Goal: Task Accomplishment & Management: Use online tool/utility

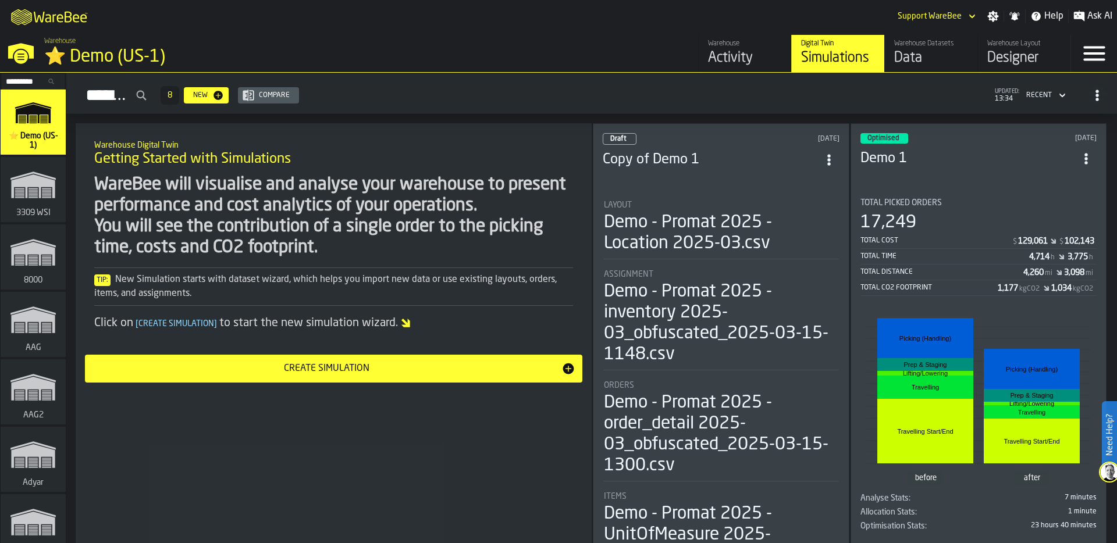
click at [23, 81] on input "Search..." at bounding box center [33, 81] width 61 height 13
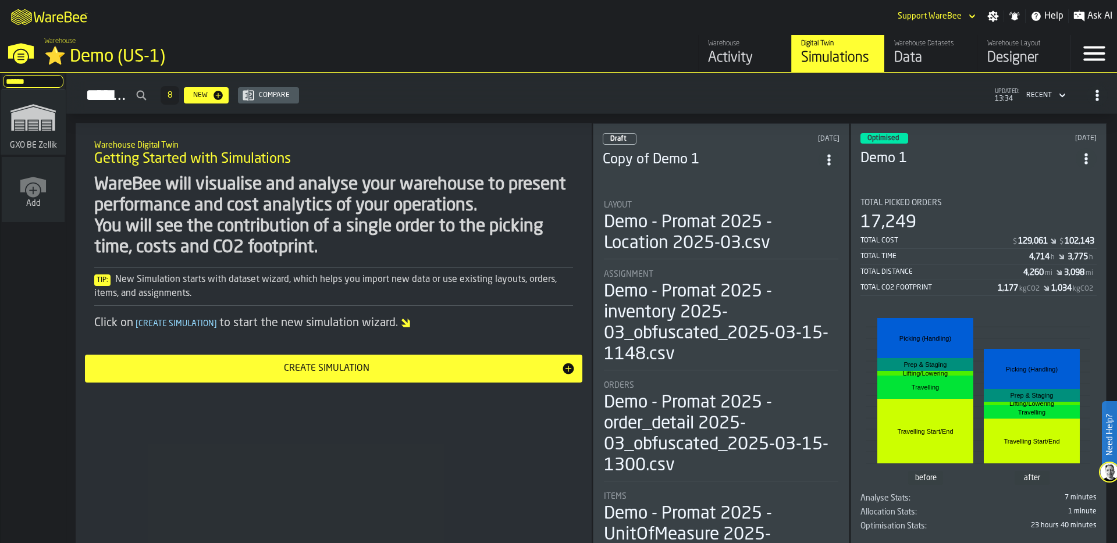
type input "******"
click at [36, 113] on polygon "link-to-/wh/i/5fa160b1-7992-442a-9057-4226e3d2ae6d/simulations" at bounding box center [33, 119] width 44 height 24
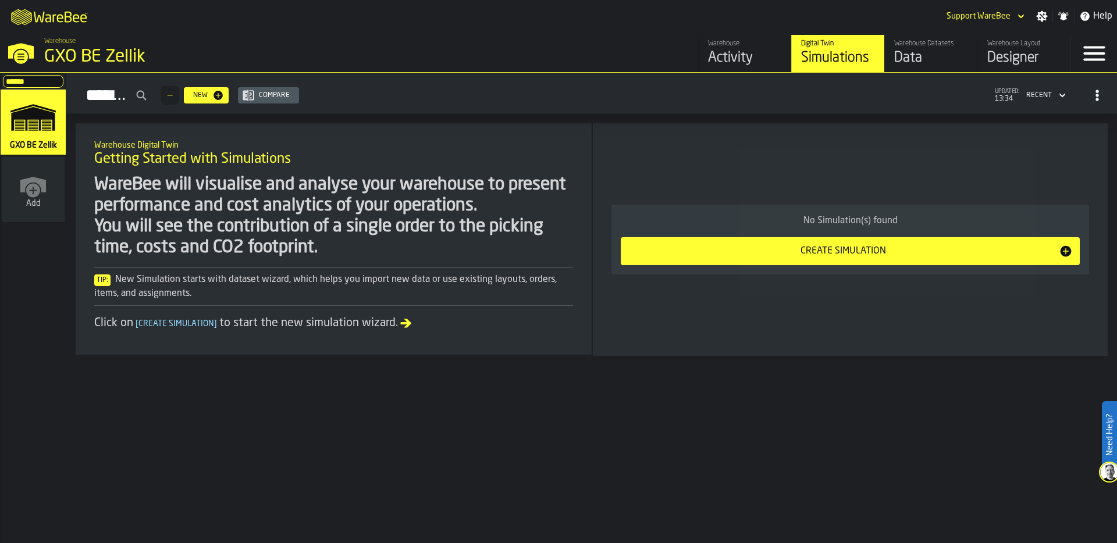
click at [1001, 54] on div "Designer" at bounding box center [1024, 58] width 74 height 19
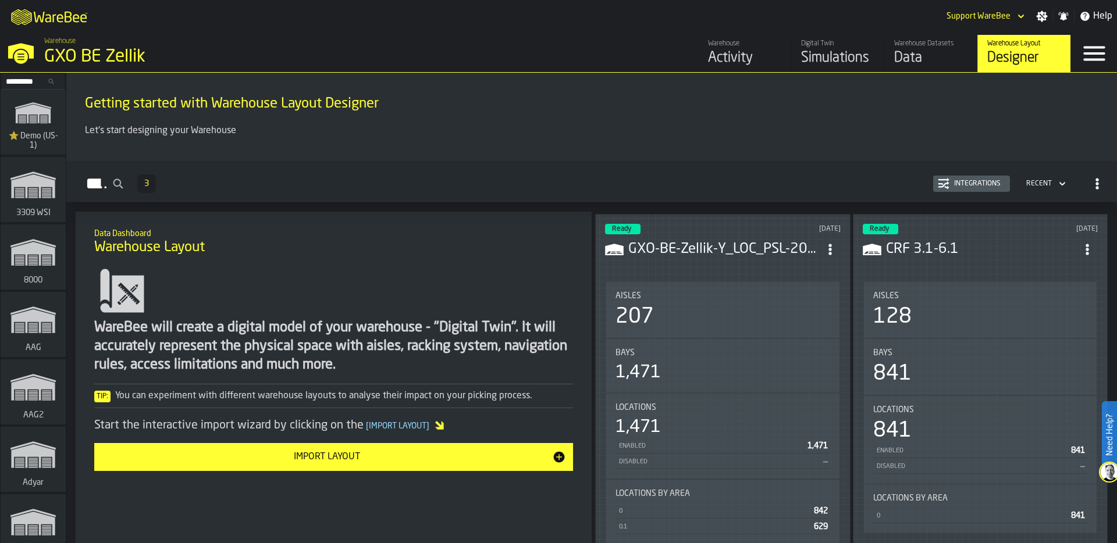
click at [718, 354] on div "Bays" at bounding box center [723, 353] width 215 height 9
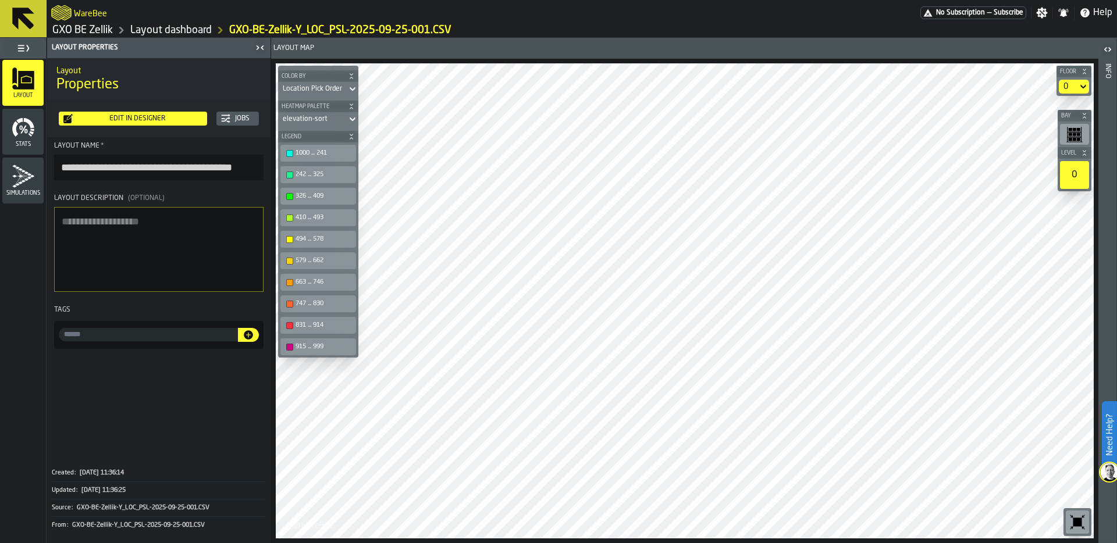
click at [154, 118] on div "Edit in Designer" at bounding box center [138, 119] width 130 height 8
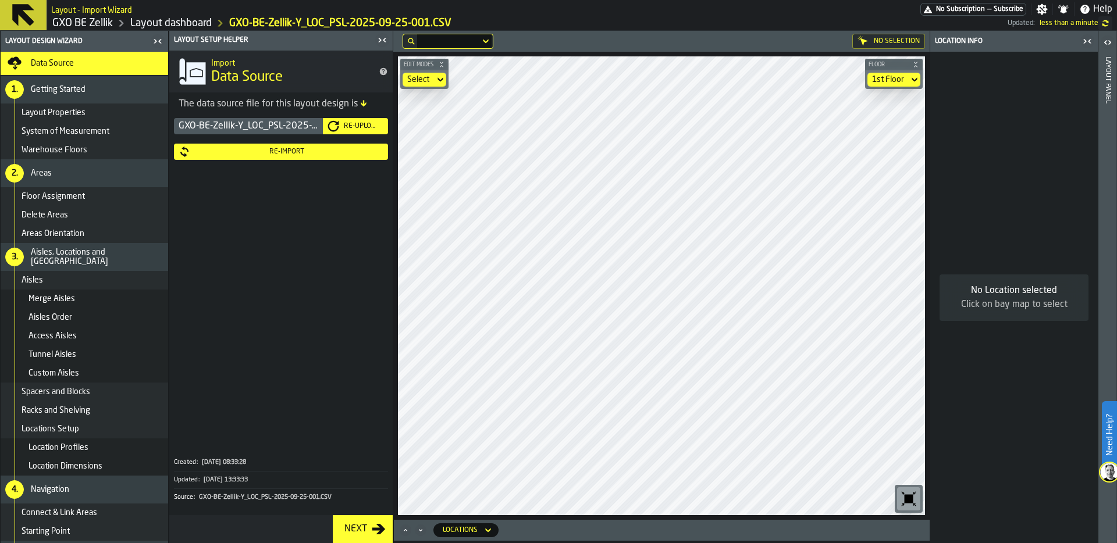
click at [90, 197] on div "Floor Assignment" at bounding box center [93, 196] width 142 height 9
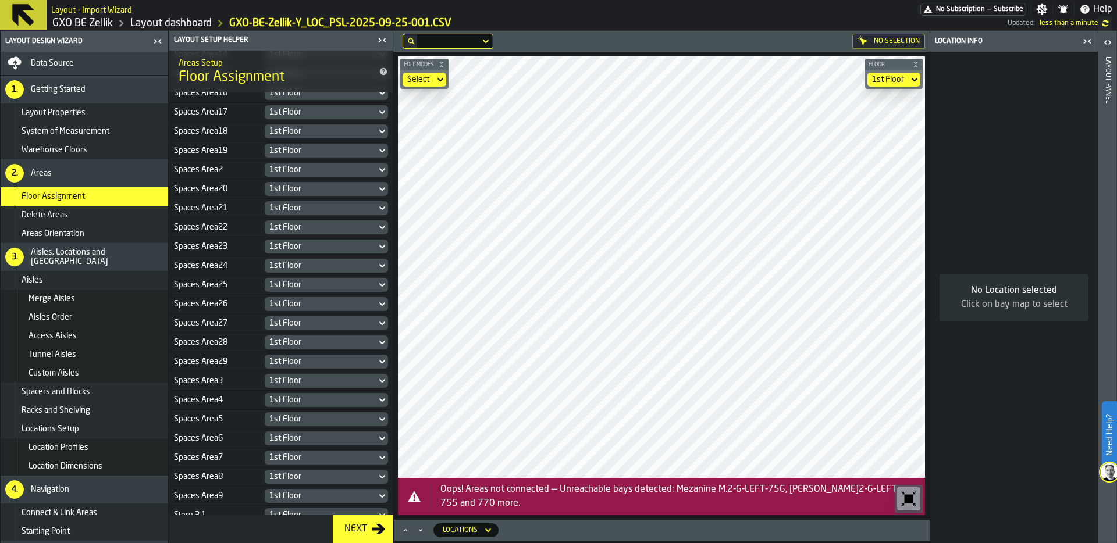
scroll to position [546, 0]
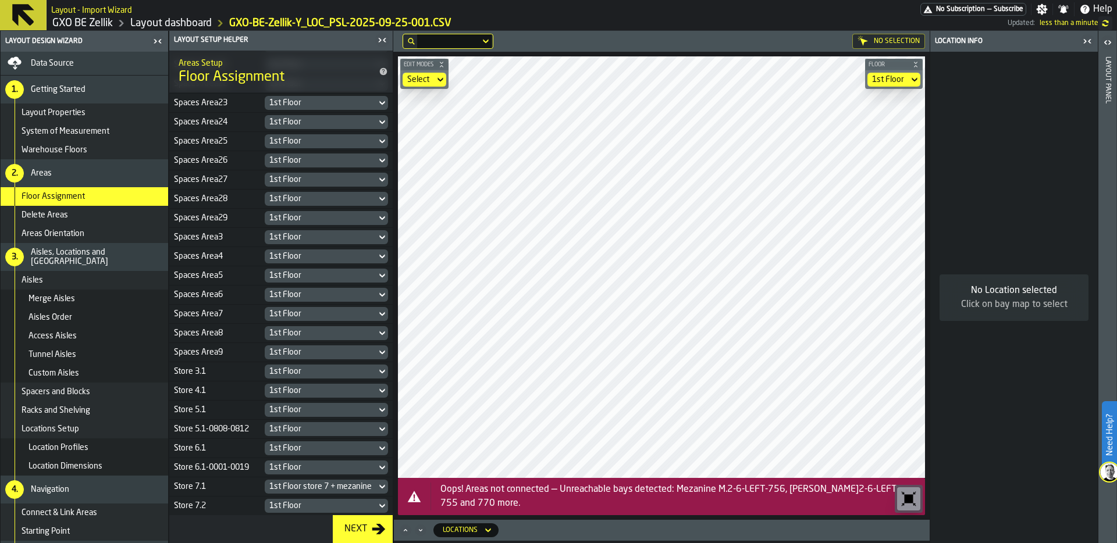
click at [295, 503] on div "1st Floor" at bounding box center [320, 506] width 102 height 9
click at [222, 482] on div "Store 7.1" at bounding box center [214, 486] width 81 height 9
click at [91, 21] on link "GXO BE Zellik" at bounding box center [82, 23] width 61 height 13
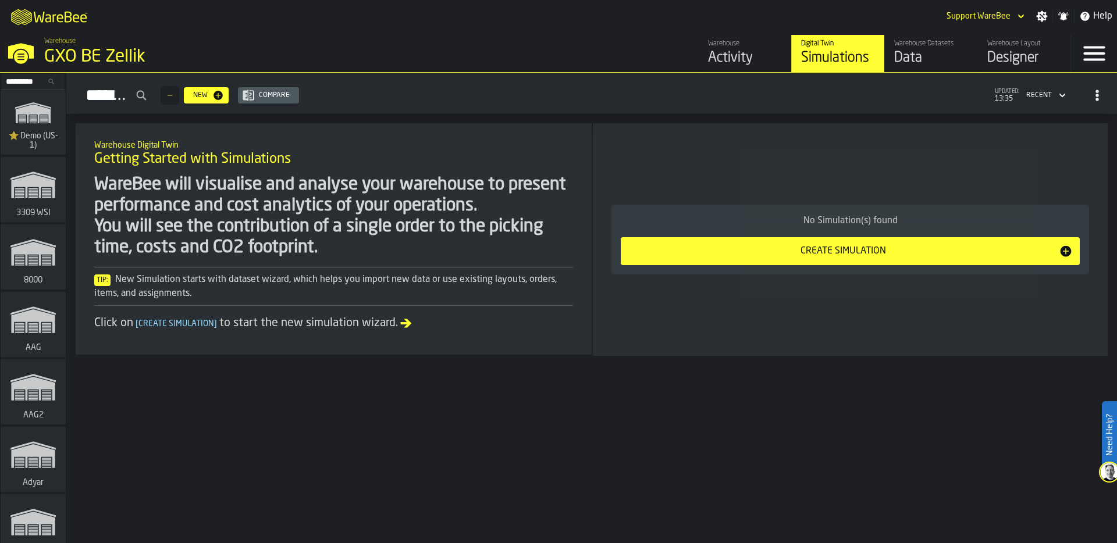
click at [1005, 48] on div "Warehouse Layout Designer" at bounding box center [1024, 54] width 74 height 28
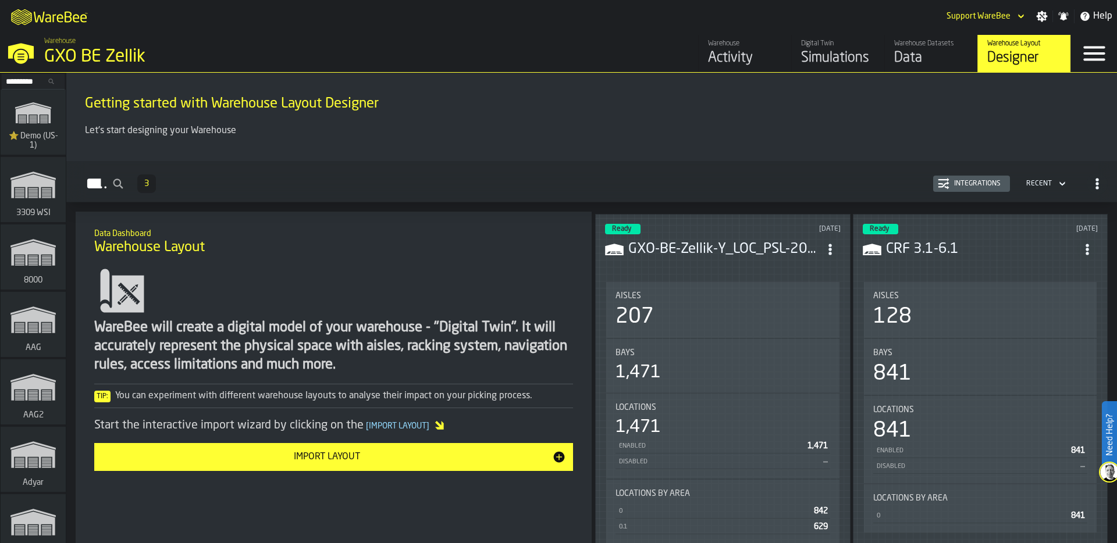
click at [832, 244] on icon "ItemListCard-DashboardItemContainer" at bounding box center [830, 250] width 12 height 12
click at [817, 322] on div "Edit in Designer" at bounding box center [802, 326] width 65 height 14
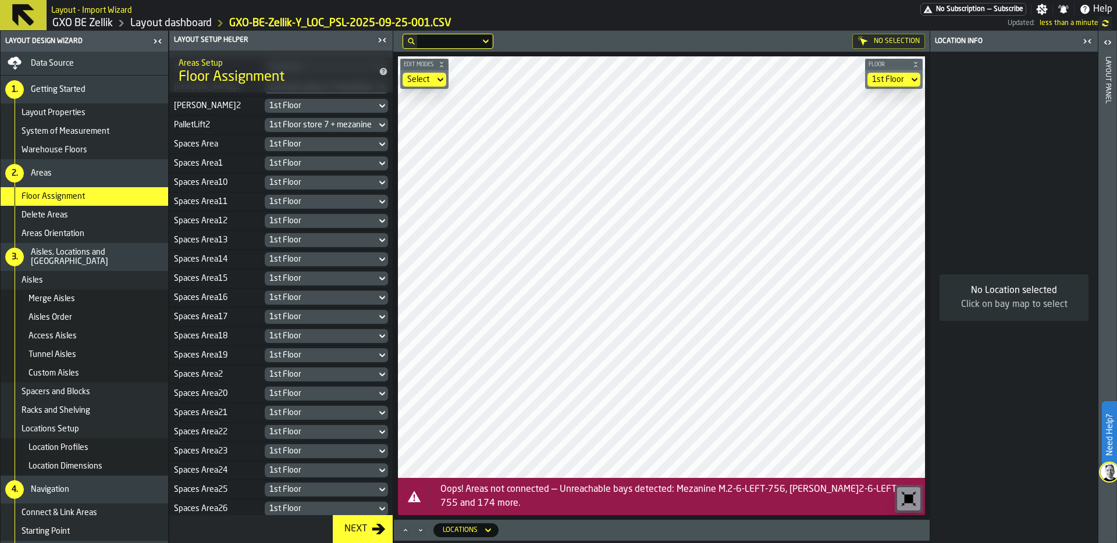
scroll to position [216, 0]
click at [291, 355] on div "1st Floor" at bounding box center [320, 355] width 102 height 9
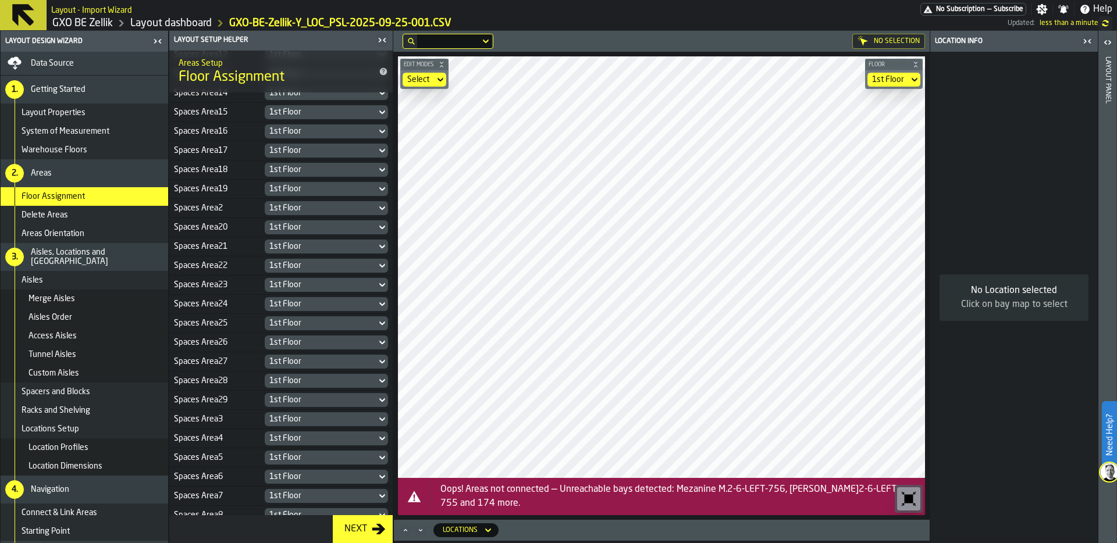
scroll to position [546, 0]
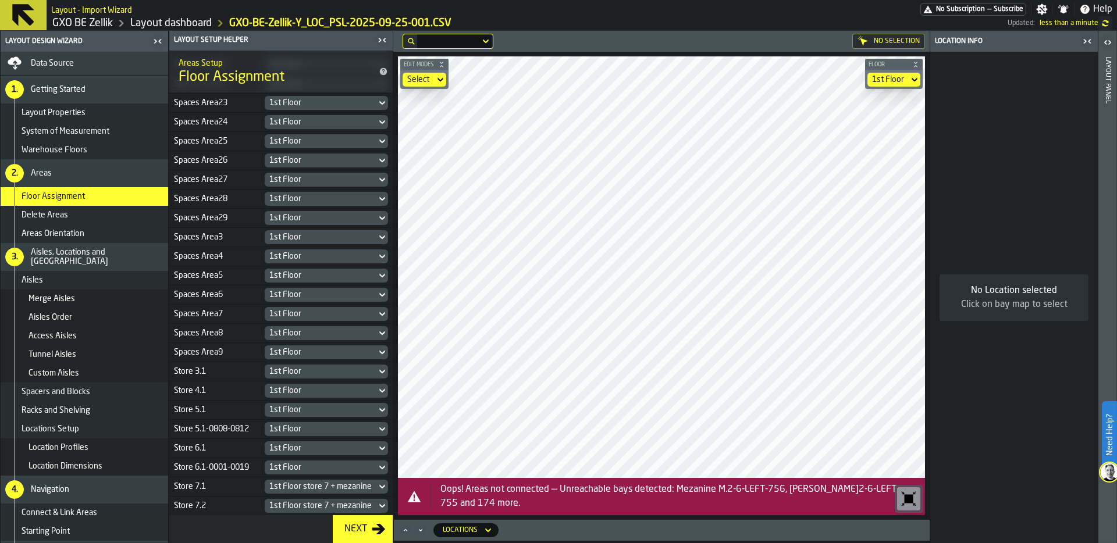
click at [291, 505] on div "1st Floor store 7 + mezanine" at bounding box center [320, 506] width 102 height 9
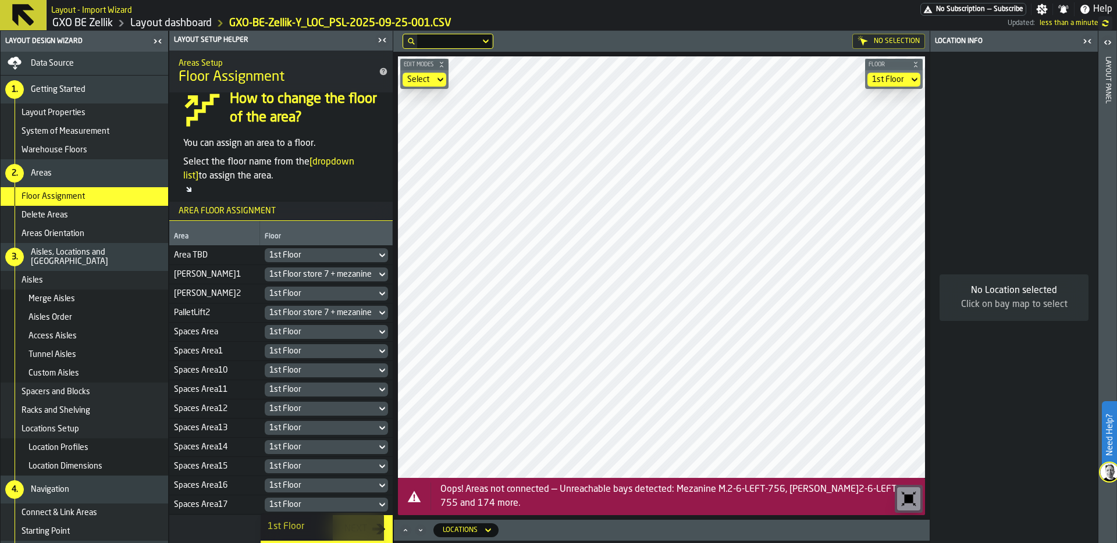
scroll to position [0, 0]
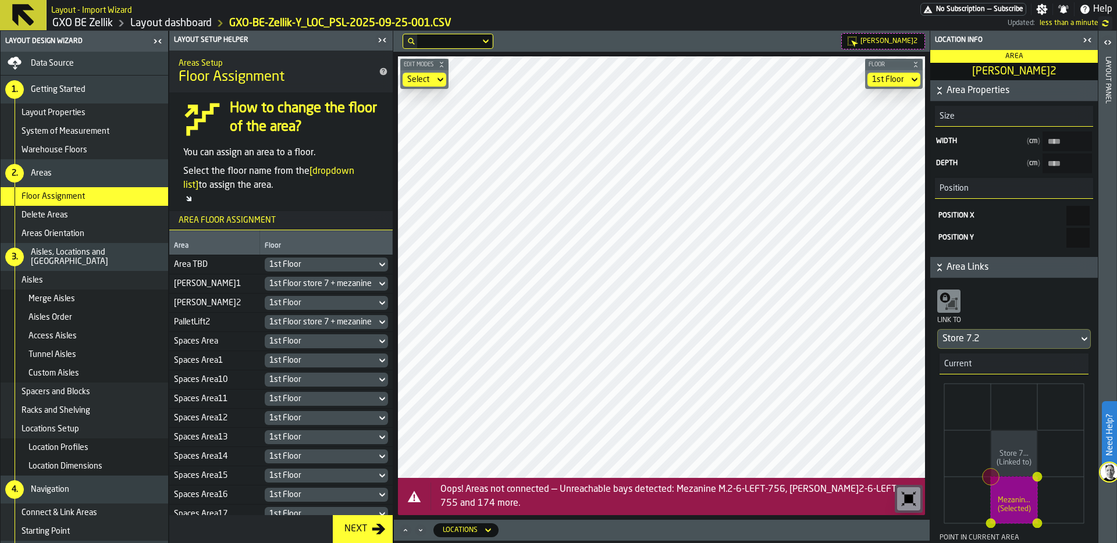
click at [303, 301] on div "1st Floor" at bounding box center [320, 302] width 102 height 9
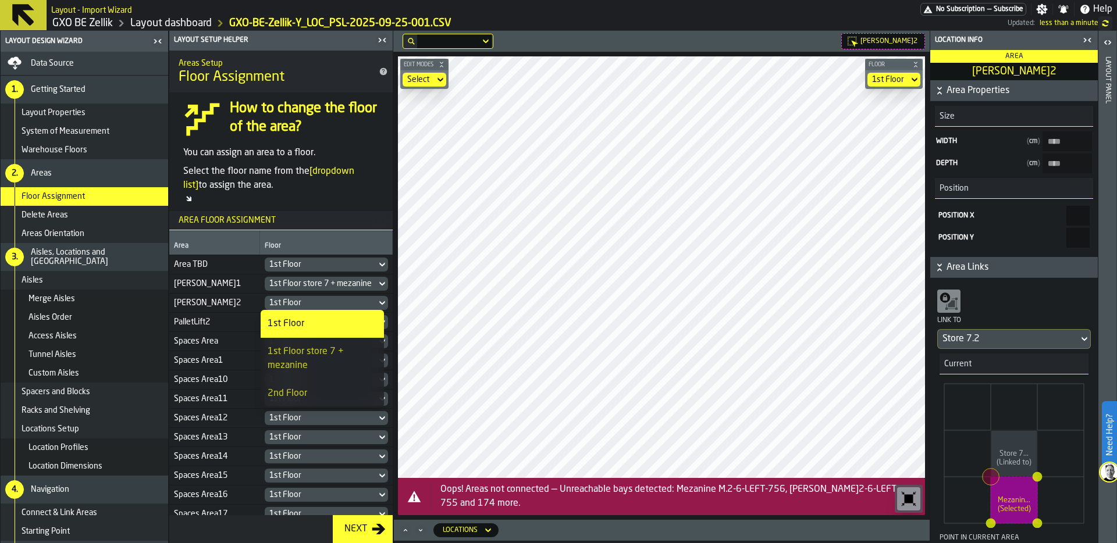
click at [308, 392] on div "2nd Floor" at bounding box center [322, 394] width 109 height 14
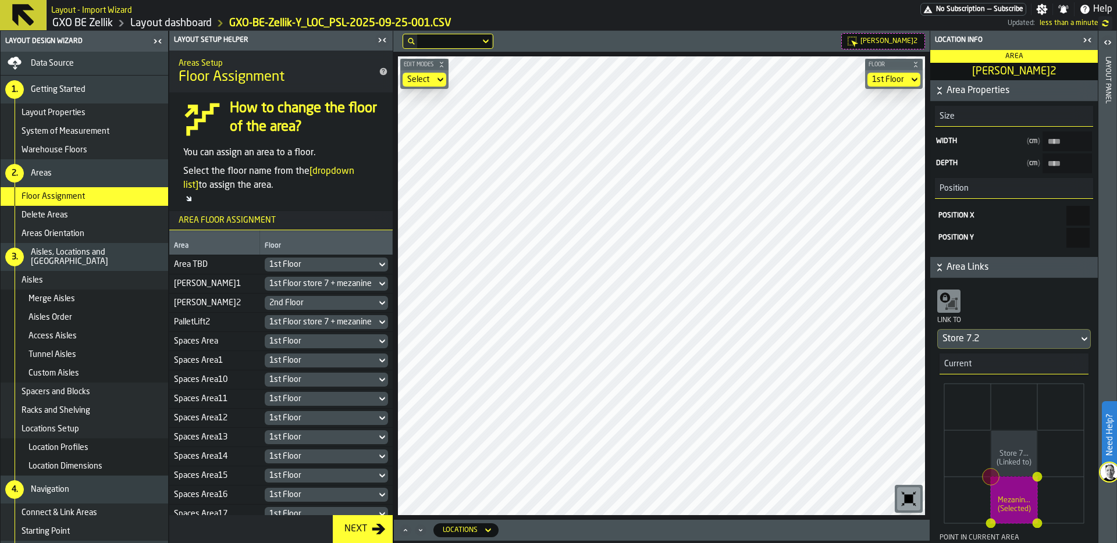
click at [904, 489] on div "button-toolbar-undefined" at bounding box center [908, 499] width 23 height 23
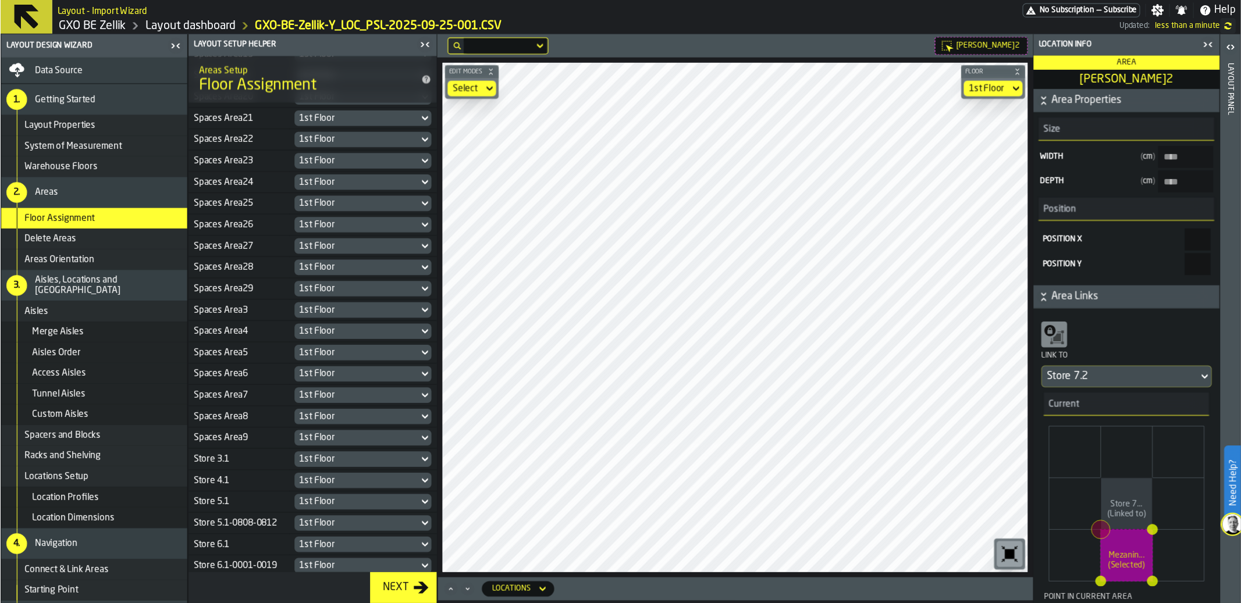
scroll to position [546, 0]
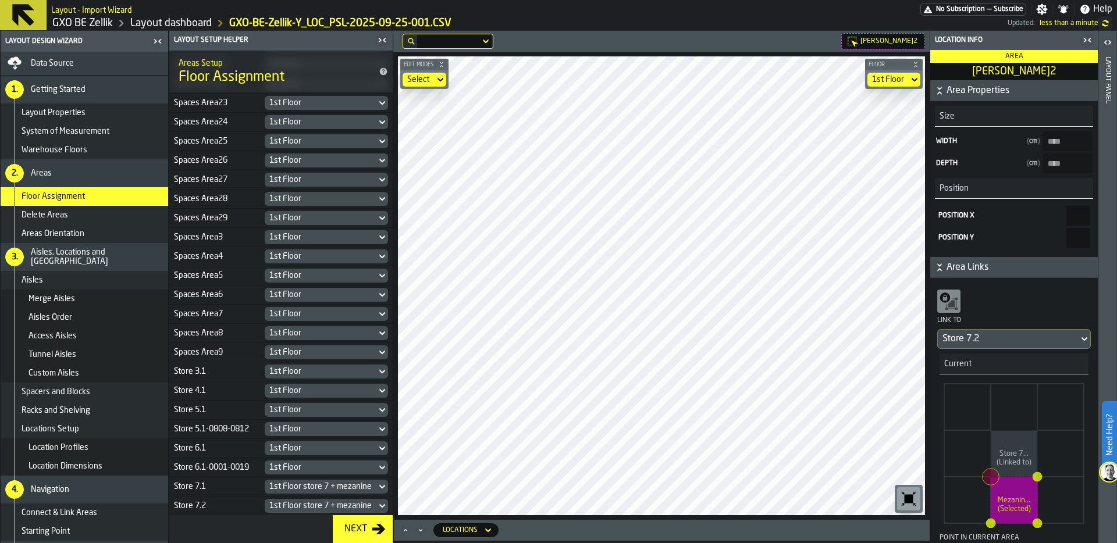
click at [222, 503] on div "Store 7.2" at bounding box center [214, 506] width 81 height 9
click at [284, 505] on div "1st Floor store 7 + mezanine" at bounding box center [320, 506] width 102 height 9
click at [195, 507] on div "Store 7.2" at bounding box center [214, 506] width 81 height 9
click at [211, 506] on div "Store 7.2" at bounding box center [214, 506] width 81 height 9
click at [298, 507] on div "1st Floor store 7 + mezanine" at bounding box center [320, 506] width 102 height 9
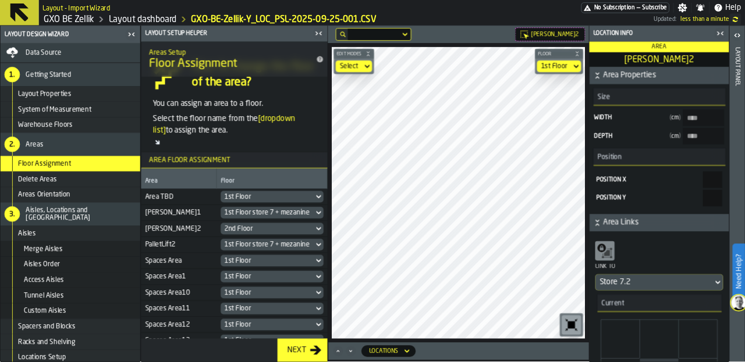
scroll to position [28, 0]
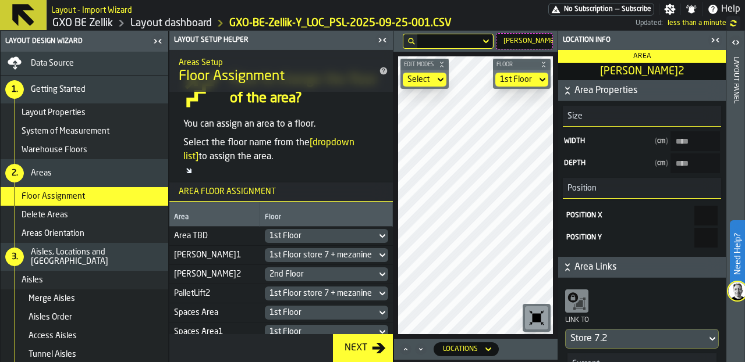
click at [304, 237] on div "1st Floor" at bounding box center [320, 236] width 102 height 9
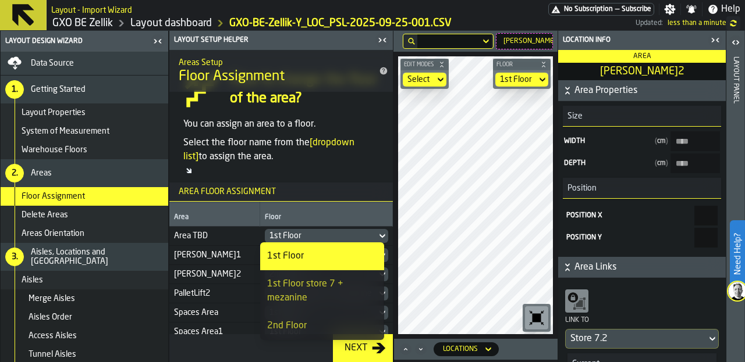
click at [304, 237] on div "1st Floor" at bounding box center [320, 236] width 102 height 9
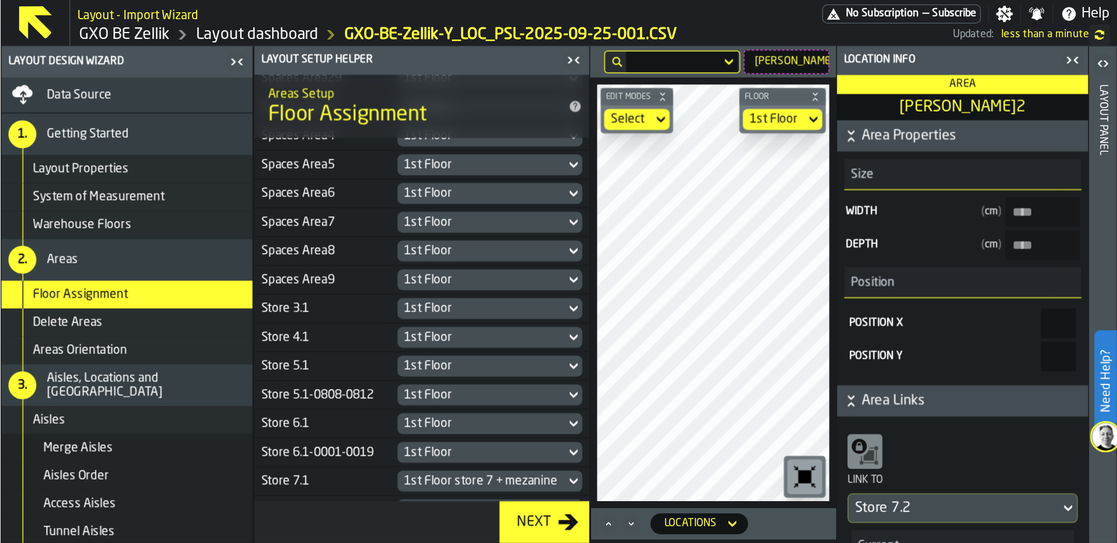
scroll to position [718, 0]
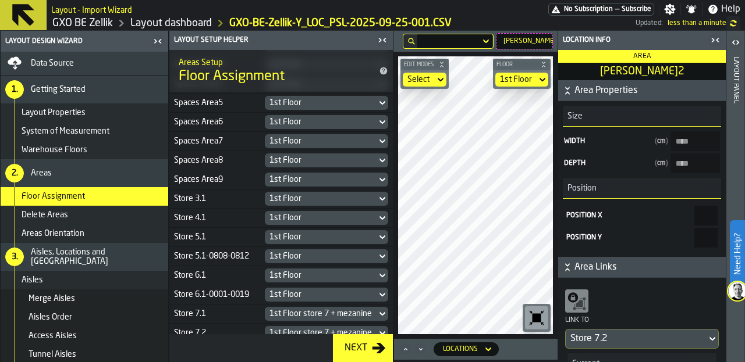
click at [300, 329] on div "1st Floor store 7 + mezanine" at bounding box center [320, 333] width 102 height 9
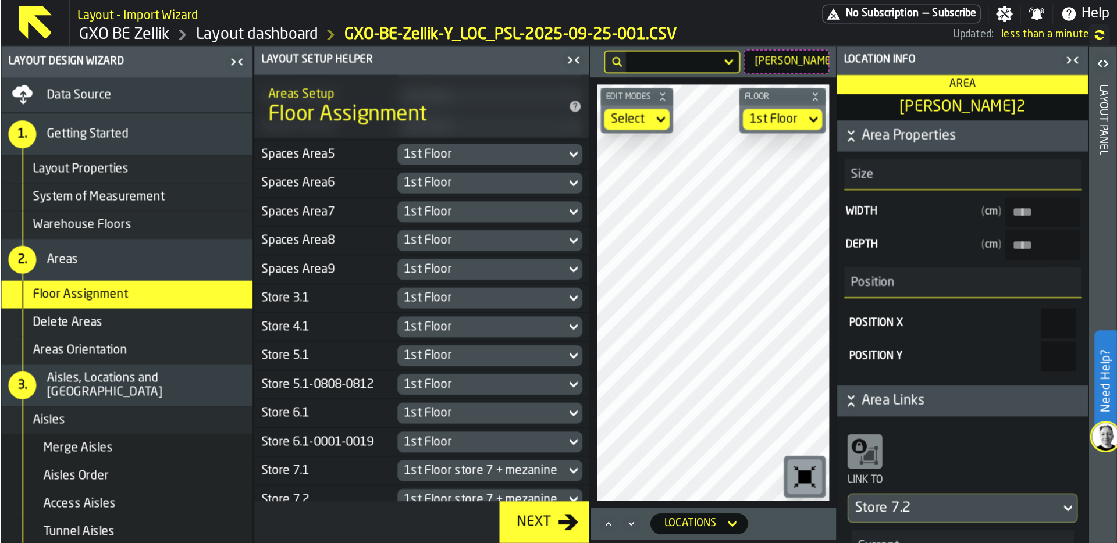
scroll to position [546, 0]
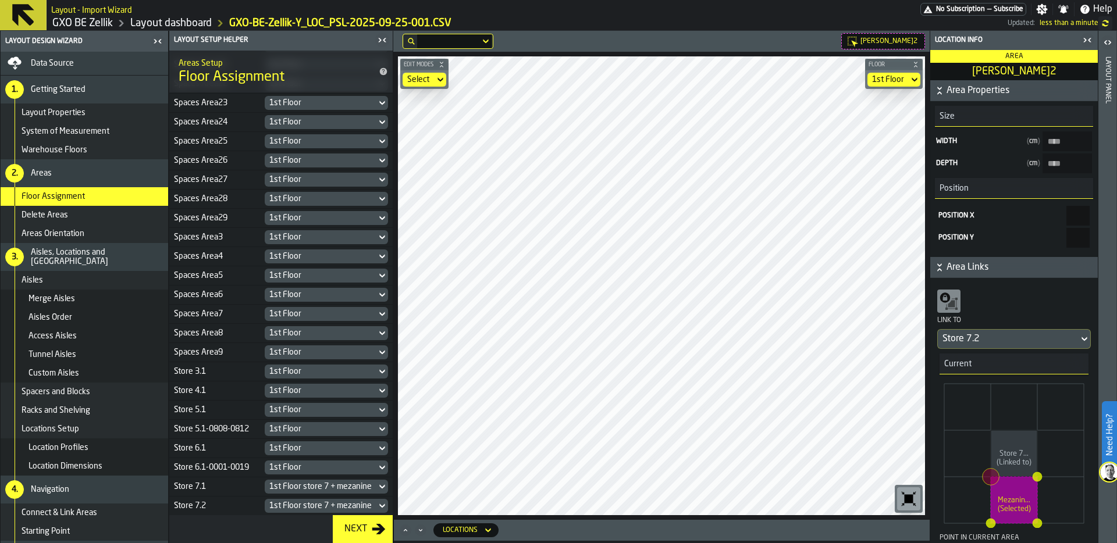
click at [899, 76] on div "1st Floor" at bounding box center [888, 79] width 32 height 9
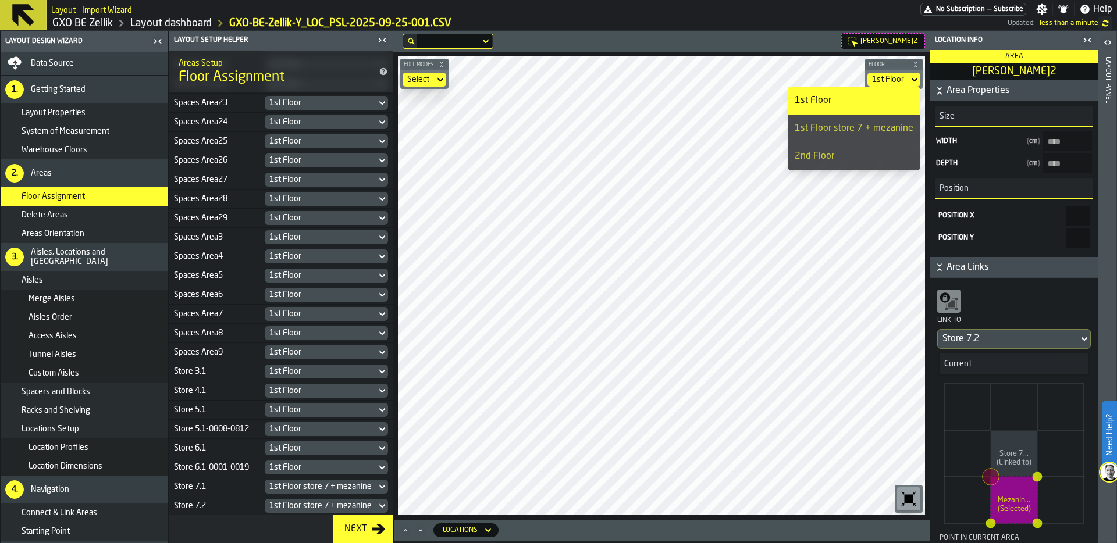
click at [851, 153] on div "2nd Floor" at bounding box center [854, 157] width 119 height 14
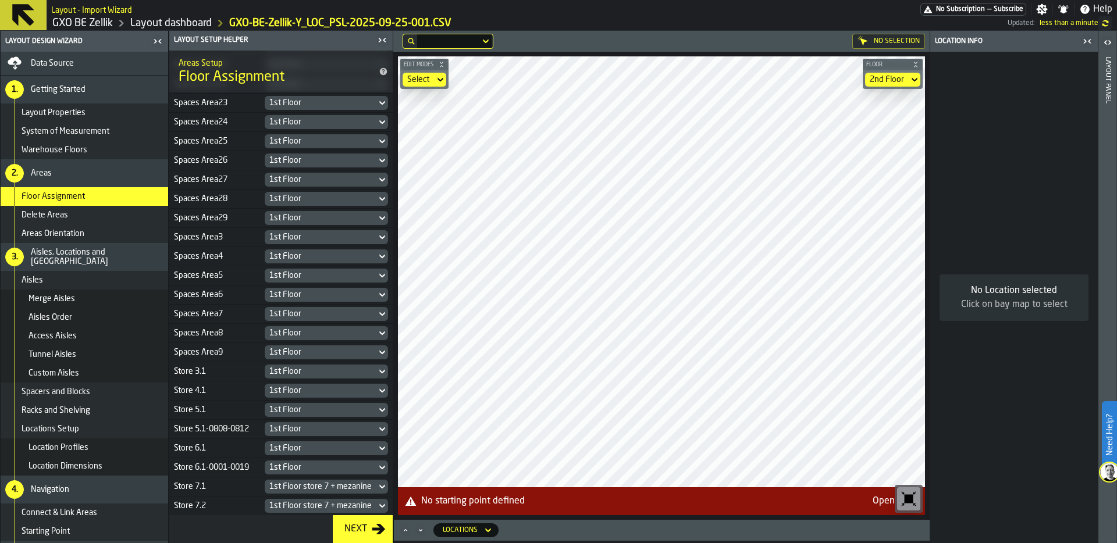
click at [899, 78] on div "2nd Floor" at bounding box center [887, 79] width 34 height 9
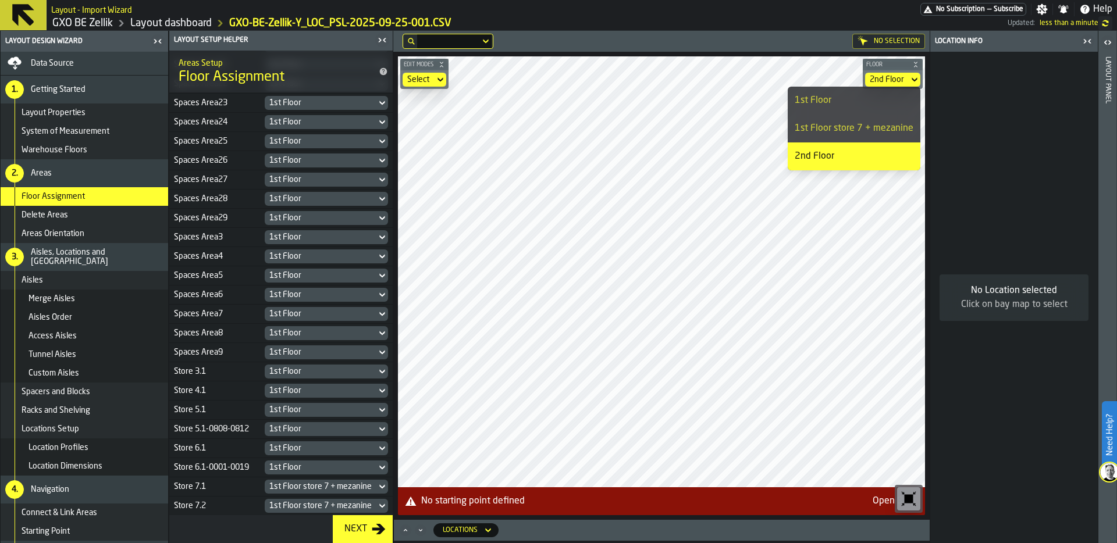
click at [874, 99] on div "1st Floor" at bounding box center [854, 101] width 119 height 14
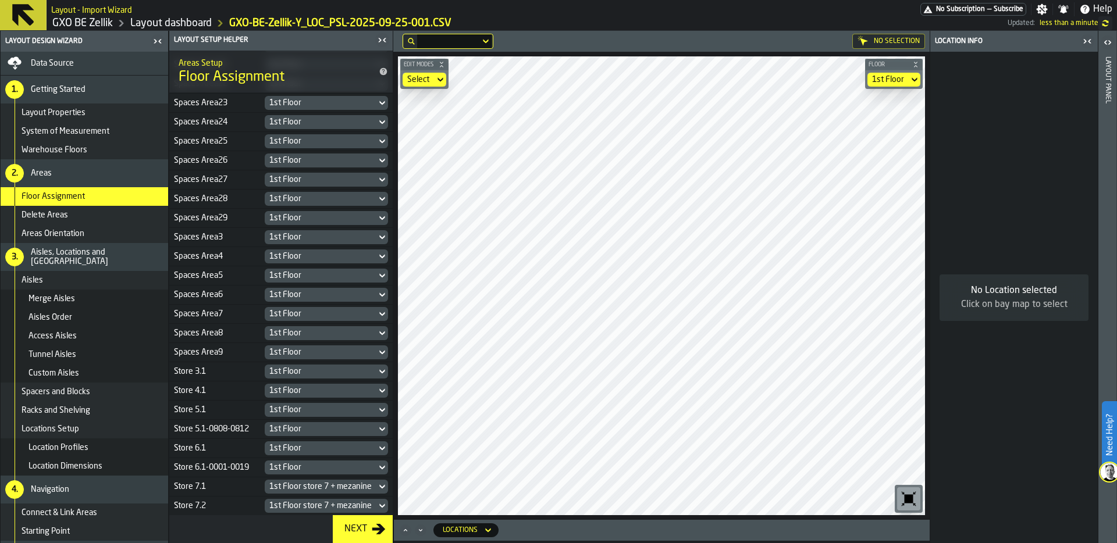
click at [290, 504] on div "1st Floor store 7 + mezanine" at bounding box center [320, 506] width 102 height 9
click at [170, 23] on link "Layout dashboard" at bounding box center [170, 23] width 81 height 13
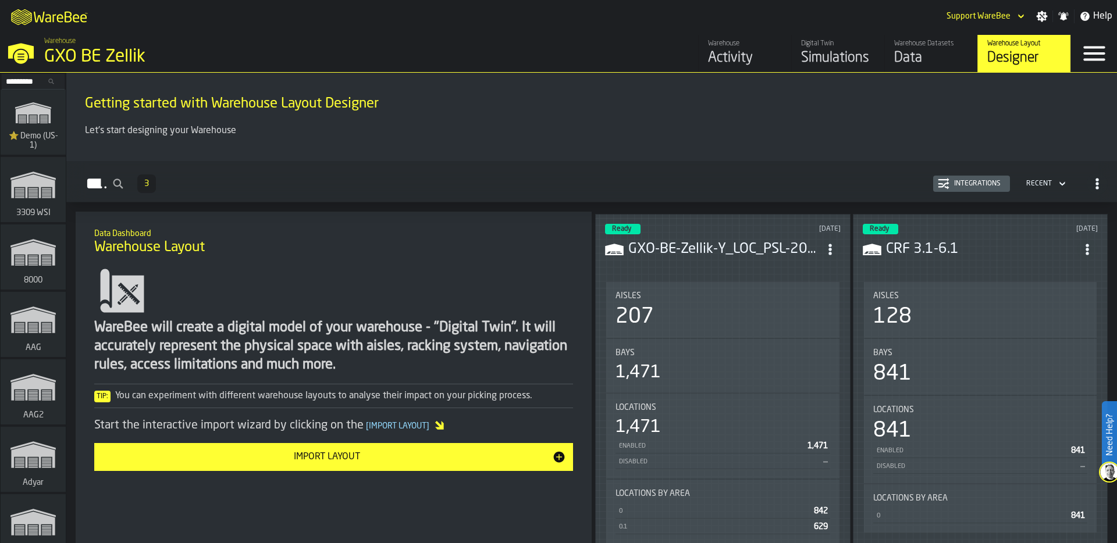
click at [35, 49] on div "Warehouse GXO BE Zellik" at bounding box center [267, 53] width 535 height 40
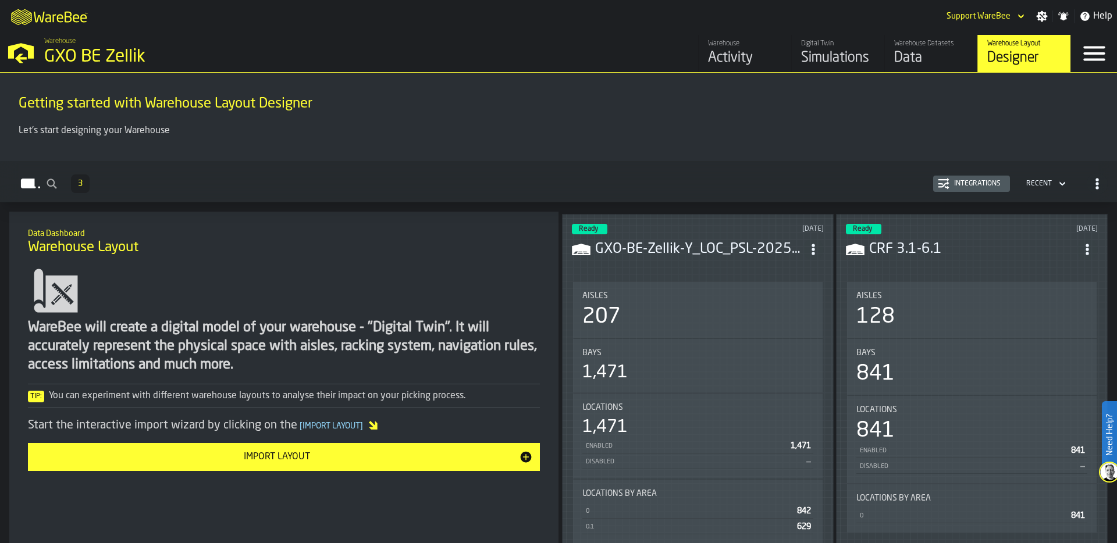
click at [907, 49] on div "Data" at bounding box center [931, 58] width 74 height 19
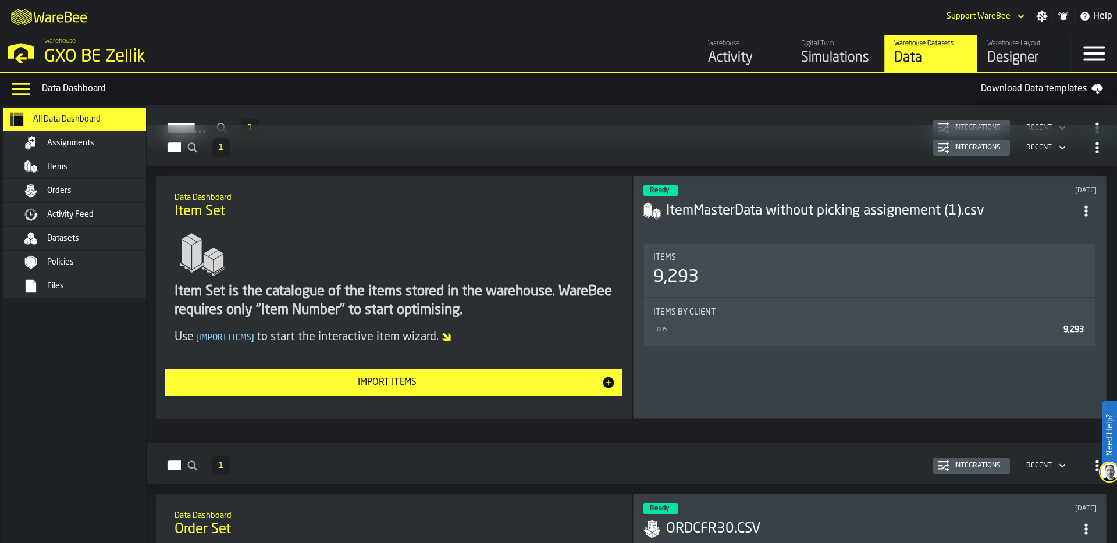
scroll to position [143, 0]
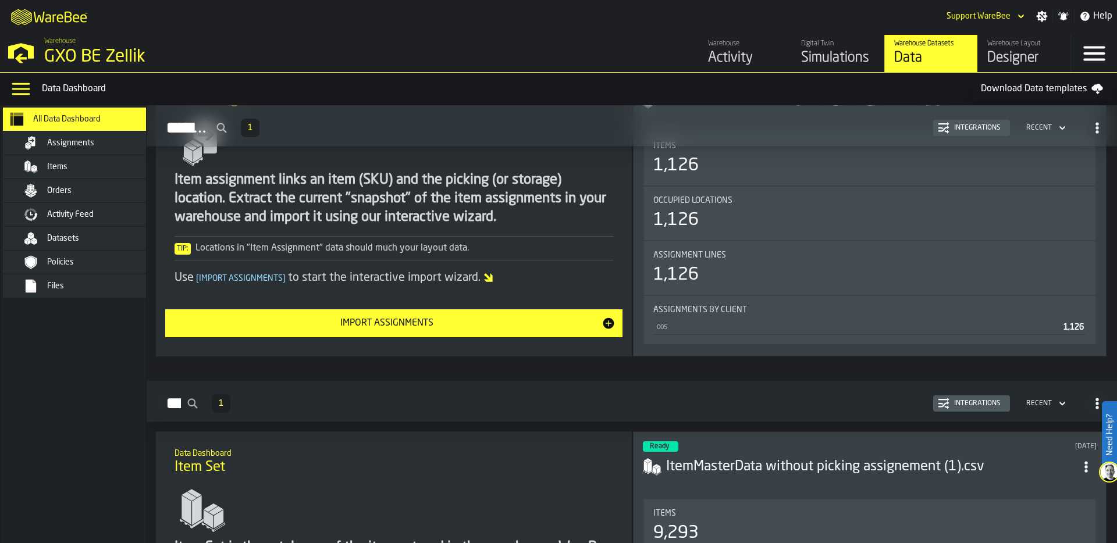
click at [817, 56] on div "Simulations" at bounding box center [838, 58] width 74 height 19
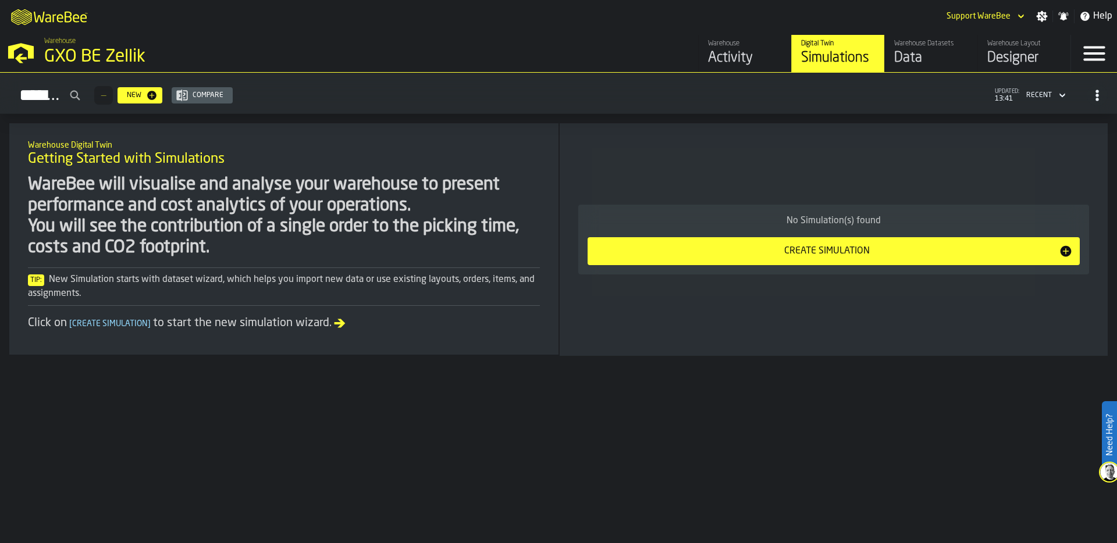
click at [923, 61] on div "Data" at bounding box center [931, 58] width 74 height 19
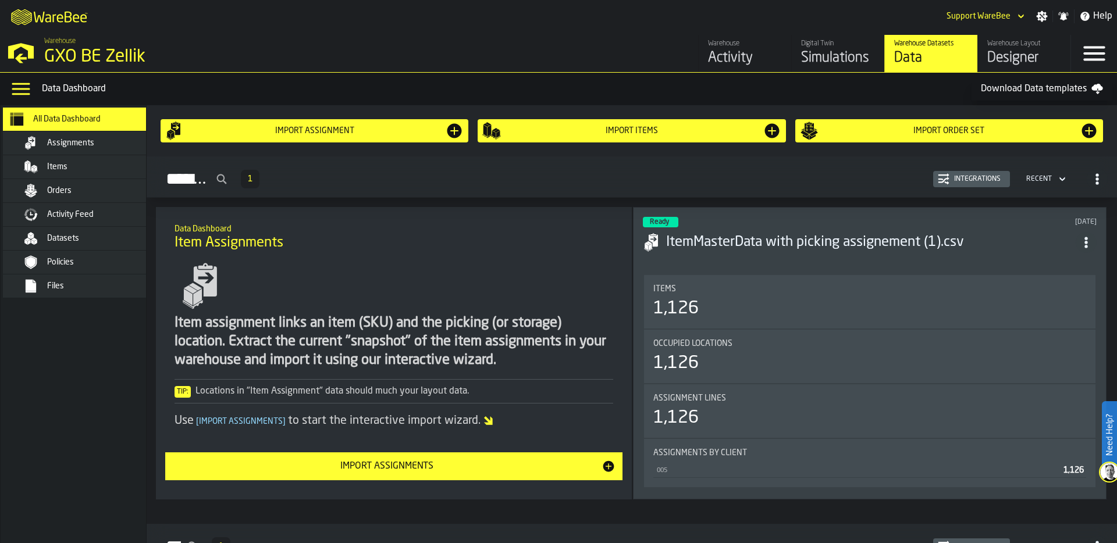
click at [94, 215] on span "Activity Feed" at bounding box center [70, 214] width 47 height 9
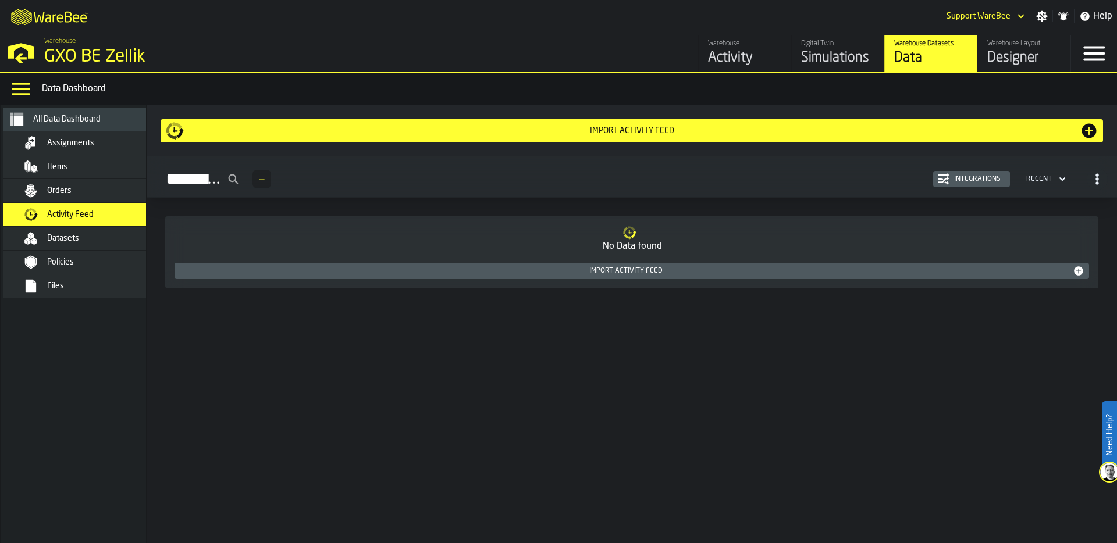
click at [102, 190] on div "Orders" at bounding box center [104, 190] width 114 height 9
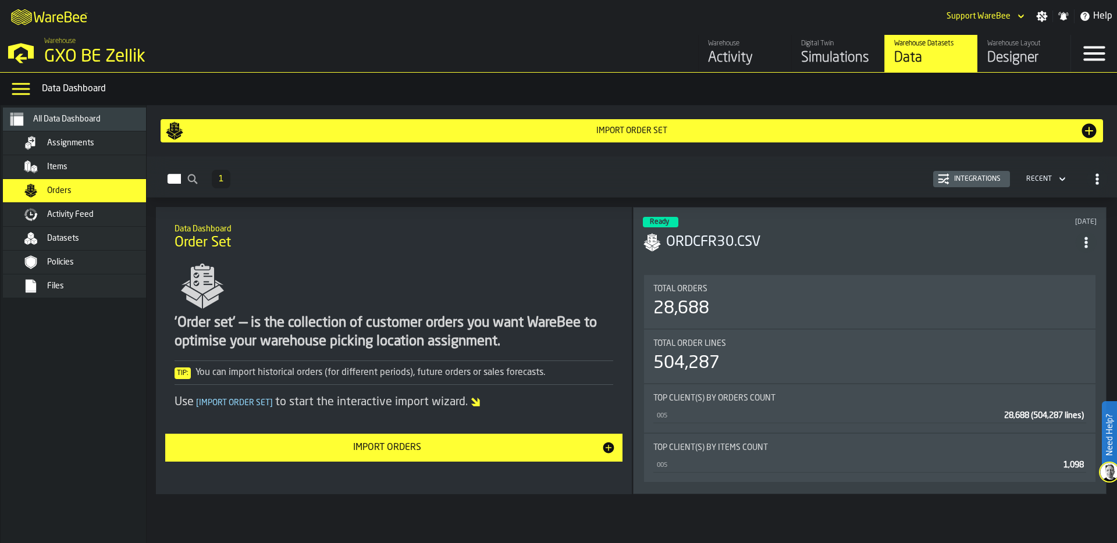
click at [833, 51] on div "Simulations" at bounding box center [838, 58] width 74 height 19
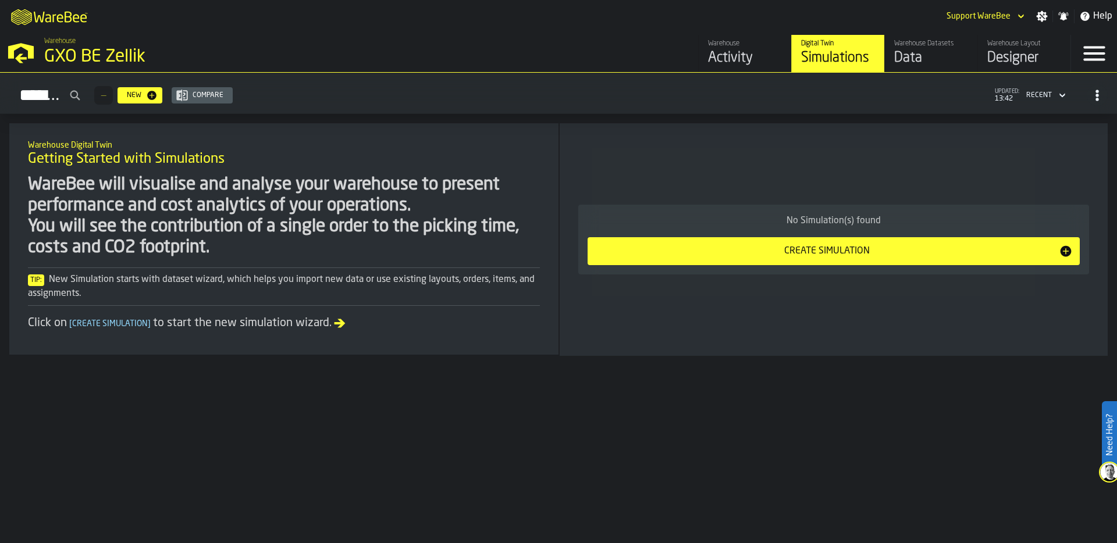
click at [827, 252] on div "Create Simulation" at bounding box center [827, 251] width 464 height 14
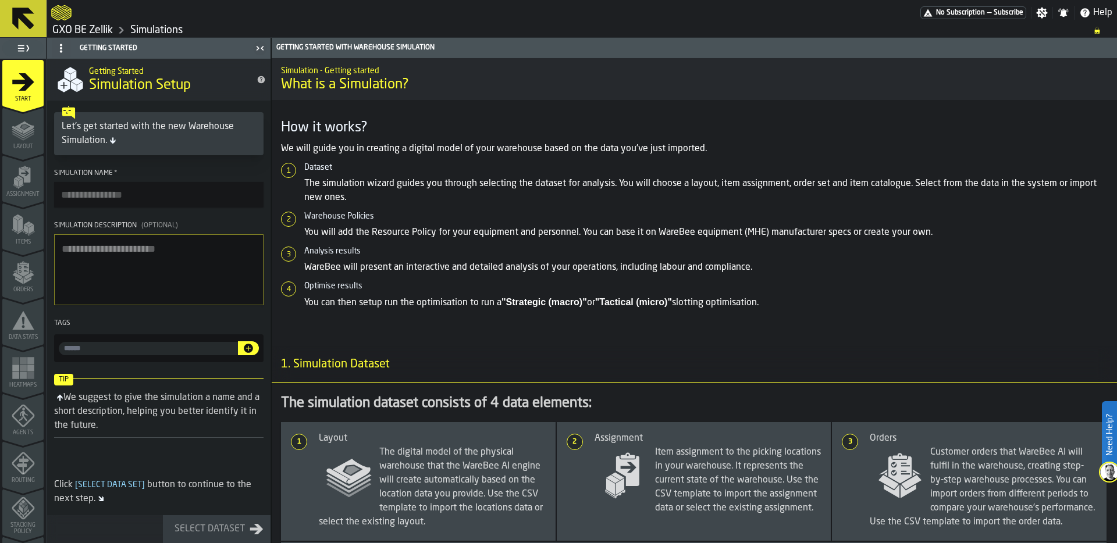
click at [106, 196] on input "Simulation Name *" at bounding box center [158, 195] width 209 height 26
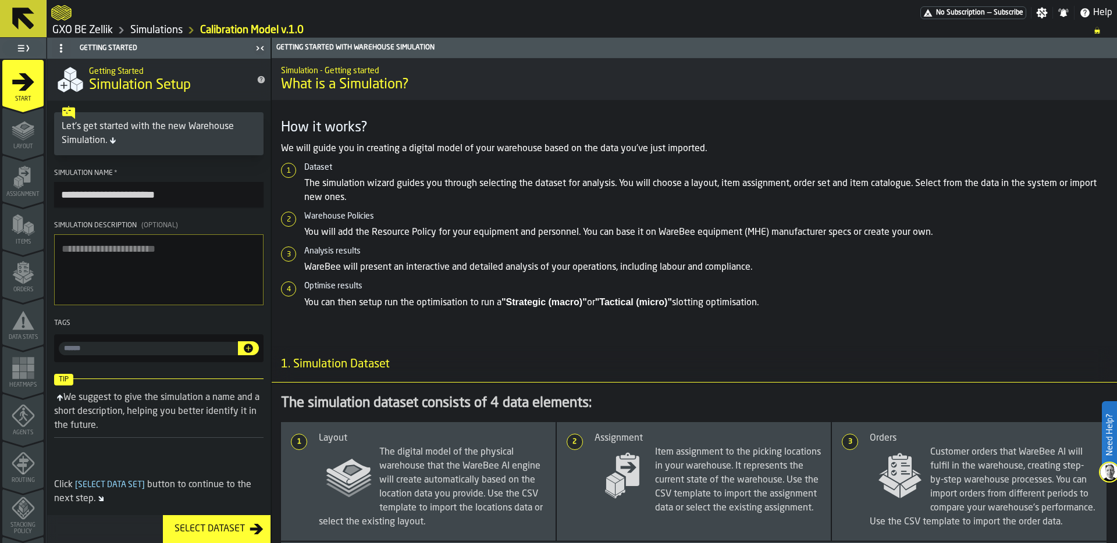
type input "**********"
click at [212, 534] on div "Select Dataset" at bounding box center [210, 529] width 80 height 14
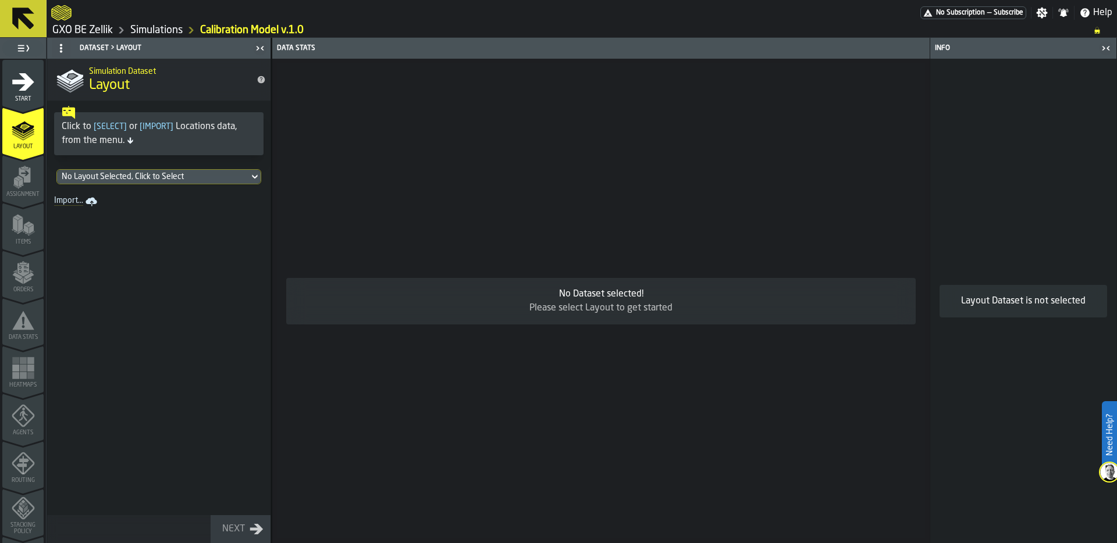
click at [148, 171] on div "No Layout Selected, Click to Select" at bounding box center [153, 177] width 192 height 14
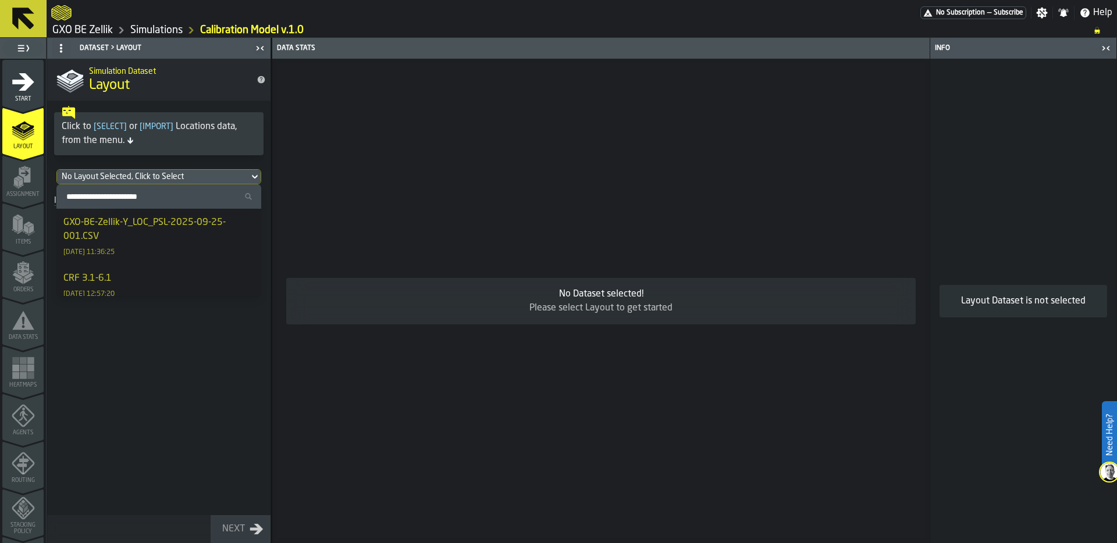
click at [165, 234] on div "GXO-BE-Zellik-Y_LOC_PSL-2025-09-25-001.CSV" at bounding box center [158, 230] width 191 height 28
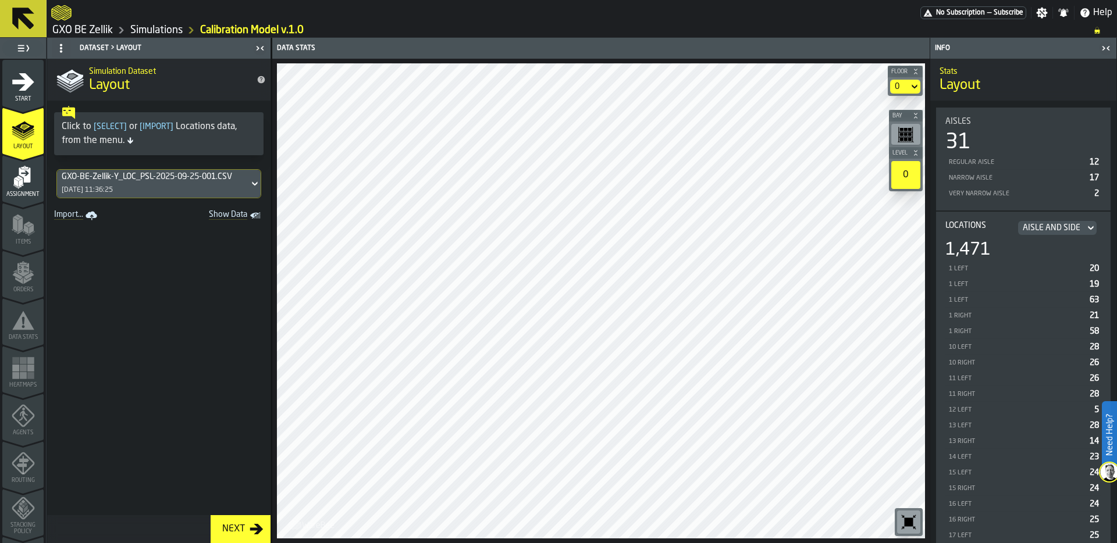
click at [902, 90] on div "0" at bounding box center [899, 86] width 9 height 9
click at [23, 177] on icon "menu Assignment" at bounding box center [25, 175] width 12 height 15
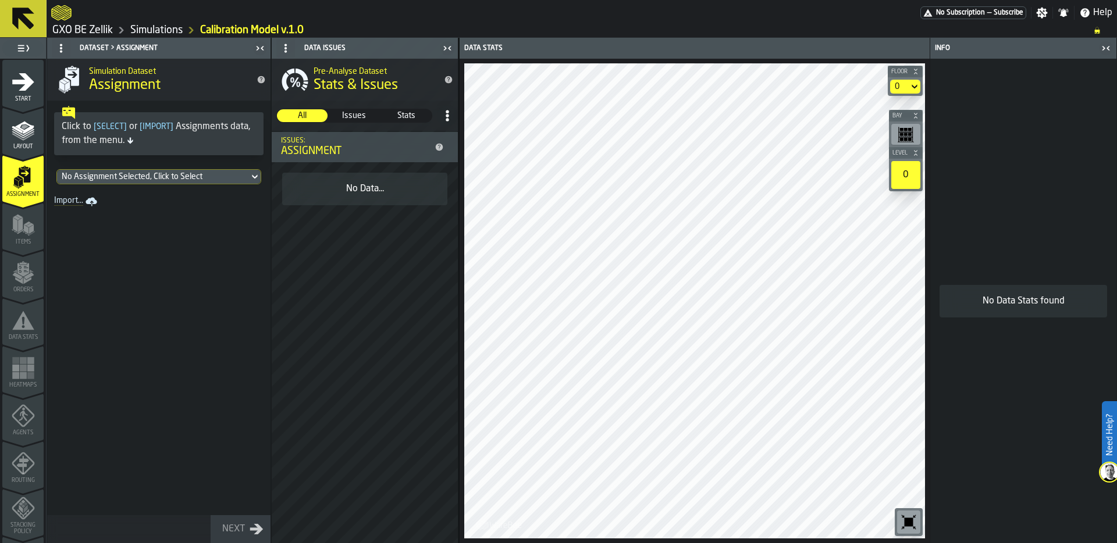
click at [150, 175] on div "No Assignment Selected, Click to Select" at bounding box center [153, 176] width 183 height 9
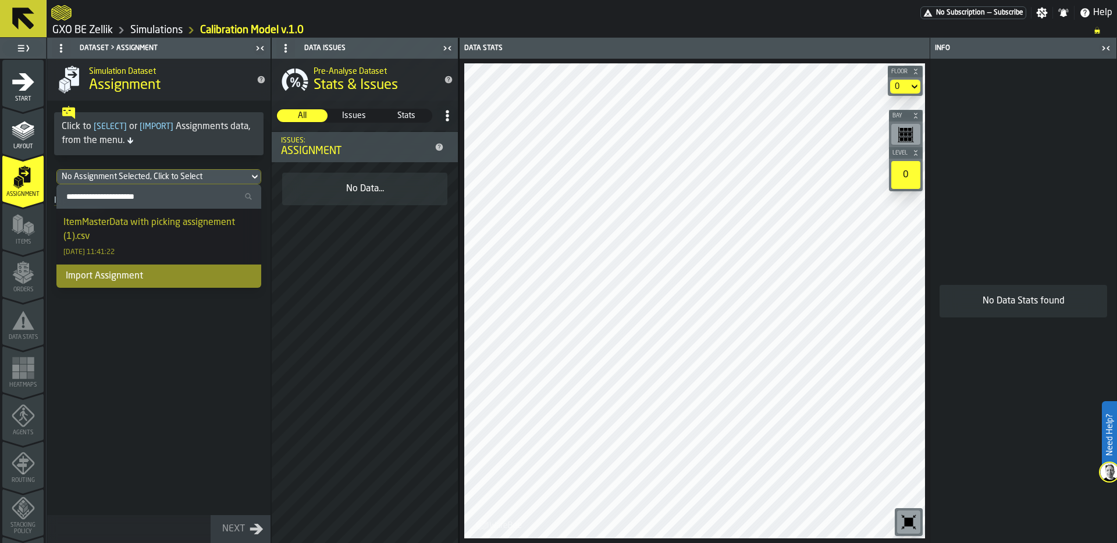
click at [154, 232] on div "ItemMasterData with picking assignement (1).csv" at bounding box center [158, 230] width 191 height 28
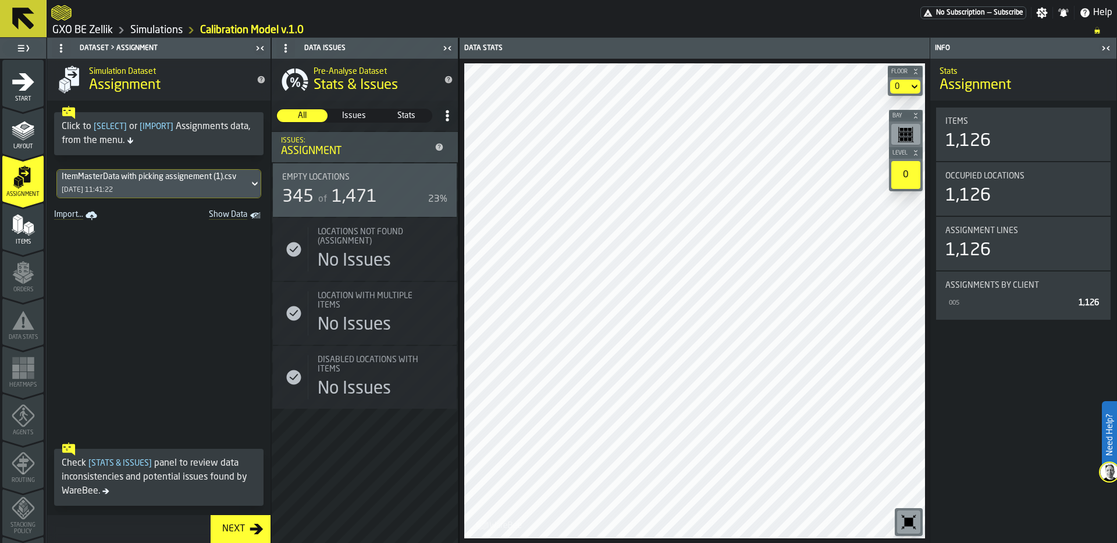
click at [17, 233] on icon "menu Items" at bounding box center [23, 225] width 23 height 23
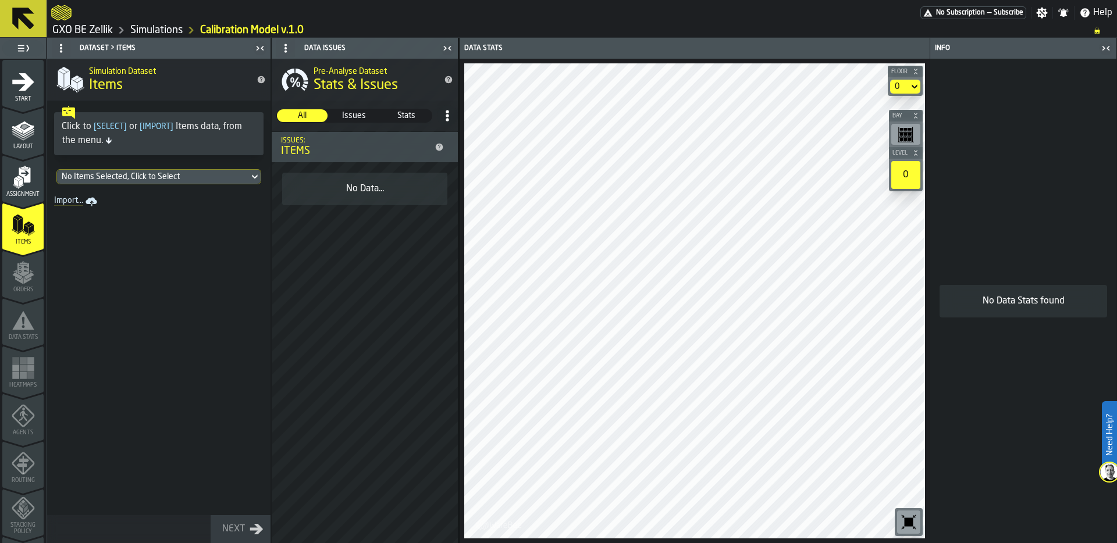
click at [12, 188] on icon "menu Assignment" at bounding box center [23, 177] width 23 height 23
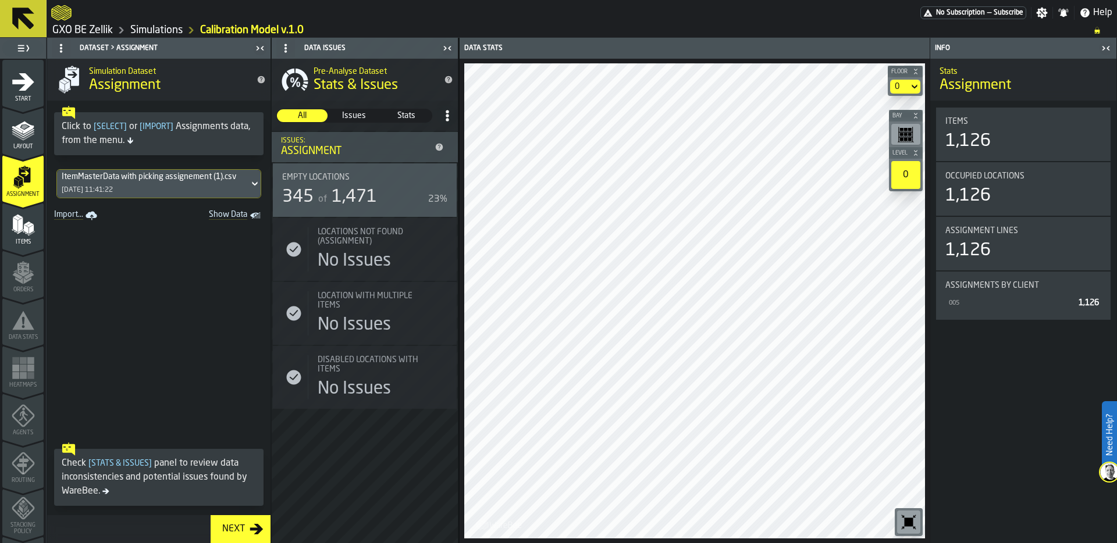
click at [15, 231] on polygon "menu Items" at bounding box center [15, 225] width 5 height 15
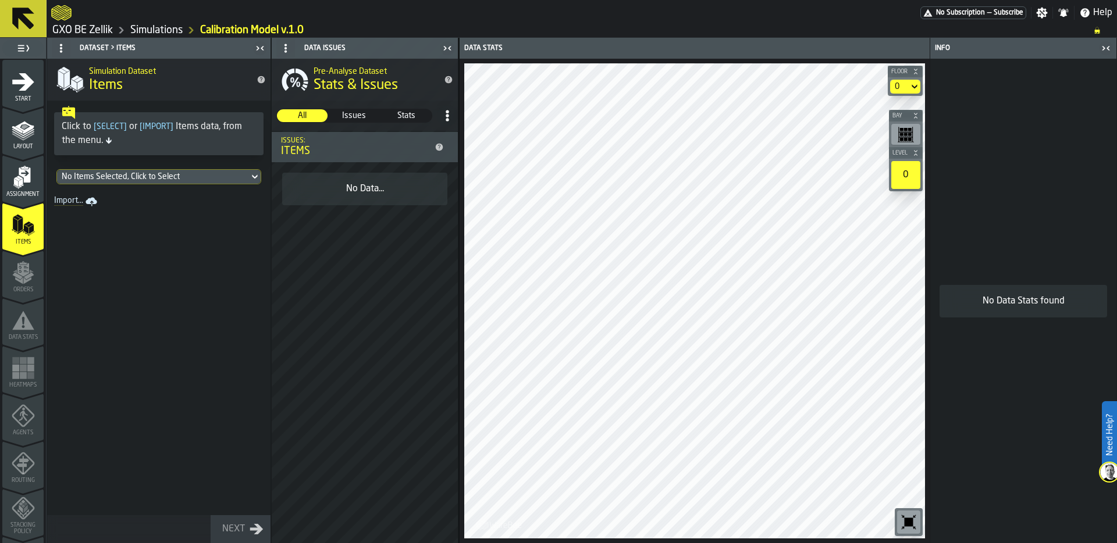
click at [138, 174] on div "No Items Selected, Click to Select" at bounding box center [153, 176] width 183 height 9
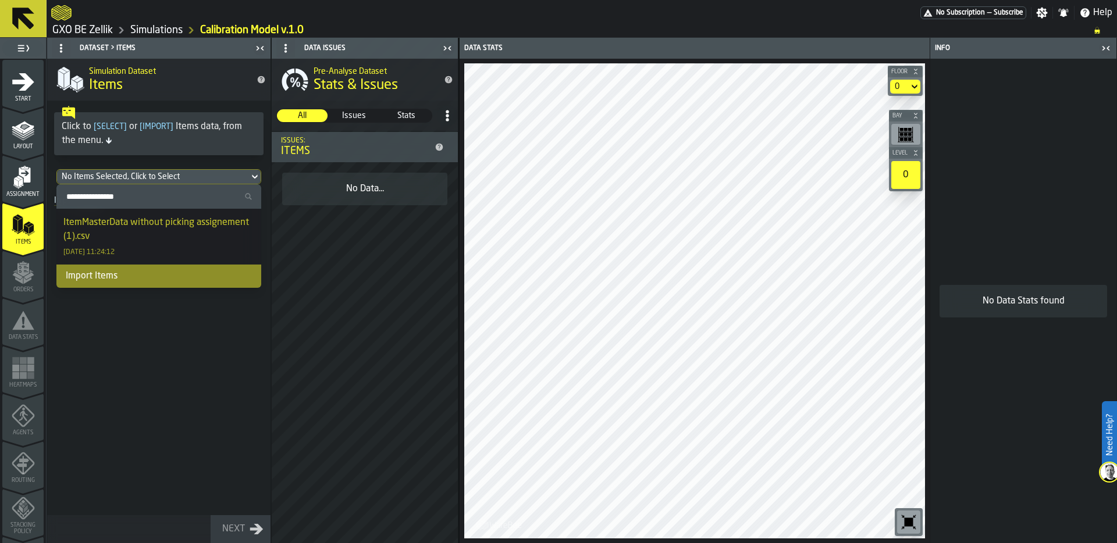
click at [129, 223] on div "ItemMasterData without picking assignement (1).csv" at bounding box center [158, 230] width 191 height 28
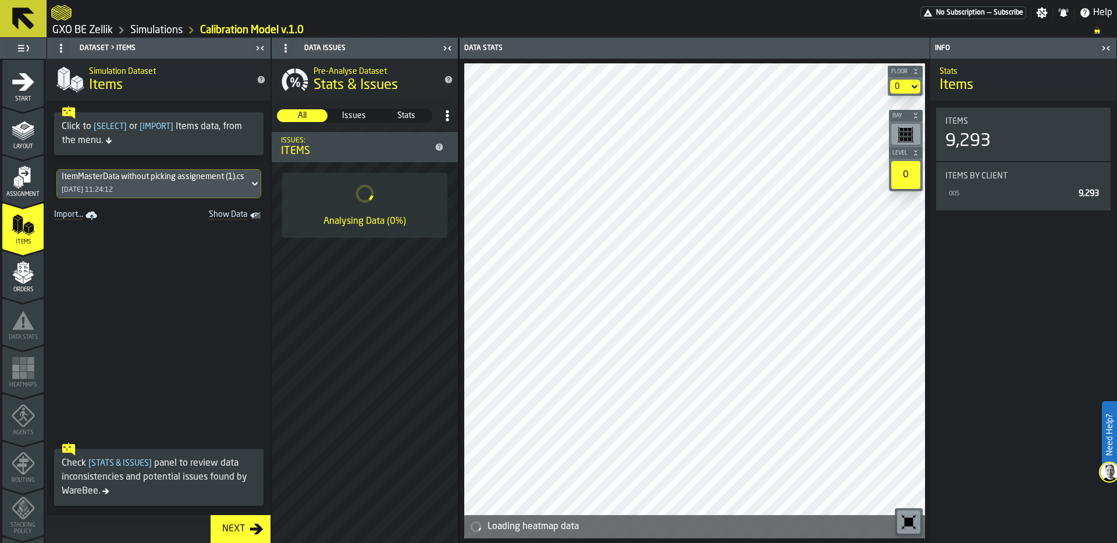
click at [24, 283] on icon "menu Orders" at bounding box center [23, 272] width 23 height 23
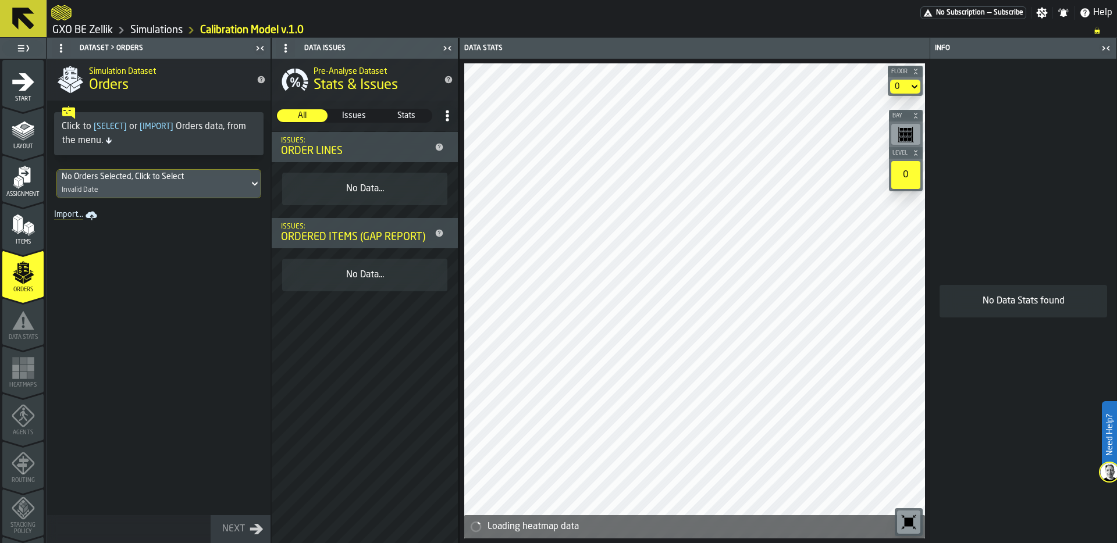
click at [138, 189] on div "No Orders Selected, Click to Select Invalid Date" at bounding box center [153, 184] width 192 height 28
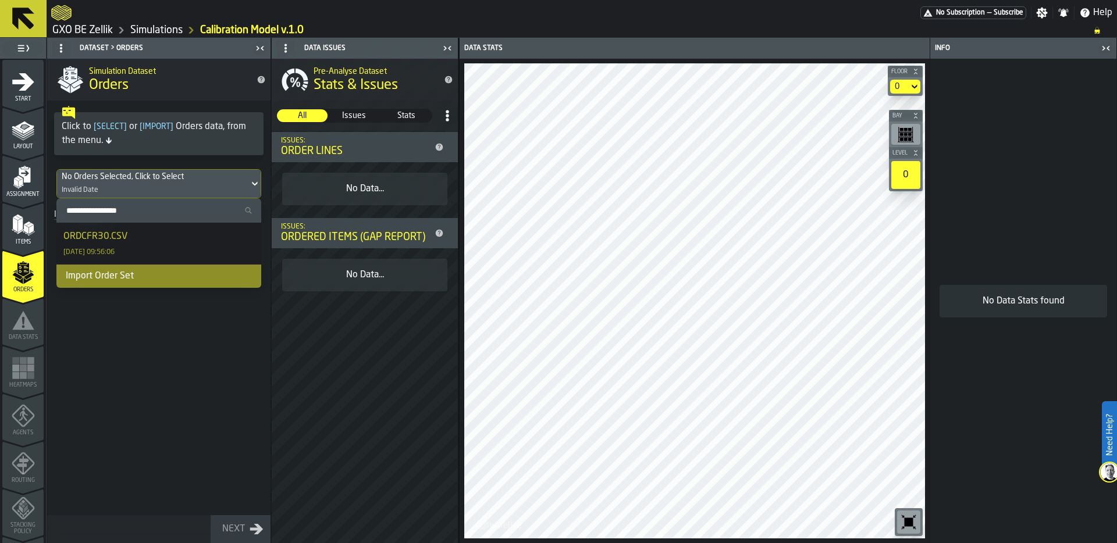
click at [137, 240] on div "ORDCFR30.CSV 30/09/2025, 09:56:06" at bounding box center [158, 244] width 191 height 28
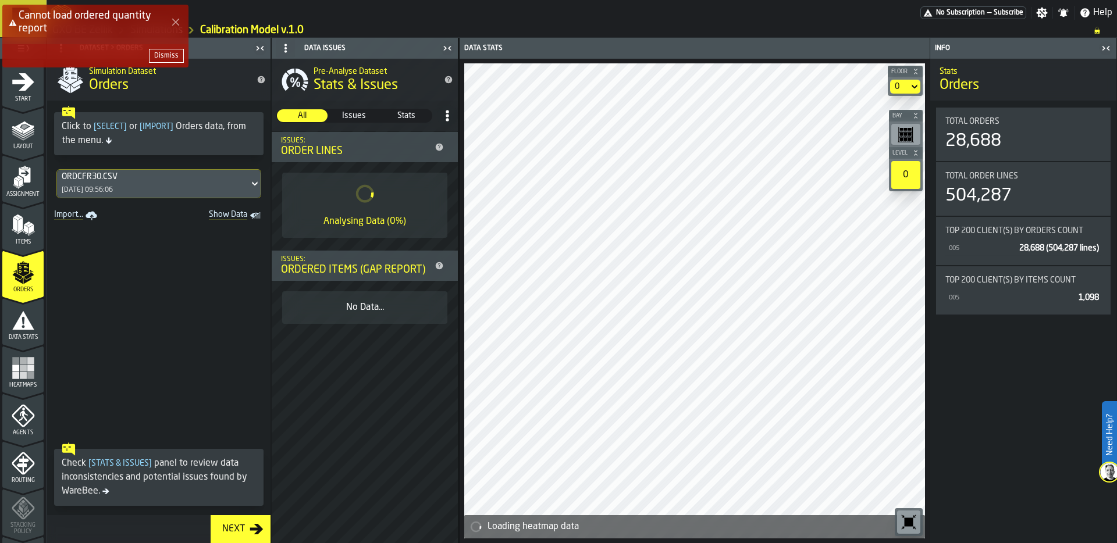
click at [168, 51] on button "Dismiss" at bounding box center [166, 56] width 35 height 14
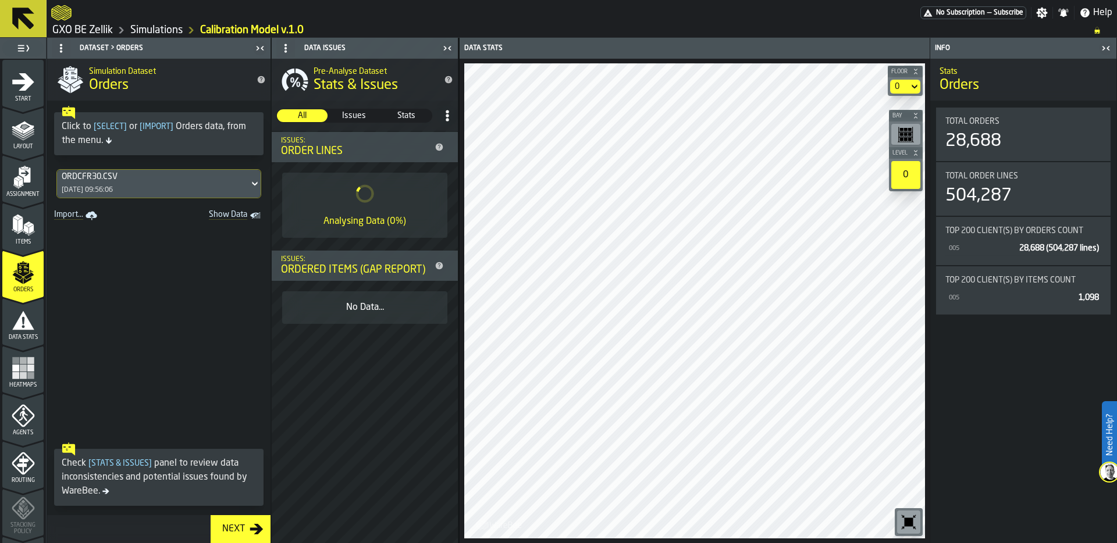
click at [13, 333] on div "Data Stats" at bounding box center [22, 325] width 41 height 32
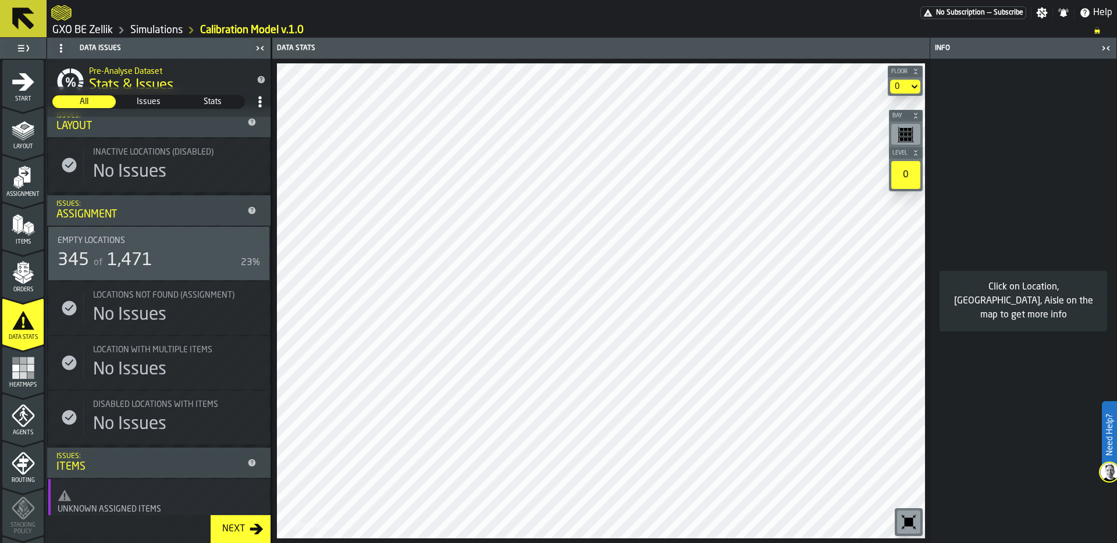
scroll to position [26, 0]
click at [130, 251] on span "1,471" at bounding box center [129, 259] width 45 height 17
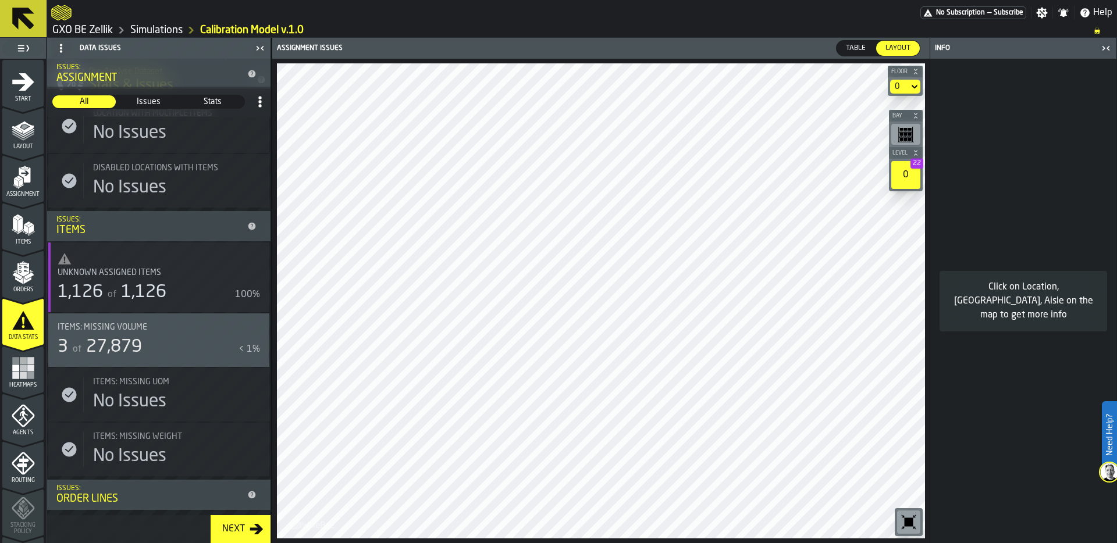
scroll to position [275, 0]
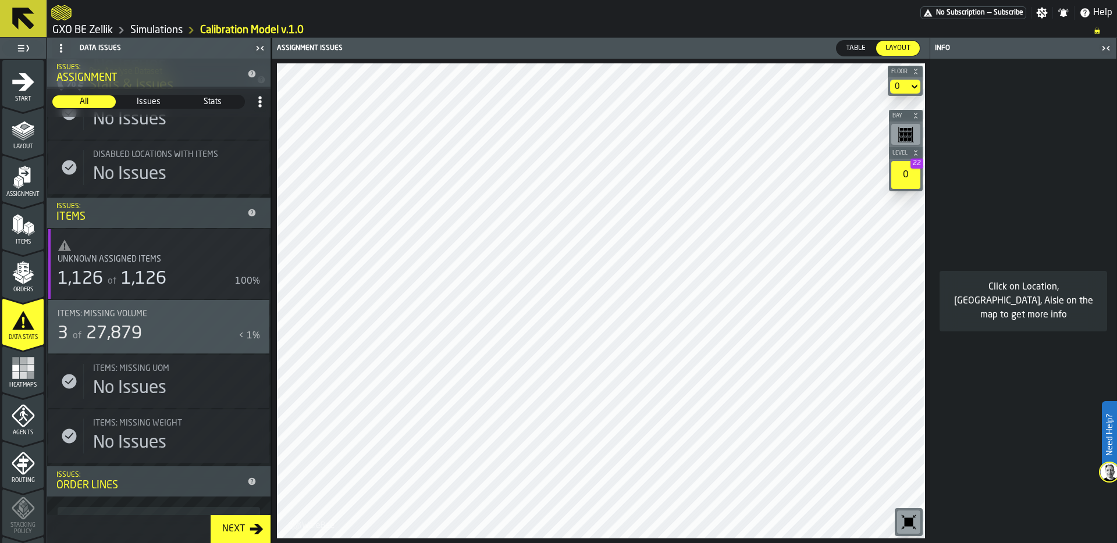
click at [94, 278] on div "1,126" at bounding box center [80, 279] width 45 height 21
click at [111, 264] on span "Unknown assigned items" at bounding box center [110, 259] width 104 height 9
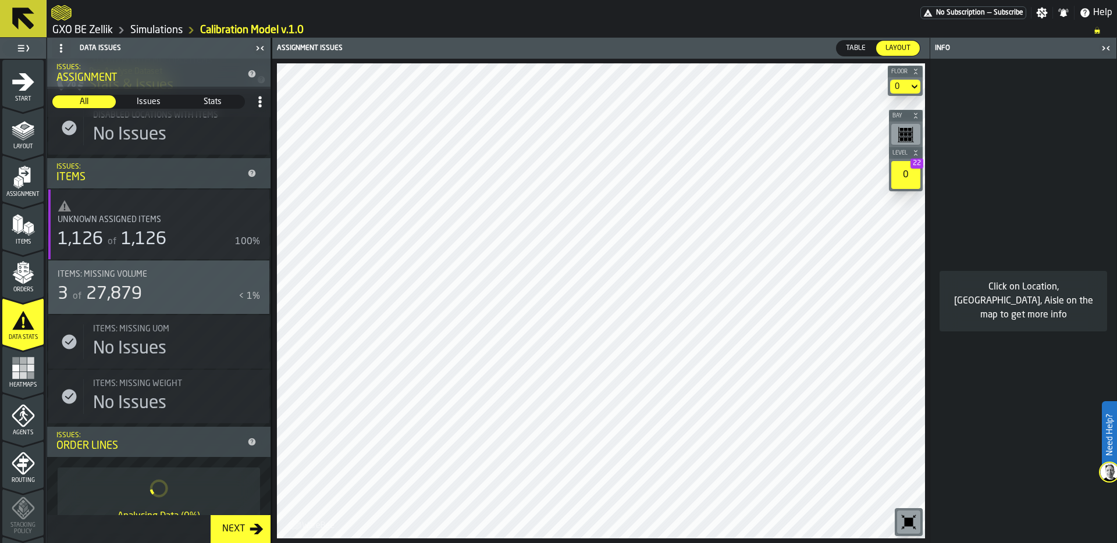
scroll to position [321, 0]
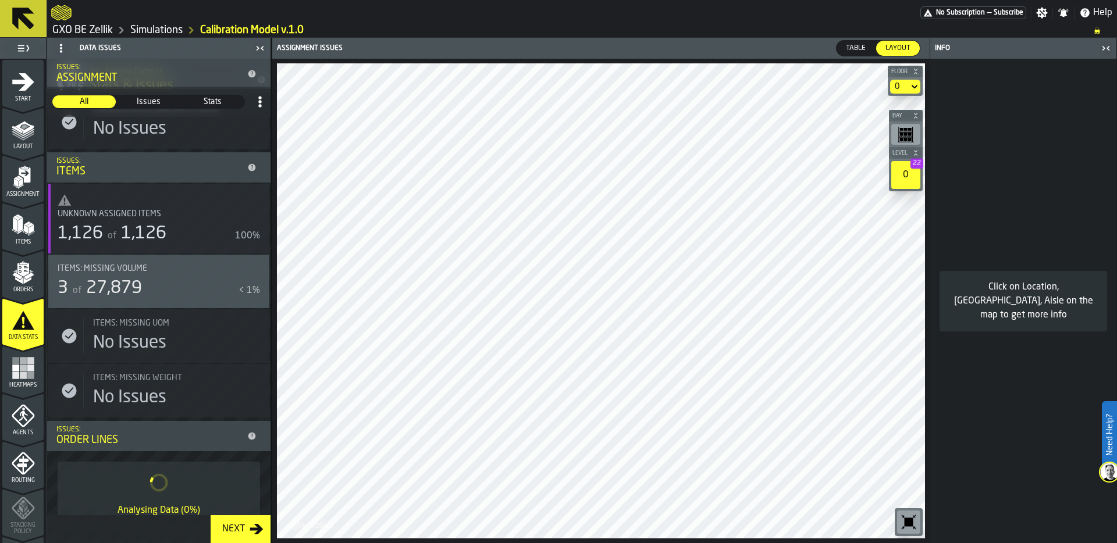
click at [28, 240] on span "Items" at bounding box center [22, 242] width 41 height 6
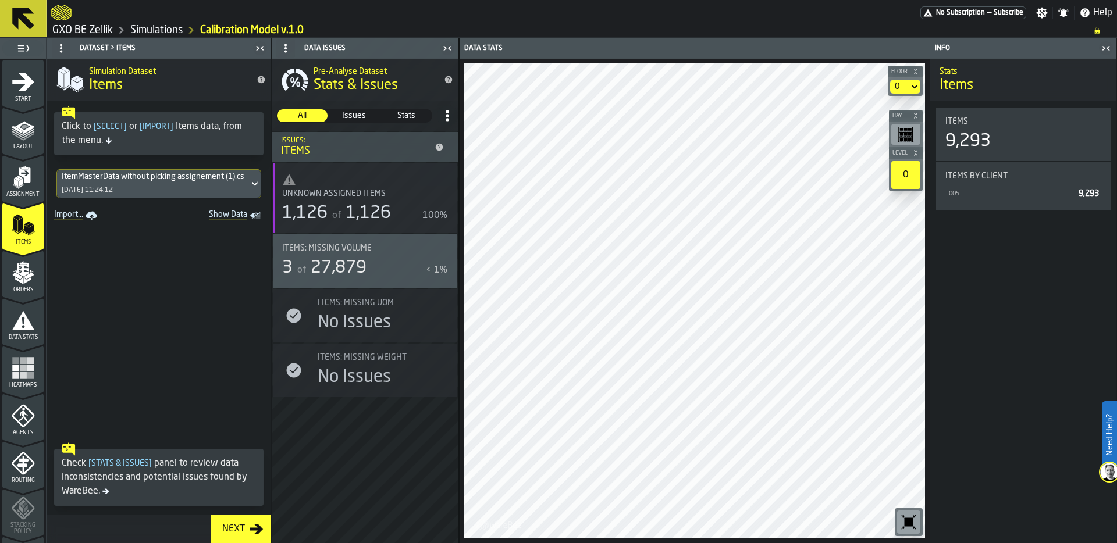
click at [0, 0] on icon "Show Data" at bounding box center [0, 0] width 0 height 0
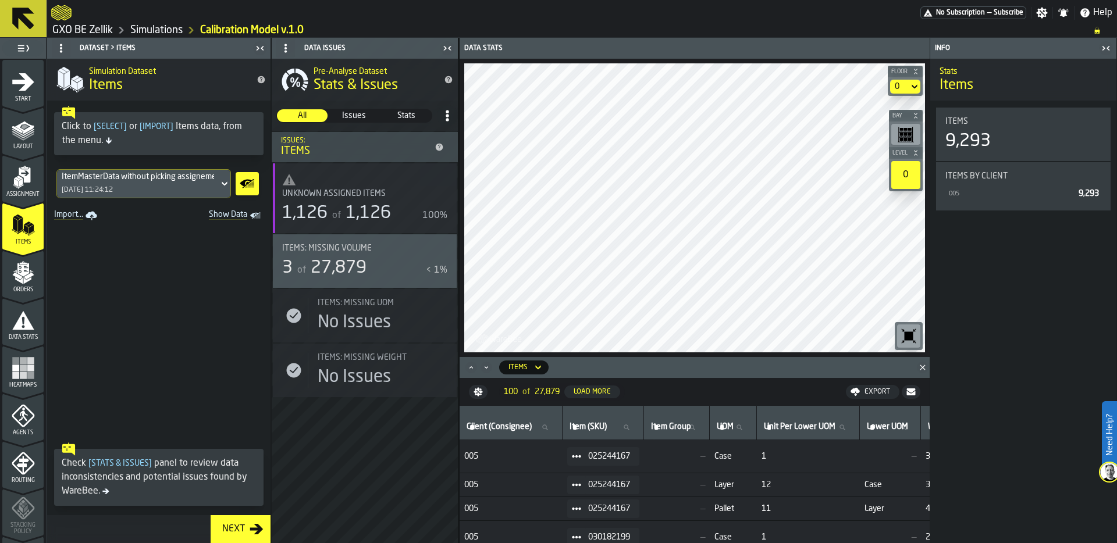
click at [19, 186] on icon "menu Assignment" at bounding box center [23, 177] width 23 height 23
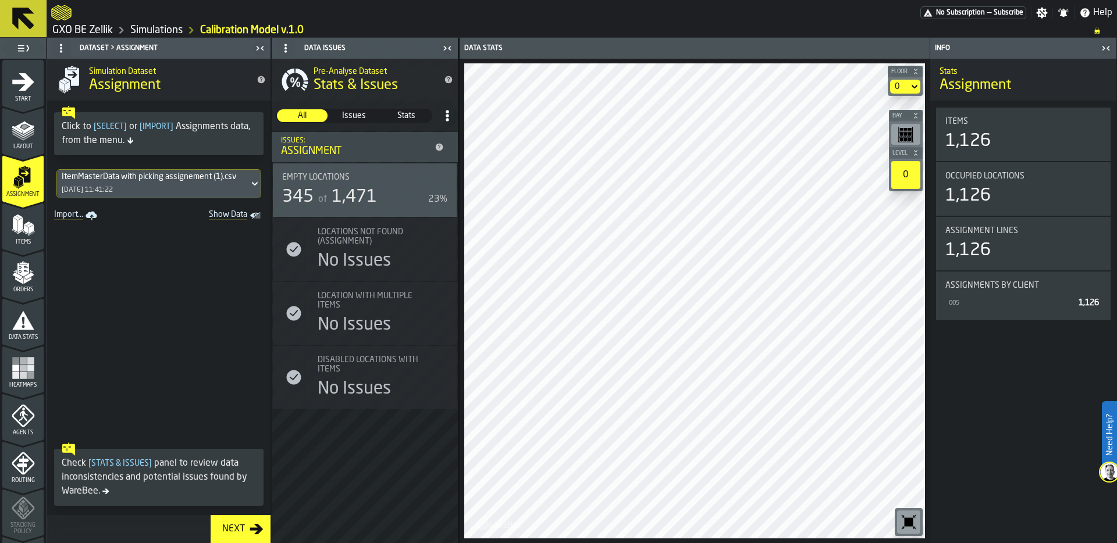
click at [0, 0] on icon "Show Data" at bounding box center [0, 0] width 0 height 0
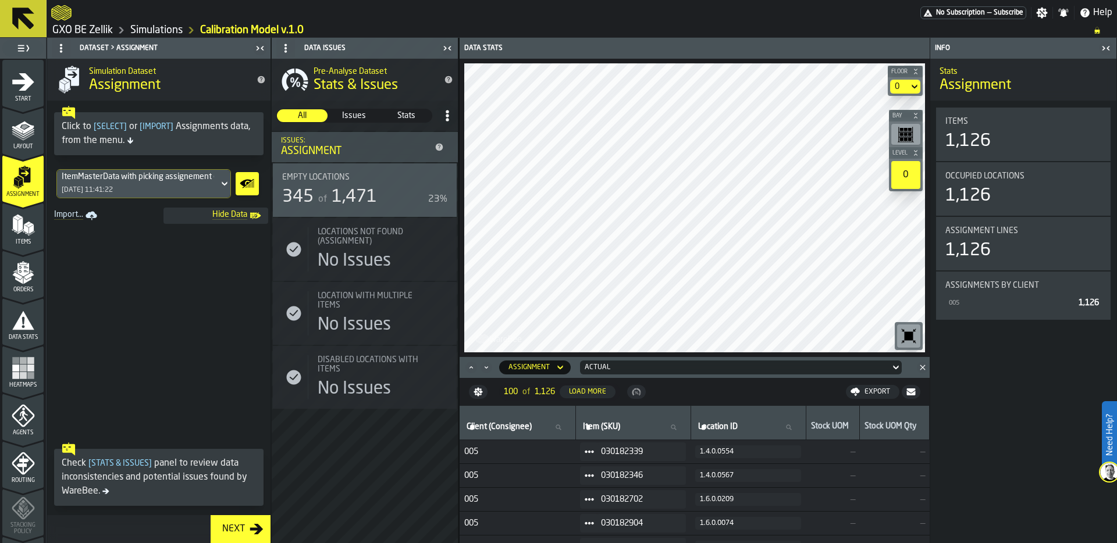
click at [15, 218] on polygon "menu Items" at bounding box center [17, 218] width 8 height 5
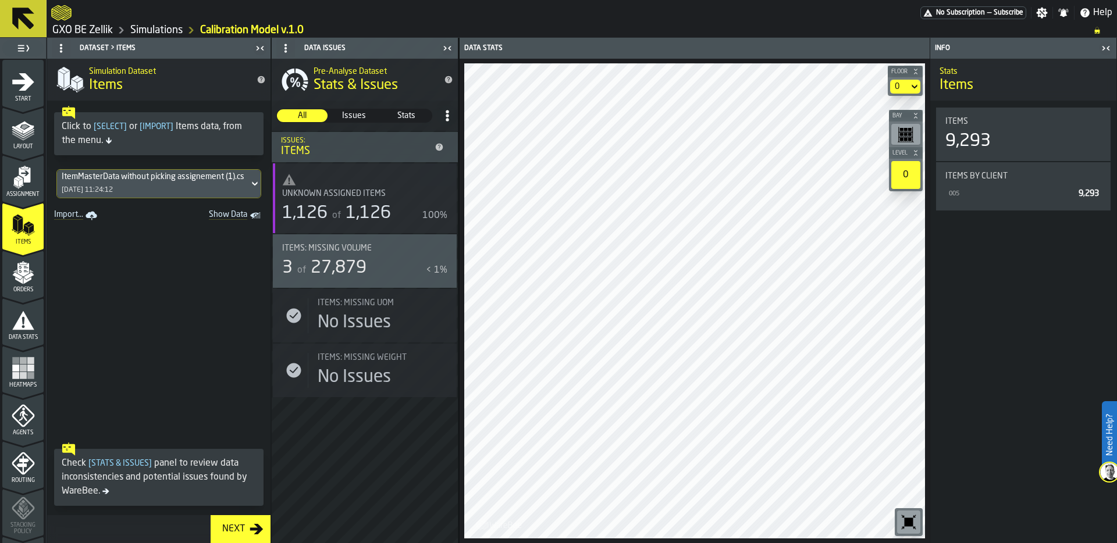
click at [25, 187] on icon "menu Assignment" at bounding box center [23, 177] width 23 height 23
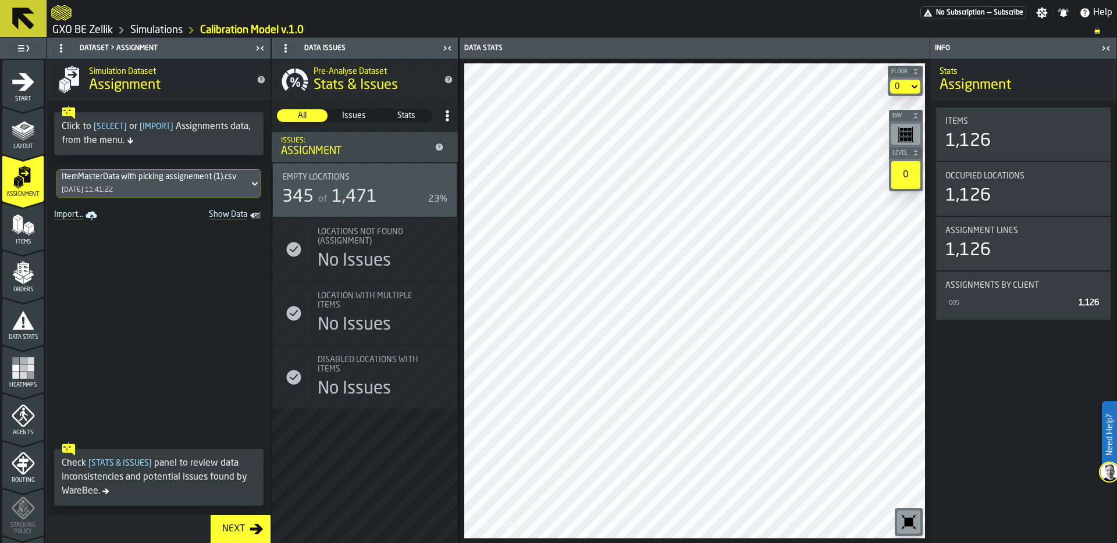
click at [321, 201] on span "of" at bounding box center [322, 199] width 9 height 9
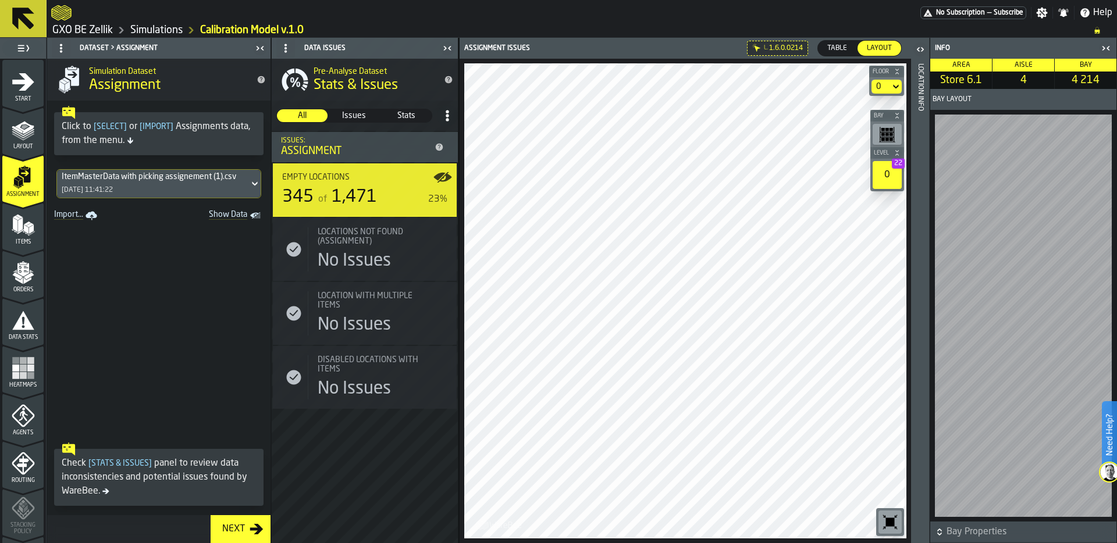
click at [922, 280] on div "Location Info" at bounding box center [920, 300] width 8 height 479
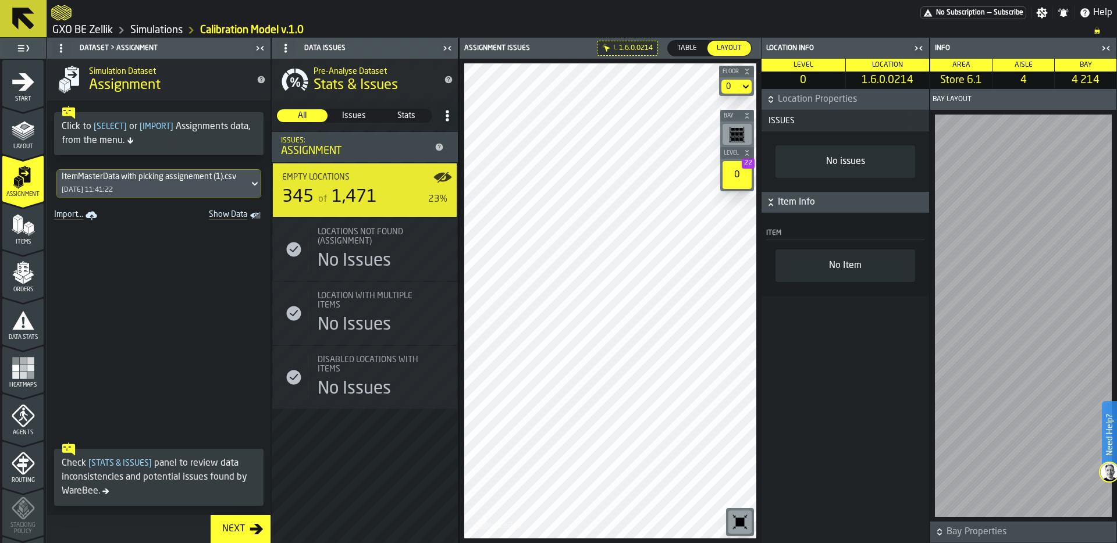
click at [23, 230] on polygon "menu Items" at bounding box center [25, 229] width 5 height 9
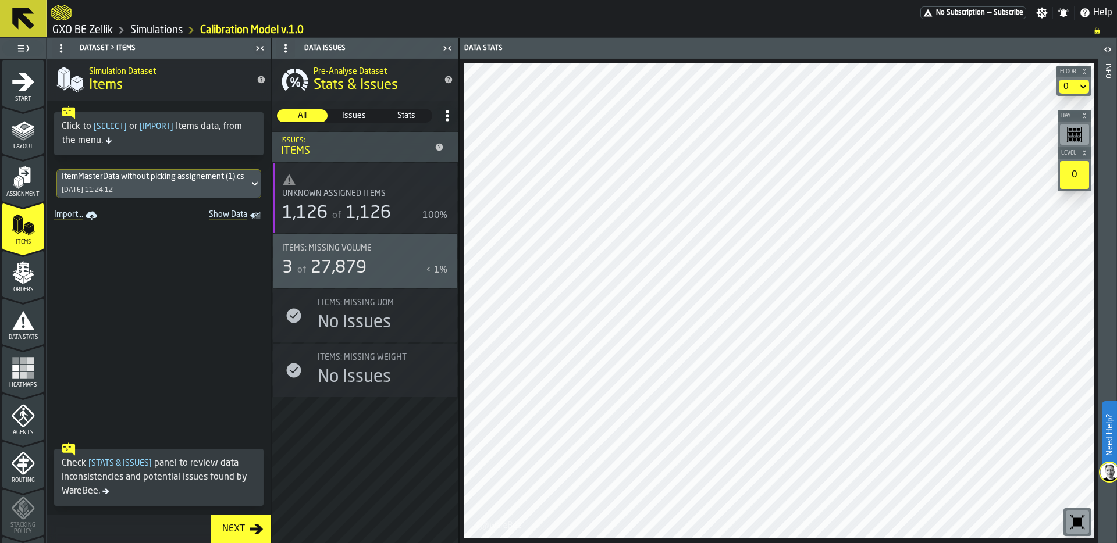
click at [0, 0] on icon "Show Data" at bounding box center [0, 0] width 0 height 0
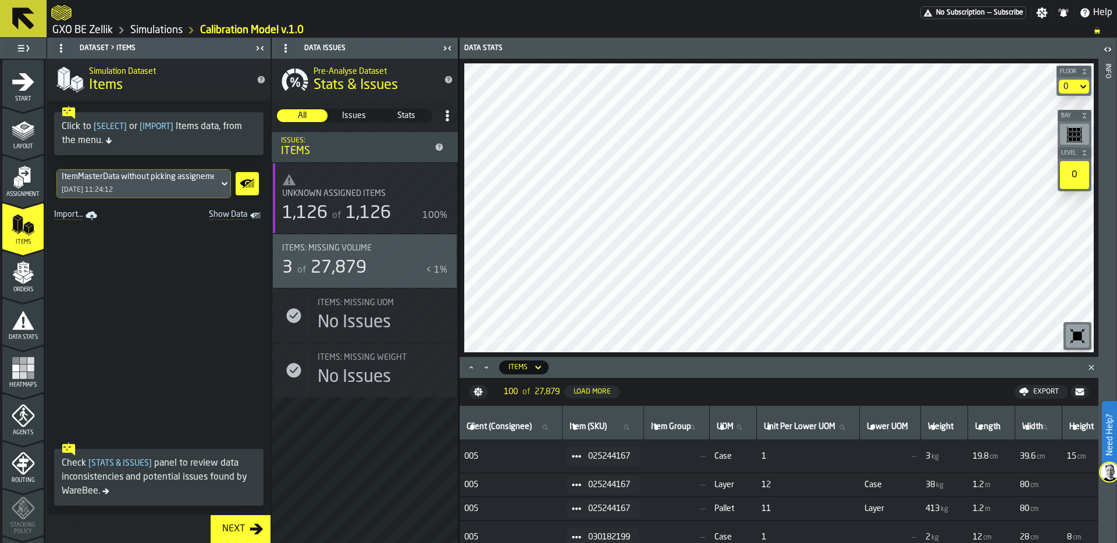
click at [586, 460] on span at bounding box center [576, 456] width 19 height 19
click at [605, 516] on div "Show Items" at bounding box center [610, 520] width 61 height 8
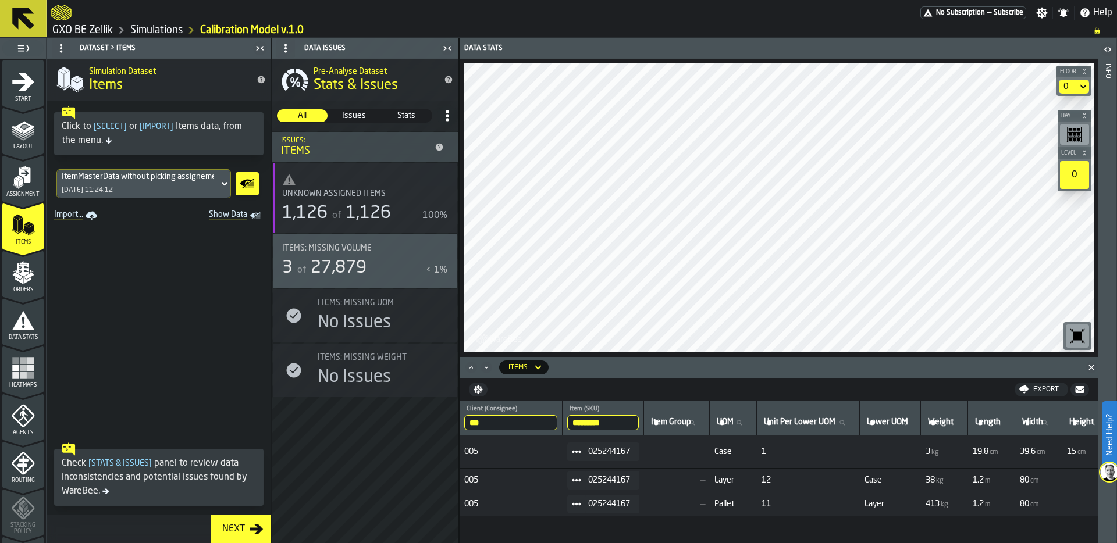
click at [609, 418] on input "*********" at bounding box center [603, 422] width 72 height 15
click at [581, 453] on icon at bounding box center [576, 451] width 9 height 9
click at [608, 468] on div "Show Assignment" at bounding box center [610, 472] width 61 height 8
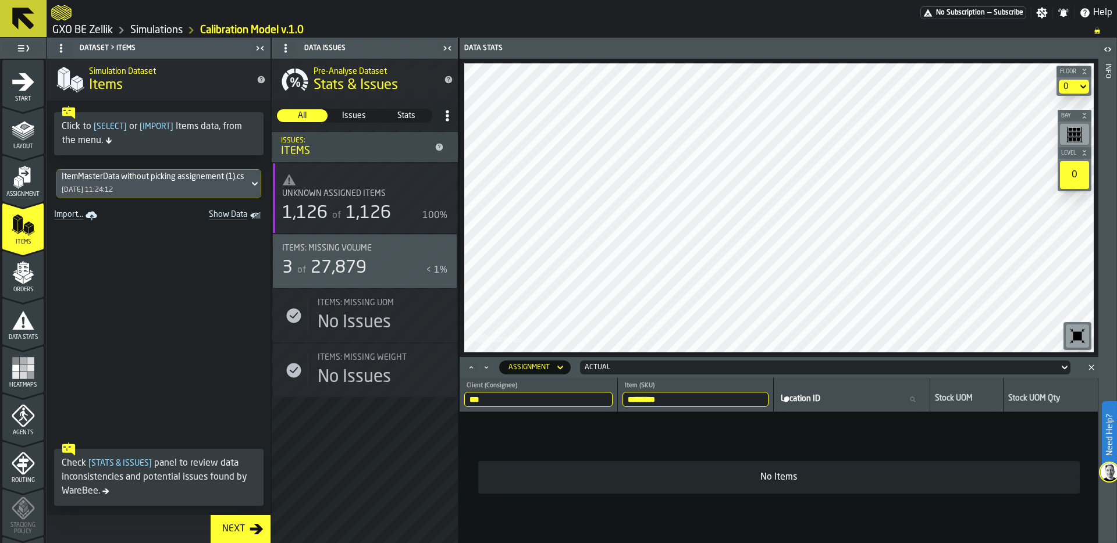
click at [17, 176] on icon "menu Assignment" at bounding box center [23, 177] width 23 height 23
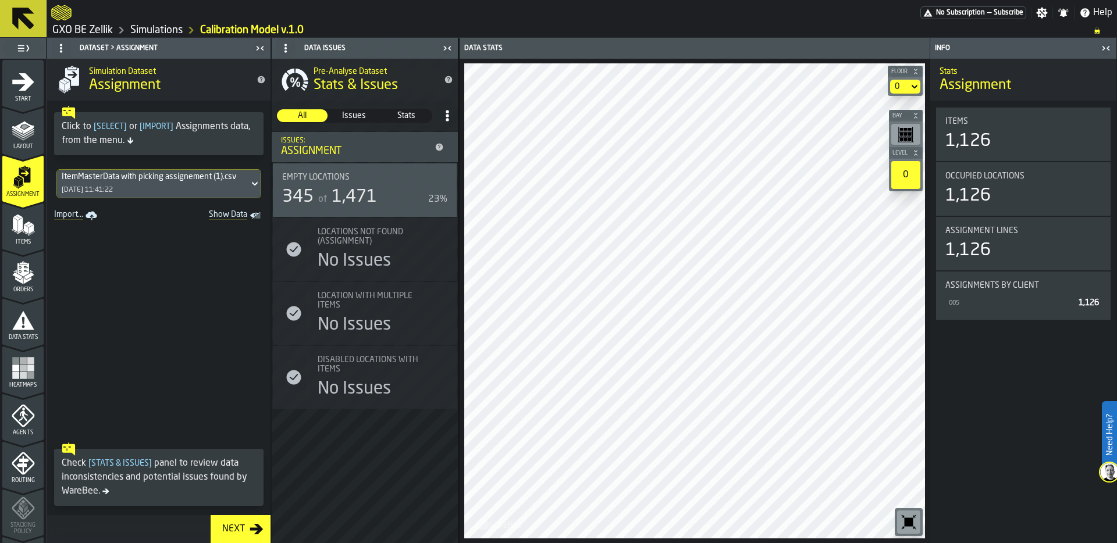
click at [0, 0] on polygon "Show Data" at bounding box center [0, 0] width 0 height 0
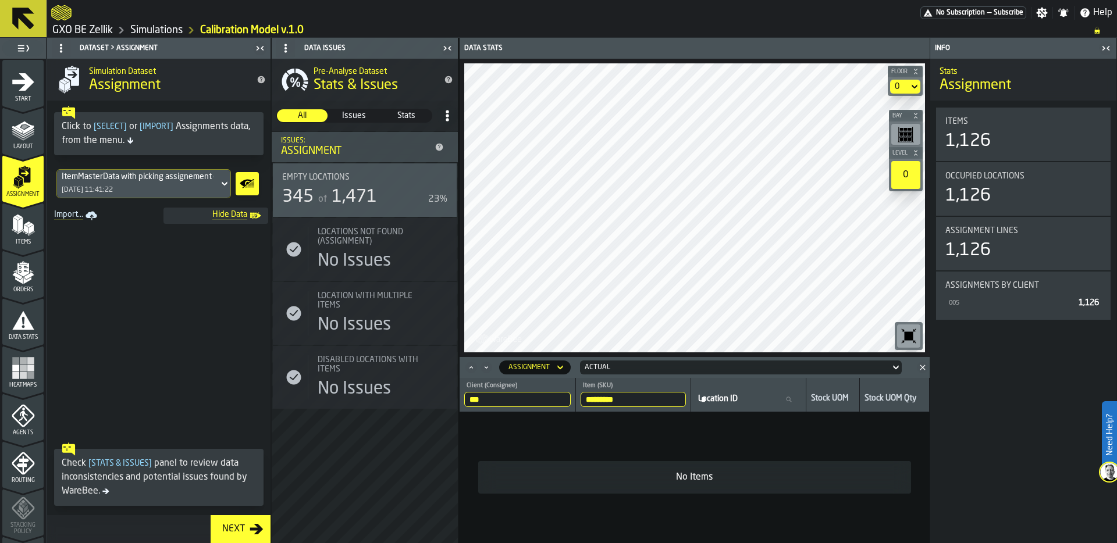
click at [639, 402] on input "*********" at bounding box center [633, 399] width 105 height 15
click at [682, 401] on input "*********" at bounding box center [633, 399] width 105 height 15
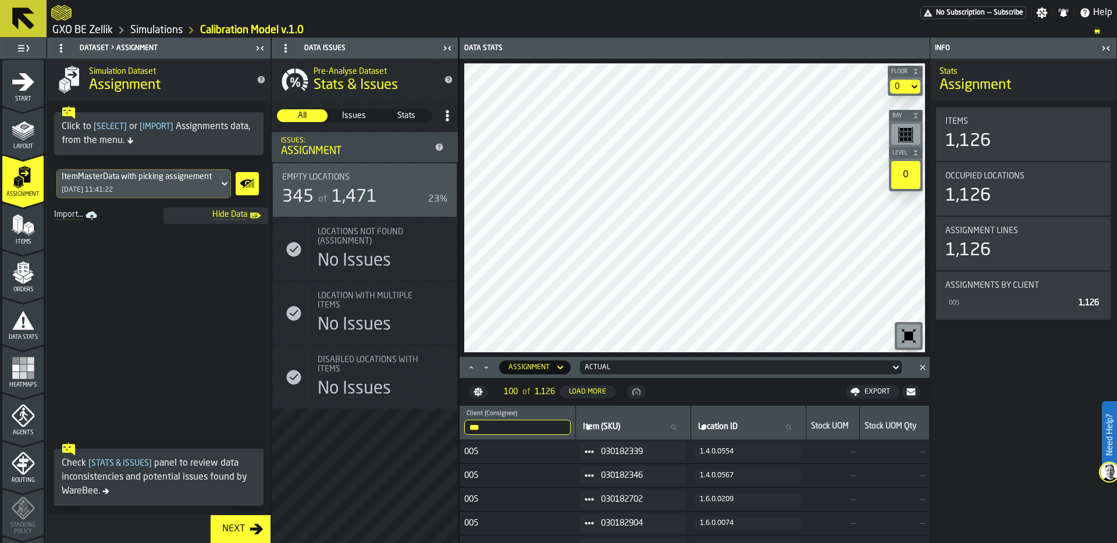
click at [594, 449] on icon at bounding box center [589, 451] width 9 height 9
click at [618, 511] on div "Show Items" at bounding box center [619, 515] width 61 height 8
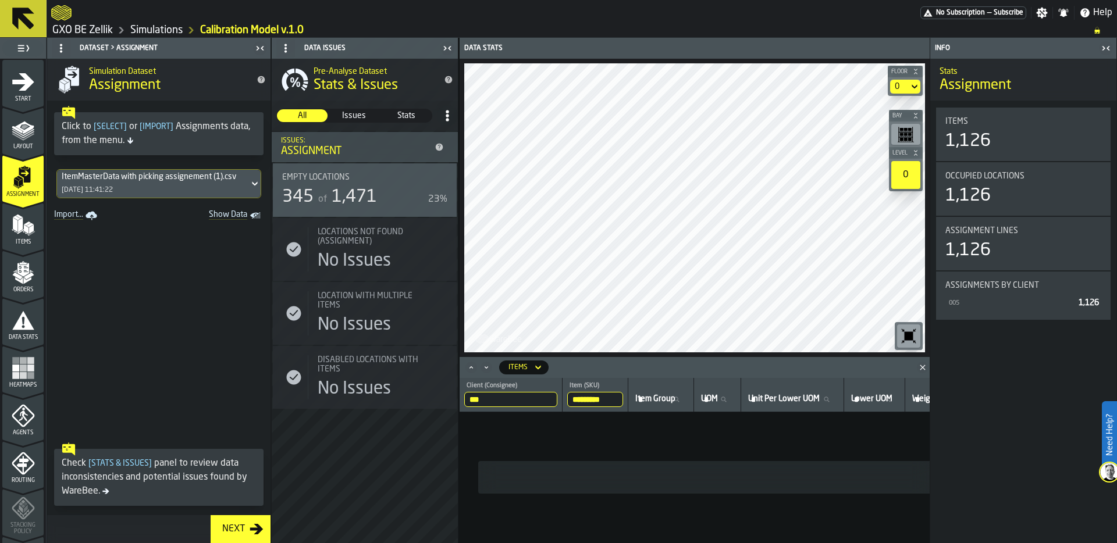
click at [597, 400] on input "*********" at bounding box center [595, 399] width 56 height 15
click at [26, 281] on icon "menu Orders" at bounding box center [23, 272] width 23 height 23
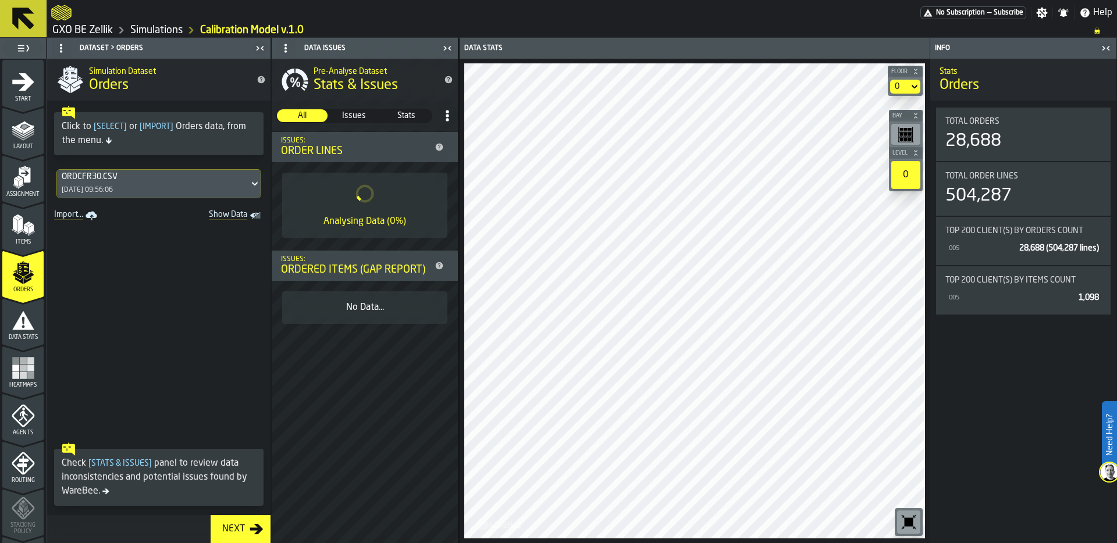
click at [0, 0] on icon "Show Data" at bounding box center [0, 0] width 0 height 0
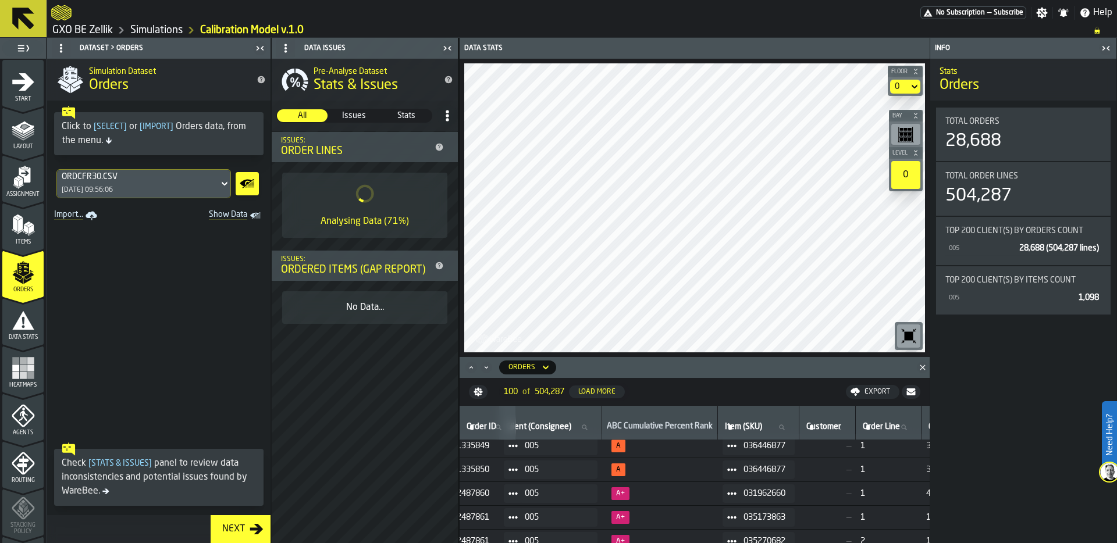
scroll to position [6, 0]
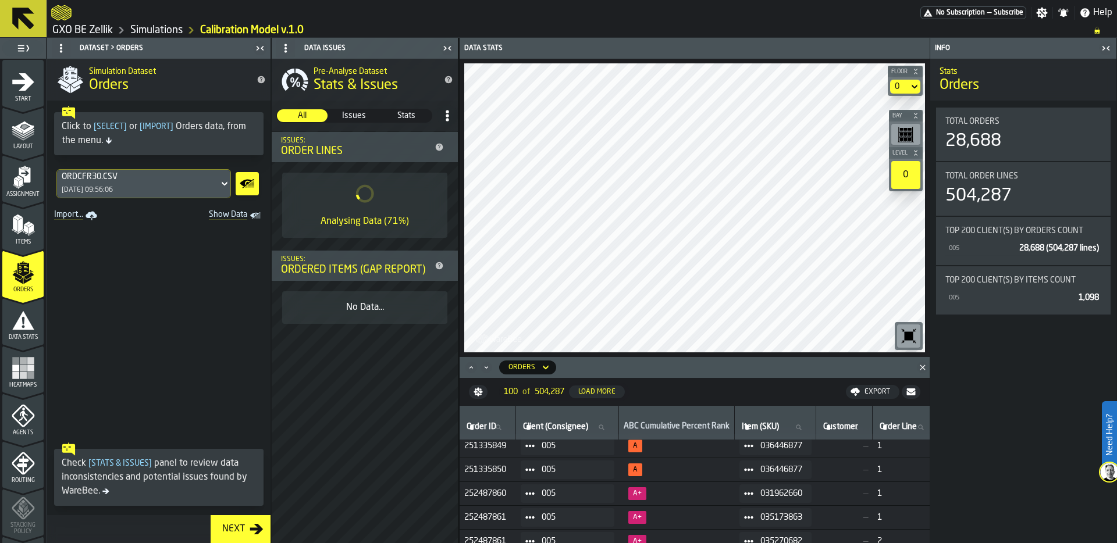
click at [752, 495] on icon at bounding box center [748, 493] width 9 height 9
click at [797, 511] on div "Show Assignment" at bounding box center [784, 514] width 61 height 8
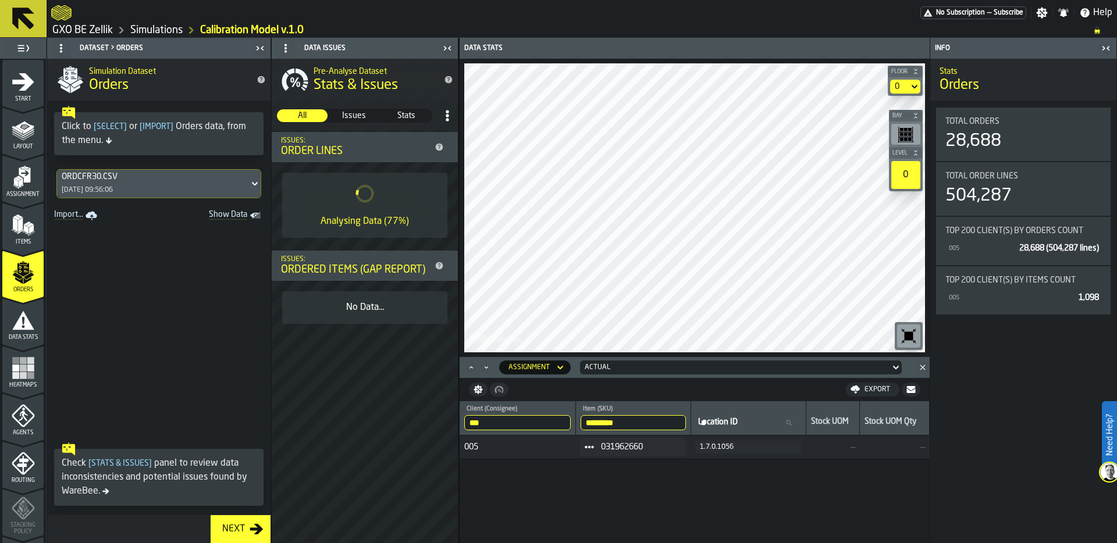
click at [618, 422] on input "*********" at bounding box center [633, 422] width 105 height 15
click at [725, 447] on div "1.7.0.1056" at bounding box center [748, 447] width 97 height 8
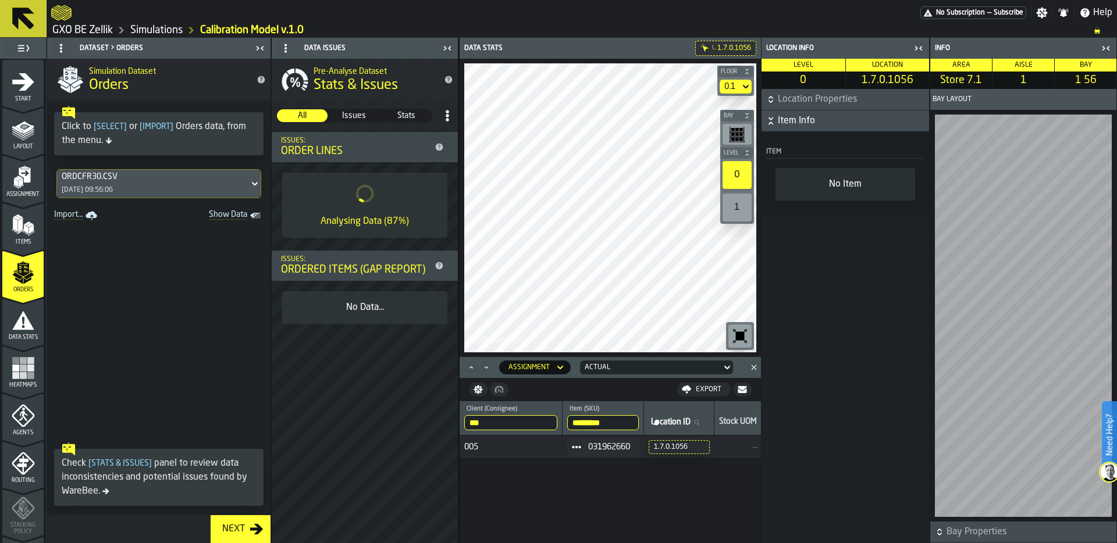
click at [26, 232] on polygon "menu Items" at bounding box center [25, 229] width 5 height 9
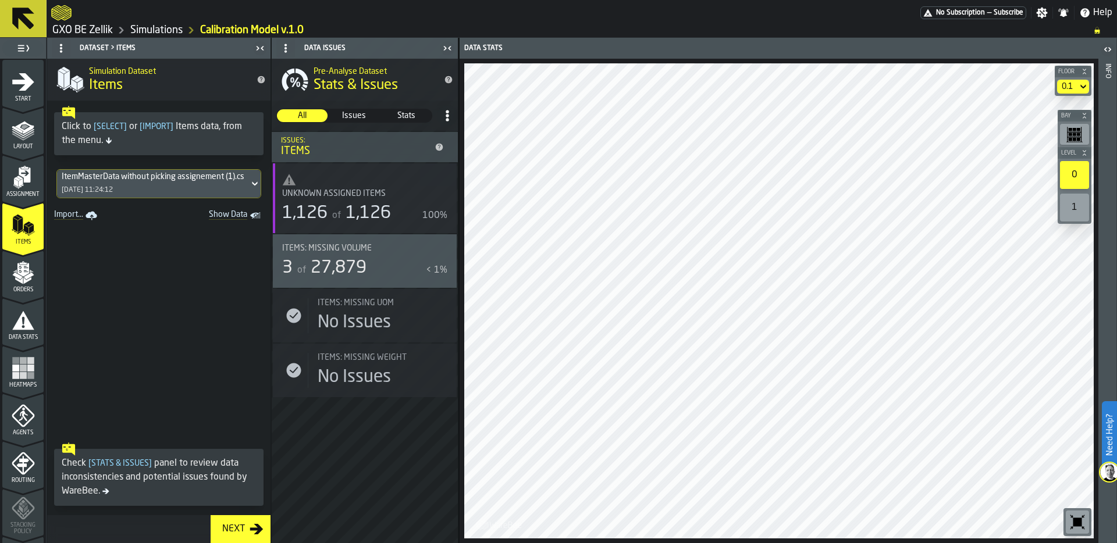
click at [0, 0] on rect "Show Data" at bounding box center [0, 0] width 0 height 0
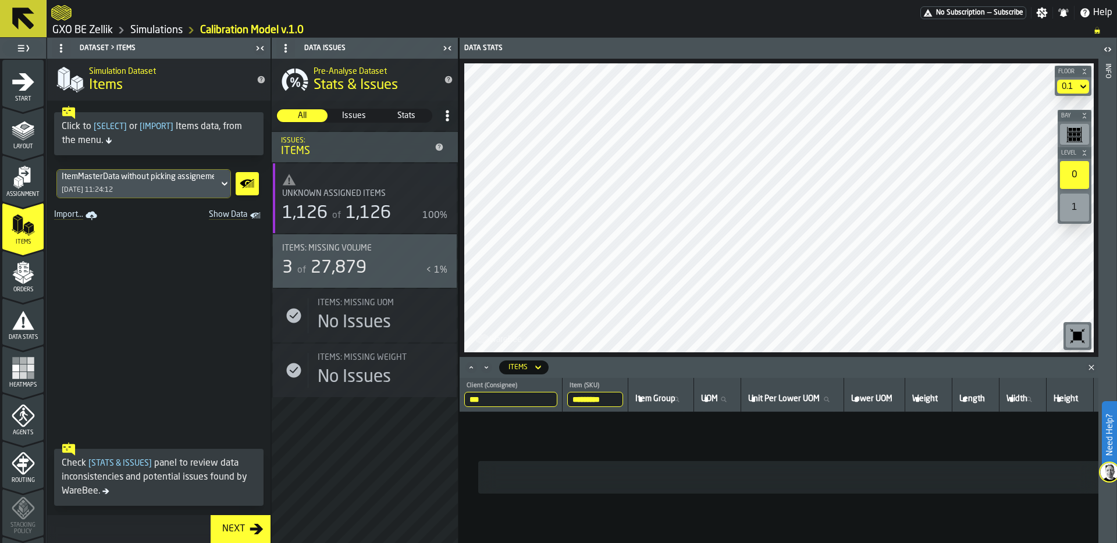
click at [602, 399] on input "*********" at bounding box center [595, 399] width 56 height 15
paste input "search"
type input "*********"
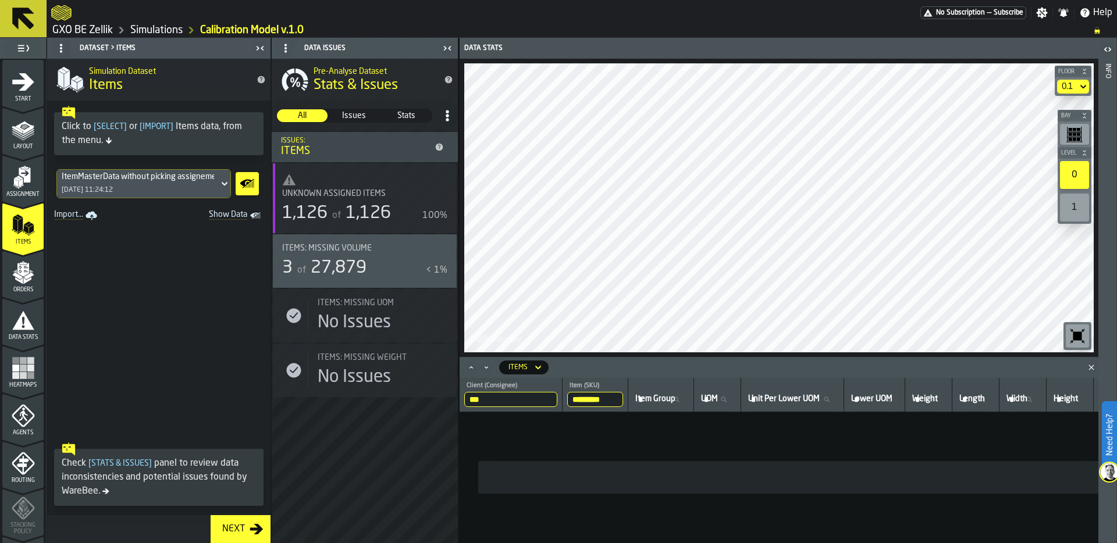
click at [165, 30] on link "Simulations" at bounding box center [156, 30] width 52 height 13
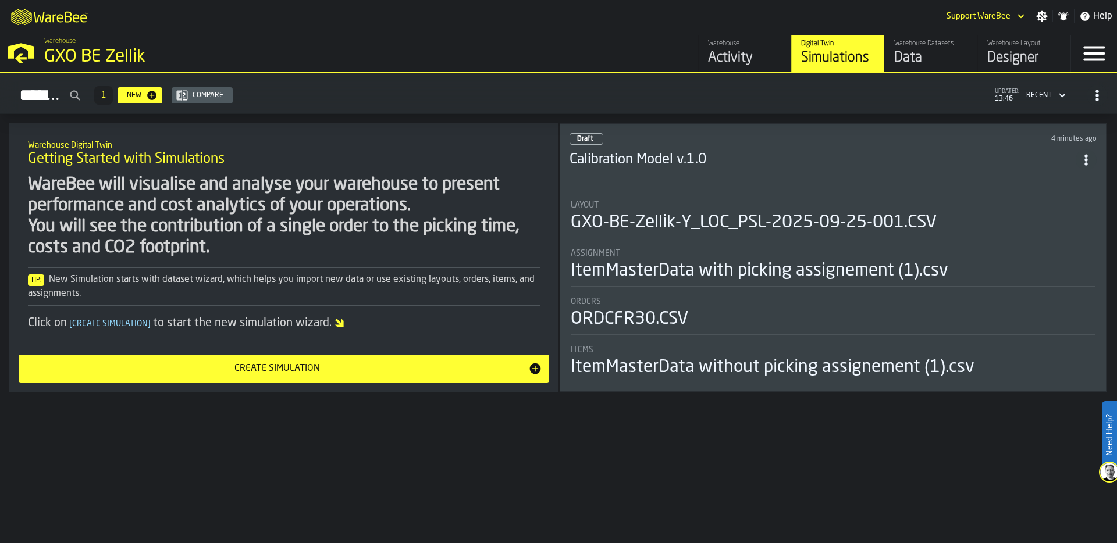
click at [918, 62] on div "Data" at bounding box center [931, 58] width 74 height 19
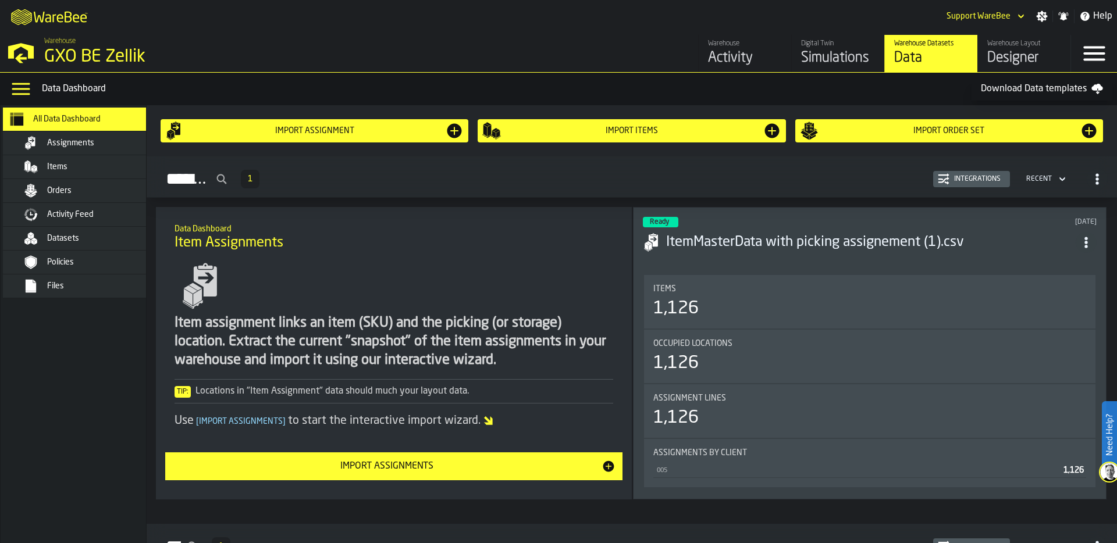
click at [73, 171] on div "Items" at bounding box center [104, 166] width 114 height 9
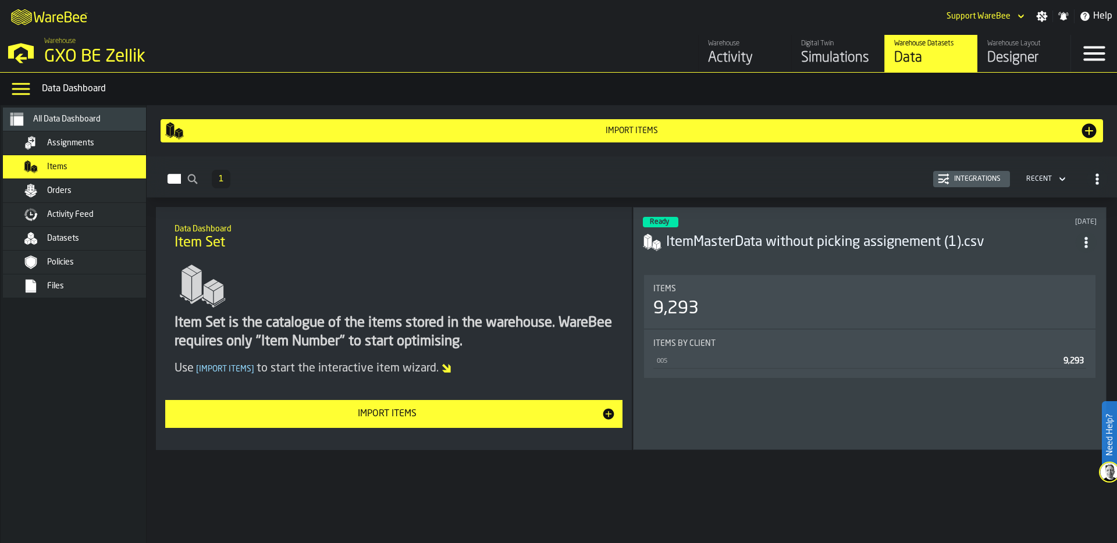
click at [984, 180] on div "Integrations" at bounding box center [978, 179] width 56 height 8
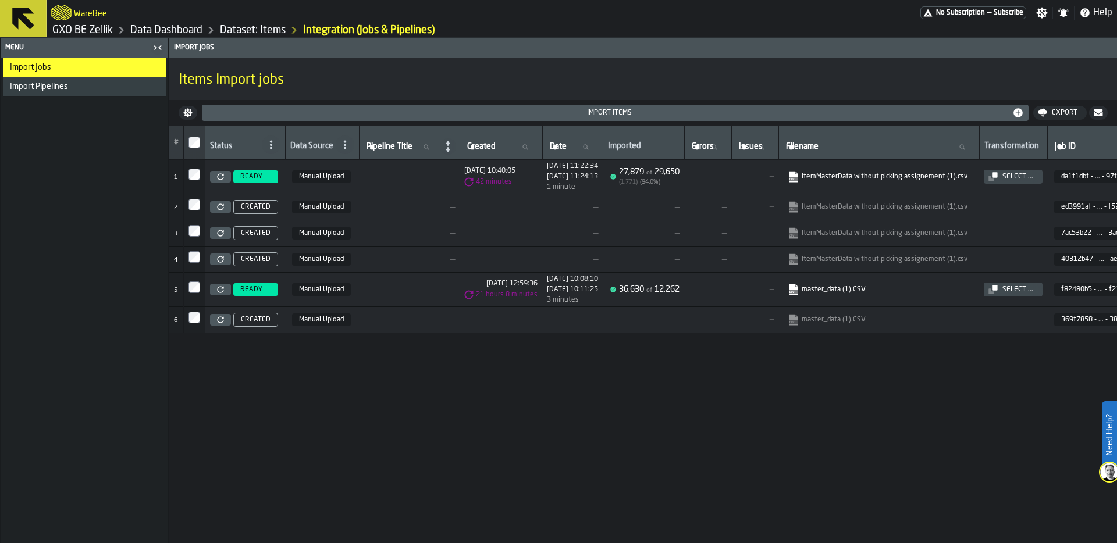
click at [221, 176] on icon at bounding box center [220, 176] width 7 height 7
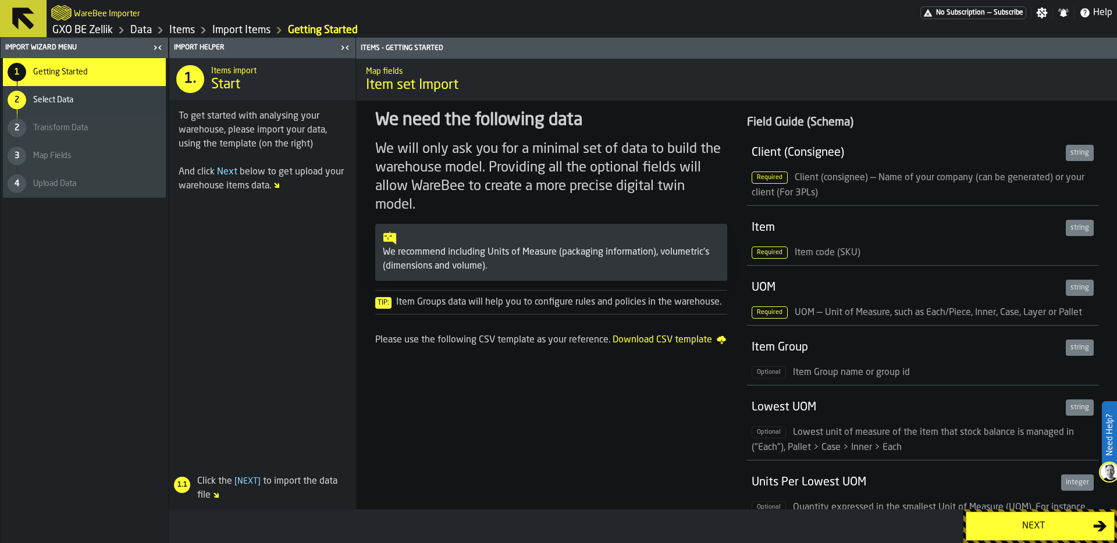
click at [989, 521] on div "Next" at bounding box center [1033, 527] width 120 height 14
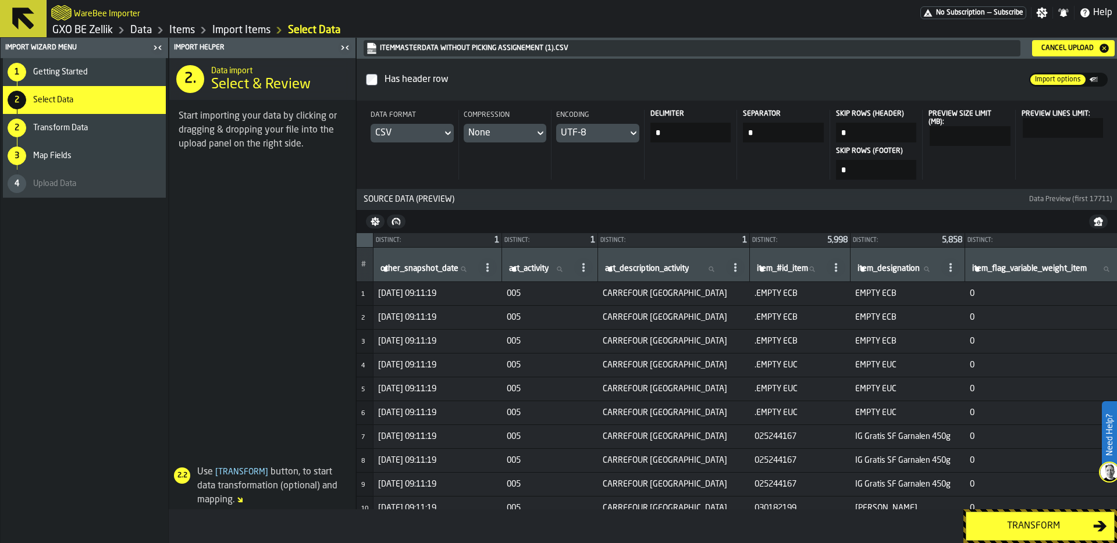
click at [1029, 526] on div "Transform" at bounding box center [1033, 527] width 120 height 14
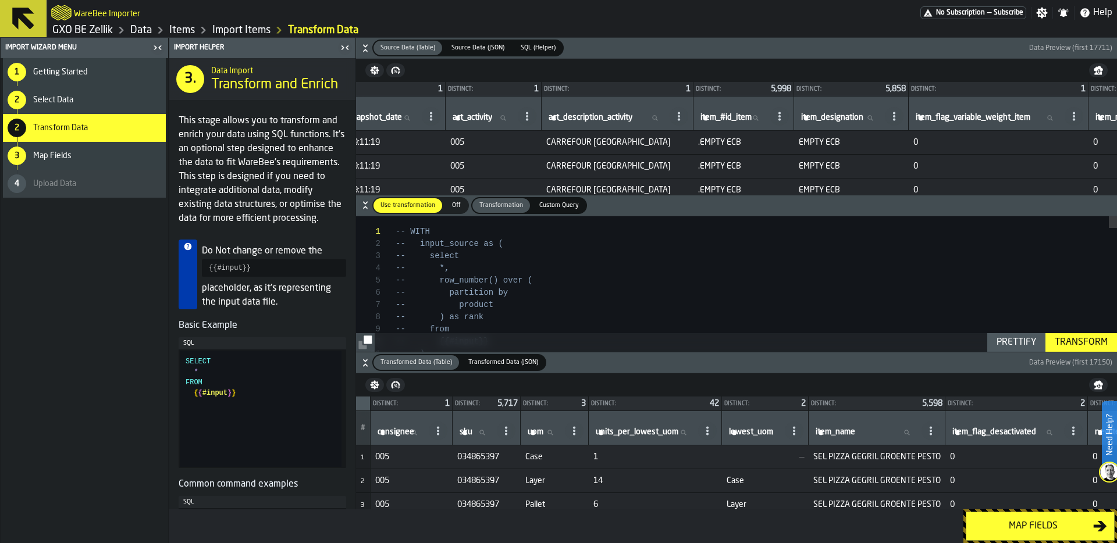
scroll to position [0, 50]
click at [733, 88] on div "Distinct:" at bounding box center [734, 89] width 70 height 6
click at [735, 112] on label "item_#id_item item_#id_item" at bounding box center [737, 118] width 70 height 15
click at [735, 112] on input "item_#id_item item_#id_item" at bounding box center [737, 118] width 70 height 15
paste input "*********"
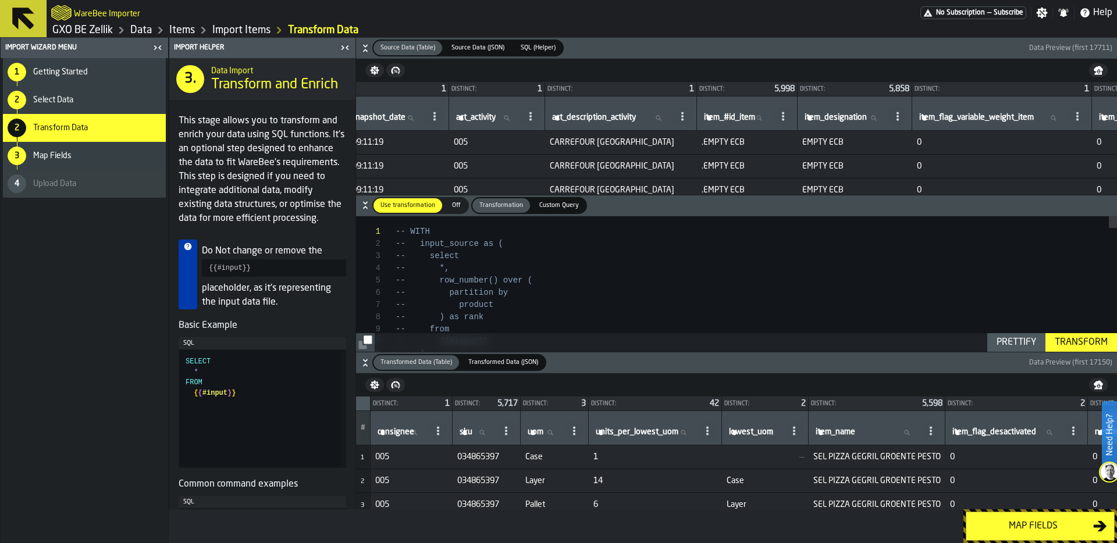
type input "*********"
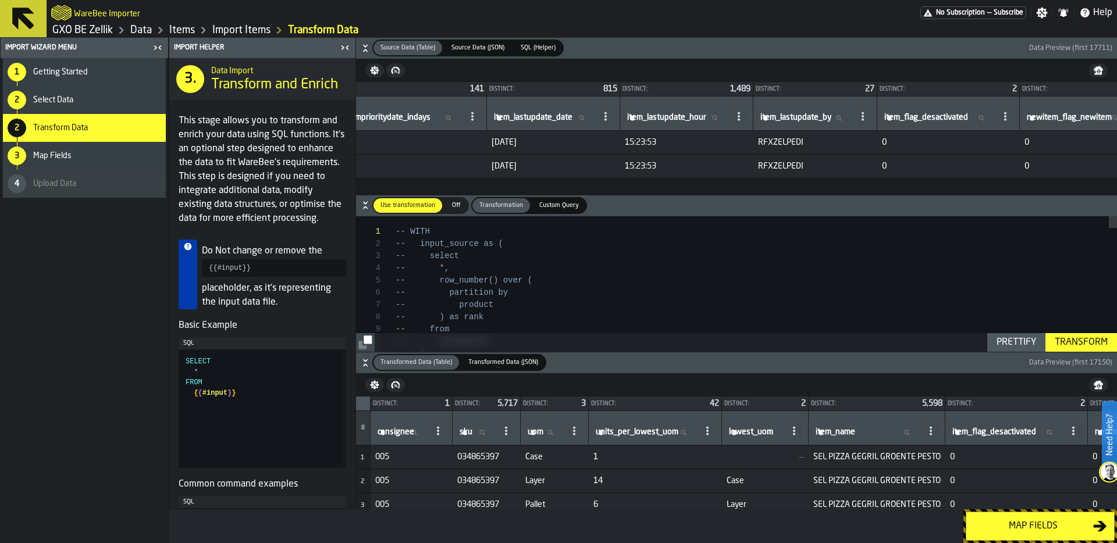
scroll to position [0, 893]
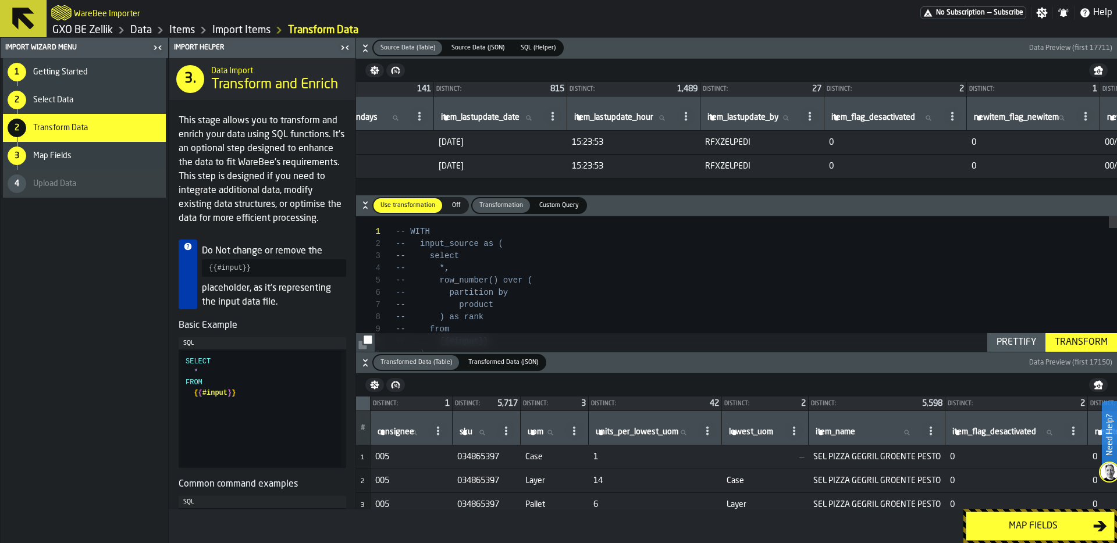
click at [478, 434] on input "sku sku" at bounding box center [475, 432] width 37 height 15
paste input "*********"
type input "*********"
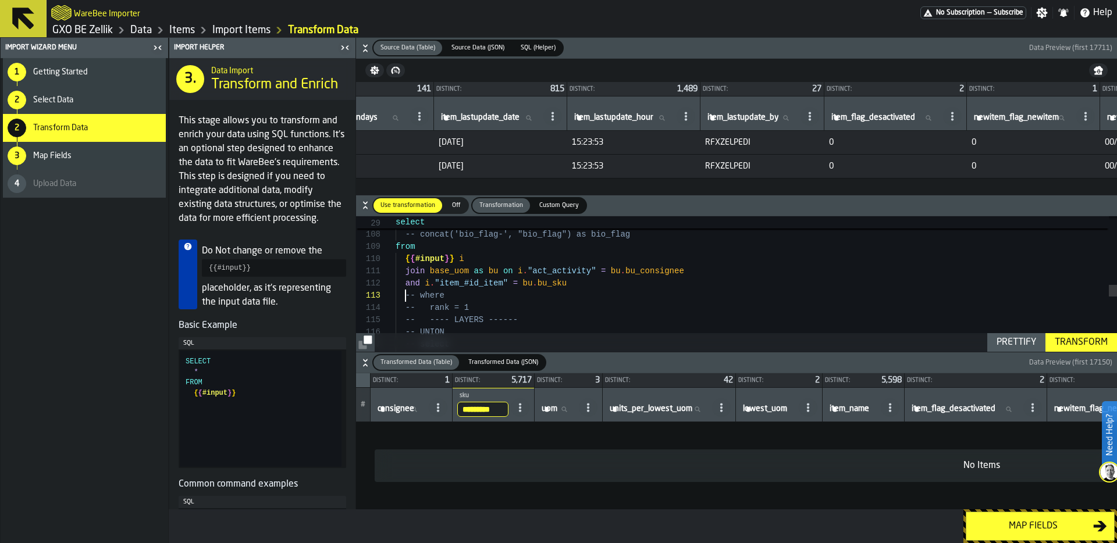
scroll to position [24, 0]
drag, startPoint x: 406, startPoint y: 298, endPoint x: 546, endPoint y: 336, distance: 145.1
click at [546, 336] on div "-- where and i . "item_#id_item" = bu . bu_sku join base_uom as bu on i . "act_…" at bounding box center [756, 152] width 721 height 2481
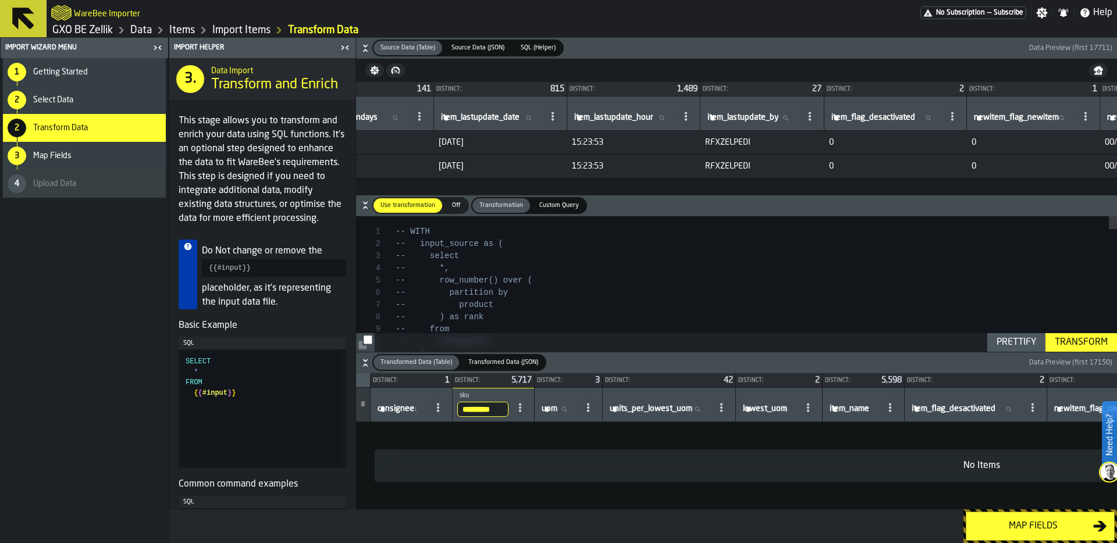
drag, startPoint x: 395, startPoint y: 231, endPoint x: 550, endPoint y: 318, distance: 177.4
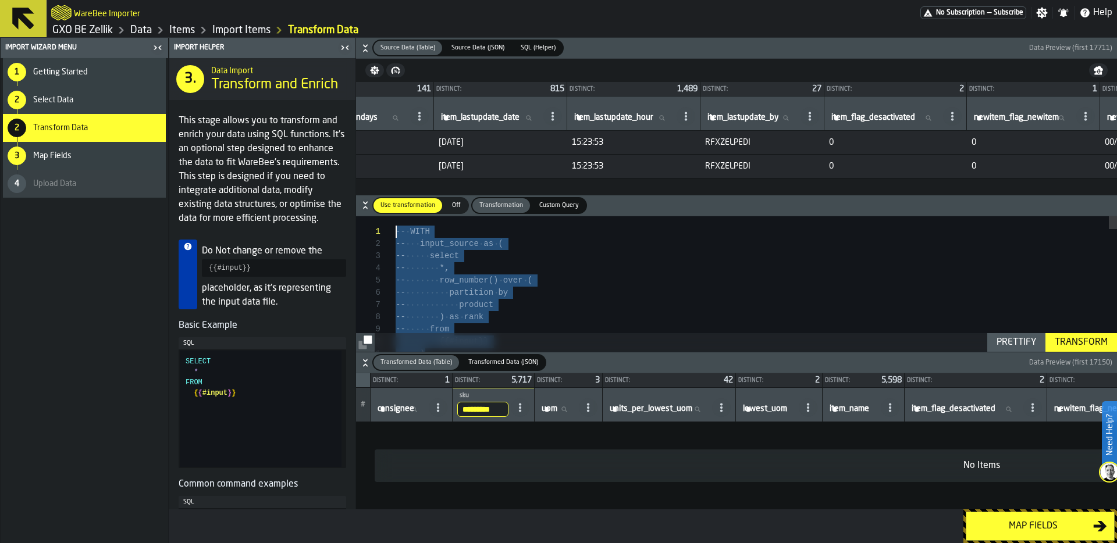
scroll to position [0, 0]
drag, startPoint x: 447, startPoint y: 290, endPoint x: 290, endPoint y: 157, distance: 206.1
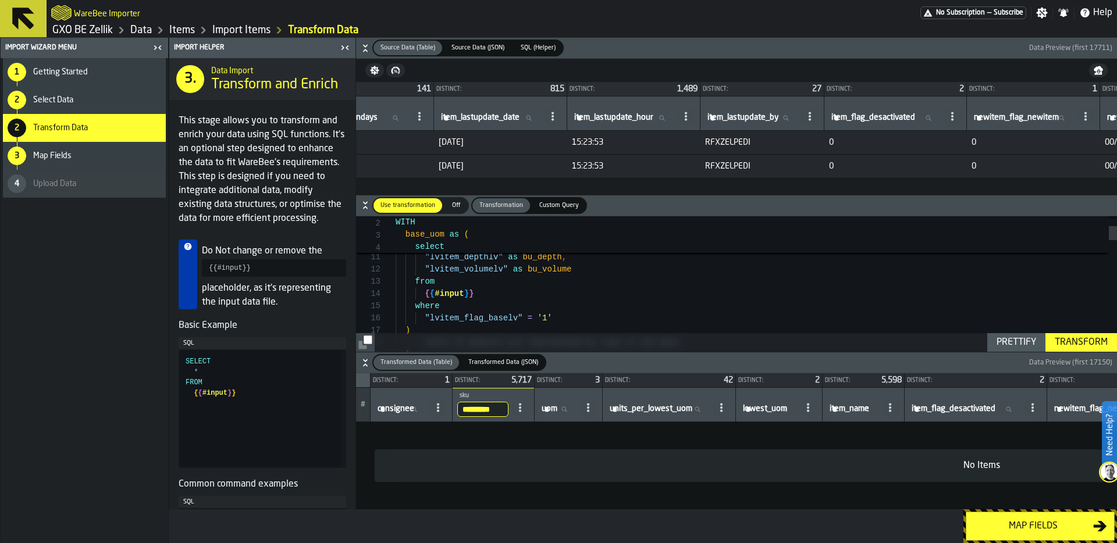
type textarea "**********"
drag, startPoint x: 558, startPoint y: 318, endPoint x: 342, endPoint y: 312, distance: 216.5
click at [342, 312] on div "Import Helper 3. Data Import Transform and Enrich This stage allows you to tran…" at bounding box center [643, 274] width 948 height 472
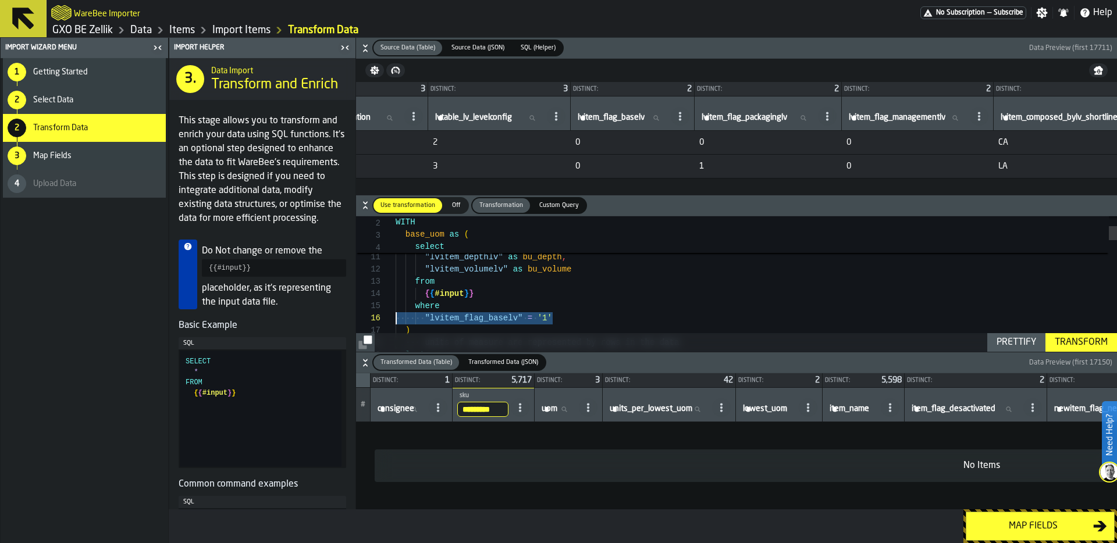
scroll to position [0, 2313]
click at [683, 38] on button "Source Data (Table) Source Data (Table) Source Data (JSON) Source Data (JSON) S…" at bounding box center [736, 48] width 761 height 21
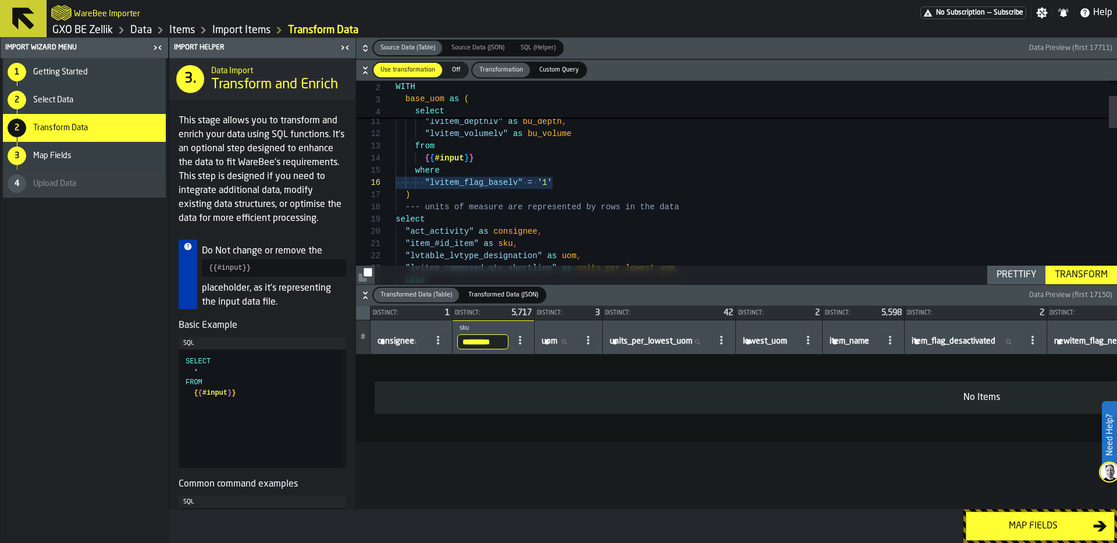
click at [65, 107] on div "2 Select Data" at bounding box center [84, 100] width 163 height 28
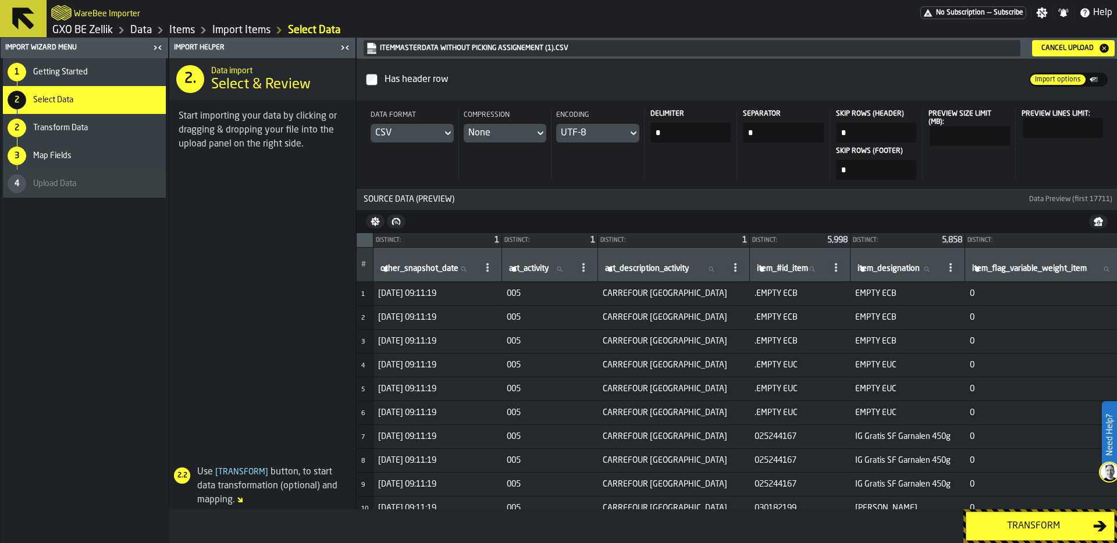
click at [181, 28] on link "Items" at bounding box center [182, 30] width 26 height 13
click at [1014, 522] on div "Transform" at bounding box center [1033, 527] width 120 height 14
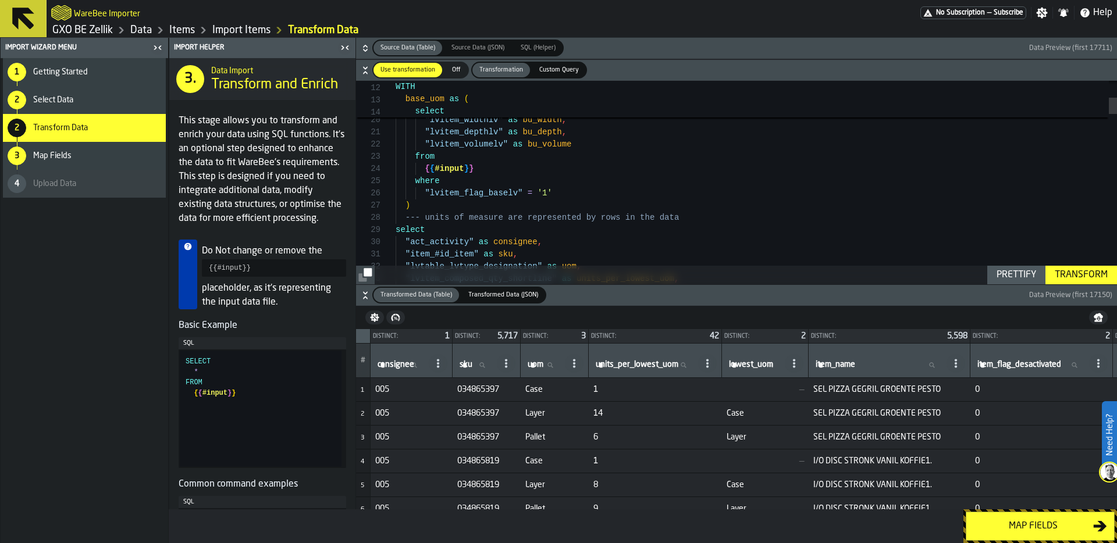
type textarea "**********"
drag, startPoint x: 577, startPoint y: 191, endPoint x: 390, endPoint y: 194, distance: 186.2
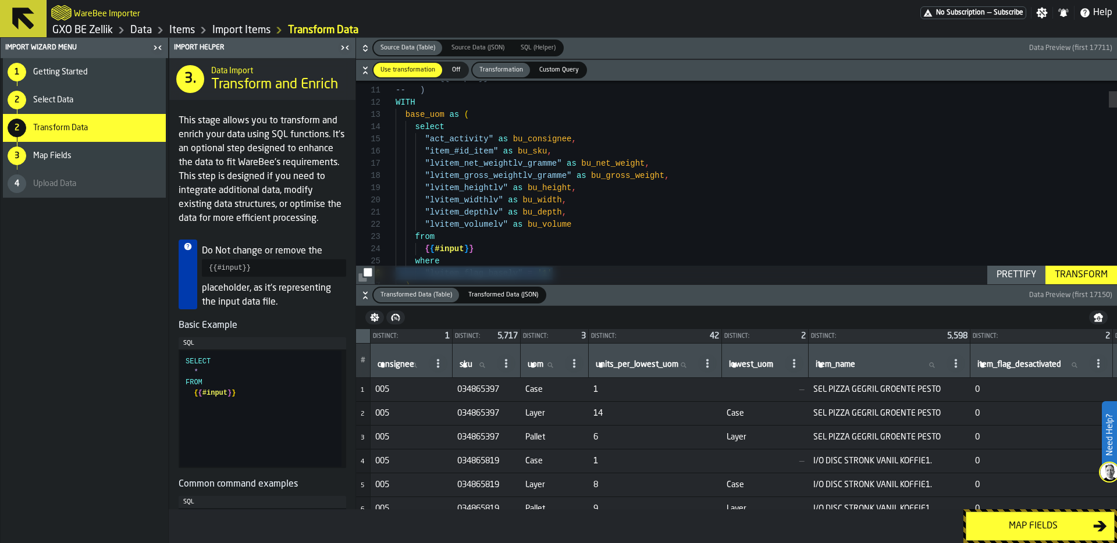
click at [147, 31] on link "Data" at bounding box center [141, 30] width 22 height 13
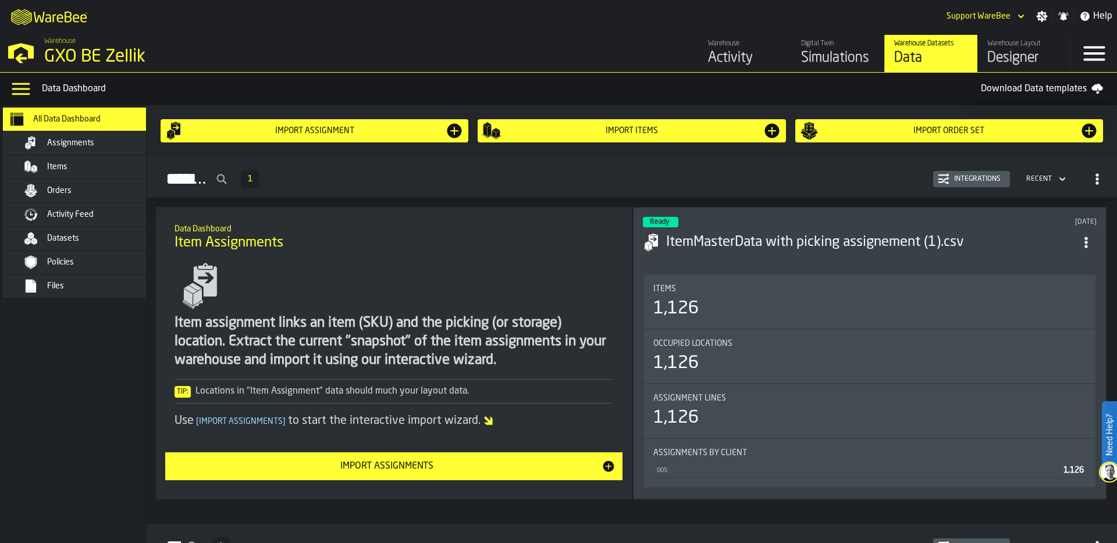
click at [118, 235] on div "Datasets" at bounding box center [104, 238] width 114 height 9
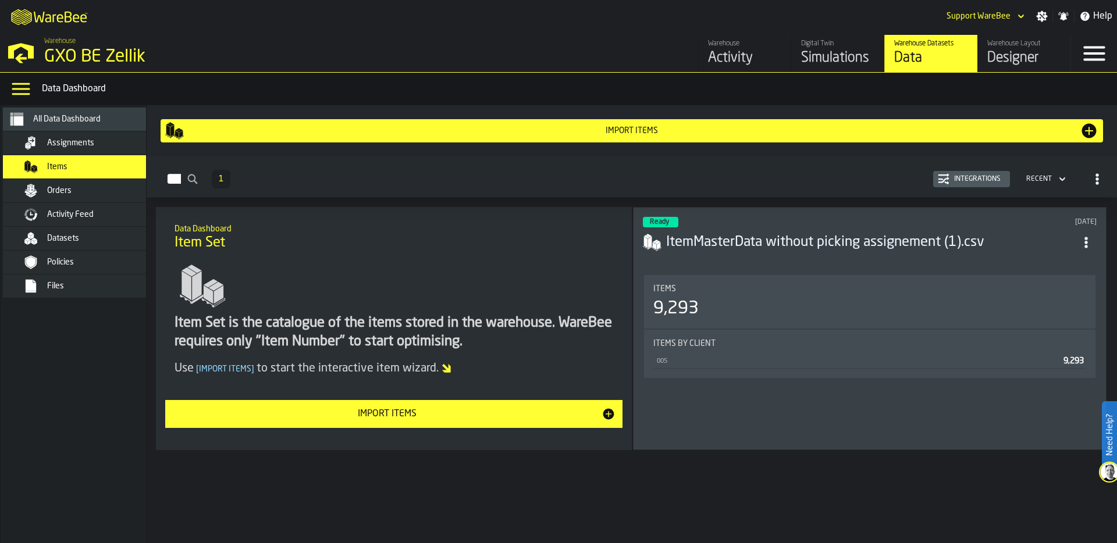
click at [965, 177] on div "Integrations" at bounding box center [978, 179] width 56 height 8
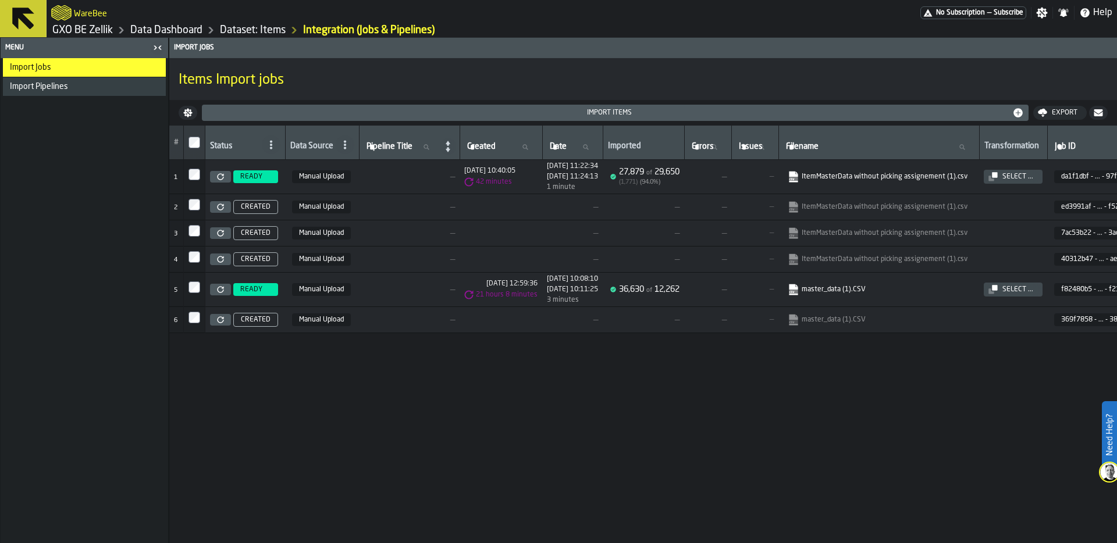
click at [195, 27] on link "Data Dashboard" at bounding box center [166, 30] width 72 height 13
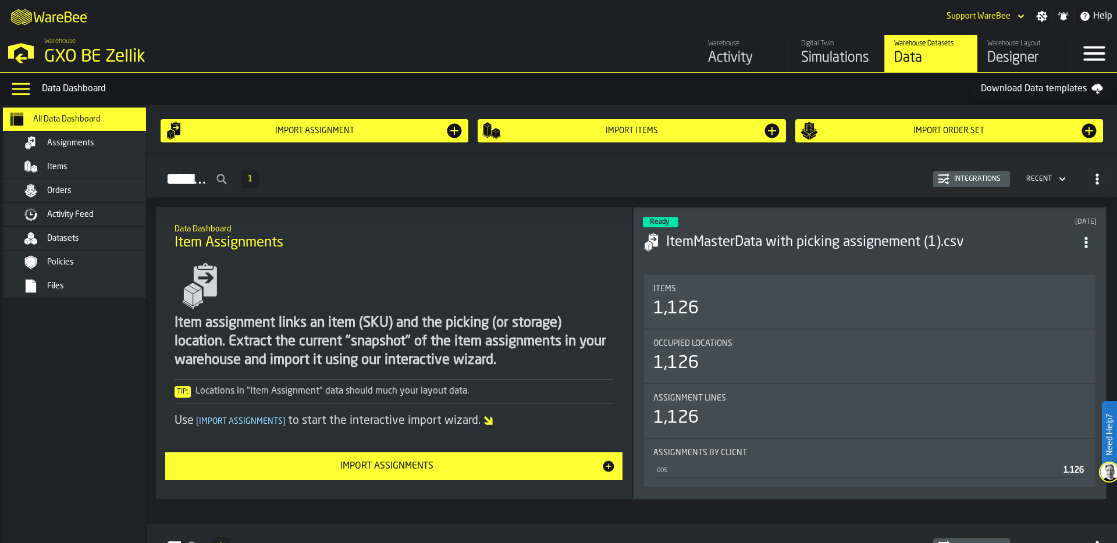
click at [98, 232] on div "Datasets" at bounding box center [90, 239] width 142 height 14
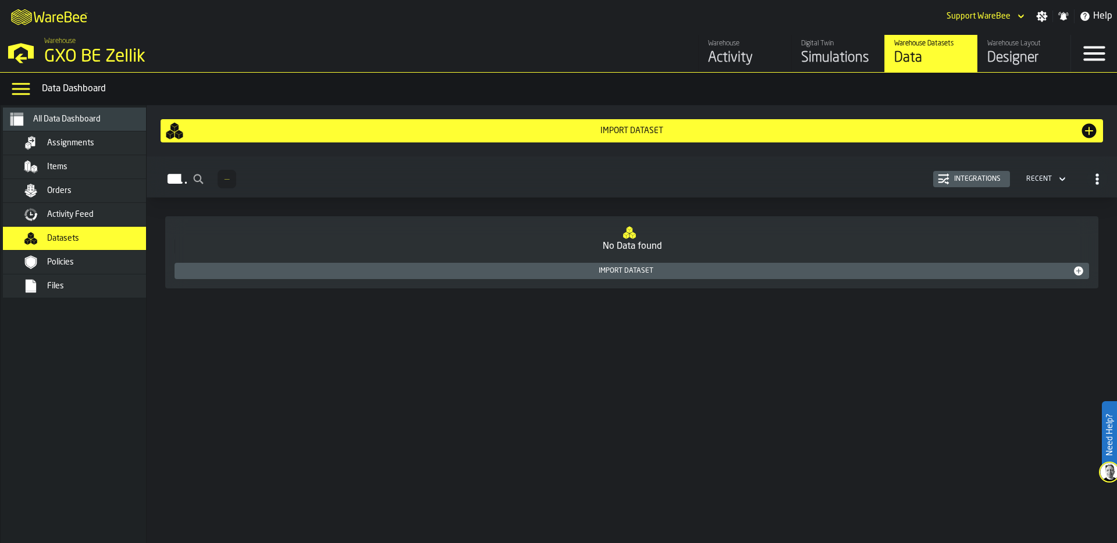
click at [783, 139] on div "Import Dataset" at bounding box center [631, 131] width 933 height 19
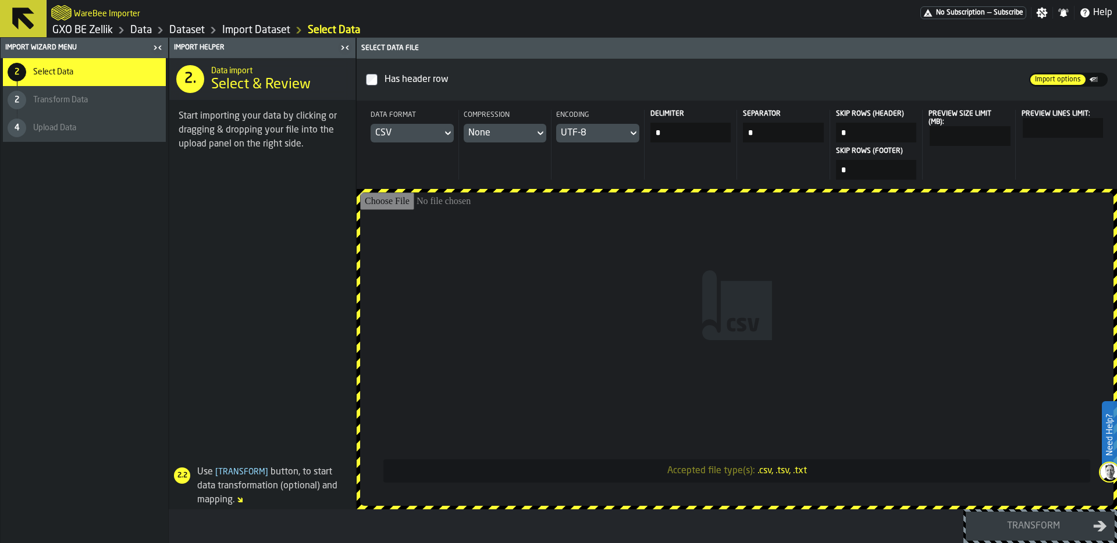
click at [649, 324] on input "Accepted file type(s): .csv, .tsv, .txt" at bounding box center [736, 350] width 753 height 314
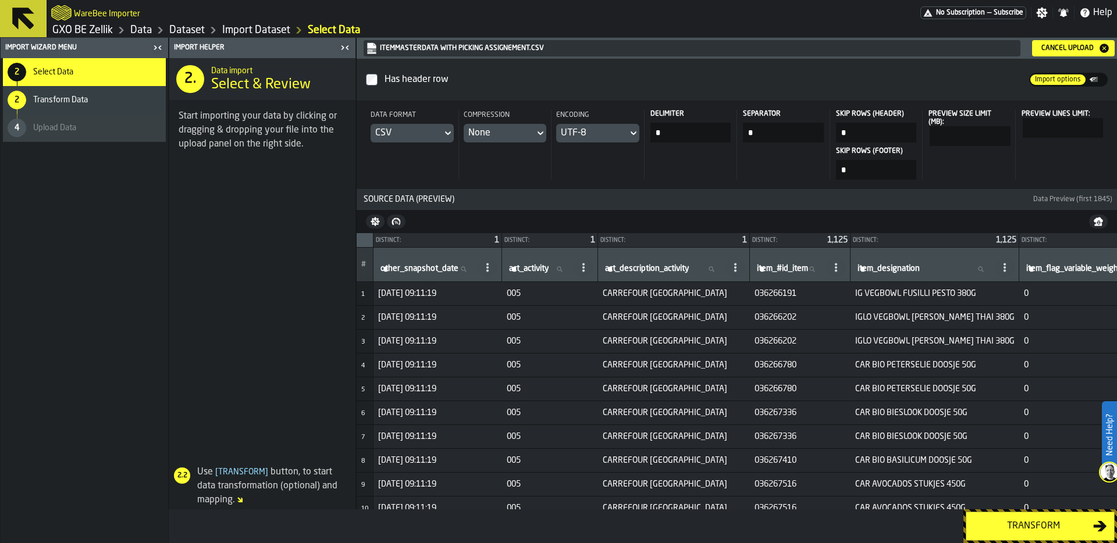
click at [976, 526] on div "Transform" at bounding box center [1033, 527] width 120 height 14
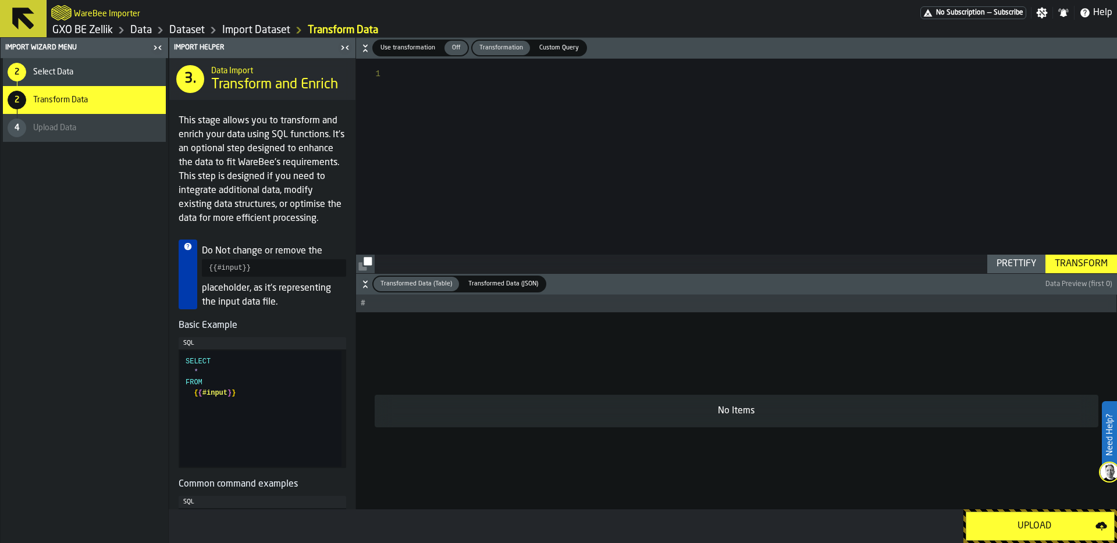
click at [976, 526] on div "Upload" at bounding box center [1034, 527] width 122 height 14
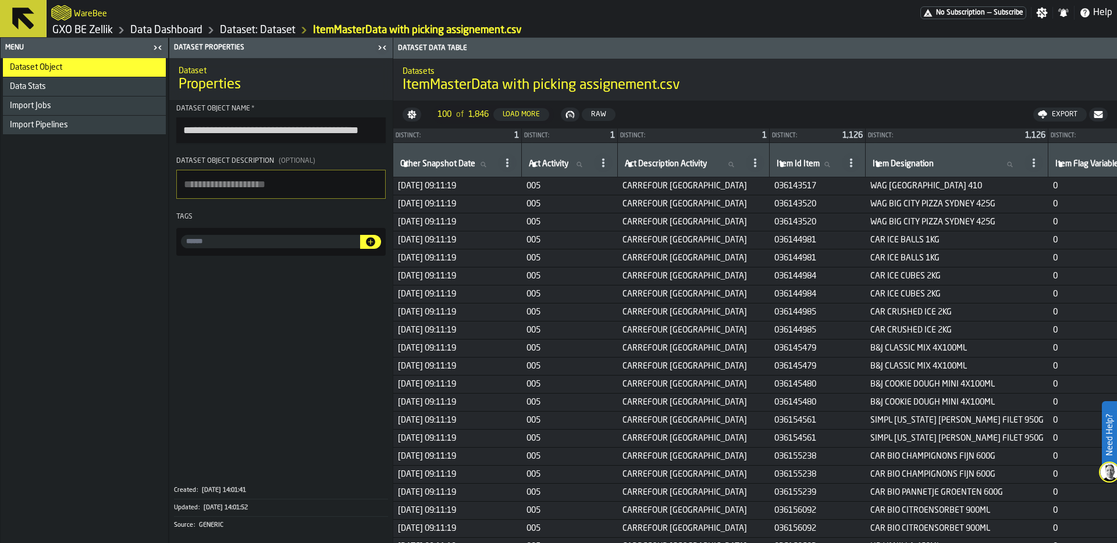
click at [221, 184] on textarea "Dataset object description (Optional)" at bounding box center [280, 184] width 209 height 29
type textarea "**********"
drag, startPoint x: 257, startPoint y: 191, endPoint x: 124, endPoint y: 186, distance: 132.7
click at [124, 186] on aside "**********" at bounding box center [196, 291] width 393 height 506
click at [199, 242] on input "input-value-" at bounding box center [270, 241] width 179 height 13
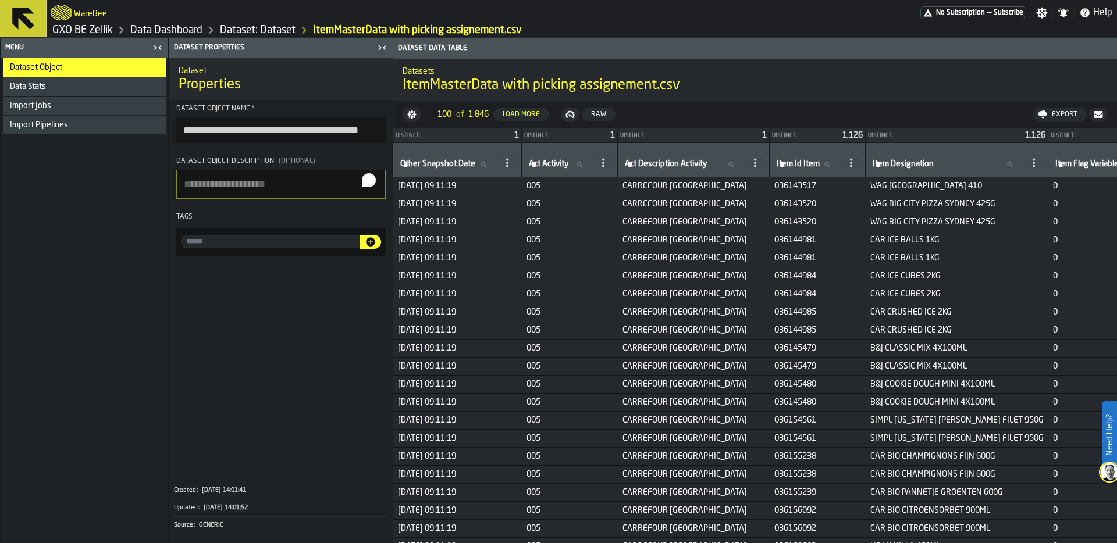
paste input "**********"
type input "**********"
click at [372, 241] on icon "button-" at bounding box center [370, 241] width 9 height 9
click at [273, 29] on link "Dataset: Dataset" at bounding box center [258, 30] width 76 height 13
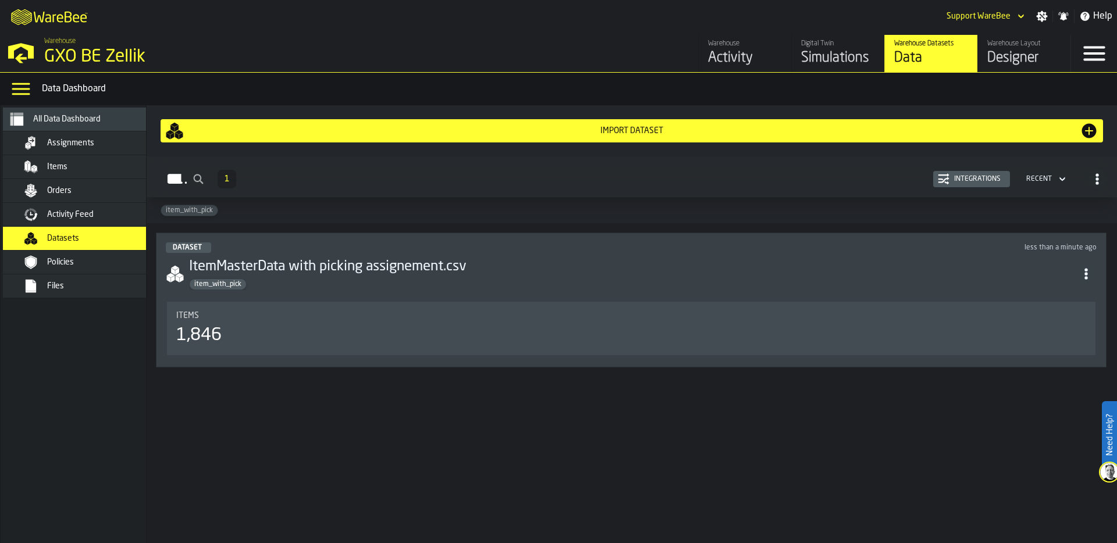
click at [574, 126] on div "Import Dataset" at bounding box center [632, 130] width 896 height 9
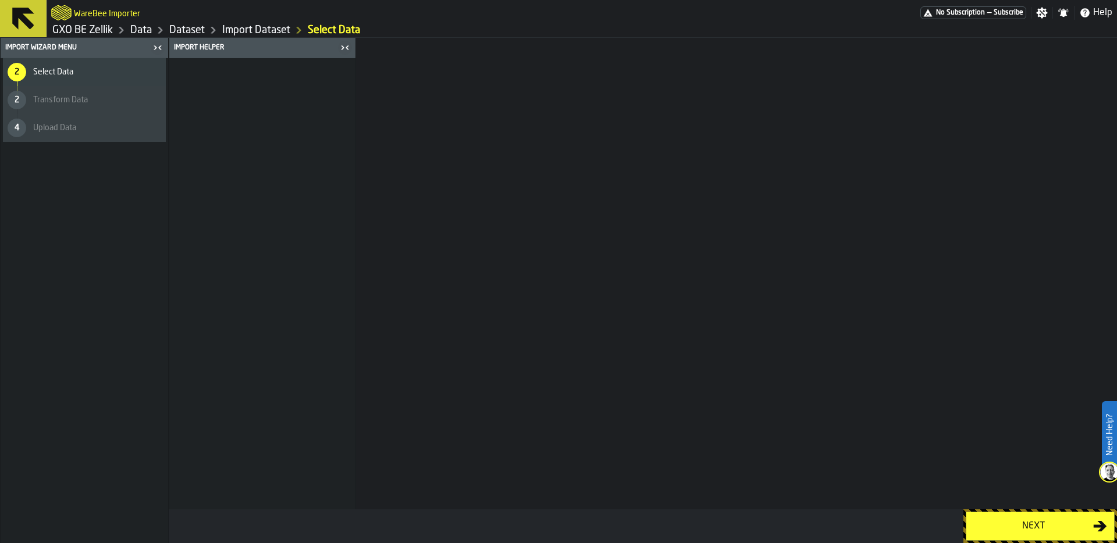
click at [1037, 525] on div "Next" at bounding box center [1033, 527] width 120 height 14
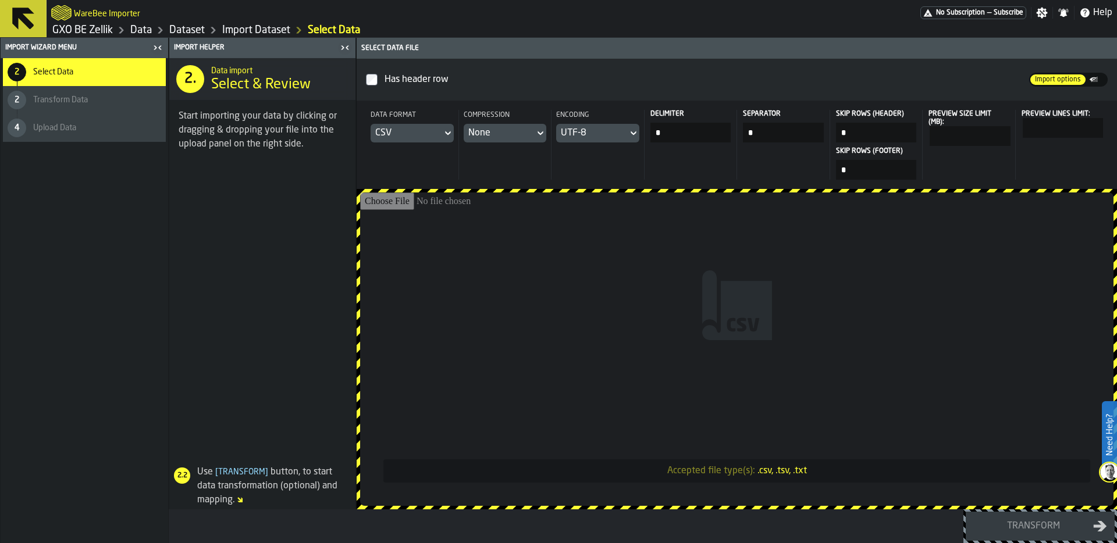
click at [742, 280] on input "Accepted file type(s): .csv, .tsv, .txt" at bounding box center [736, 350] width 753 height 314
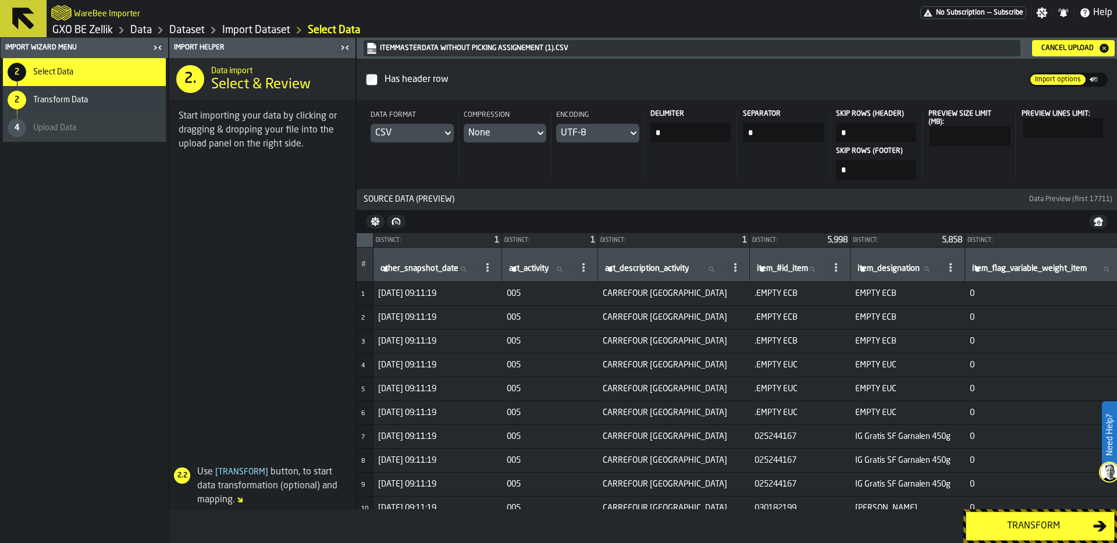
click at [1032, 520] on div "Transform" at bounding box center [1033, 527] width 120 height 14
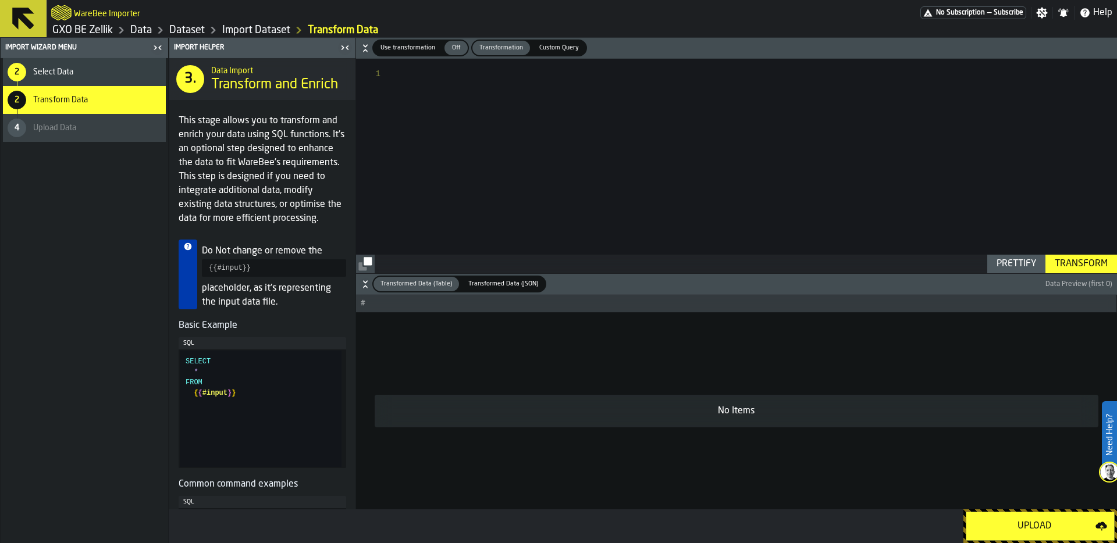
click at [1023, 518] on button "Upload" at bounding box center [1040, 526] width 149 height 29
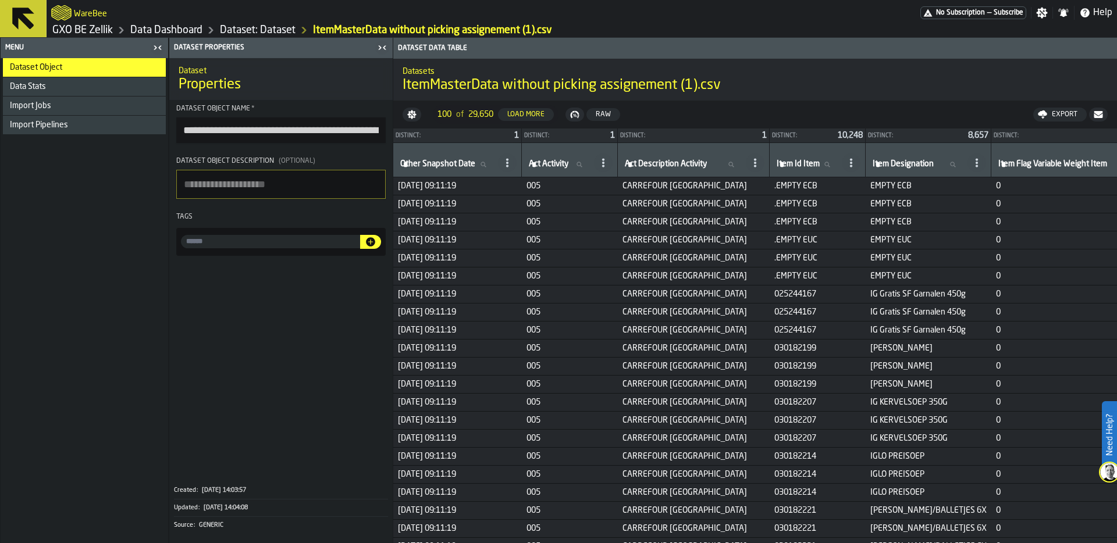
click at [198, 241] on input "input-value-" at bounding box center [270, 241] width 179 height 13
paste input "**********"
click at [219, 241] on input "**********" at bounding box center [270, 241] width 179 height 13
type input "**********"
click at [372, 241] on icon "button-" at bounding box center [370, 241] width 9 height 9
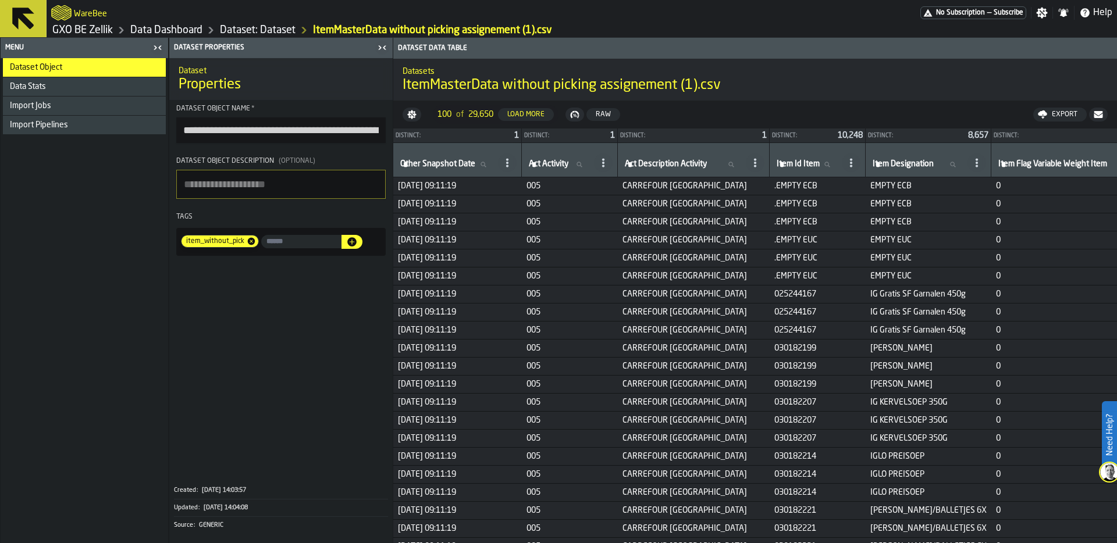
click at [268, 33] on link "Dataset: Dataset" at bounding box center [258, 30] width 76 height 13
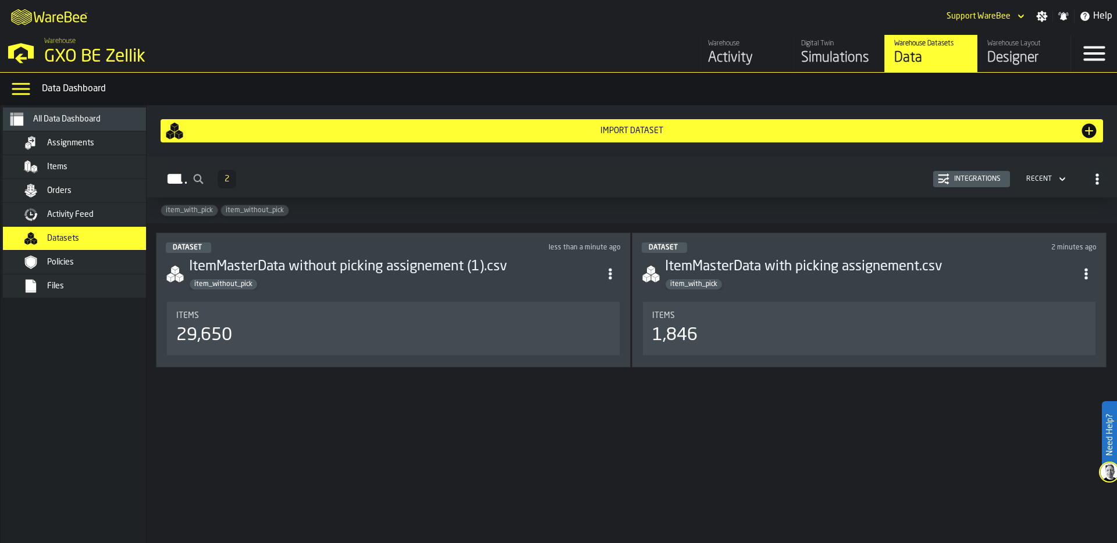
click at [108, 165] on div "Items" at bounding box center [104, 166] width 114 height 9
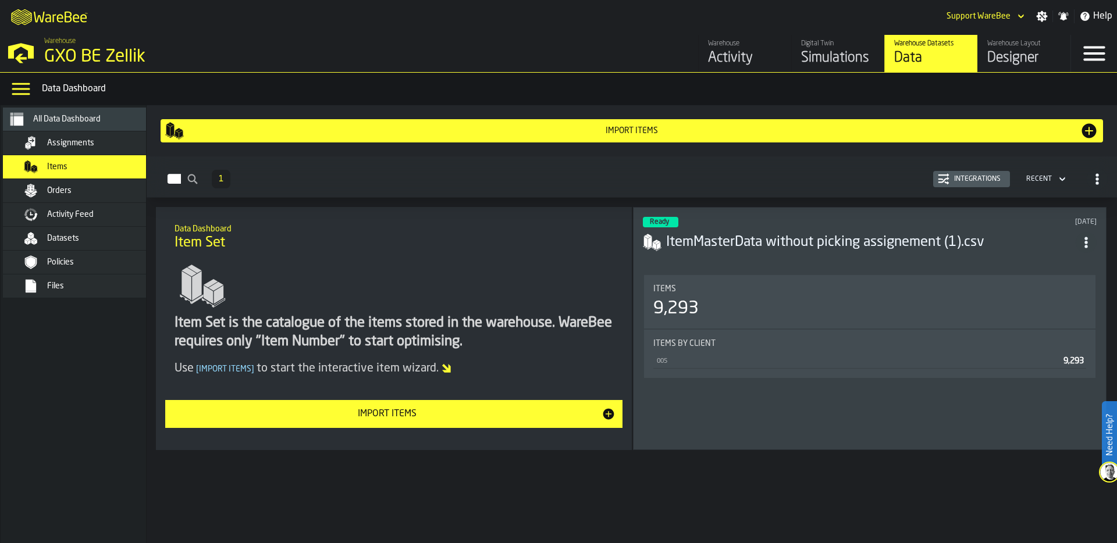
click at [970, 180] on div "Integrations" at bounding box center [978, 179] width 56 height 8
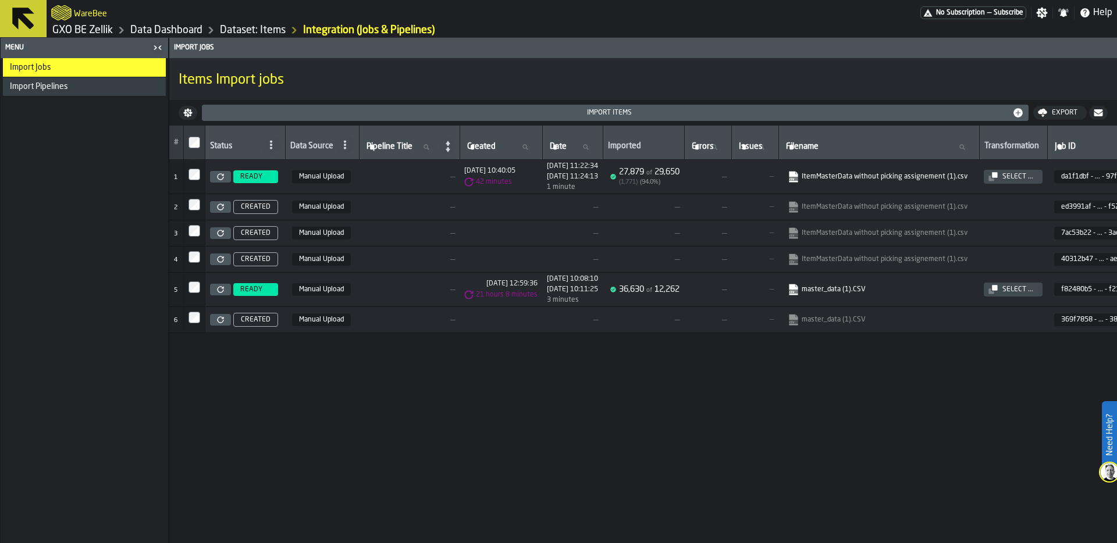
click at [1023, 177] on div "Select ..." at bounding box center [1018, 177] width 40 height 8
click at [272, 26] on link "Dataset: Items" at bounding box center [253, 30] width 66 height 13
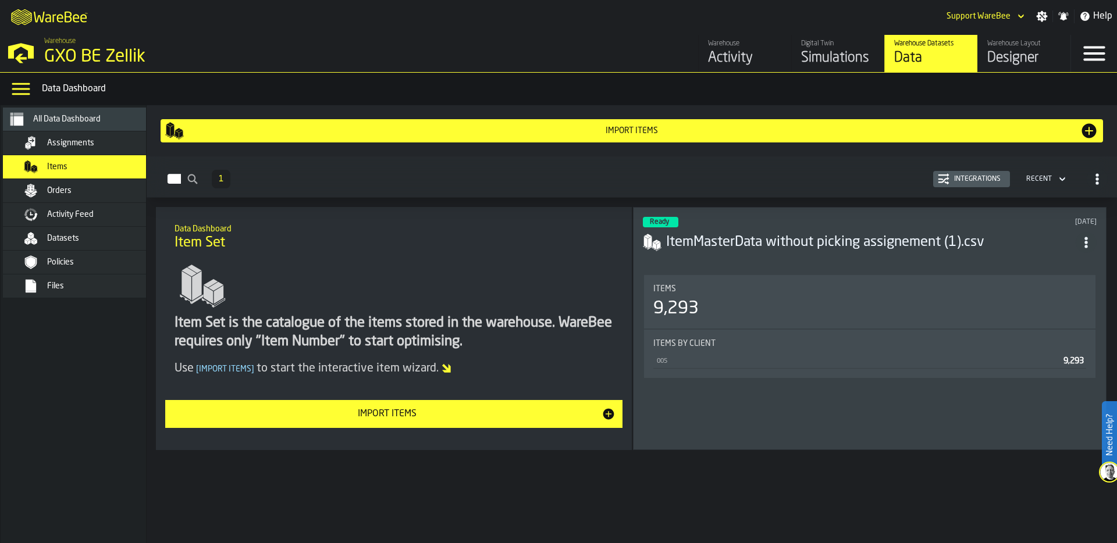
click at [599, 126] on div "Import Items" at bounding box center [632, 130] width 896 height 9
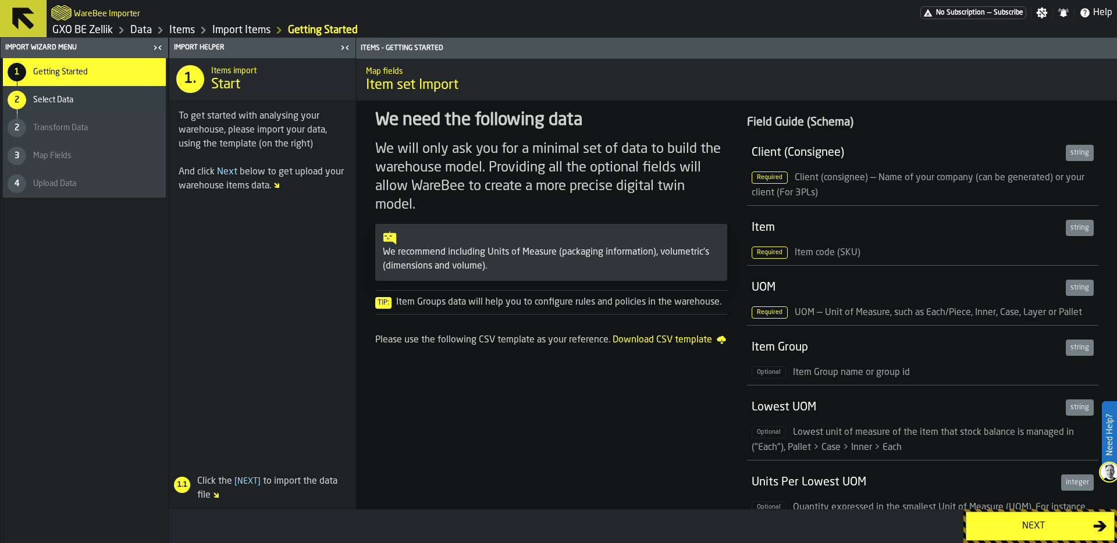
click at [1024, 525] on div "Next" at bounding box center [1033, 527] width 120 height 14
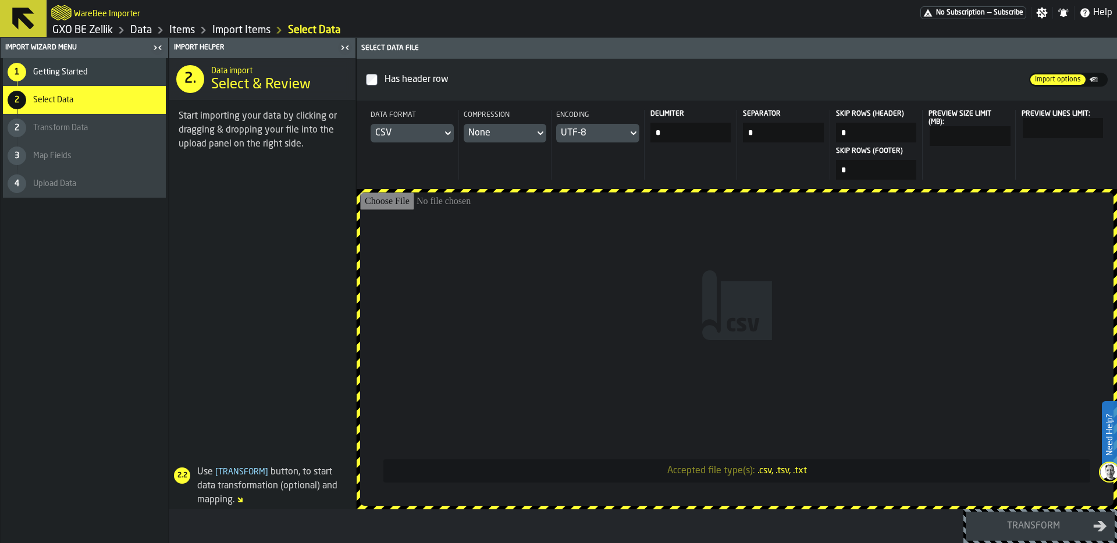
click at [425, 130] on div "CSV" at bounding box center [406, 133] width 62 height 14
click at [417, 210] on div "Dataset" at bounding box center [416, 212] width 61 height 14
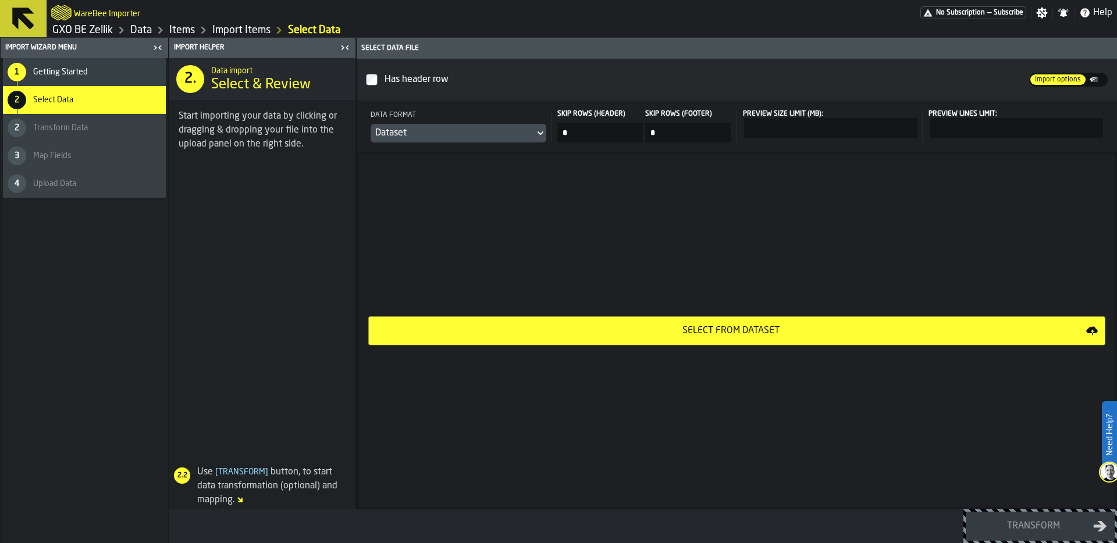
click at [755, 330] on div "Select from Dataset" at bounding box center [731, 331] width 710 height 14
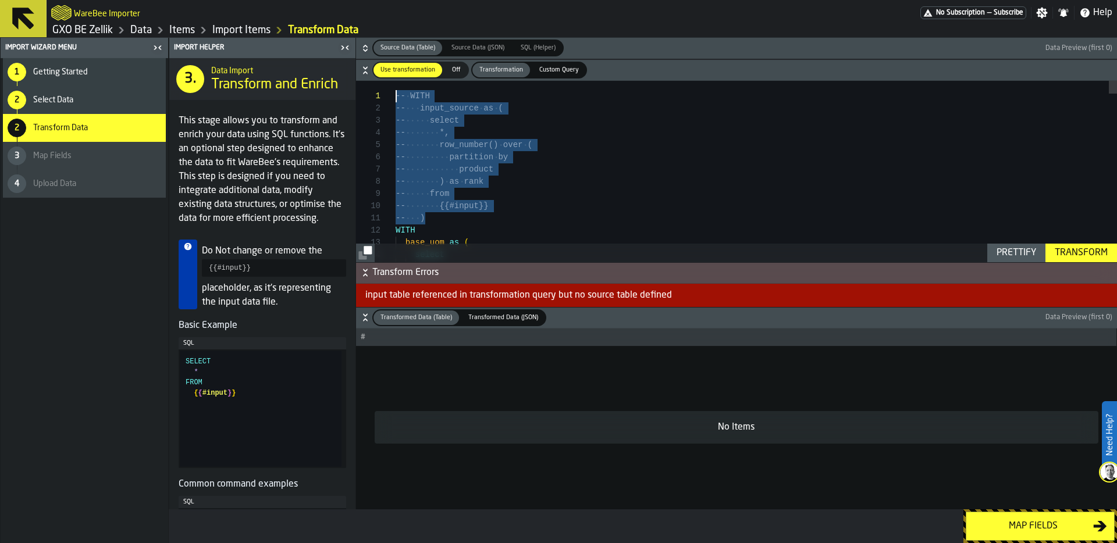
drag, startPoint x: 447, startPoint y: 219, endPoint x: 344, endPoint y: 97, distance: 159.8
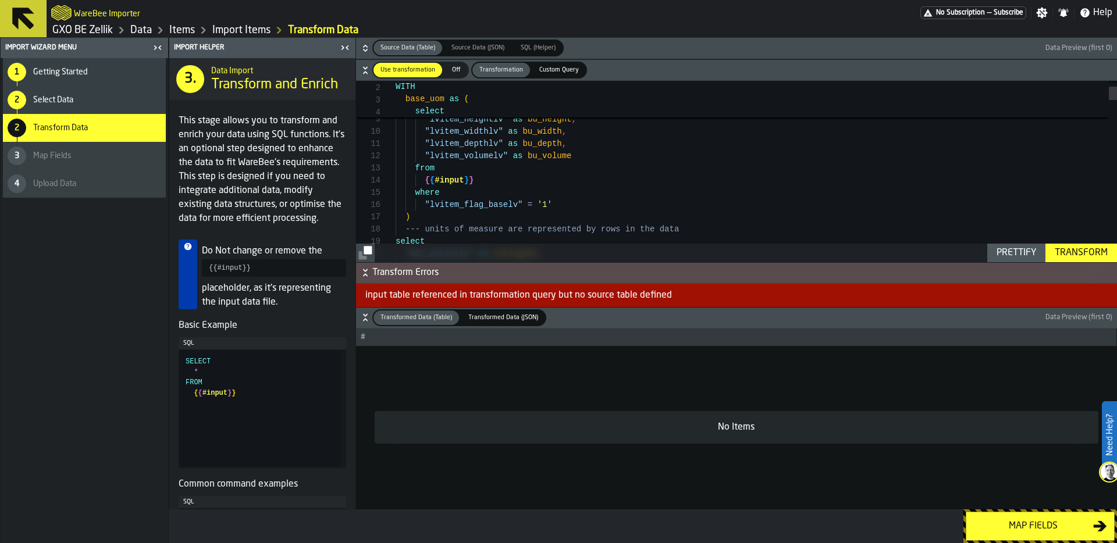
scroll to position [61, 0]
drag, startPoint x: 567, startPoint y: 202, endPoint x: 401, endPoint y: 204, distance: 165.8
drag, startPoint x: 422, startPoint y: 186, endPoint x: 580, endPoint y: 186, distance: 157.7
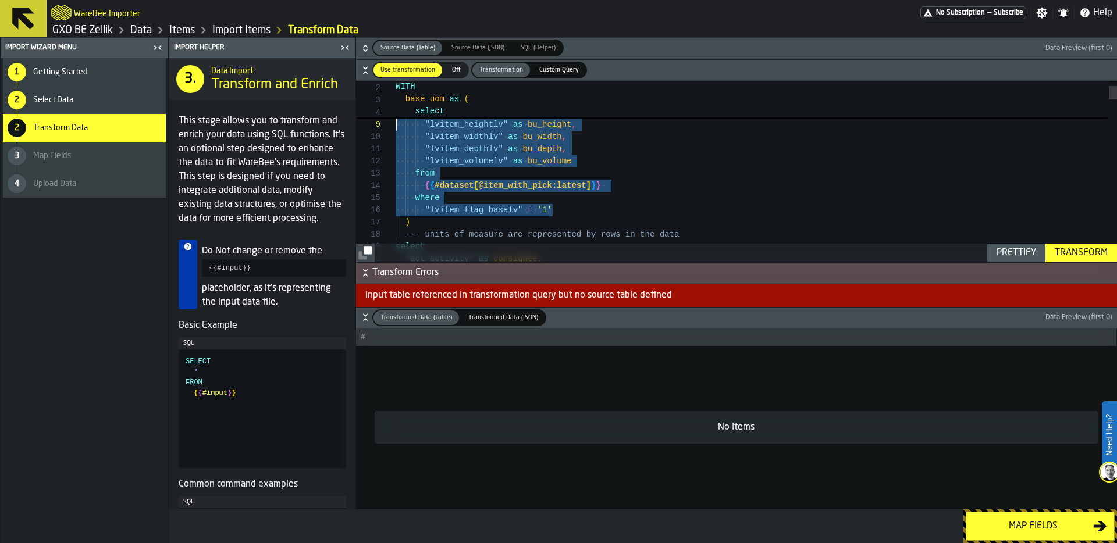
scroll to position [98, 0]
drag, startPoint x: 571, startPoint y: 207, endPoint x: 350, endPoint y: 119, distance: 238.5
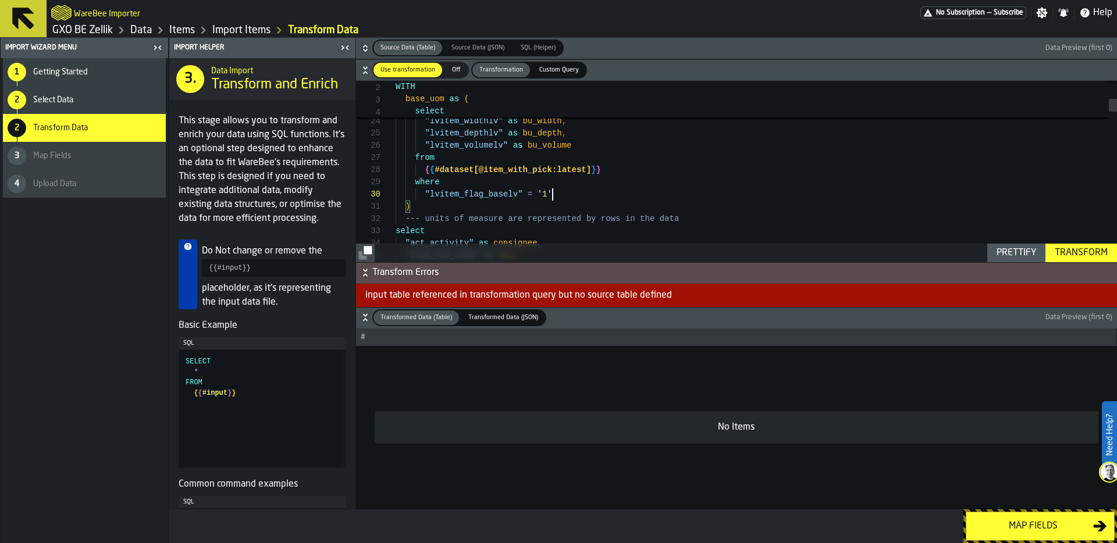
scroll to position [110, 0]
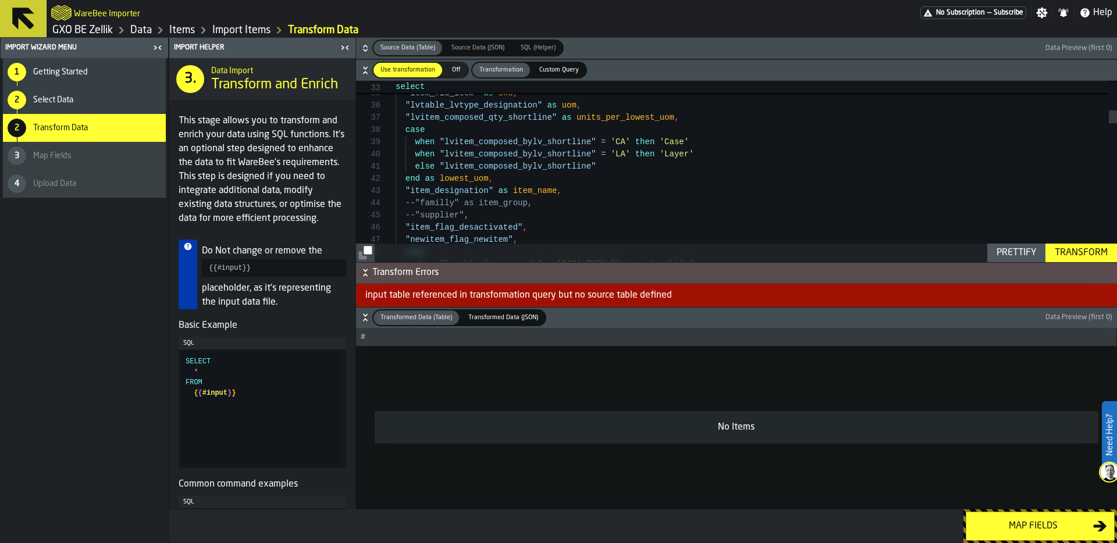
click at [1079, 250] on div "Transform" at bounding box center [1081, 253] width 62 height 14
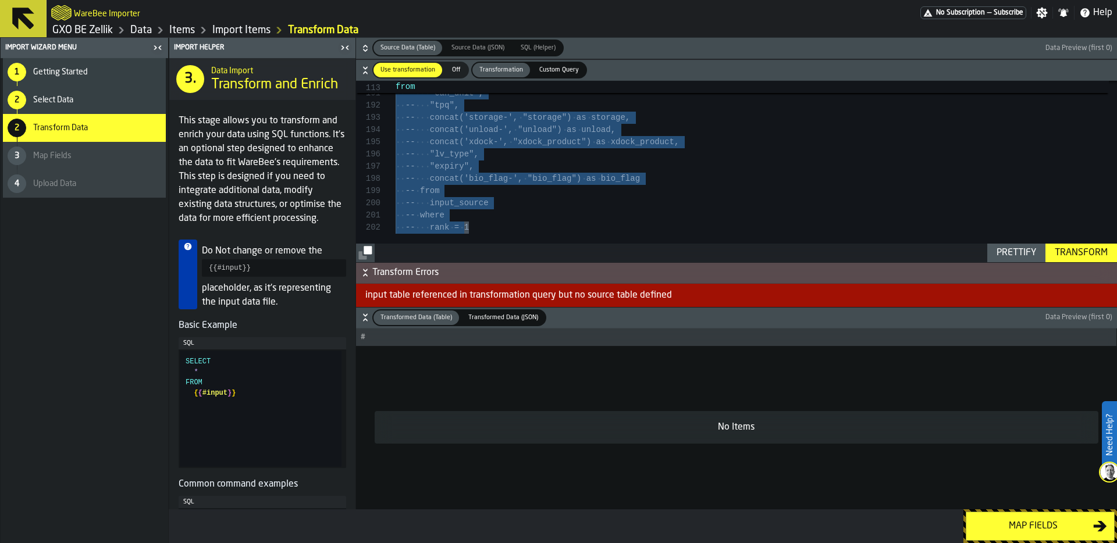
drag, startPoint x: 522, startPoint y: 230, endPoint x: 385, endPoint y: 73, distance: 208.6
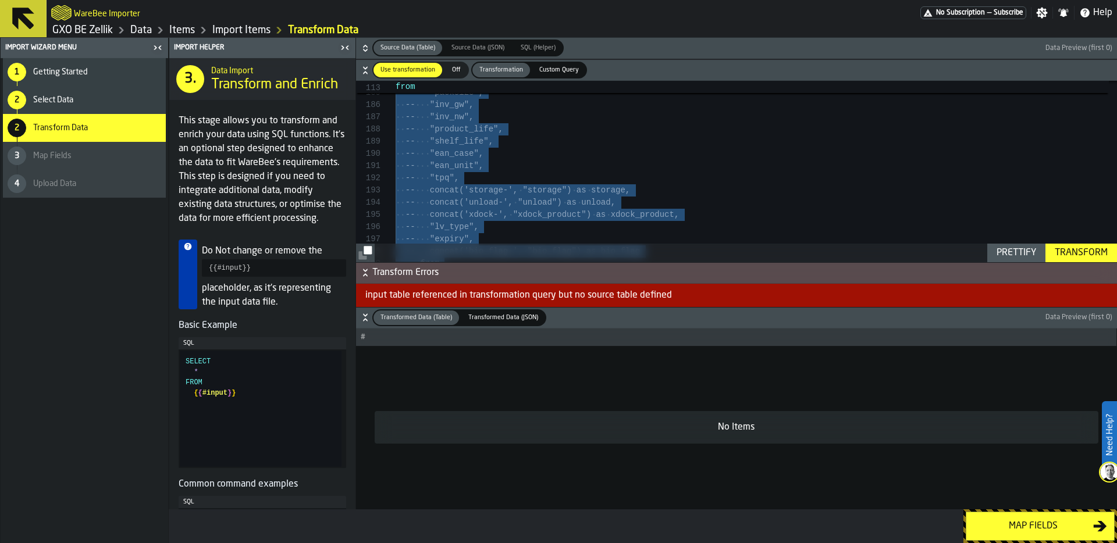
scroll to position [61, 0]
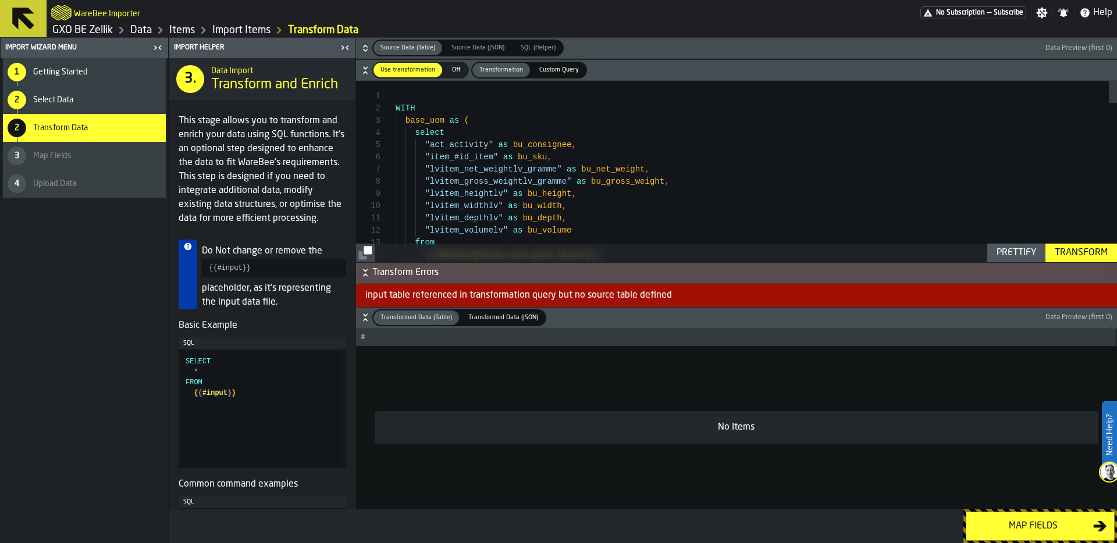
scroll to position [24, 0]
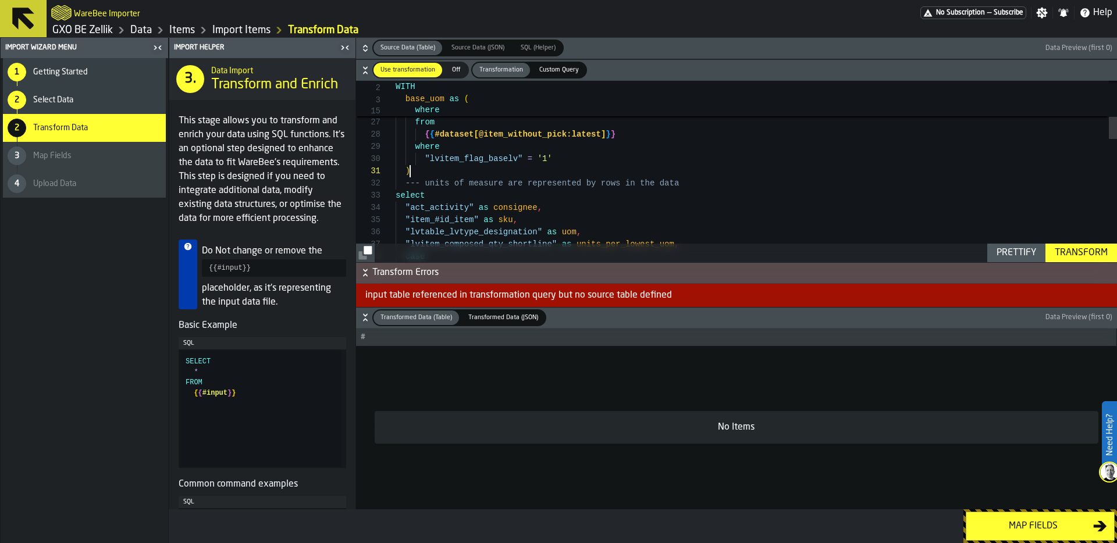
click at [440, 175] on div ""lvitem_depthlv" as bu_depth , "lvitem_volumelv" as bu_volume from { { #dataset…" at bounding box center [756, 516] width 721 height 1455
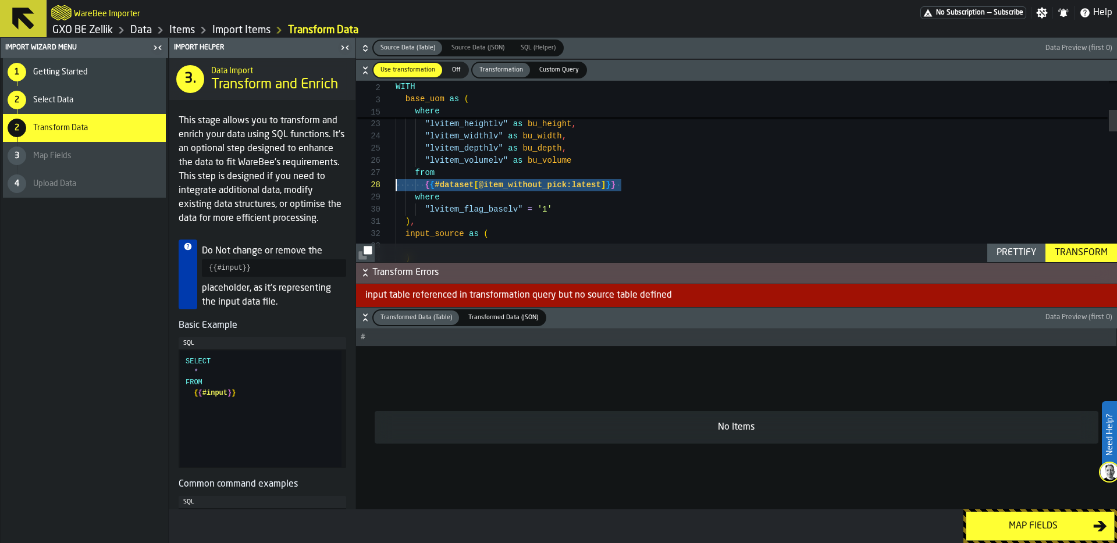
scroll to position [73, 0]
drag, startPoint x: 635, startPoint y: 183, endPoint x: 378, endPoint y: 173, distance: 257.9
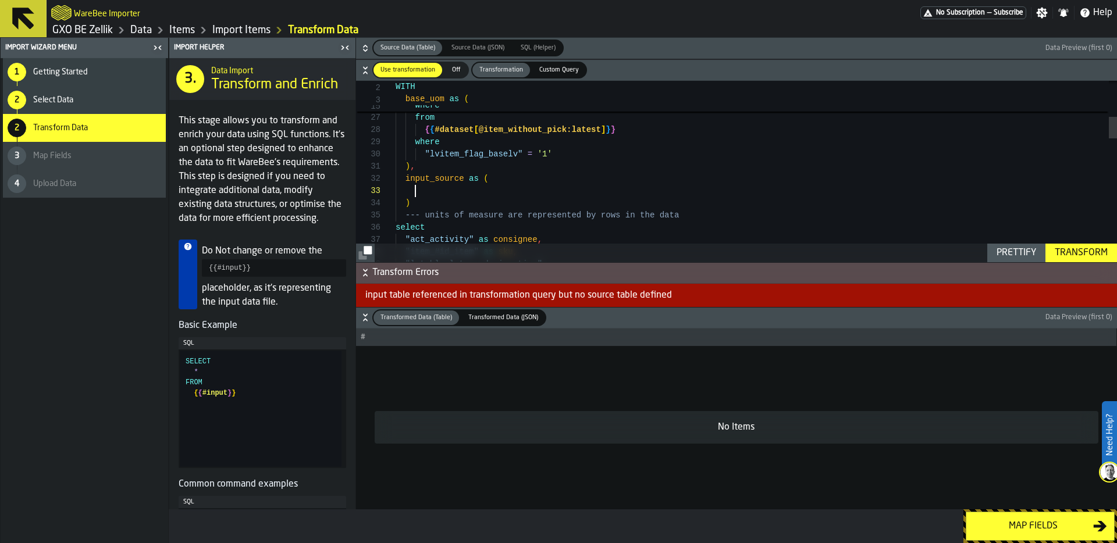
click at [417, 193] on div ""lvitem_depthlv" as bu_depth , "lvitem_volumelv" as bu_volume from { { #dataset…" at bounding box center [756, 530] width 721 height 1491
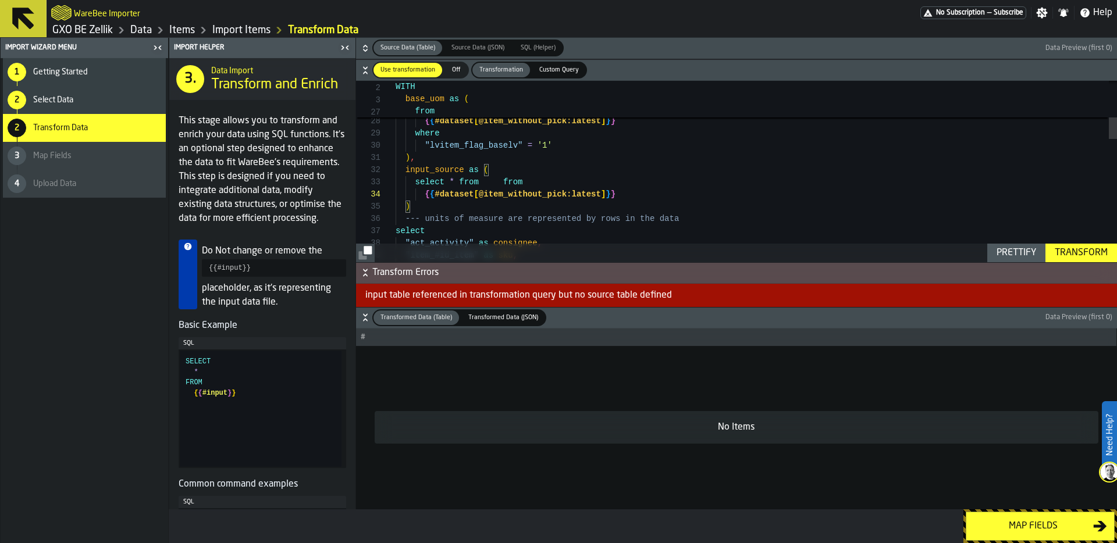
click at [516, 179] on div ""lvitem_depthlv" as bu_depth , "lvitem_volumelv" as bu_volume from { { #dataset…" at bounding box center [756, 527] width 721 height 1503
click at [541, 194] on div ""lvitem_depthlv" as bu_depth , "lvitem_volumelv" as bu_volume from { { #dataset…" at bounding box center [756, 527] width 721 height 1503
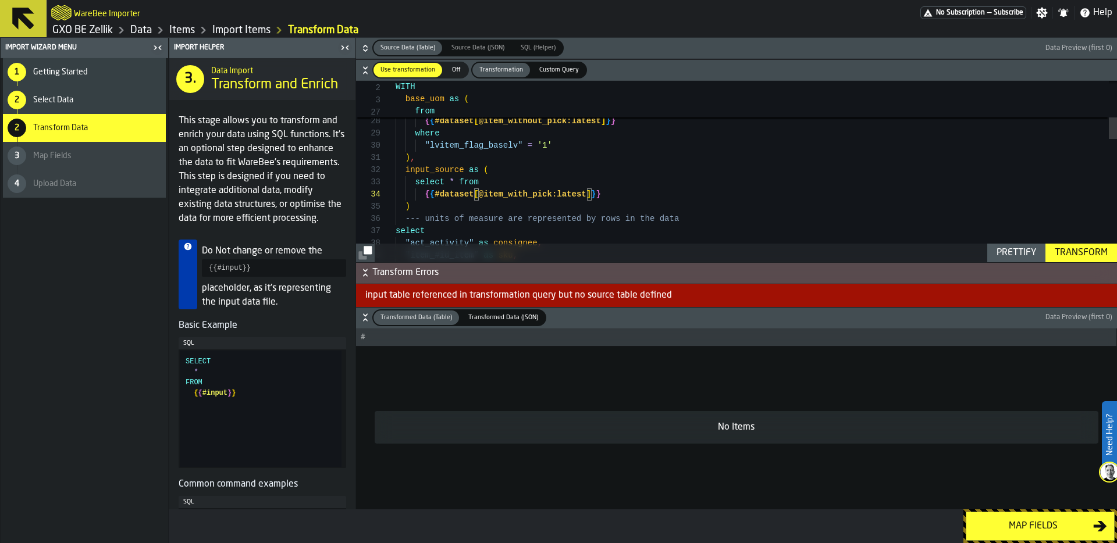
click at [661, 200] on div ""lvitem_depthlv" as bu_depth , "lvitem_volumelv" as bu_volume from { { #dataset…" at bounding box center [756, 527] width 721 height 1503
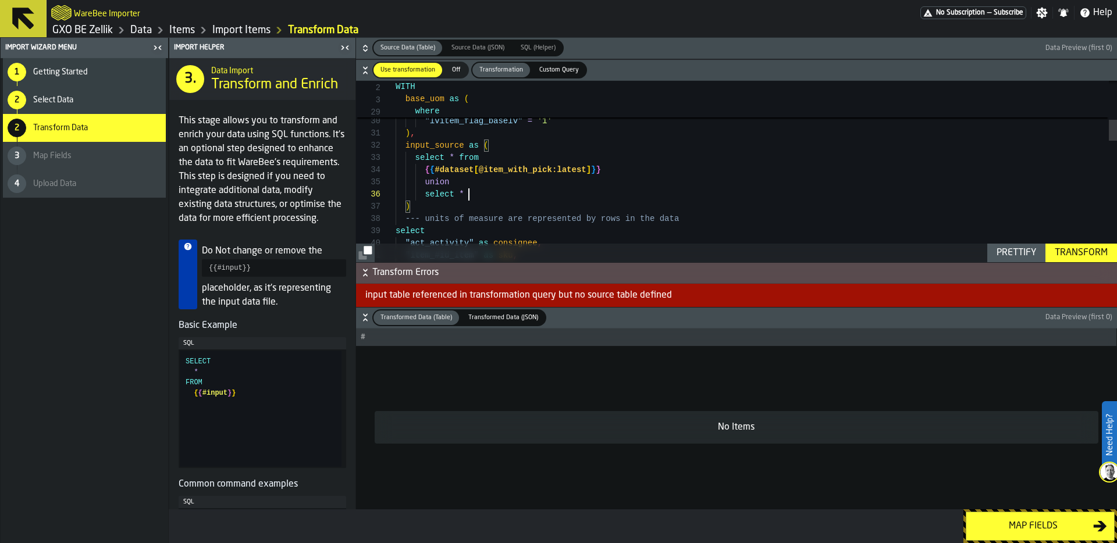
scroll to position [73, 0]
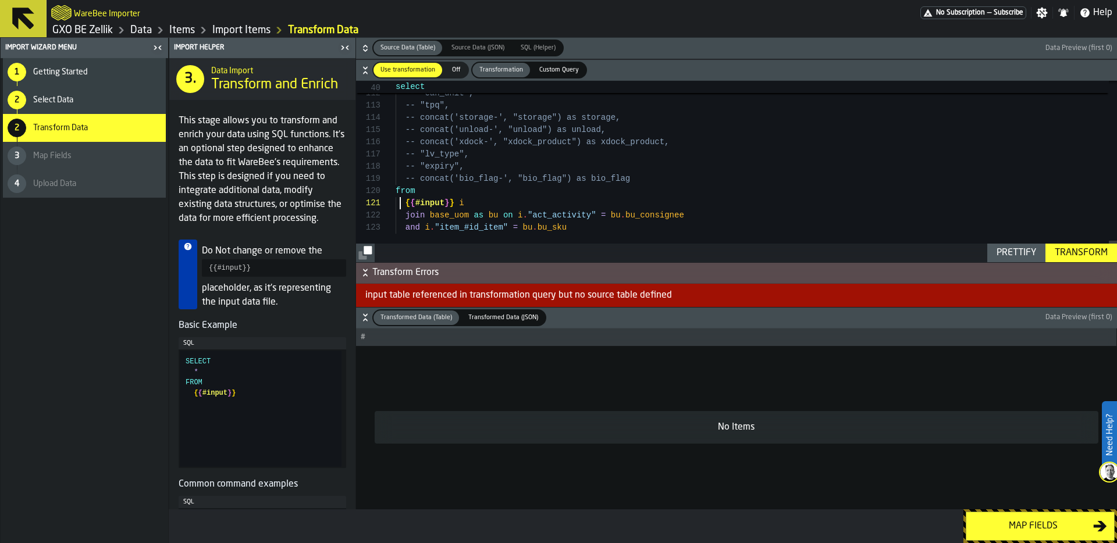
scroll to position [0, 0]
drag, startPoint x: 402, startPoint y: 203, endPoint x: 456, endPoint y: 204, distance: 53.5
click at [1029, 250] on div "Prettify" at bounding box center [1016, 253] width 49 height 14
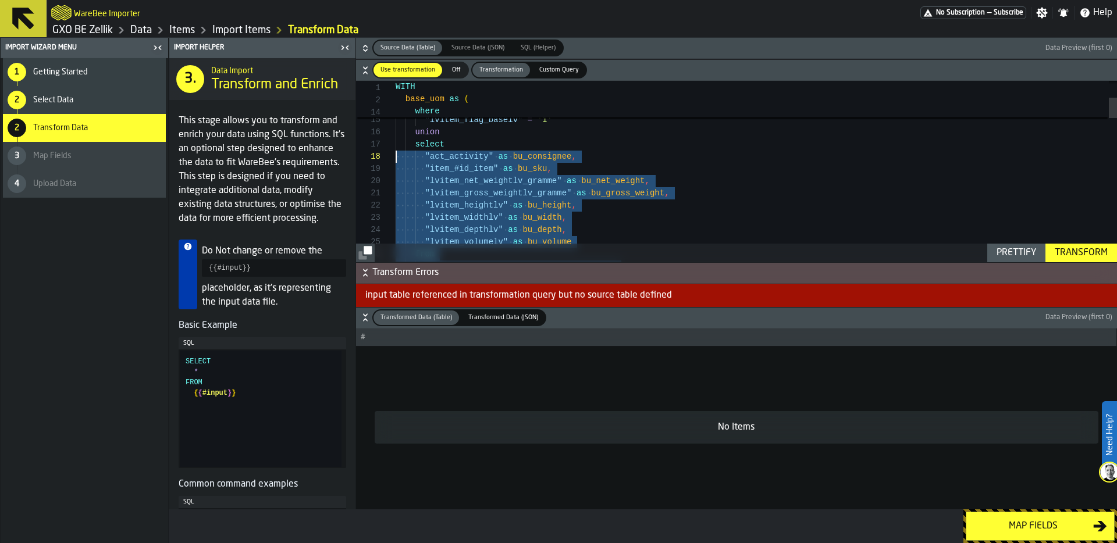
scroll to position [86, 0]
drag, startPoint x: 638, startPoint y: 208, endPoint x: 385, endPoint y: 150, distance: 259.7
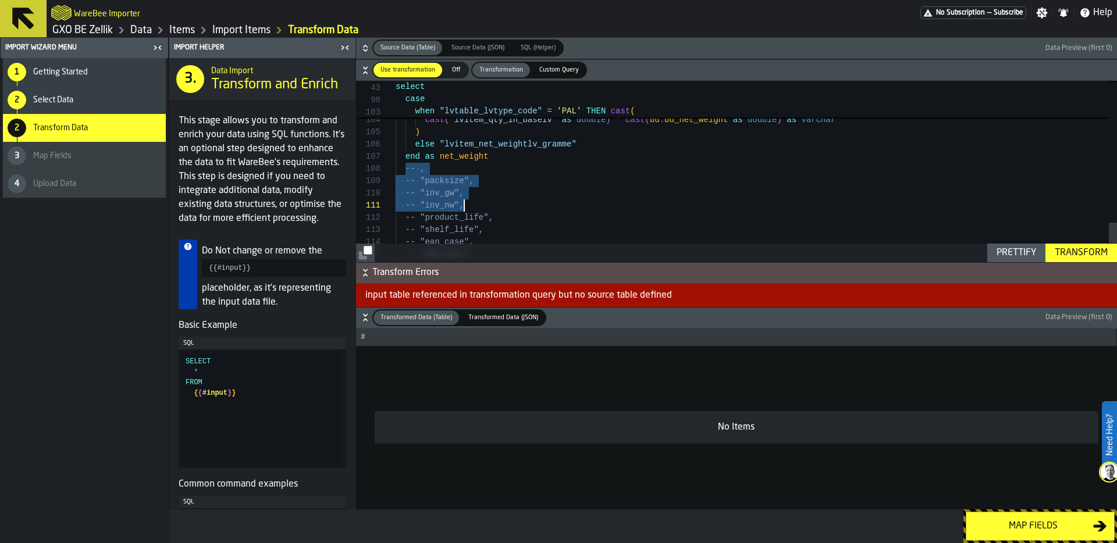
drag, startPoint x: 405, startPoint y: 170, endPoint x: 541, endPoint y: 222, distance: 145.5
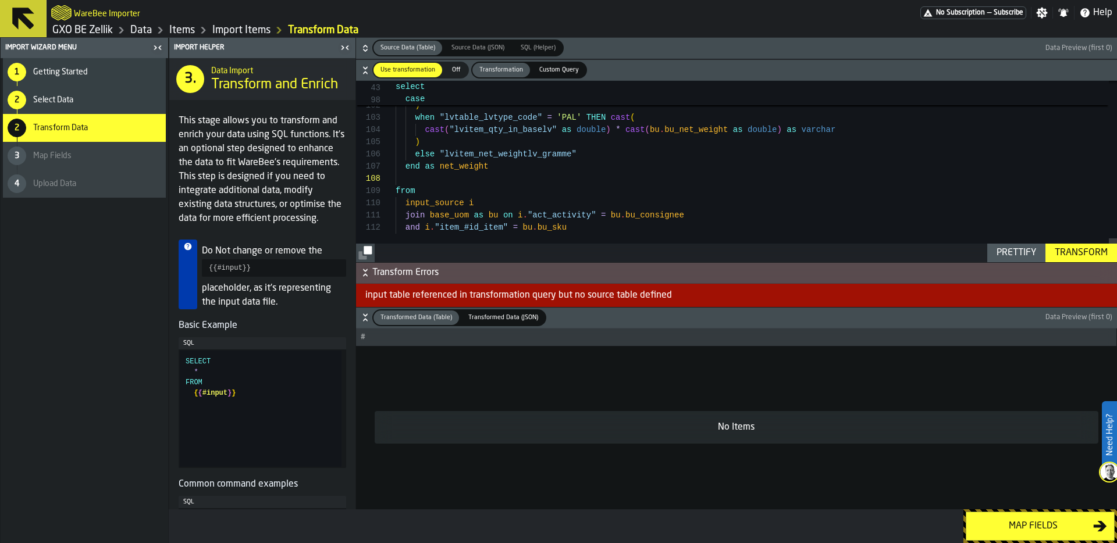
click at [1024, 248] on div "Prettify" at bounding box center [1016, 253] width 49 height 14
type textarea "**********"
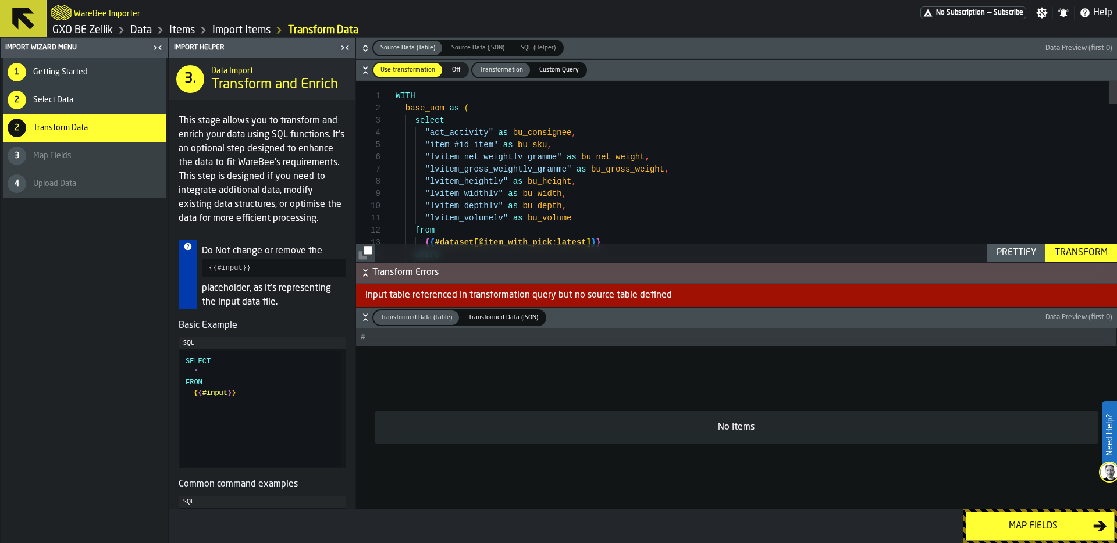
click at [1007, 250] on div "Prettify" at bounding box center [1016, 253] width 49 height 14
click at [1096, 248] on div "Transform" at bounding box center [1081, 253] width 62 height 14
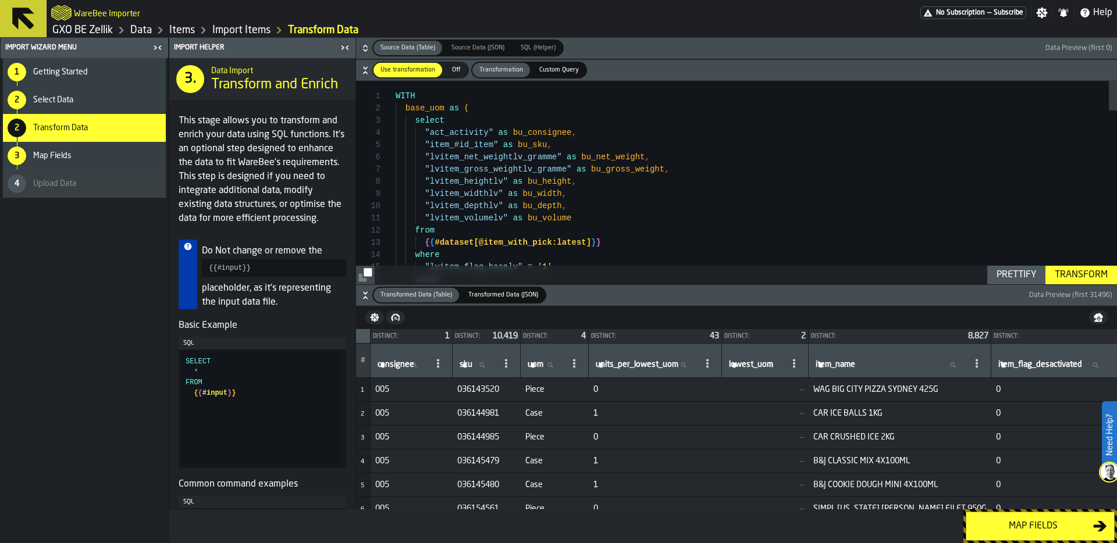
click at [464, 366] on label "sku sku" at bounding box center [475, 365] width 37 height 15
click at [464, 366] on input "sku sku" at bounding box center [475, 365] width 37 height 15
paste input "*********"
type input "*********"
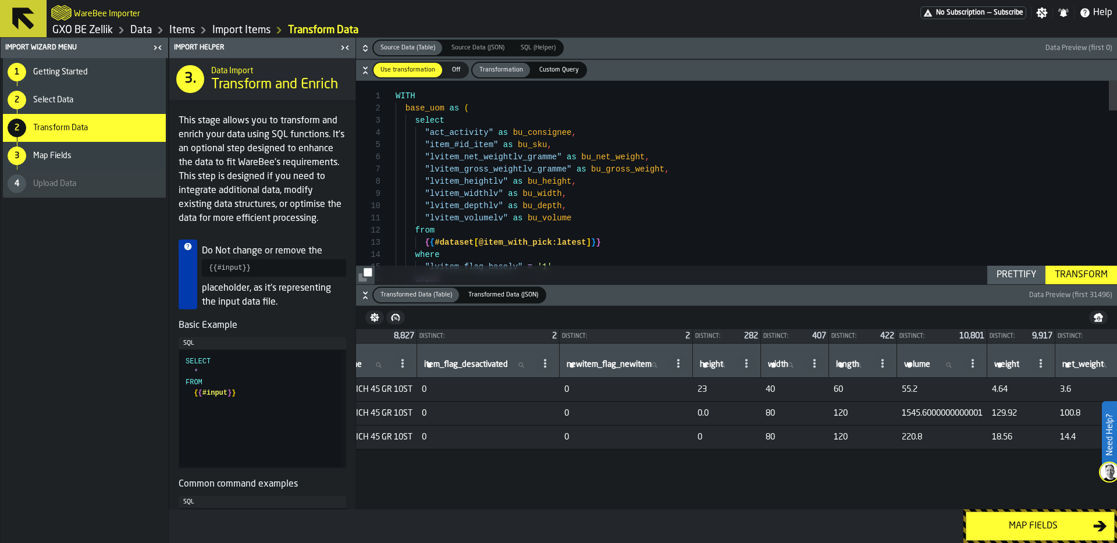
scroll to position [0, 579]
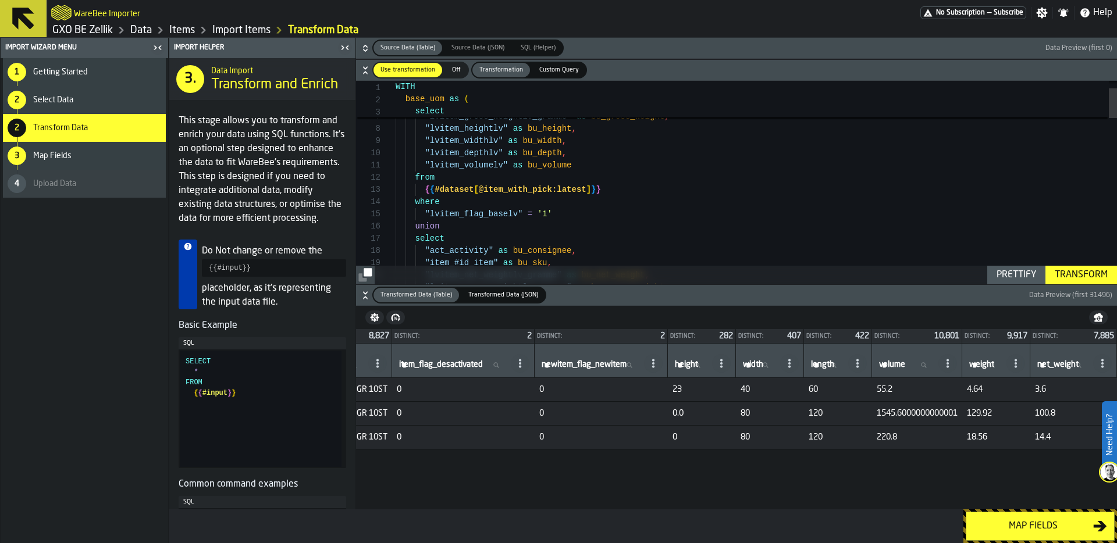
type textarea "**********"
type textarea "*"
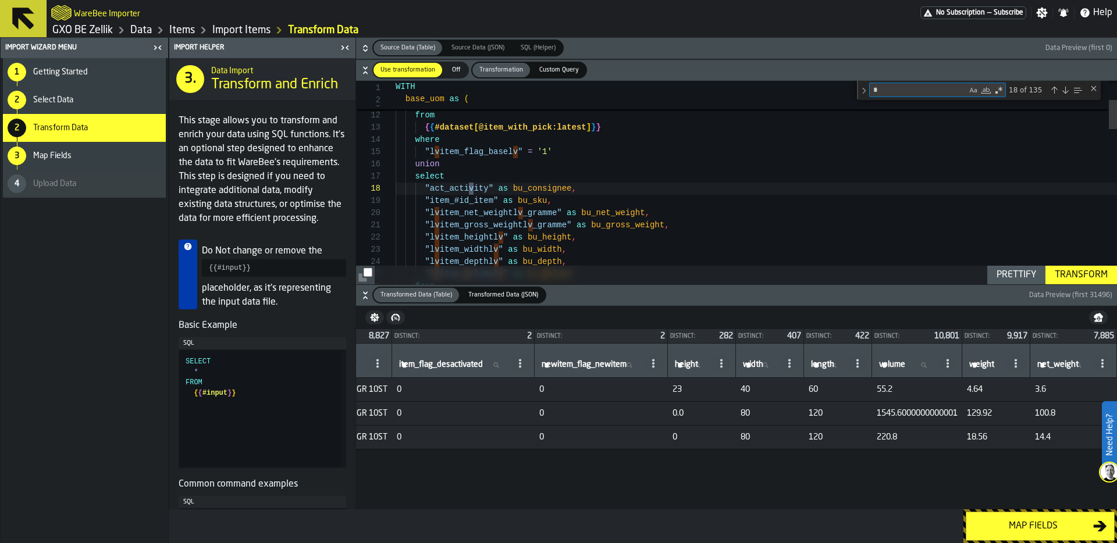
type textarea "**********"
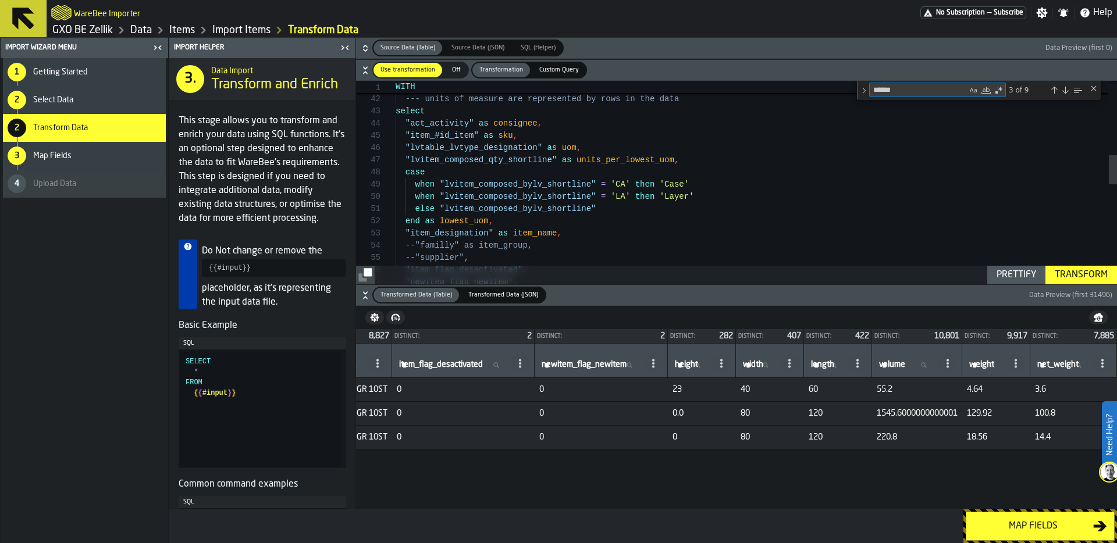
type textarea "******"
click at [1065, 89] on div "Next Match (Enter)" at bounding box center [1065, 90] width 9 height 9
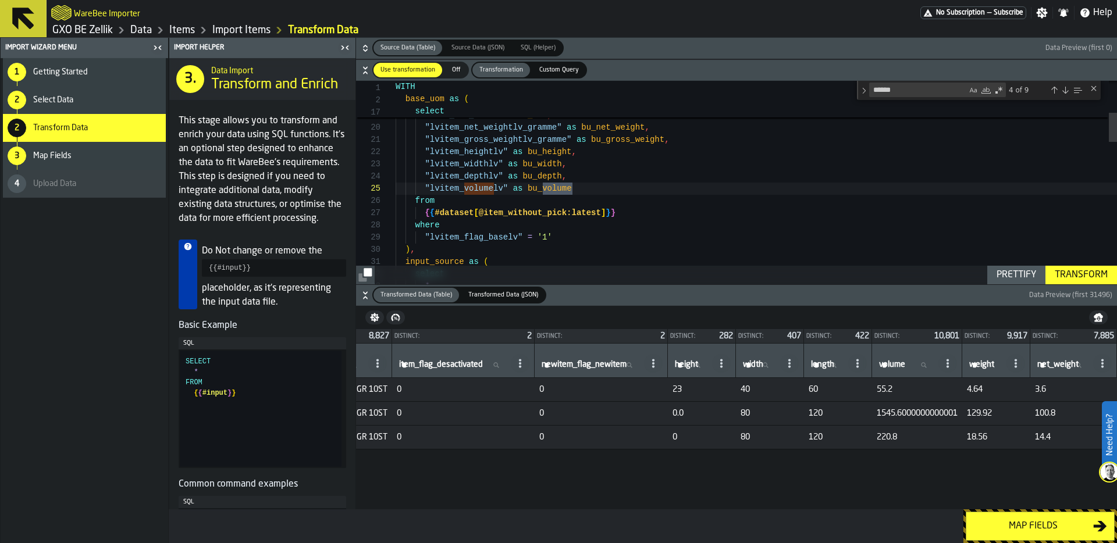
click at [1065, 89] on div "Next Match (Enter)" at bounding box center [1065, 90] width 9 height 9
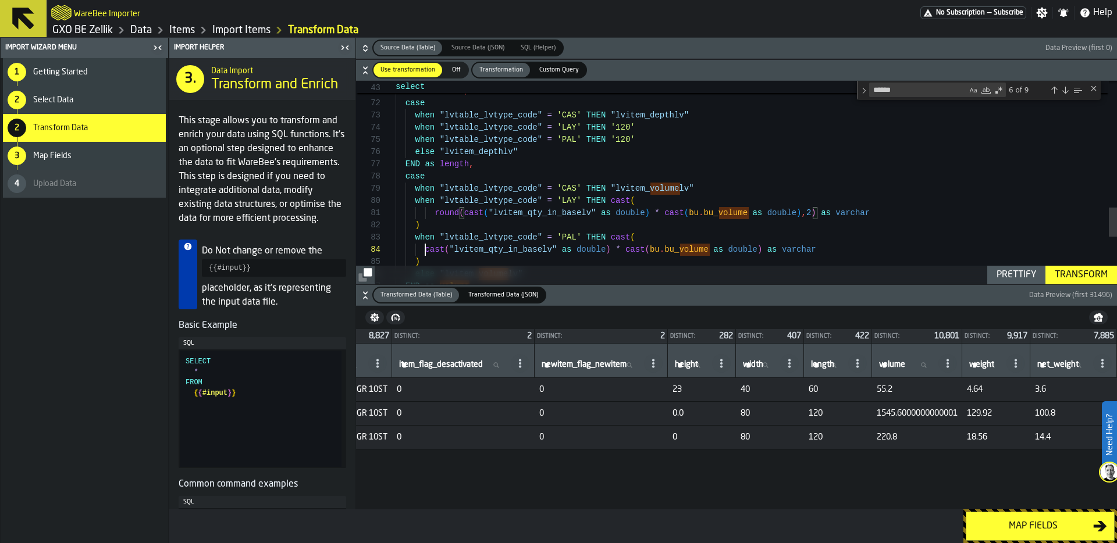
scroll to position [37, 0]
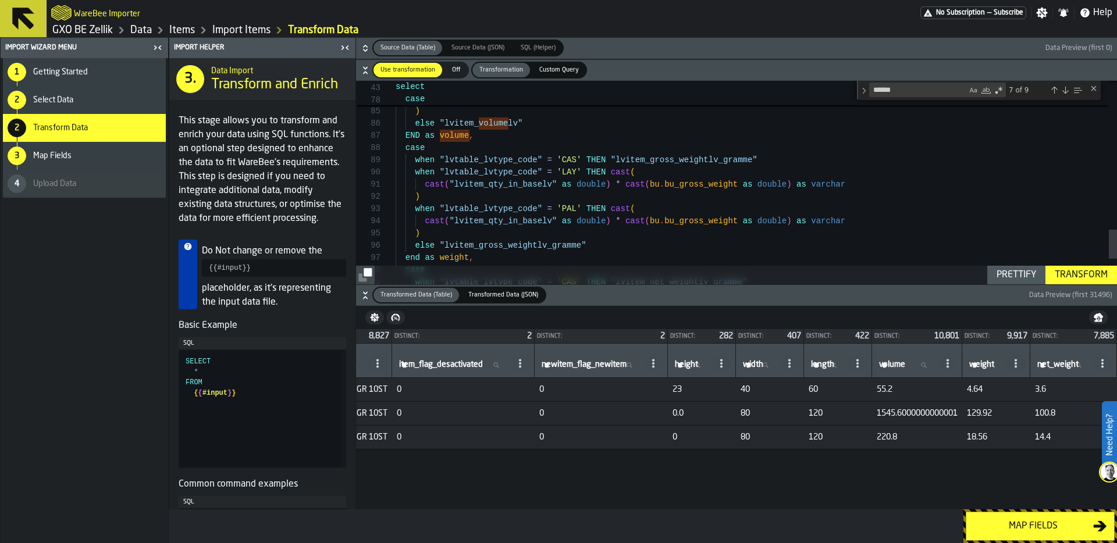
click at [1066, 88] on div "Next Match (Enter)" at bounding box center [1065, 90] width 9 height 9
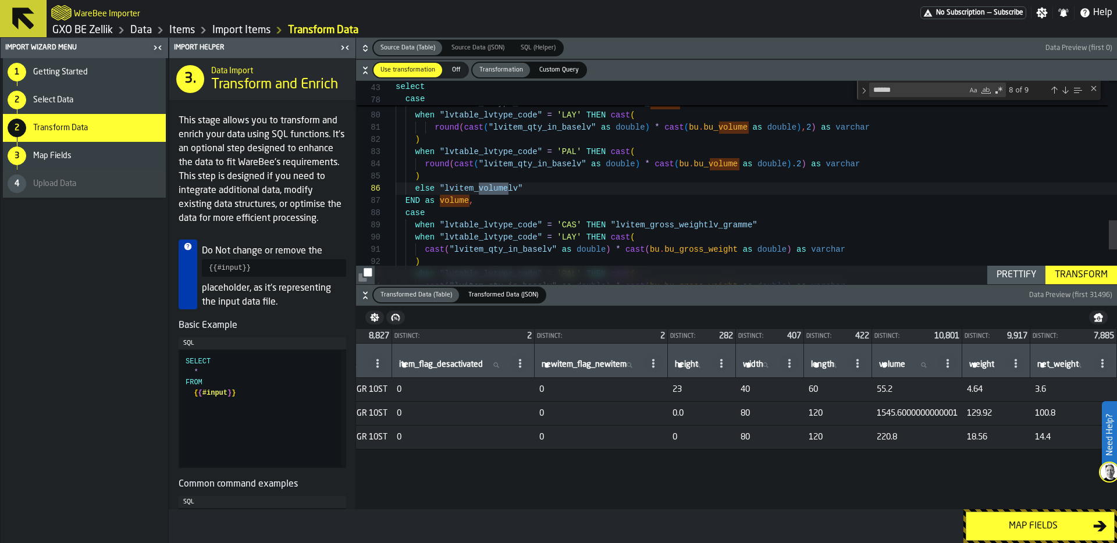
click at [1066, 88] on div "Next Match (Enter)" at bounding box center [1065, 90] width 9 height 9
click at [1089, 272] on div "Transform" at bounding box center [1081, 275] width 62 height 14
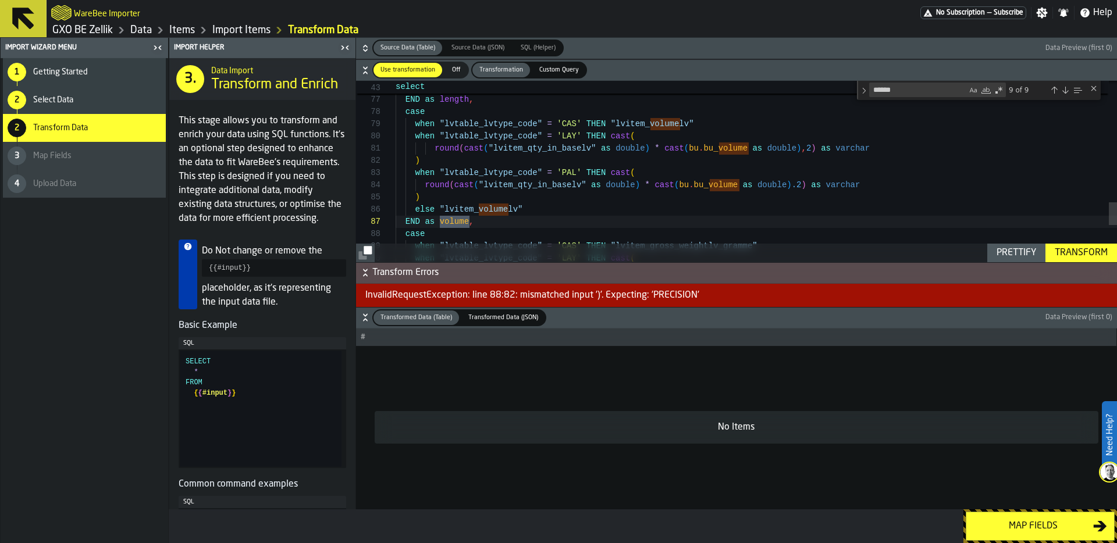
click at [1097, 248] on div "Transform" at bounding box center [1081, 253] width 62 height 14
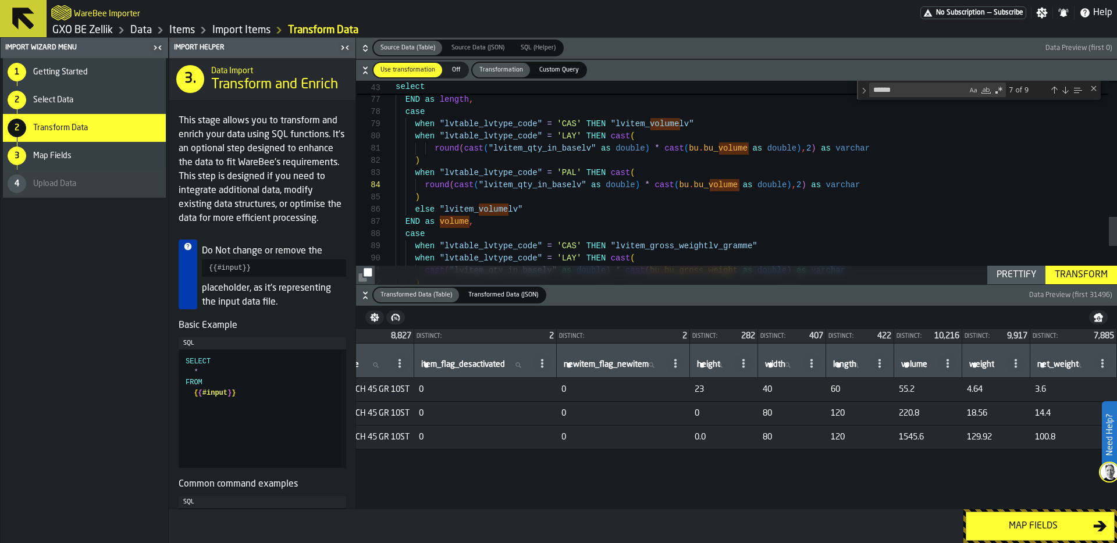
scroll to position [0, 554]
click at [1009, 271] on div "Prettify" at bounding box center [1016, 275] width 49 height 14
type textarea "**********"
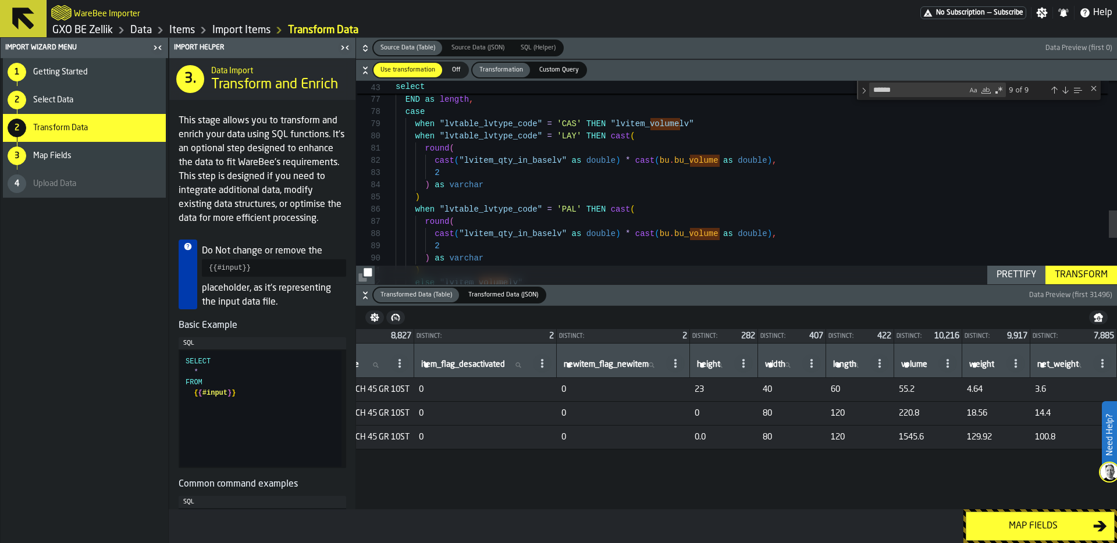
click at [1083, 270] on div "Transform" at bounding box center [1081, 275] width 62 height 14
click at [1037, 522] on div "Map fields" at bounding box center [1033, 527] width 120 height 14
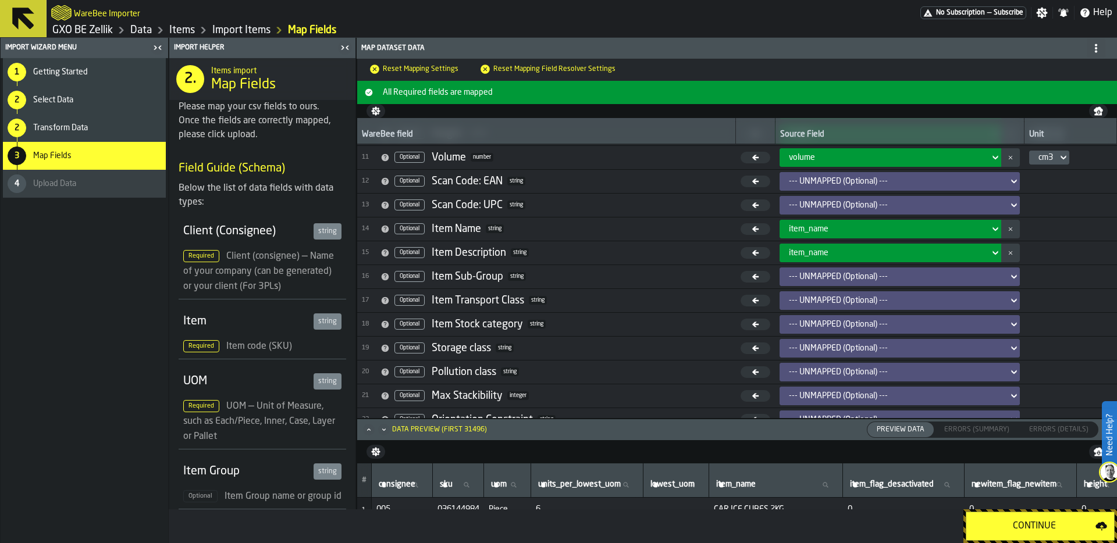
scroll to position [251, 0]
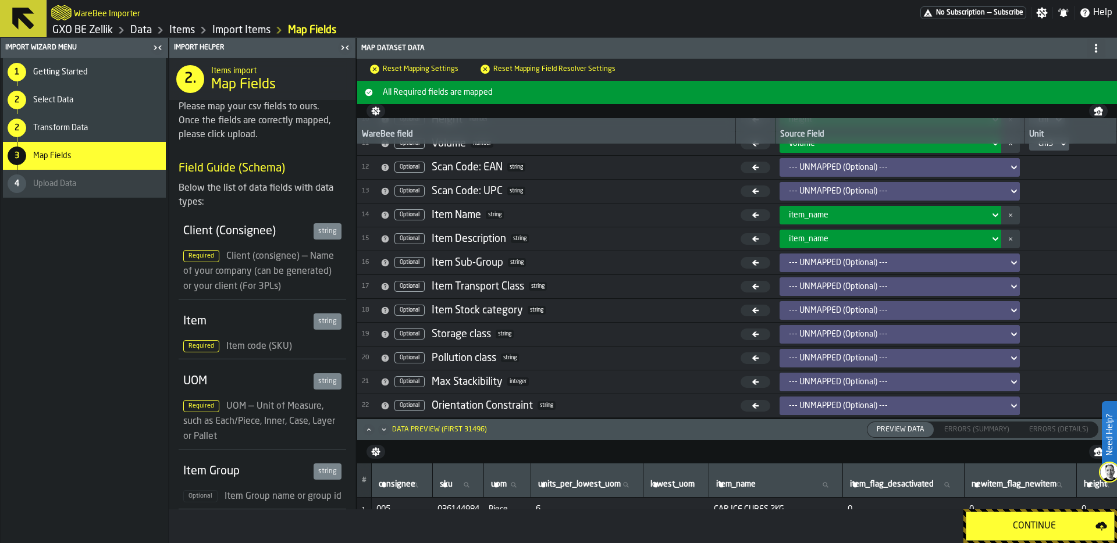
click at [1032, 527] on div "Continue" at bounding box center [1034, 527] width 122 height 14
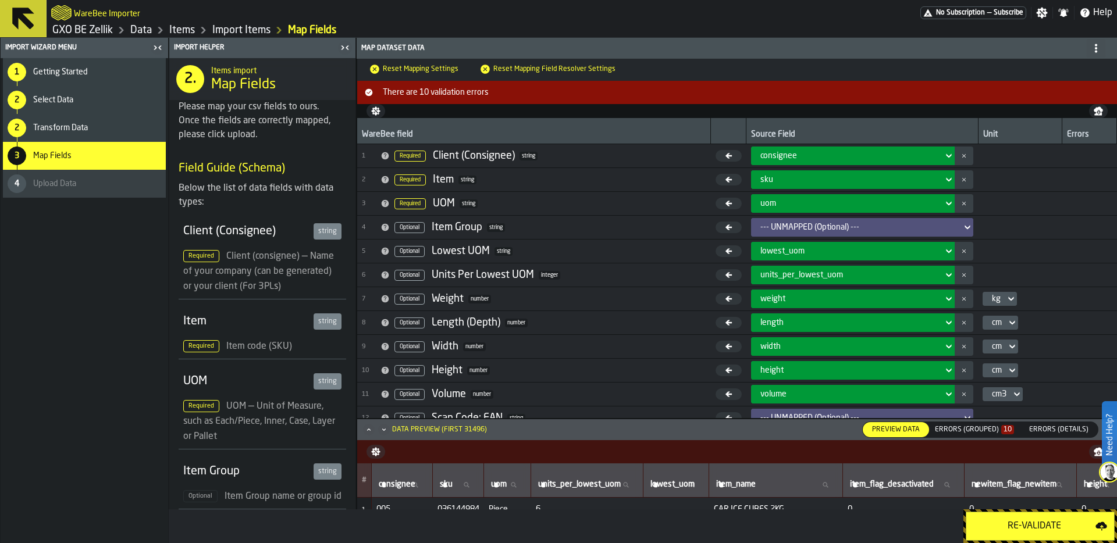
click at [966, 428] on div "Errors (Grouped) 10" at bounding box center [974, 430] width 79 height 8
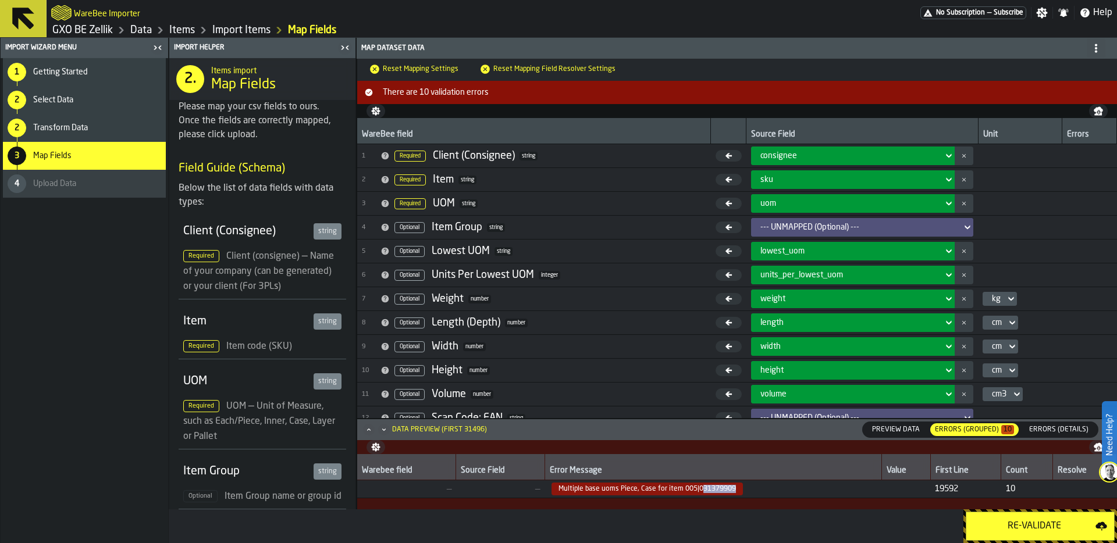
drag, startPoint x: 732, startPoint y: 488, endPoint x: 696, endPoint y: 488, distance: 35.5
click at [696, 488] on span "Multiple base uoms Piece, Case for item 005|031379909" at bounding box center [647, 489] width 191 height 13
copy span "031379909"
click at [113, 117] on div "2 Transform Data" at bounding box center [84, 128] width 163 height 28
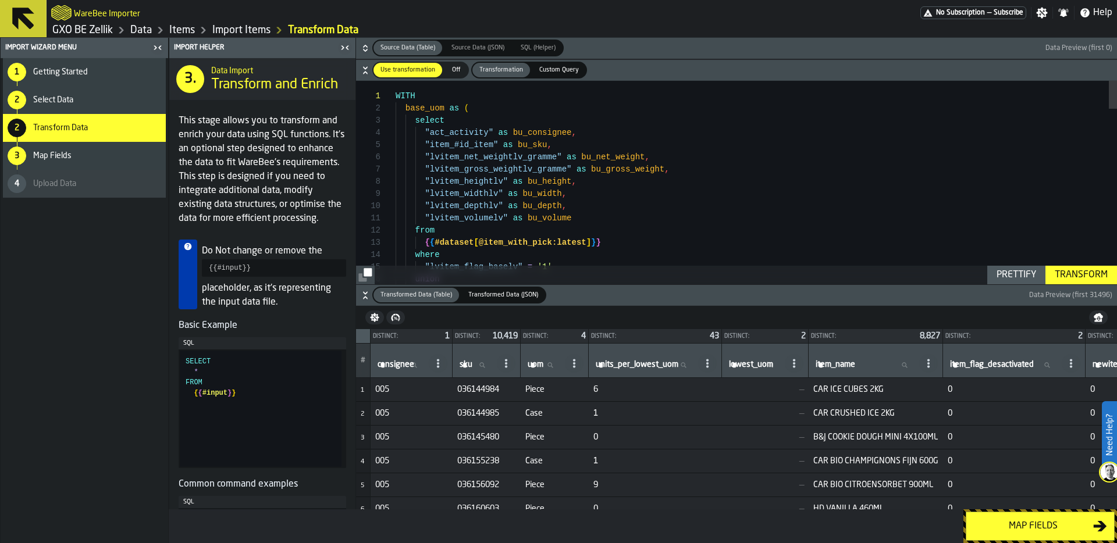
click at [471, 354] on div "sku sku" at bounding box center [486, 361] width 58 height 24
click at [471, 361] on span "sku" at bounding box center [466, 364] width 13 height 9
click at [471, 361] on input "sku sku" at bounding box center [475, 365] width 37 height 15
paste input "*********"
type input "*********"
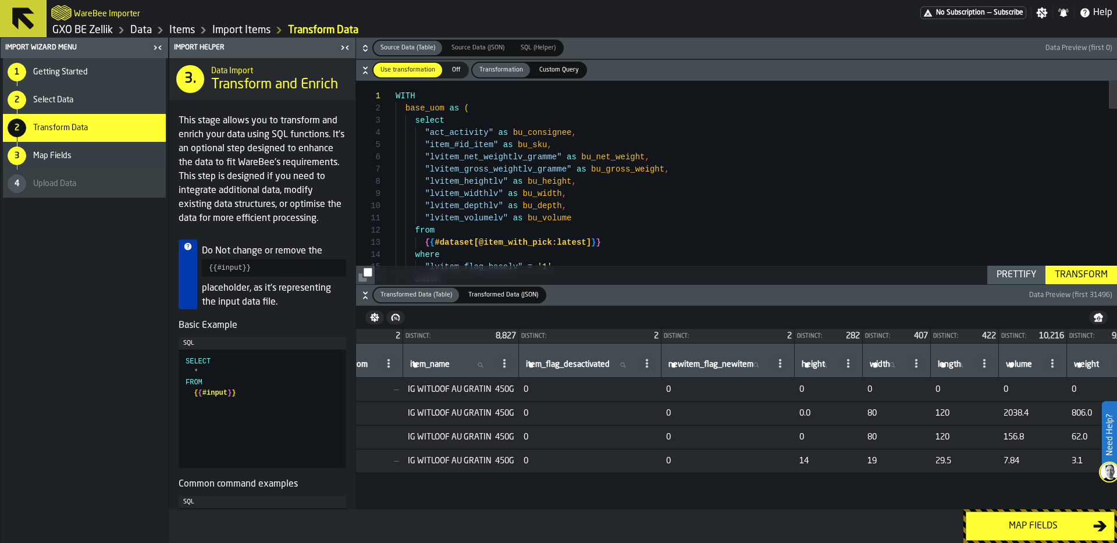
scroll to position [0, 0]
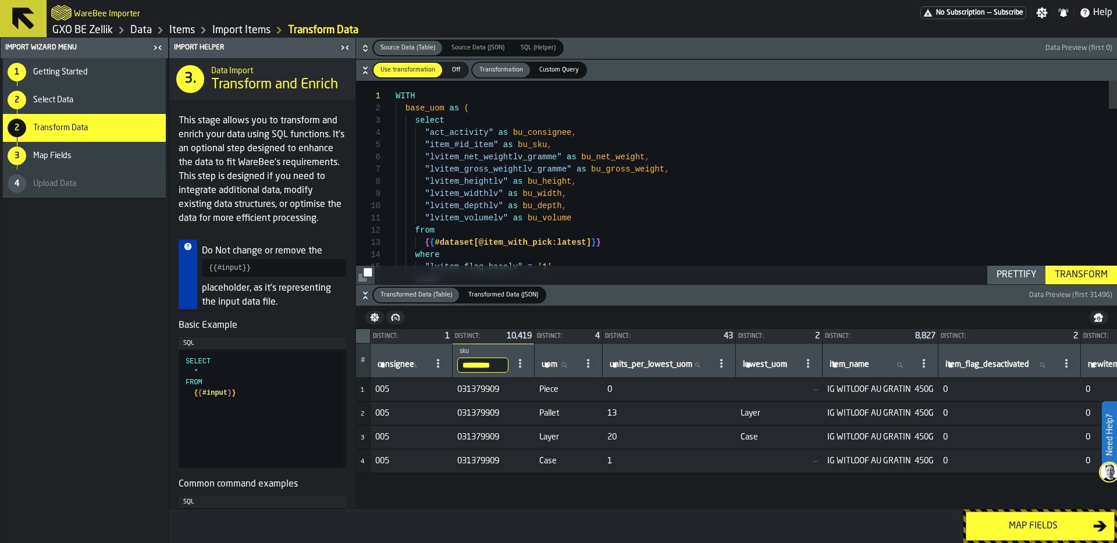
click at [365, 47] on icon "button-" at bounding box center [366, 48] width 12 height 12
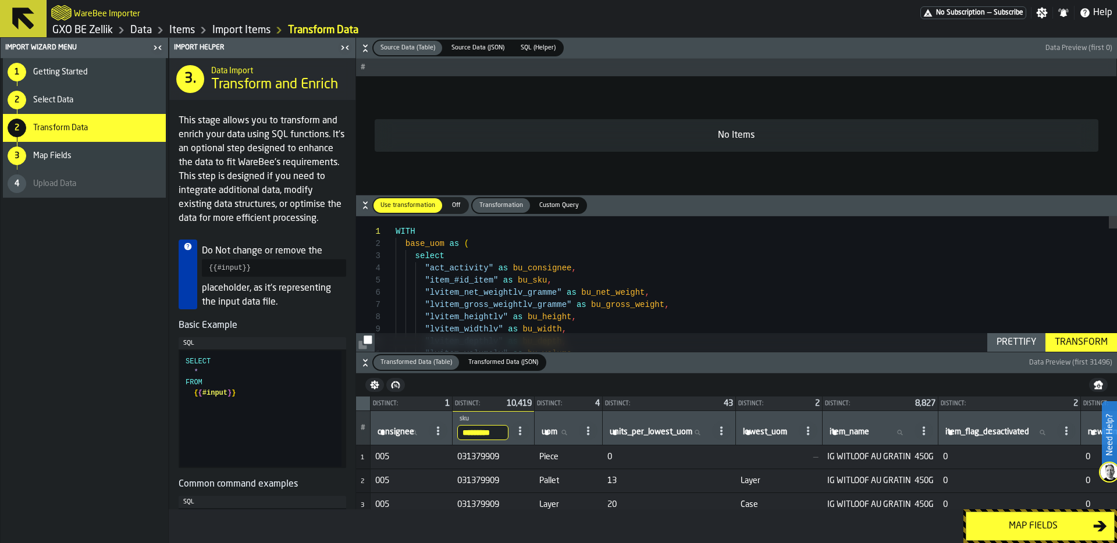
click at [365, 49] on icon "button-" at bounding box center [365, 50] width 4 height 3
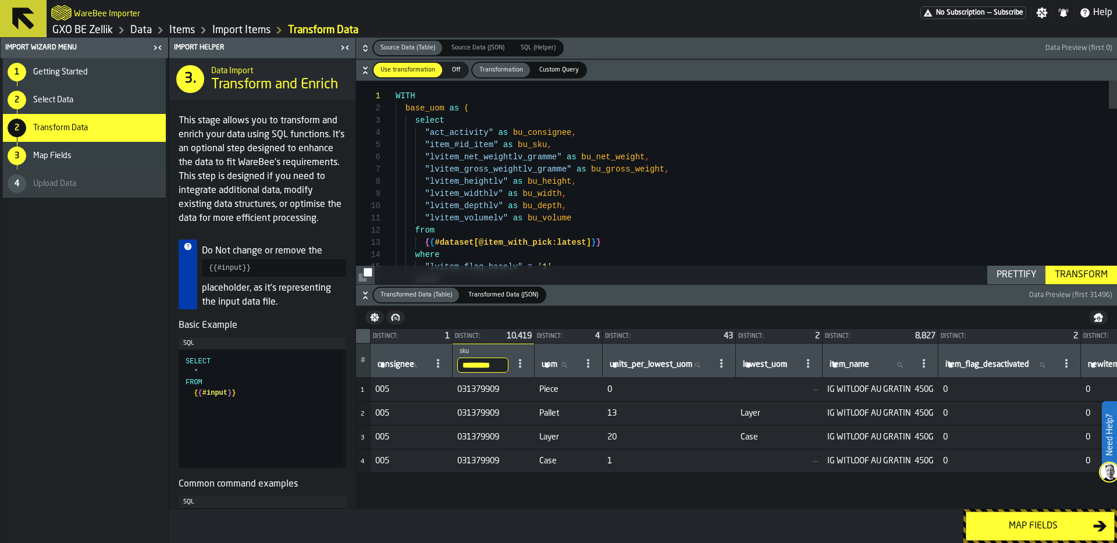
click at [554, 389] on span "Piece" at bounding box center [568, 389] width 59 height 9
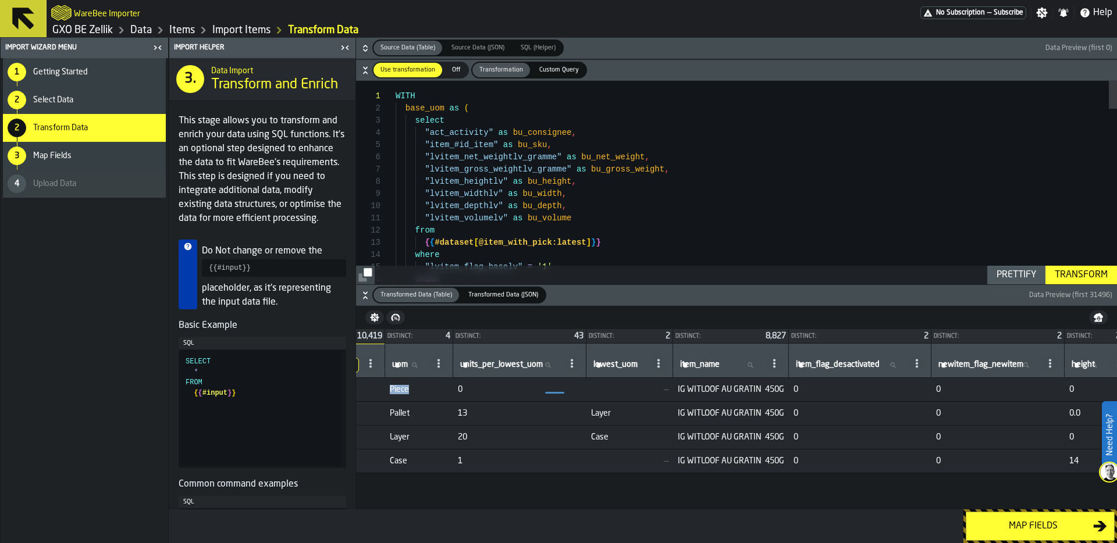
scroll to position [0, 150]
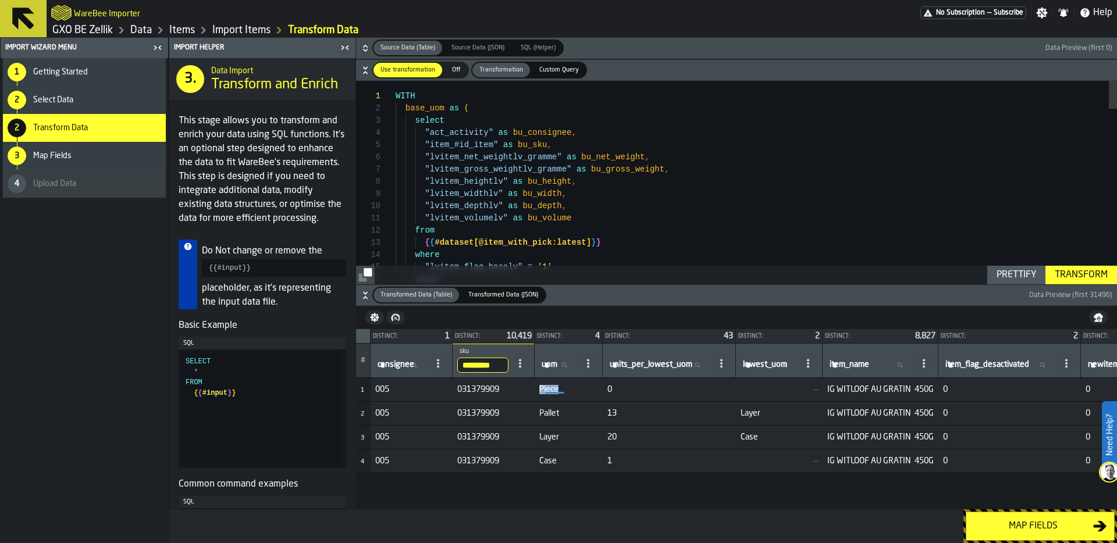
scroll to position [0, 150]
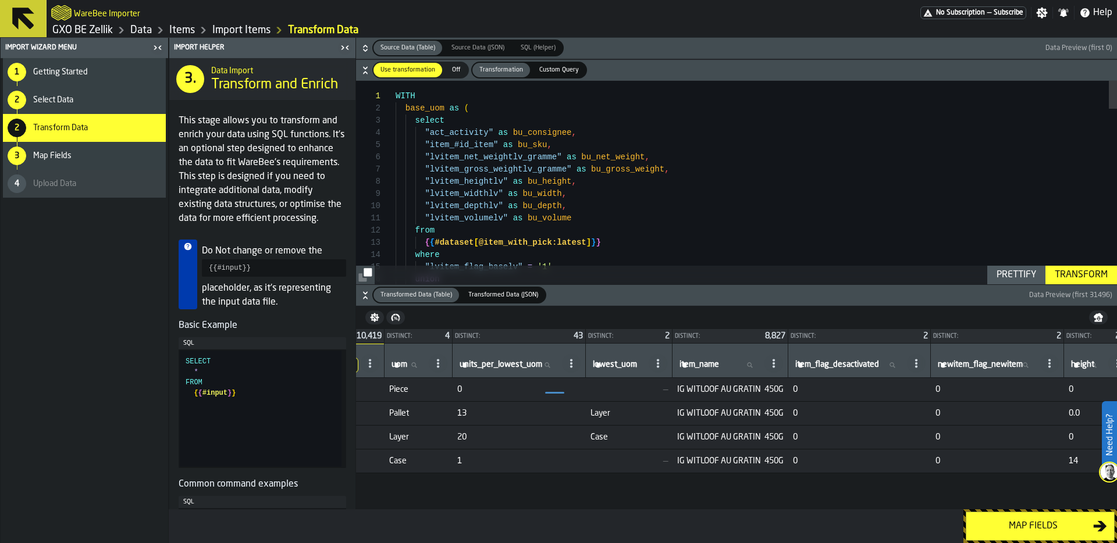
click at [717, 394] on span "IG WITLOOF AU GRATIN 450G" at bounding box center [730, 389] width 106 height 9
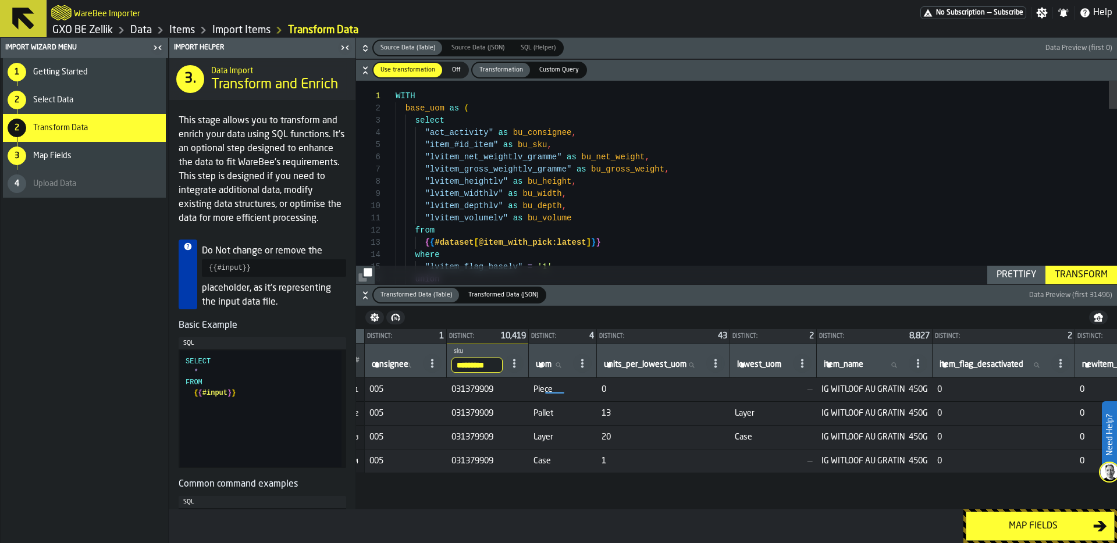
scroll to position [0, 0]
drag, startPoint x: 559, startPoint y: 397, endPoint x: 594, endPoint y: 399, distance: 35.0
click at [594, 399] on td "Piece" at bounding box center [569, 390] width 68 height 24
click at [777, 443] on td "Case" at bounding box center [779, 438] width 87 height 24
drag, startPoint x: 623, startPoint y: 393, endPoint x: 610, endPoint y: 393, distance: 13.4
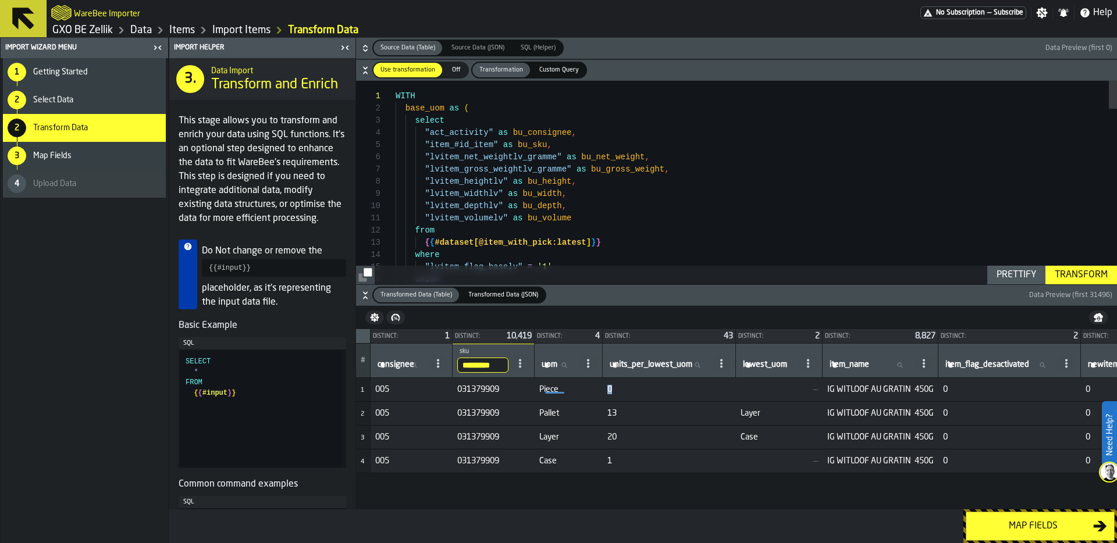
click at [610, 393] on td "0" at bounding box center [669, 390] width 133 height 24
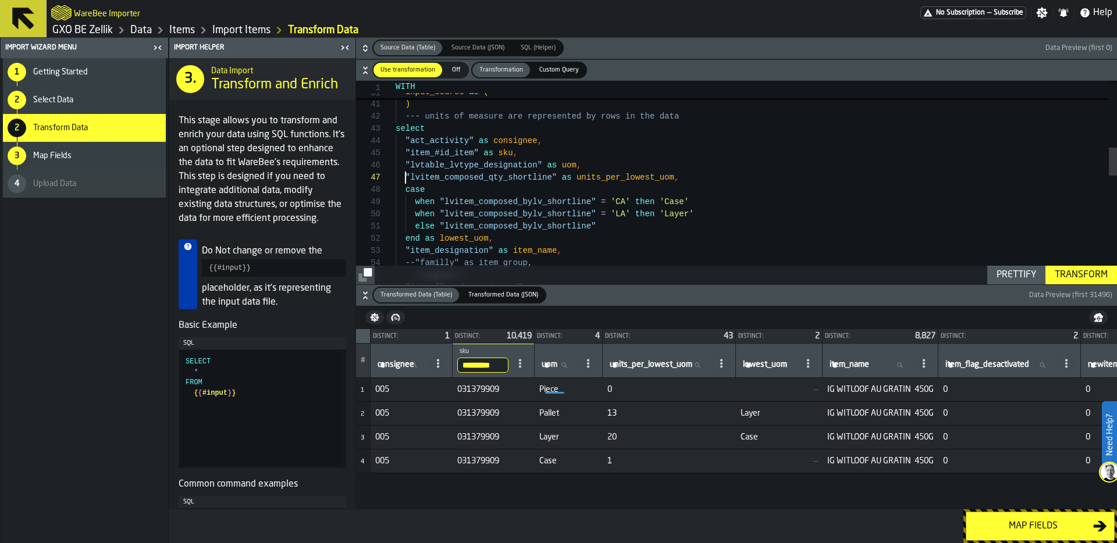
scroll to position [73, 0]
drag, startPoint x: 404, startPoint y: 176, endPoint x: 556, endPoint y: 176, distance: 151.9
click at [556, 177] on span ""lvitem_composed_qty_shortline" as units_per_lowest_uom ," at bounding box center [537, 178] width 283 height 12
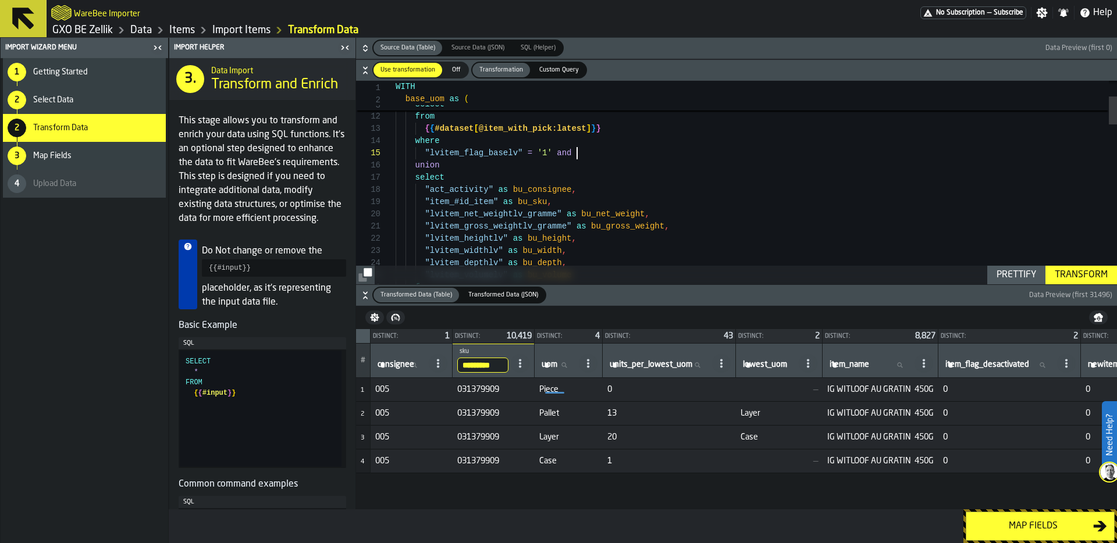
drag, startPoint x: 559, startPoint y: 152, endPoint x: 766, endPoint y: 147, distance: 207.2
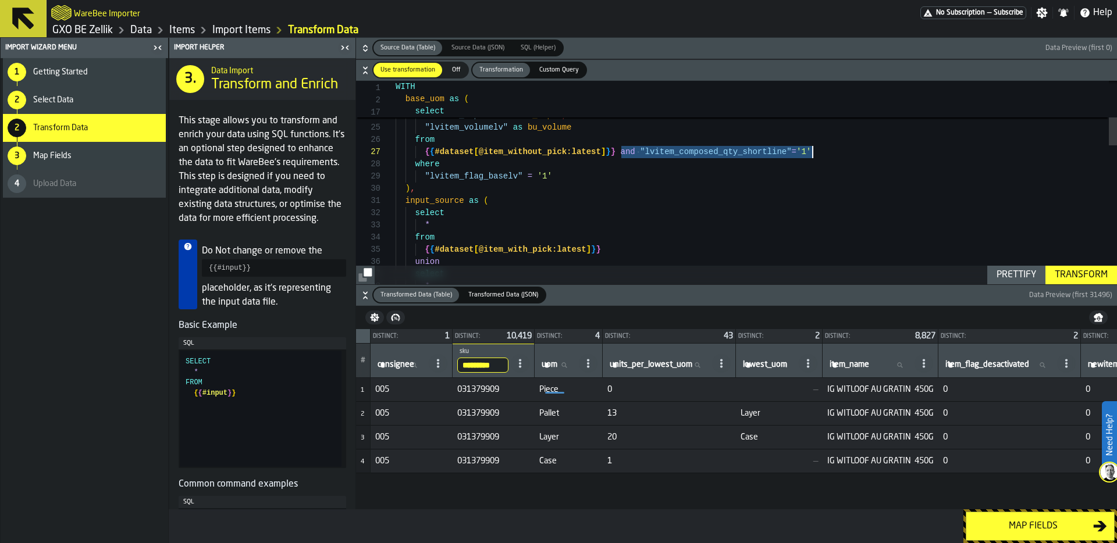
drag, startPoint x: 621, startPoint y: 151, endPoint x: 837, endPoint y: 152, distance: 216.4
click at [838, 153] on div "{ { #dataset [ @item_without_pick:latest ] } } and "lvitem_composed_qty_shortli…" at bounding box center [756, 152] width 721 height 12
click at [594, 177] on div ""lvitem_gross_weightlv_gramme" as bu_gross_weight , "lvitem_heightlv" as bu_hei…" at bounding box center [756, 552] width 721 height 1467
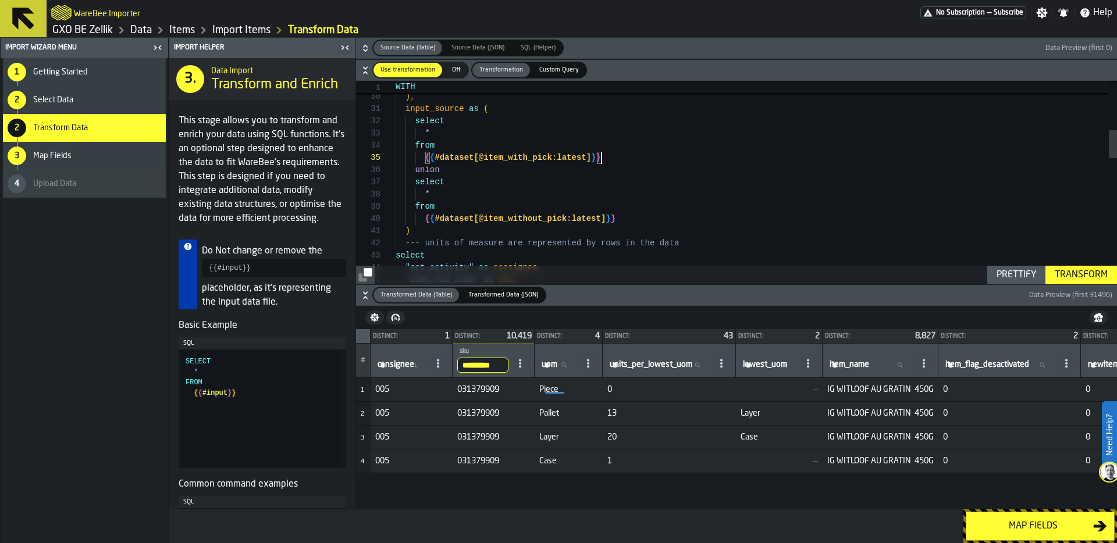
click at [621, 161] on div "select * from { { #dataset [ @item_with_pick:latest ] } } union select * from {…" at bounding box center [756, 460] width 721 height 1467
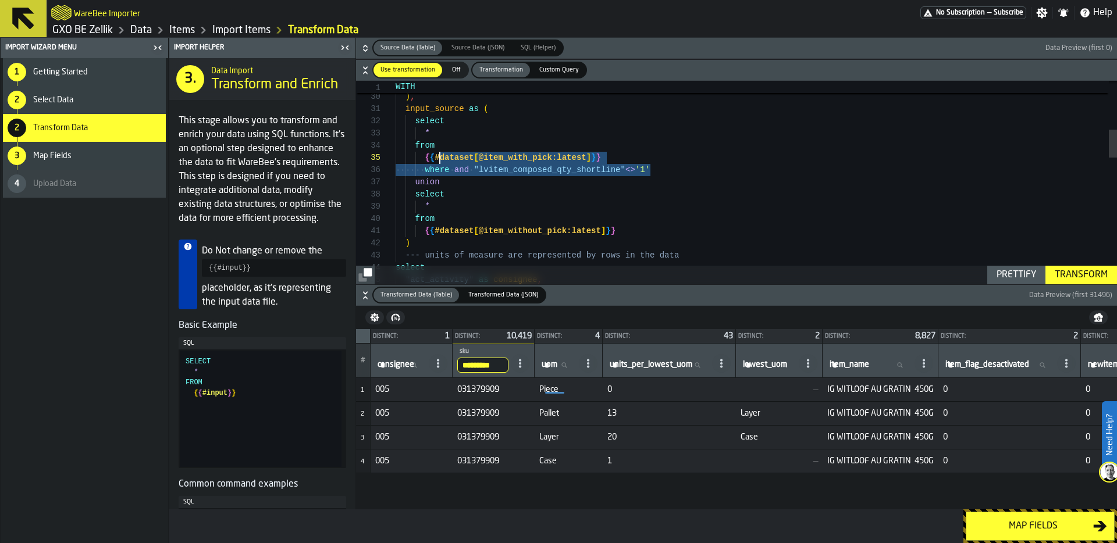
scroll to position [61, 0]
drag, startPoint x: 666, startPoint y: 175, endPoint x: 456, endPoint y: 172, distance: 210.6
click at [456, 172] on div "select * from { { #dataset [ @item_with_pick:latest ] } } union select * from {…" at bounding box center [756, 466] width 721 height 1479
click at [461, 172] on div "select * from { { #dataset [ @item_with_pick:latest ] } } union select * from {…" at bounding box center [756, 466] width 721 height 1479
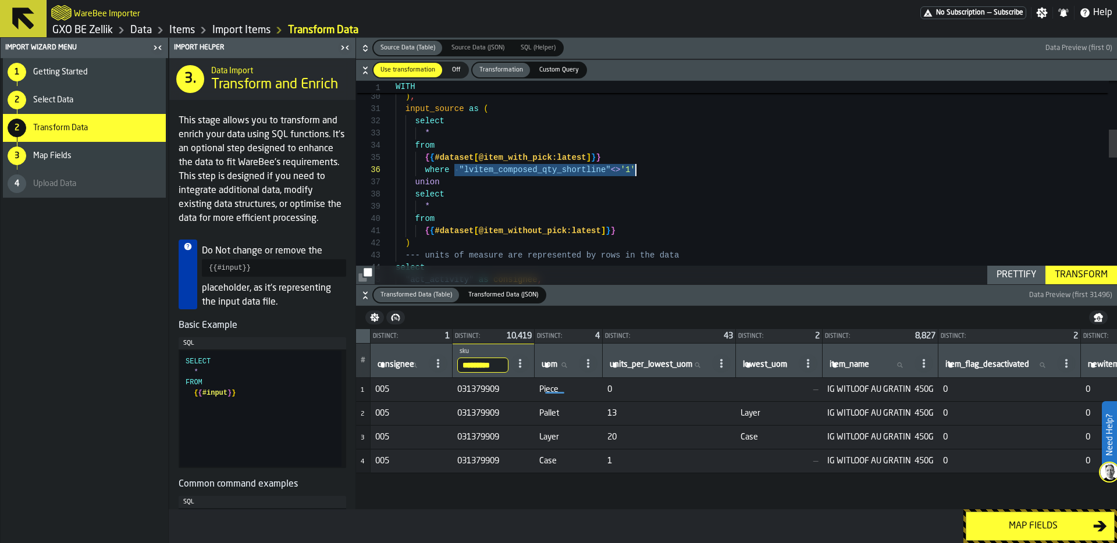
drag, startPoint x: 456, startPoint y: 172, endPoint x: 661, endPoint y: 172, distance: 205.4
click at [661, 172] on div "select * from { { #dataset [ @item_with_pick:latest ] } } union select * from {…" at bounding box center [756, 466] width 721 height 1479
click at [627, 232] on div "select * from { { #dataset [ @item_with_pick:latest ] } } union select * from {…" at bounding box center [756, 466] width 721 height 1479
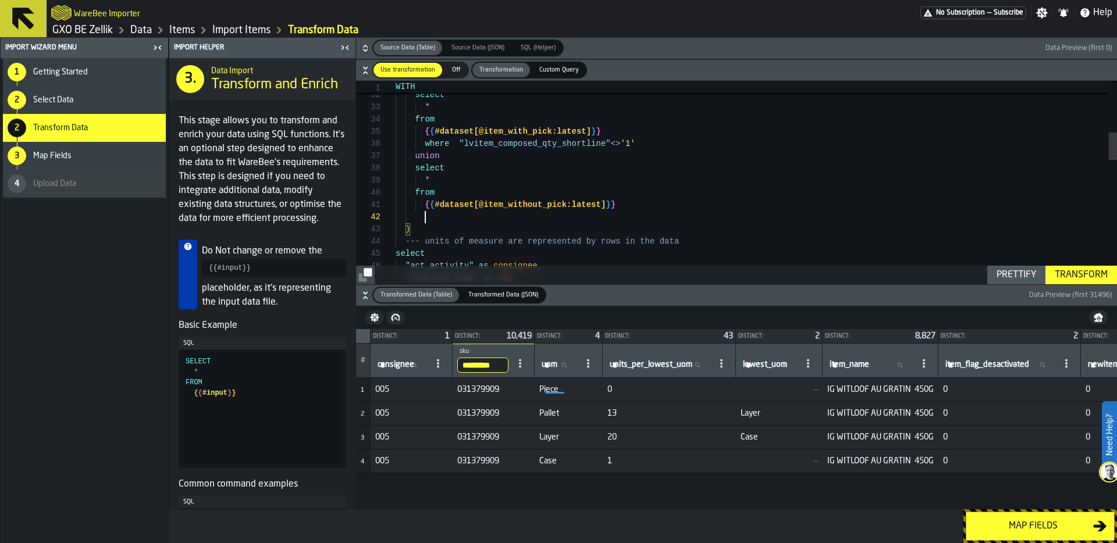
scroll to position [12, 0]
click at [634, 206] on div "select * from { { #dataset [ @item_with_pick:latest ] } } union select * from {…" at bounding box center [756, 446] width 721 height 1491
click at [1031, 271] on div "Prettify" at bounding box center [1016, 275] width 49 height 14
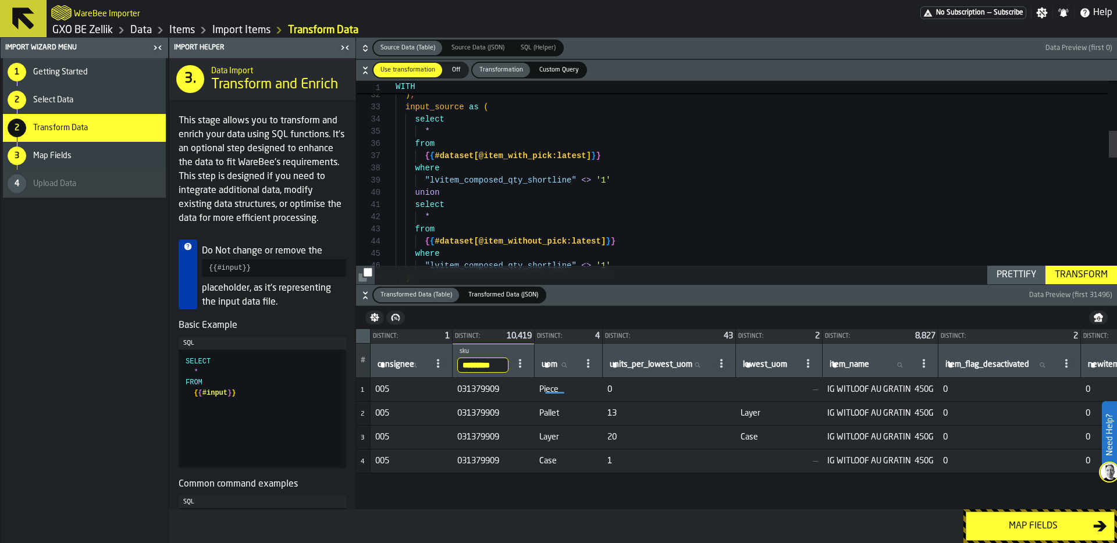
click at [1089, 273] on div "Transform" at bounding box center [1081, 275] width 62 height 14
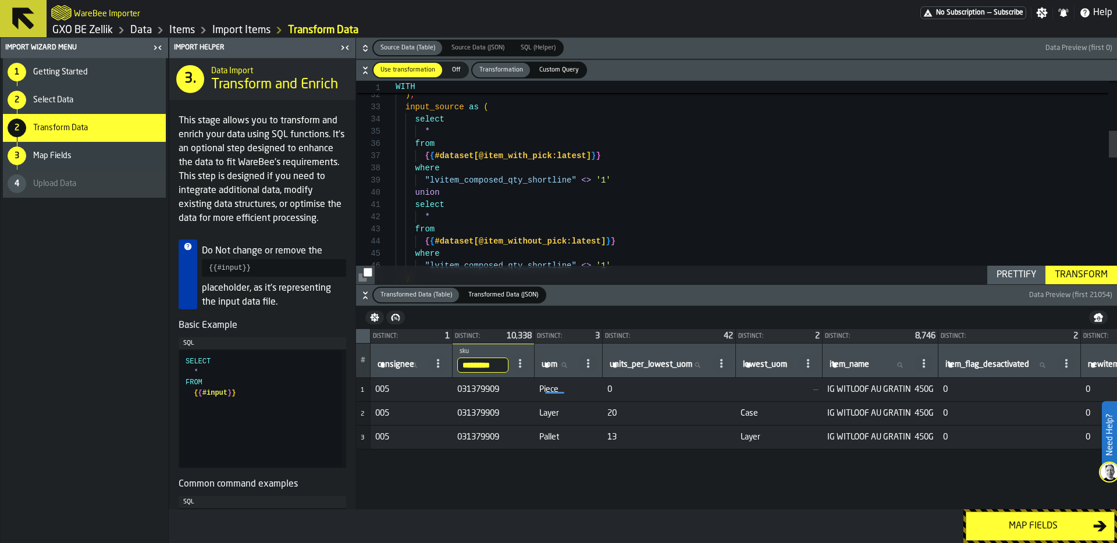
scroll to position [98, 0]
click at [609, 183] on div ") , input_source as ( select * { { #dataset [ @item_with_pick:latest ] } } wher…" at bounding box center [756, 471] width 721 height 1540
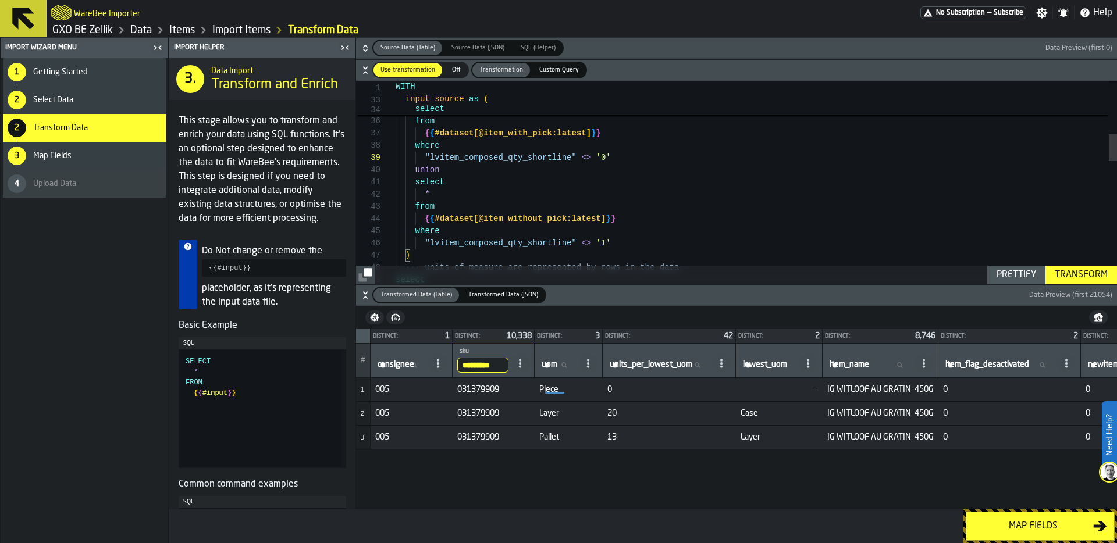
click at [606, 245] on div "input_source as ( select * { { #dataset [ @item_with_pick:latest ] } } where "l…" at bounding box center [756, 448] width 721 height 1540
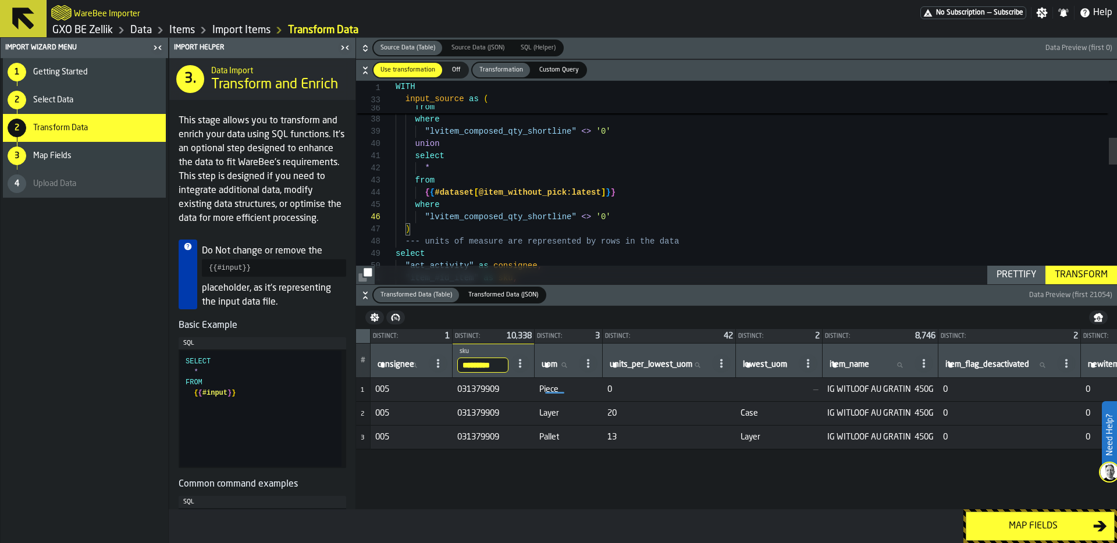
click at [1098, 271] on div "Transform" at bounding box center [1081, 275] width 62 height 14
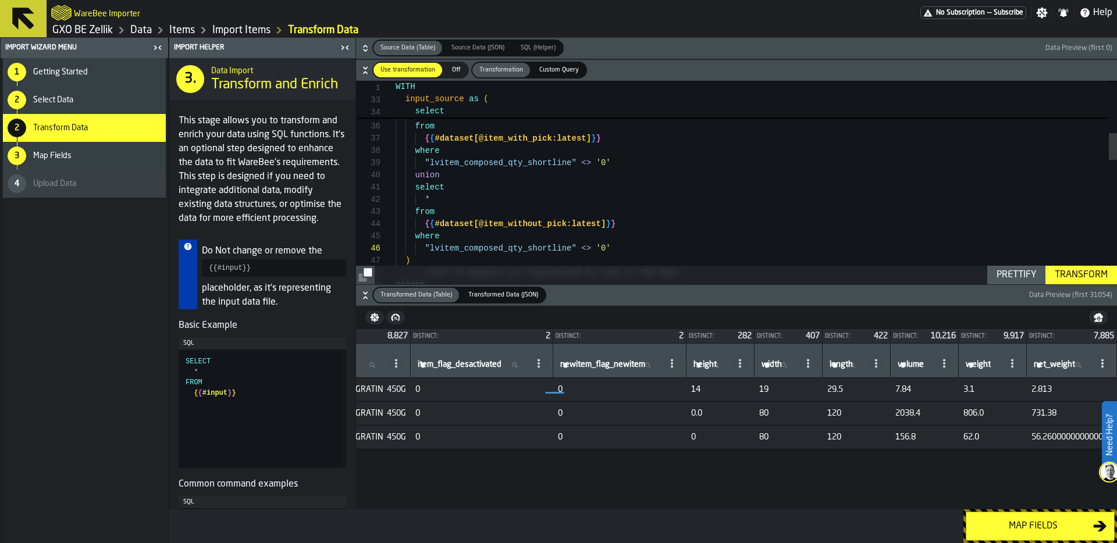
scroll to position [0, 574]
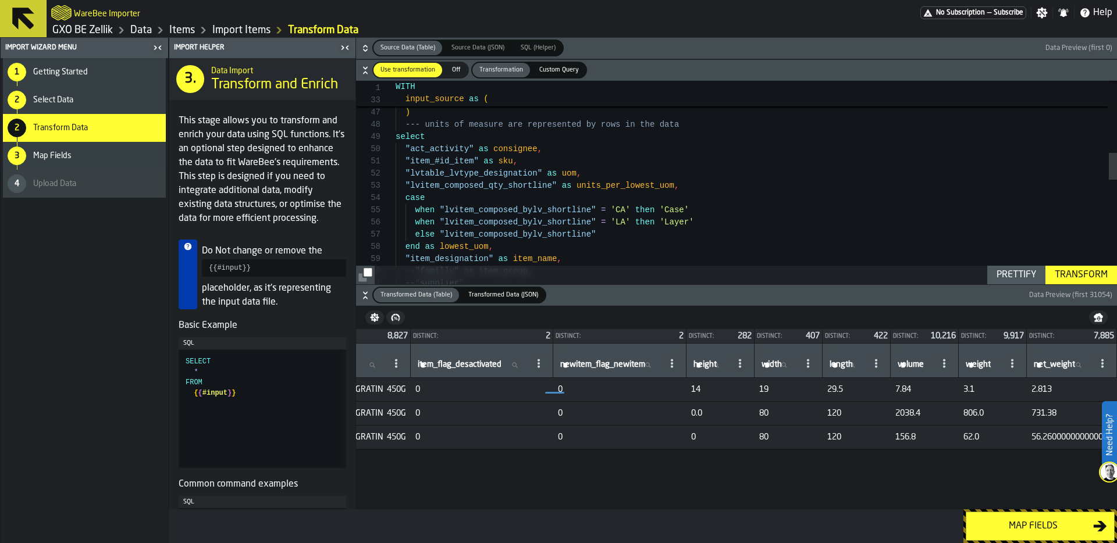
type textarea "**********"
click at [816, 207] on div "{ { #dataset [ @item_without_pick:latest ] } } where "lvitem_composed_qty_short…" at bounding box center [756, 305] width 721 height 1540
type textarea "**"
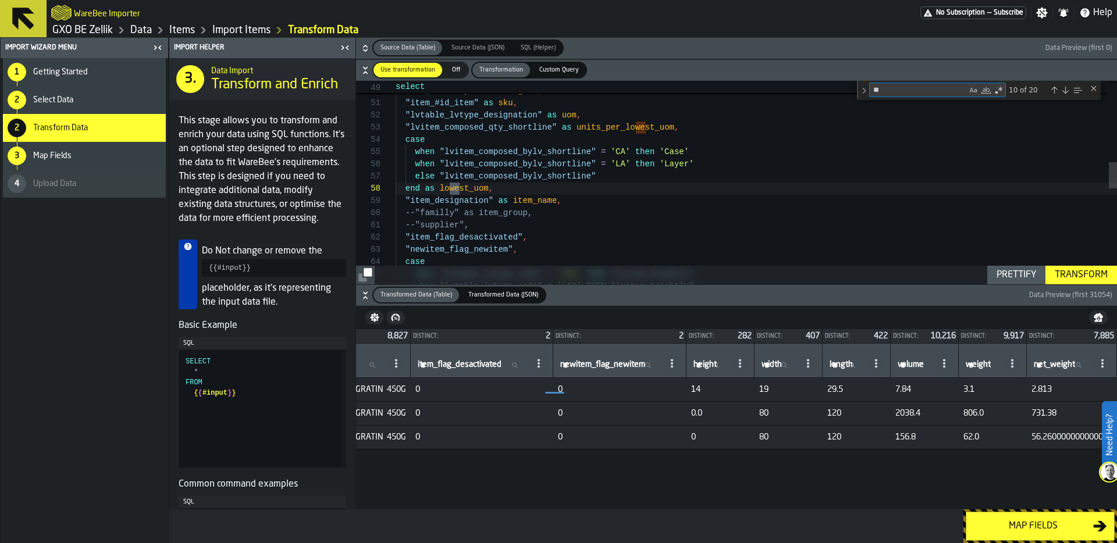
type textarea "**********"
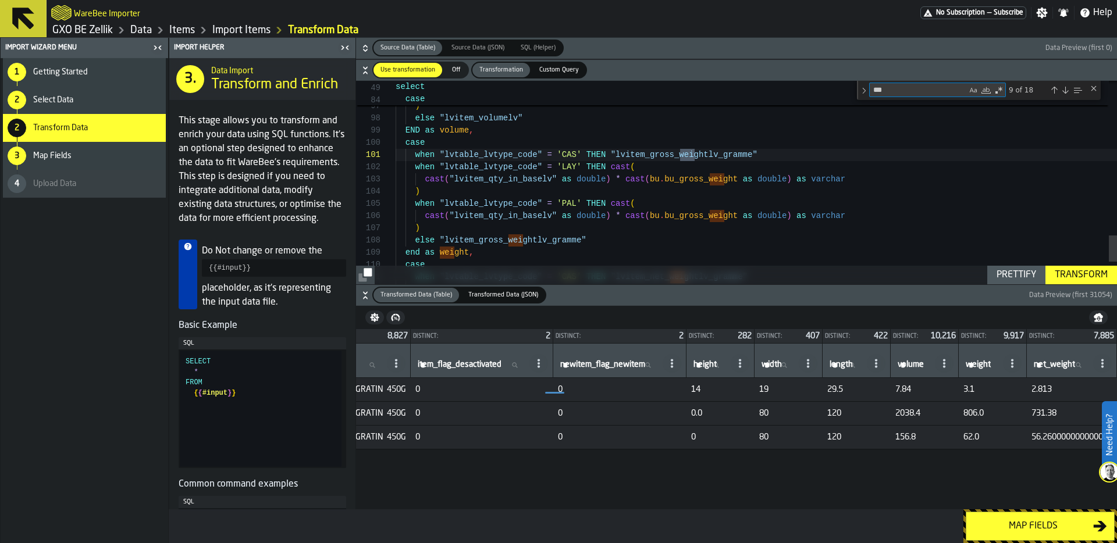
type textarea "***"
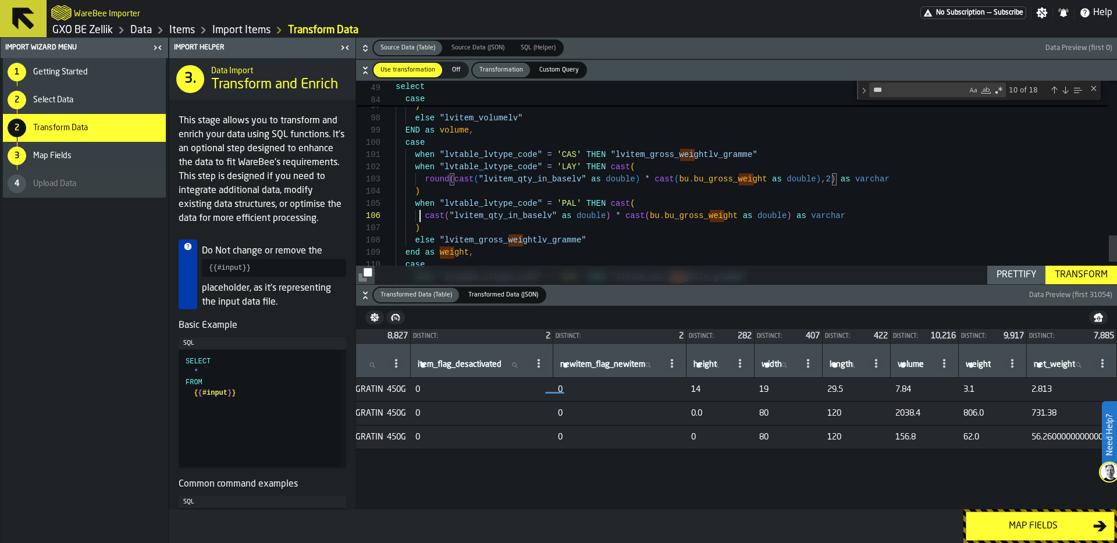
click at [1090, 268] on div "Transform" at bounding box center [1081, 275] width 62 height 14
click at [1040, 413] on span "56.260000000000005" at bounding box center [1072, 413] width 81 height 9
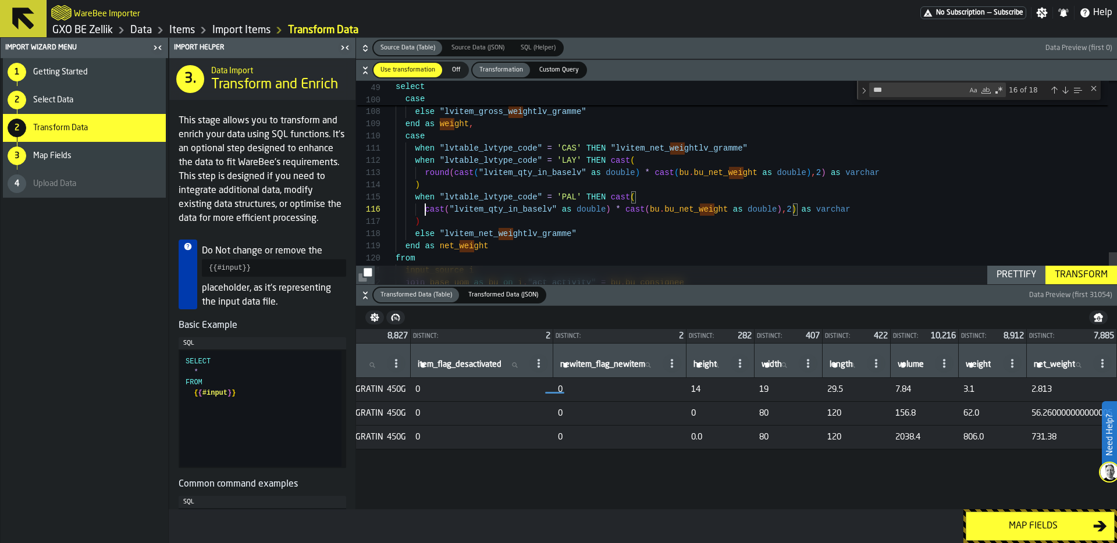
click at [1017, 275] on div "Prettify" at bounding box center [1016, 275] width 49 height 14
type textarea "**********"
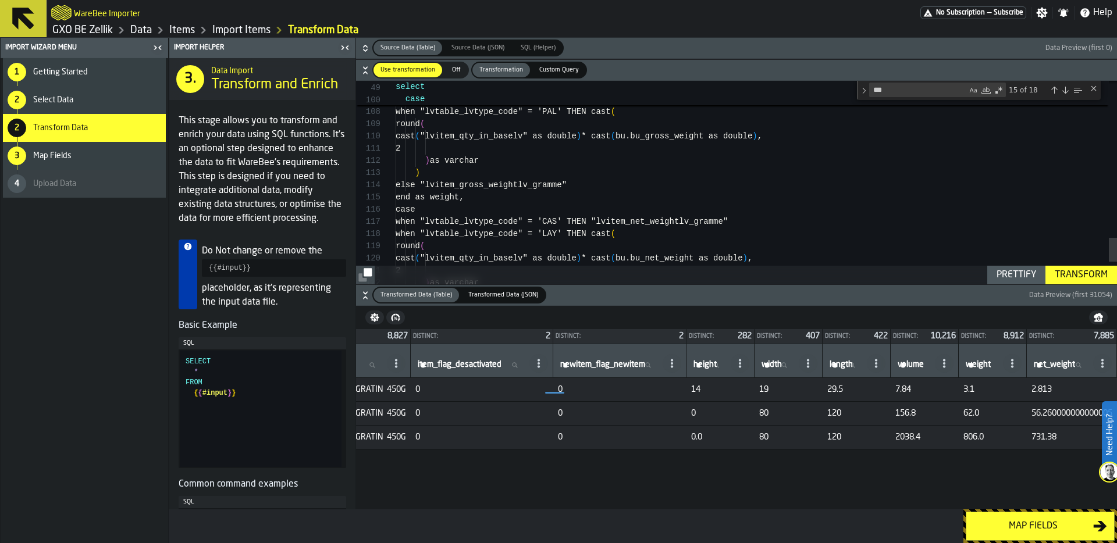
scroll to position [49, 0]
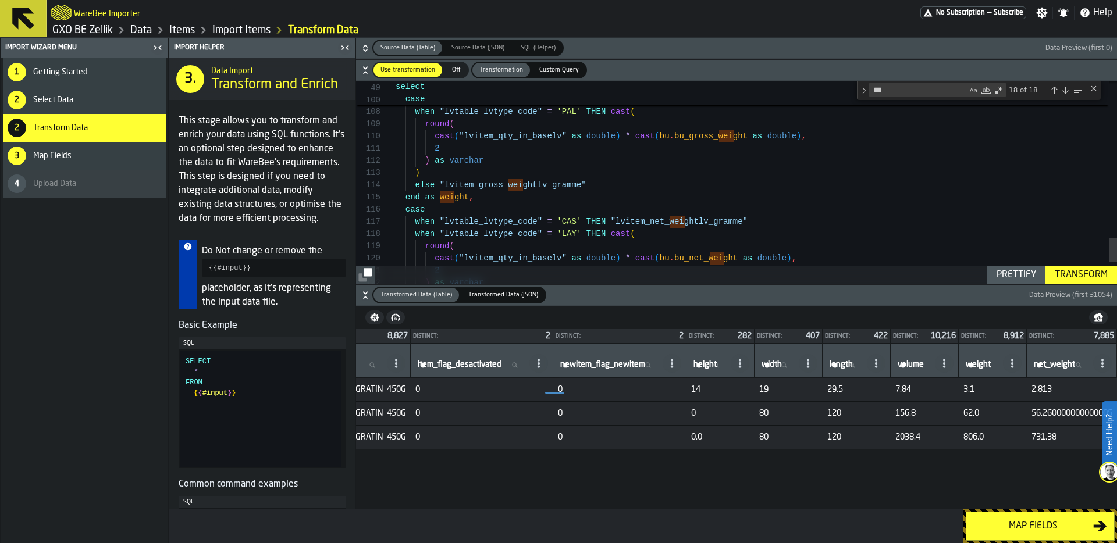
click at [1088, 273] on div "Transform" at bounding box center [1081, 275] width 62 height 14
click at [1020, 525] on div "Map fields" at bounding box center [1033, 527] width 120 height 14
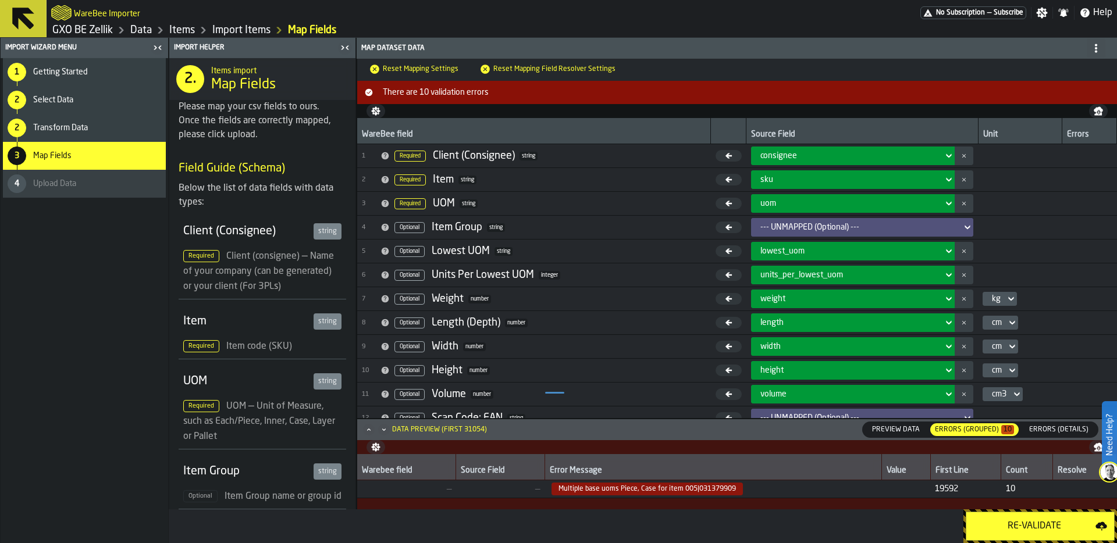
click at [1020, 525] on div "Re-Validate" at bounding box center [1034, 527] width 122 height 14
drag, startPoint x: 696, startPoint y: 489, endPoint x: 733, endPoint y: 489, distance: 36.7
click at [733, 489] on span "Multiple base uoms Piece, Case for item 005|036494359" at bounding box center [647, 489] width 191 height 13
copy span "036494359"
click at [71, 130] on span "Transform Data" at bounding box center [60, 127] width 55 height 9
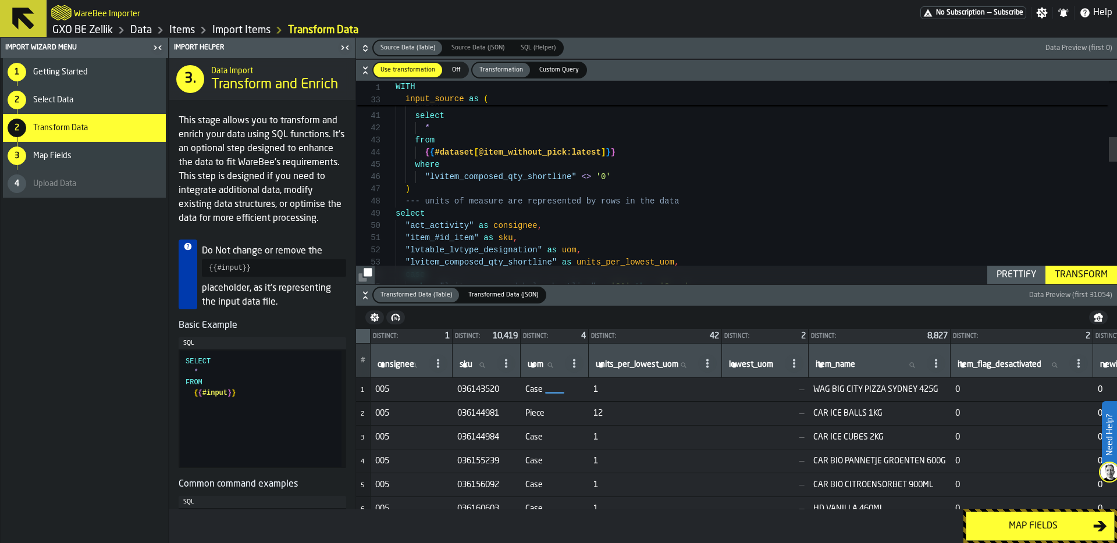
click at [472, 365] on label "sku sku" at bounding box center [475, 365] width 37 height 15
click at [472, 365] on input "sku sku" at bounding box center [475, 365] width 37 height 15
paste input "*********"
type input "*********"
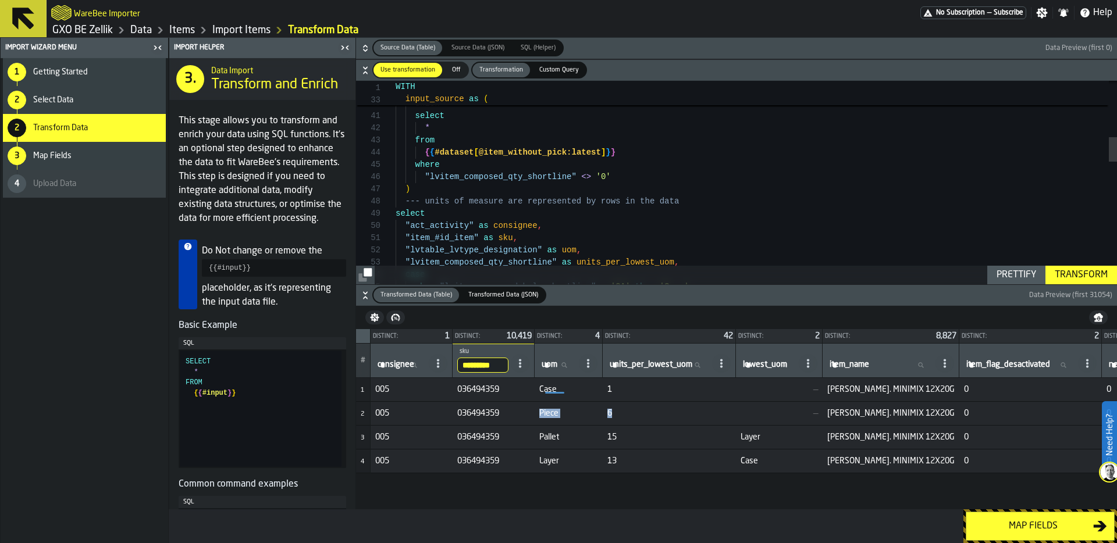
drag, startPoint x: 624, startPoint y: 414, endPoint x: 543, endPoint y: 415, distance: 80.9
click at [542, 415] on tr "2 005 036494359 Piece 6 — MORA VEGA. MINIMIX 12X20G 0 0 0 0 0 0 0 0" at bounding box center [1009, 414] width 1306 height 24
click at [563, 417] on span "Piece" at bounding box center [568, 413] width 59 height 9
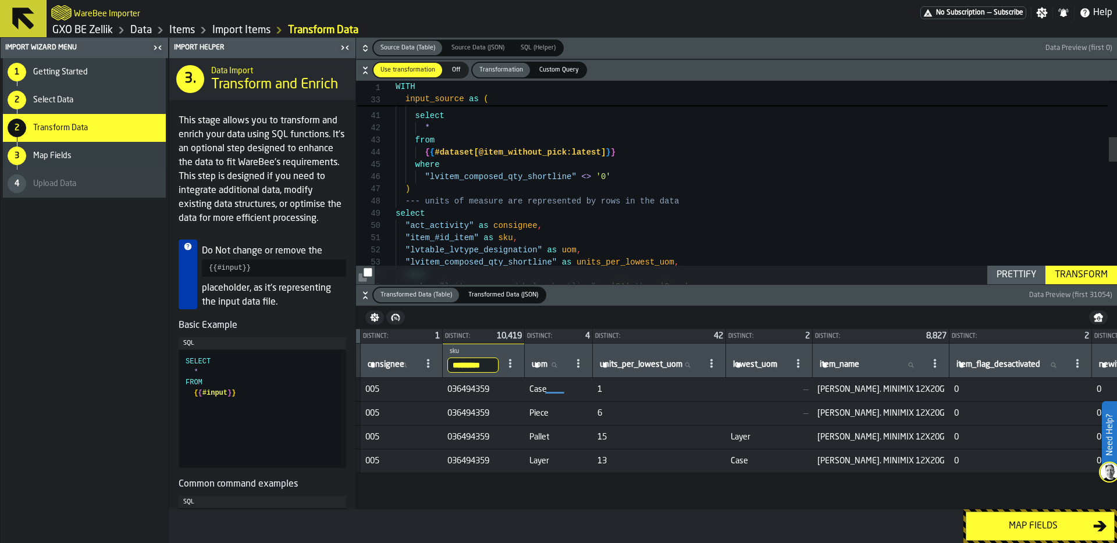
scroll to position [0, 0]
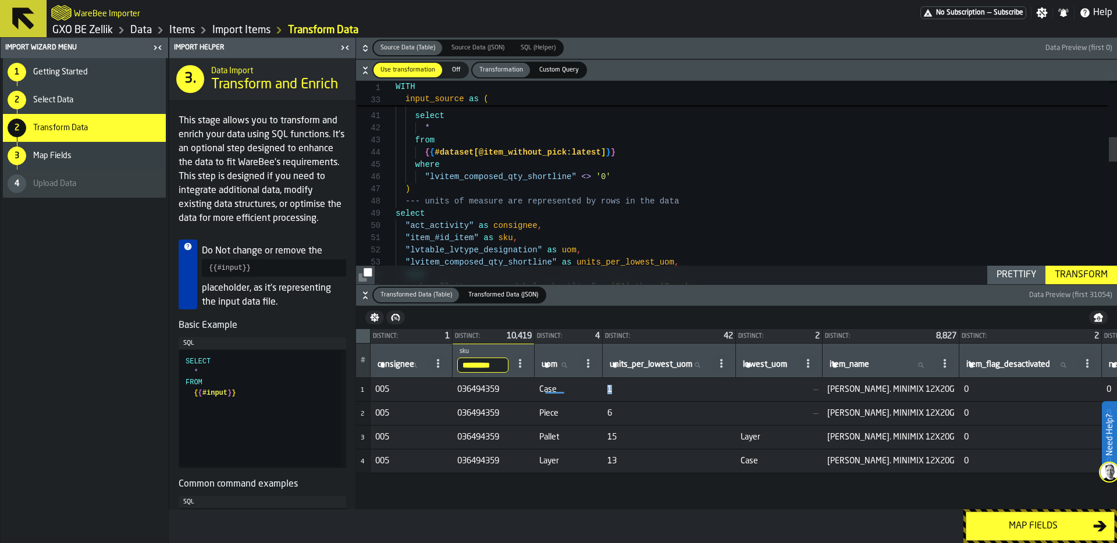
drag, startPoint x: 622, startPoint y: 389, endPoint x: 613, endPoint y: 390, distance: 9.3
click at [613, 390] on td "1" at bounding box center [669, 390] width 133 height 24
drag, startPoint x: 627, startPoint y: 415, endPoint x: 609, endPoint y: 415, distance: 17.5
click at [609, 415] on tr "2 005 036494359 Piece 6 — MORA VEGA. MINIMIX 12X20G 0 0 0 0 0 0 0 0" at bounding box center [1009, 414] width 1306 height 24
drag, startPoint x: 820, startPoint y: 410, endPoint x: 838, endPoint y: 410, distance: 17.5
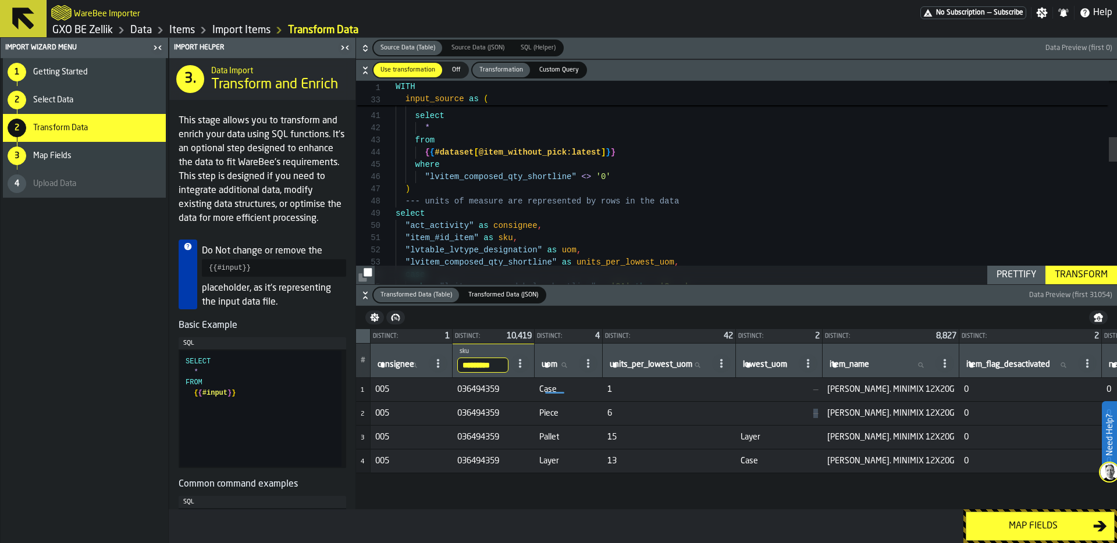
click at [823, 410] on td "—" at bounding box center [779, 414] width 87 height 24
drag, startPoint x: 567, startPoint y: 411, endPoint x: 535, endPoint y: 410, distance: 32.0
click at [535, 410] on tr "2 005 036494359 Piece 6 — MORA VEGA. MINIMIX 12X20G 0 0 0 0 0 0 0 0" at bounding box center [1009, 414] width 1306 height 24
copy tr "Piece"
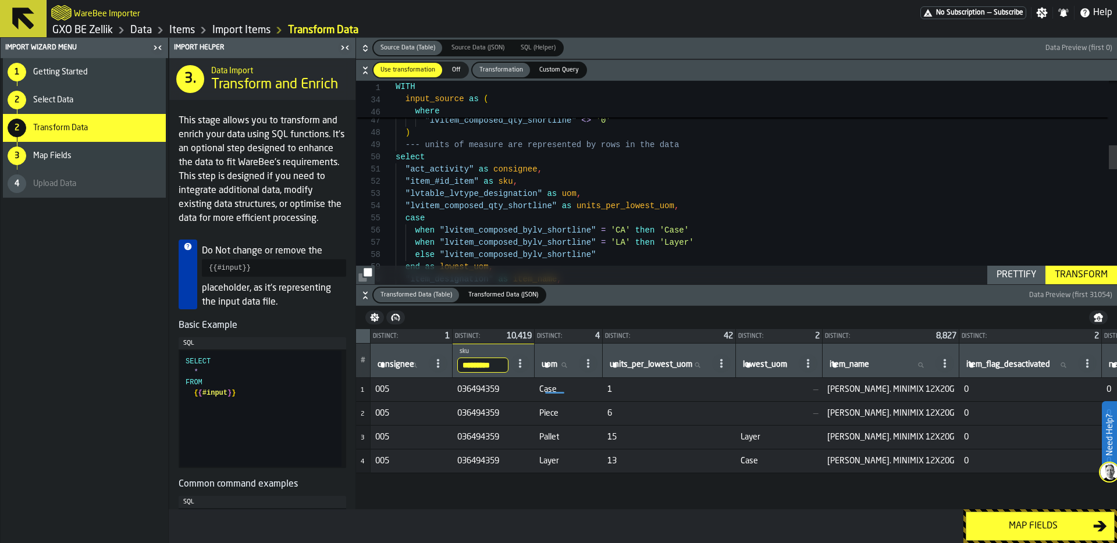
scroll to position [24, 0]
drag, startPoint x: 405, startPoint y: 193, endPoint x: 543, endPoint y: 195, distance: 137.9
click at [543, 195] on div "from { { #dataset [ @item_without_pick:latest ] } } where "lvitem_composed_qty_…" at bounding box center [756, 392] width 721 height 1699
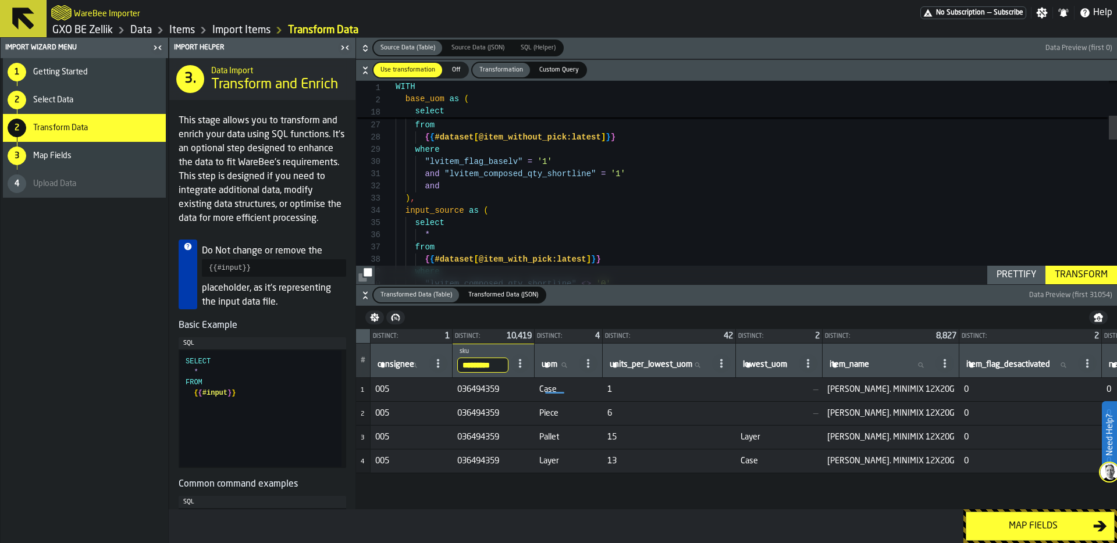
drag, startPoint x: 422, startPoint y: 186, endPoint x: 662, endPoint y: 185, distance: 240.3
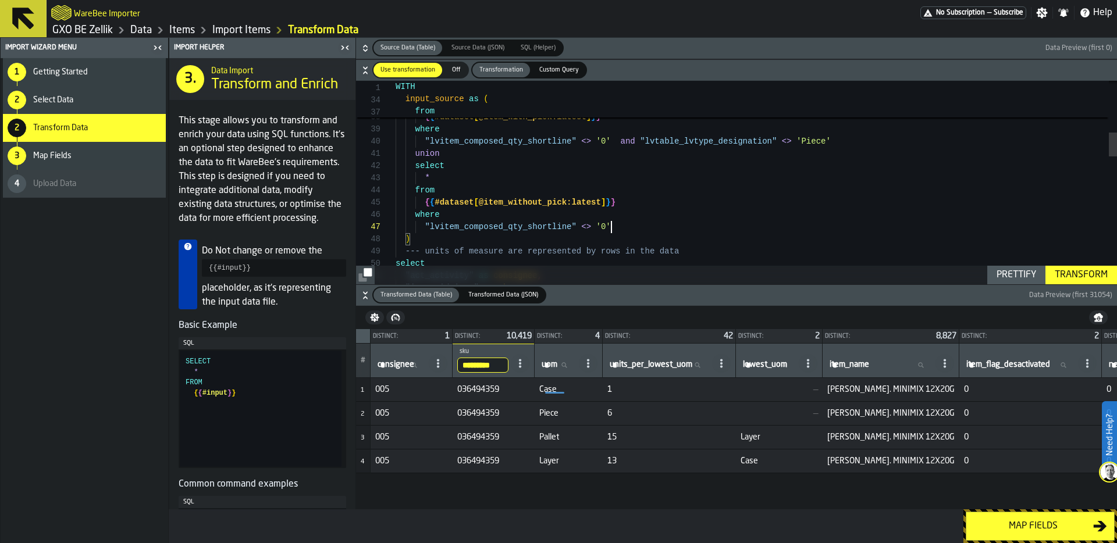
click at [638, 227] on div ""lvitem_composed_qty_shortline" <> '0' and "lvtable_lvtype_designation" <> 'Pie…" at bounding box center [756, 499] width 721 height 1699
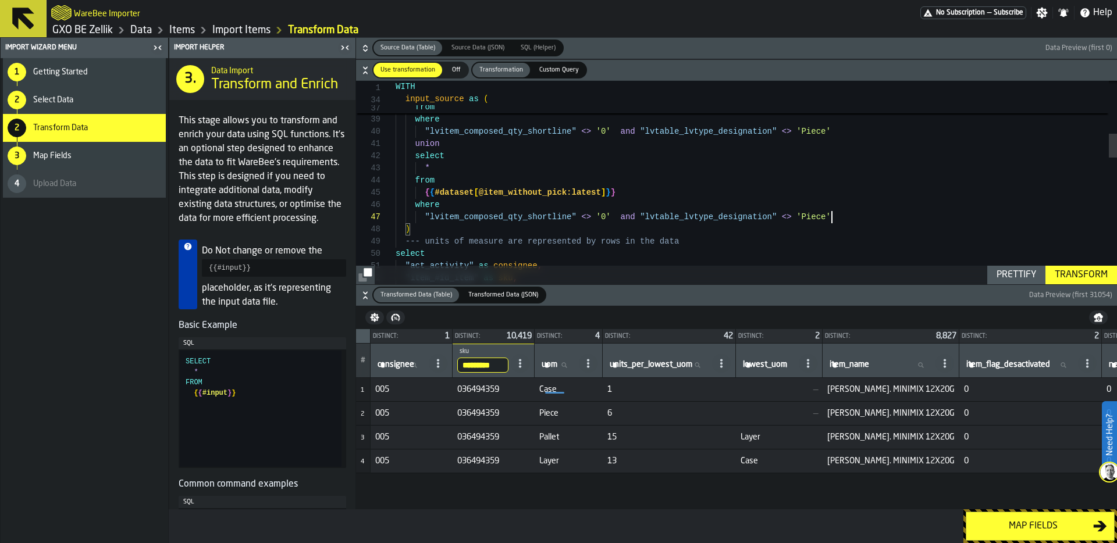
type textarea "**********"
click at [1087, 276] on div "Transform" at bounding box center [1081, 275] width 62 height 14
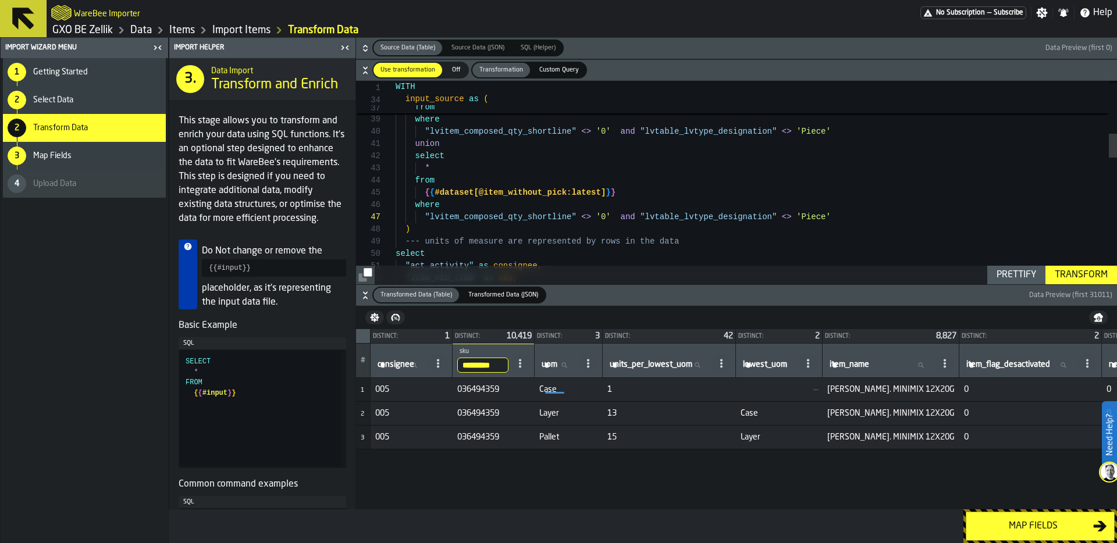
click at [1043, 535] on button "Map fields" at bounding box center [1040, 526] width 149 height 29
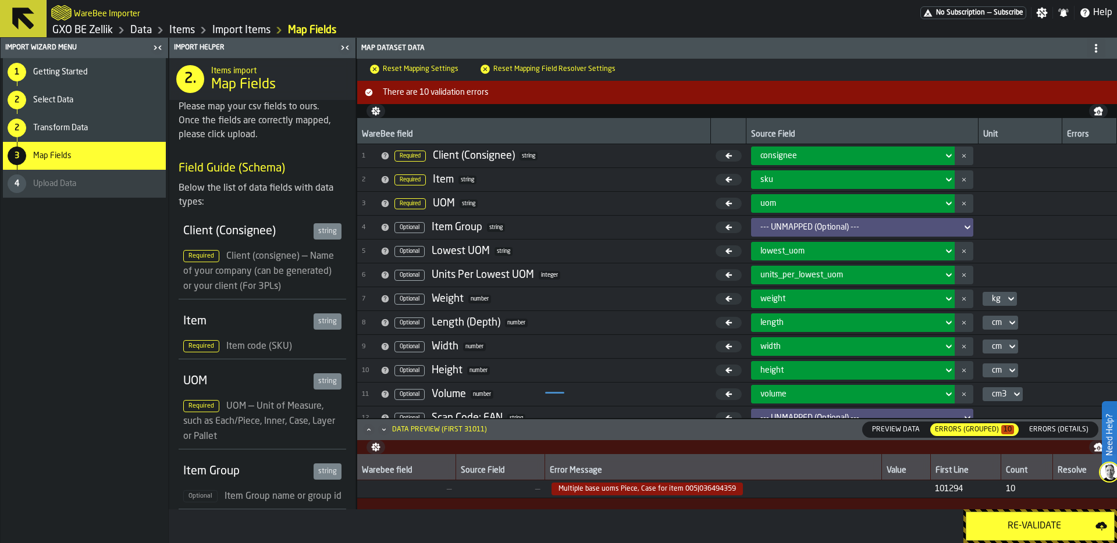
click at [1043, 524] on div "Re-Validate" at bounding box center [1034, 527] width 122 height 14
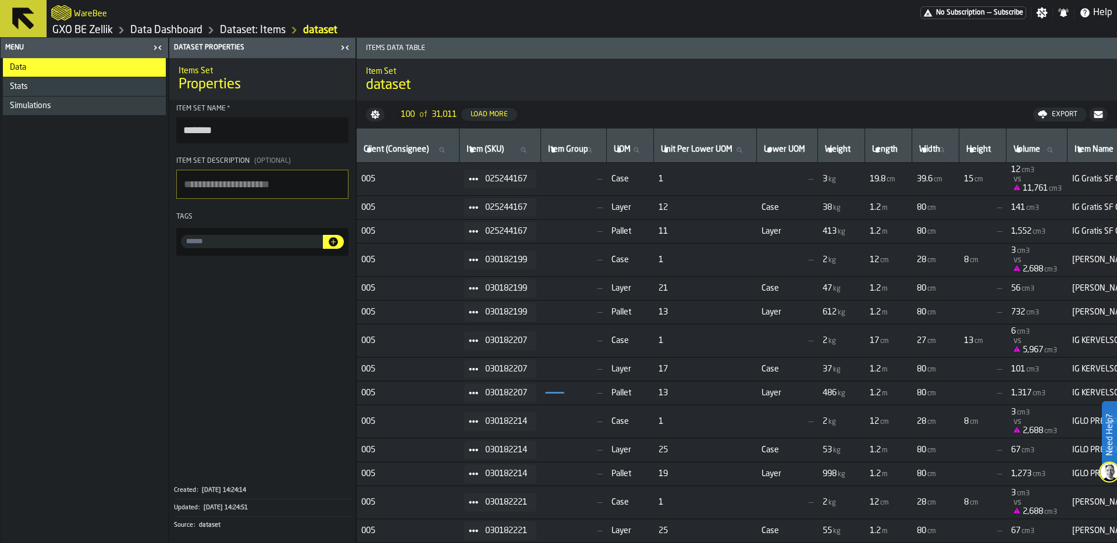
drag, startPoint x: 237, startPoint y: 131, endPoint x: 152, endPoint y: 131, distance: 84.9
click at [152, 131] on aside "Menu Data Stats Simulations Dataset Properties Items Set Properties Item Set Na…" at bounding box center [178, 291] width 356 height 506
type input "**********"
click at [179, 27] on link "Data Dashboard" at bounding box center [166, 30] width 72 height 13
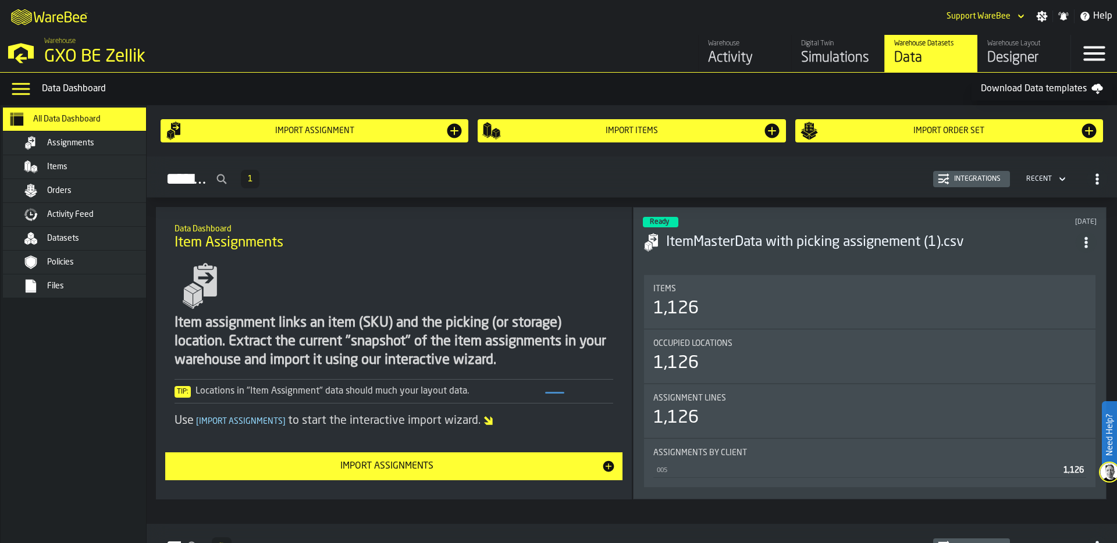
click at [827, 58] on div "Simulations" at bounding box center [838, 58] width 74 height 19
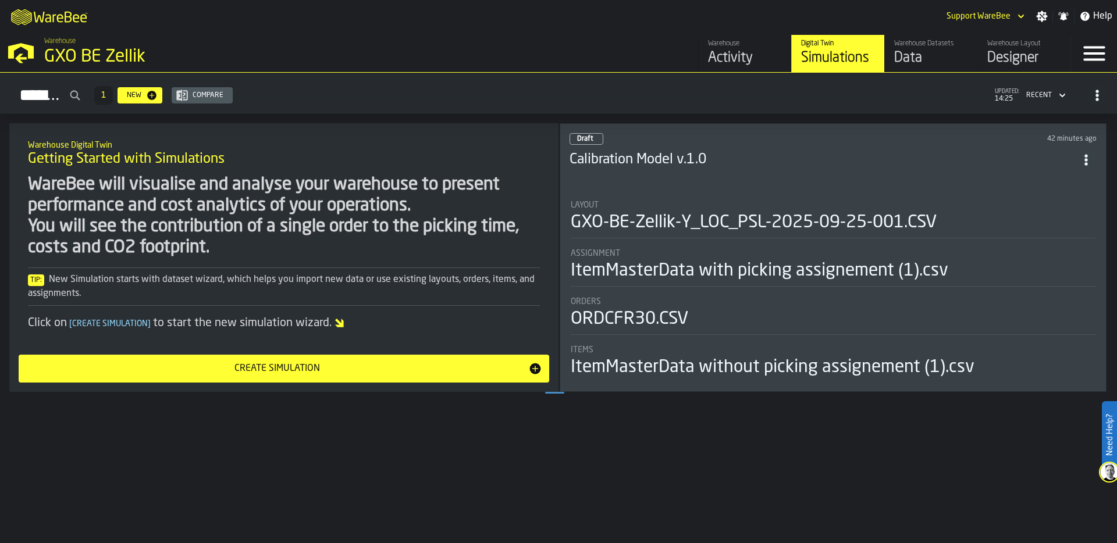
click at [660, 279] on div "ItemMasterData with picking assignement (1).csv" at bounding box center [760, 271] width 378 height 21
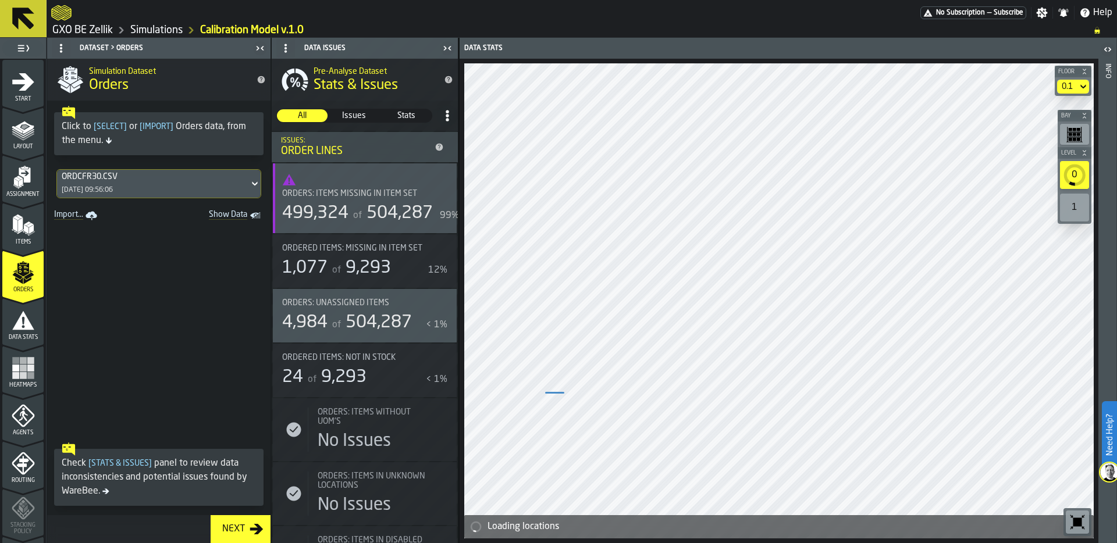
click at [21, 236] on icon "menu Items" at bounding box center [23, 225] width 23 height 23
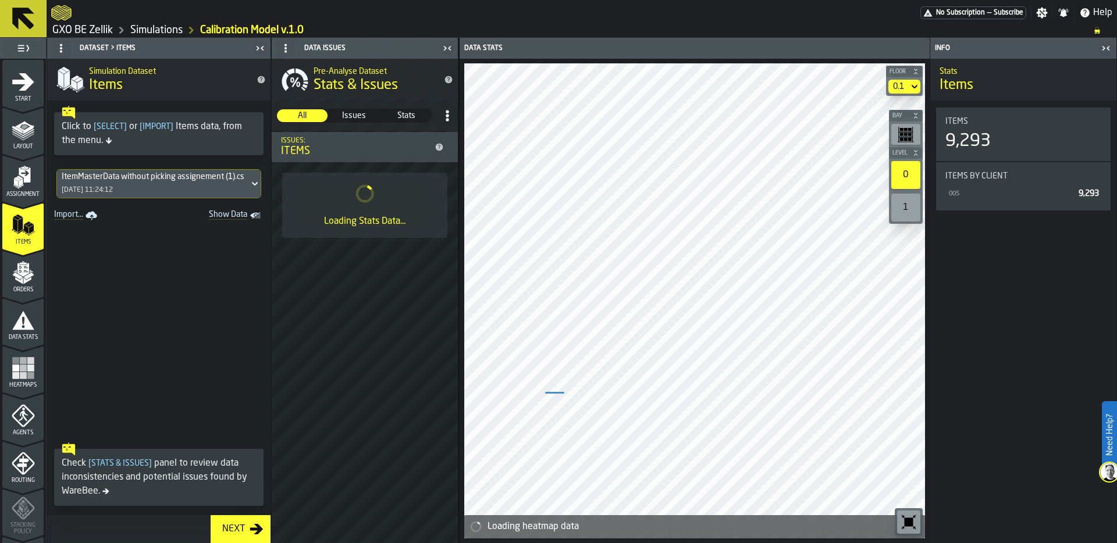
click at [168, 184] on div "ItemMasterData without picking assignement (1).csv 10/10/2025, 11:24:12" at bounding box center [153, 184] width 192 height 28
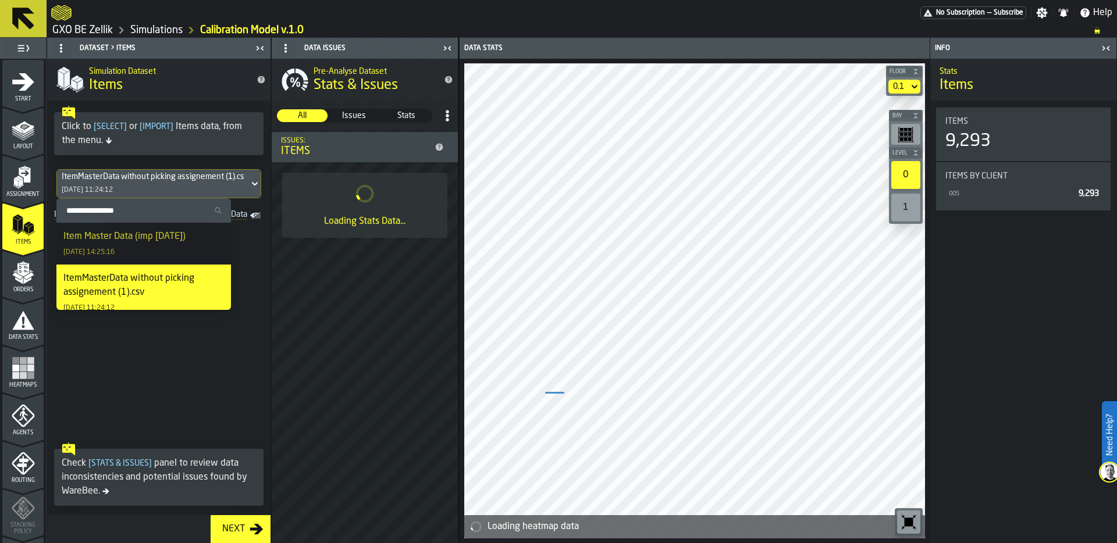
click at [145, 249] on div "Item Master Data (imp 13/10/25) 13/10/2025, 14:25:16" at bounding box center [143, 244] width 161 height 28
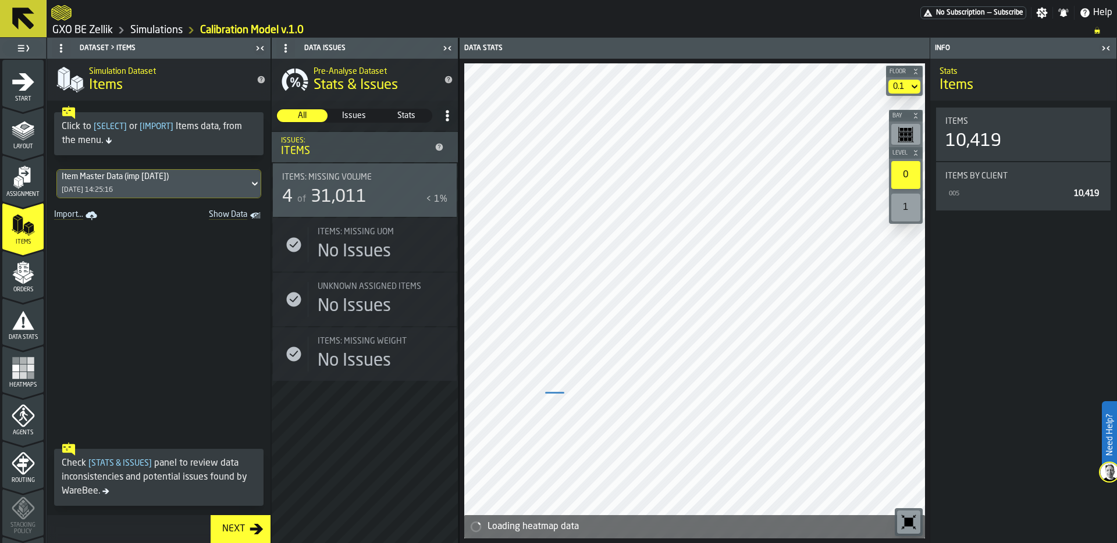
click at [908, 83] on div "0.1" at bounding box center [898, 87] width 20 height 14
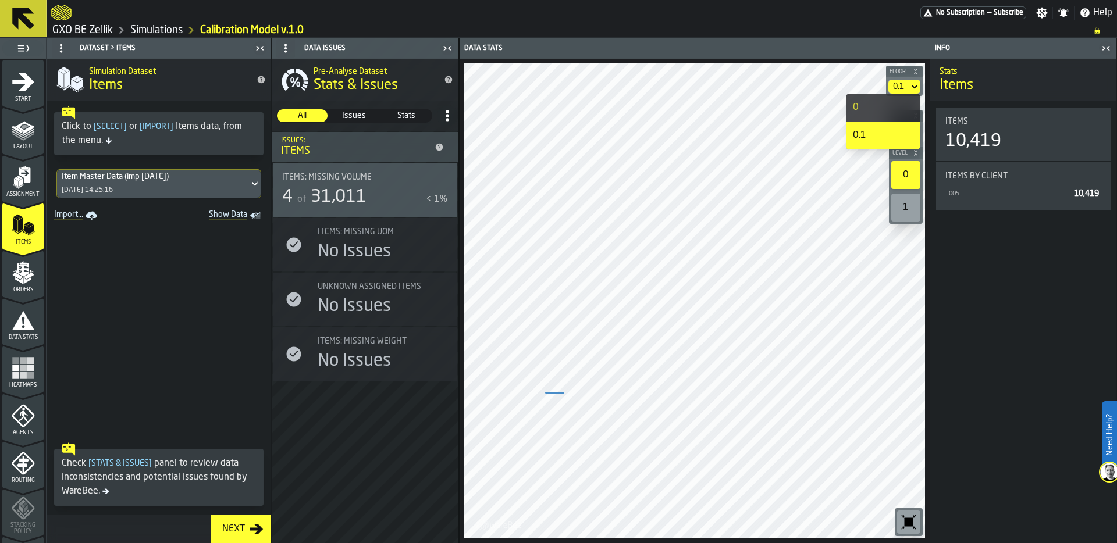
click at [892, 106] on div "0" at bounding box center [883, 108] width 61 height 14
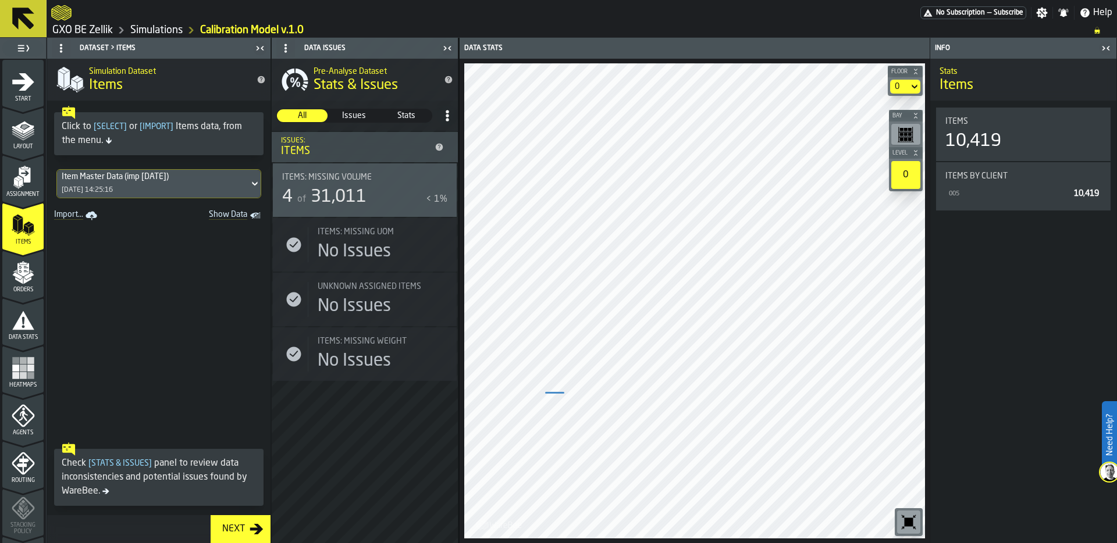
click at [26, 274] on icon "menu Orders" at bounding box center [23, 272] width 23 height 23
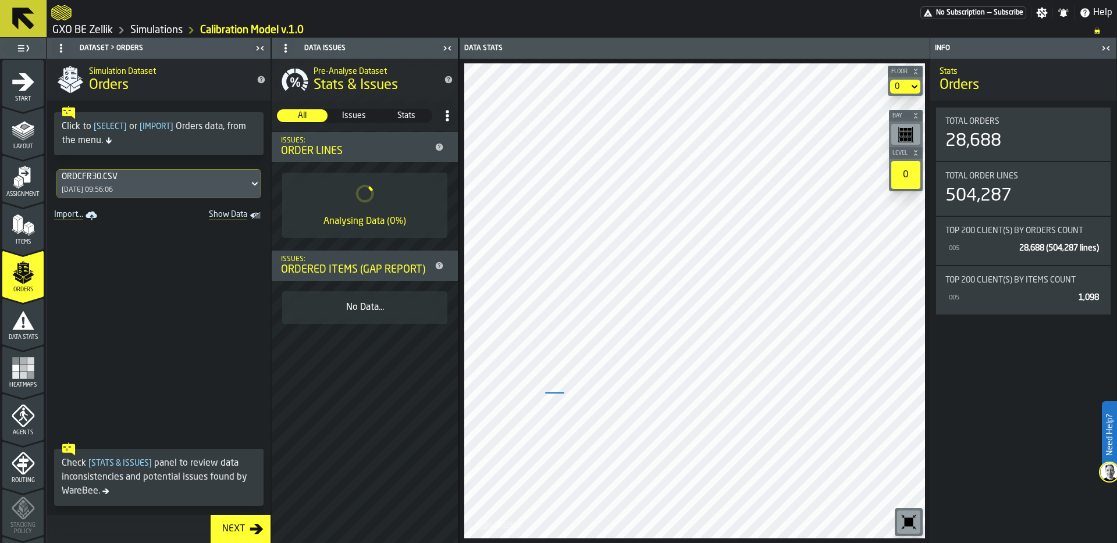
click at [23, 324] on icon "menu Data Stats" at bounding box center [23, 320] width 22 height 19
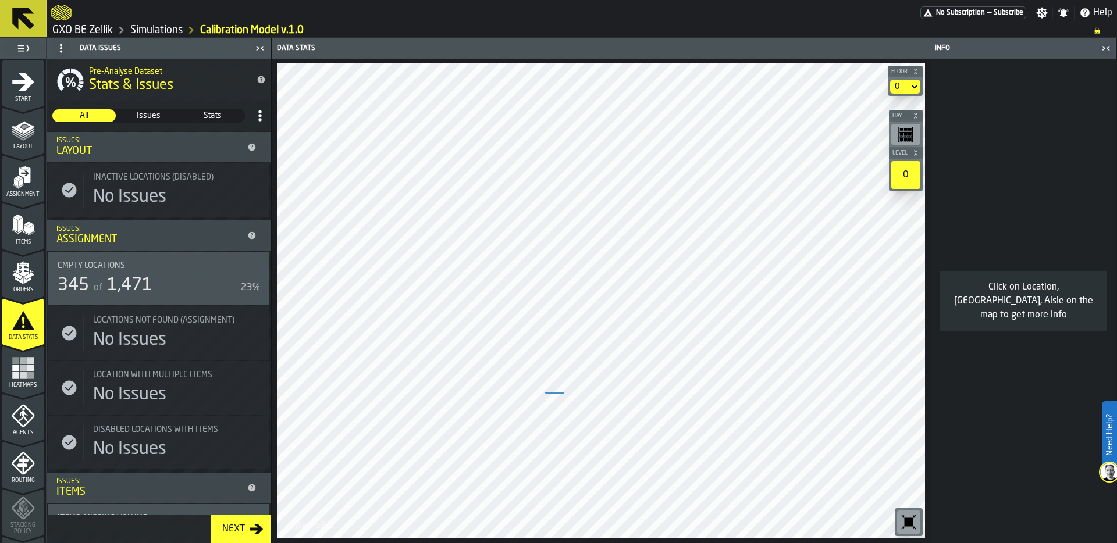
click at [138, 273] on div "Empty locations 345 of 1,471 23%" at bounding box center [159, 278] width 202 height 35
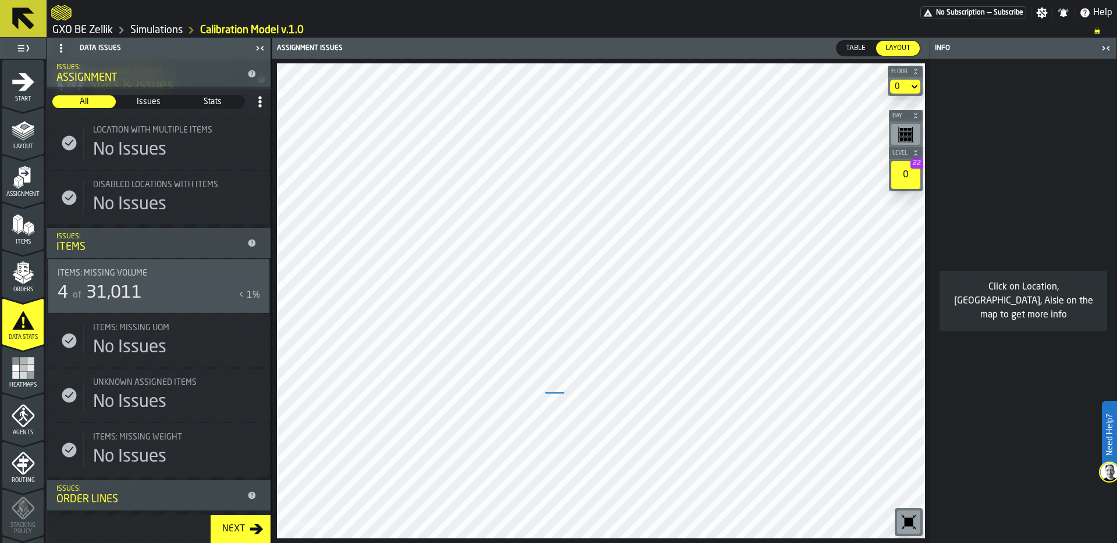
scroll to position [251, 0]
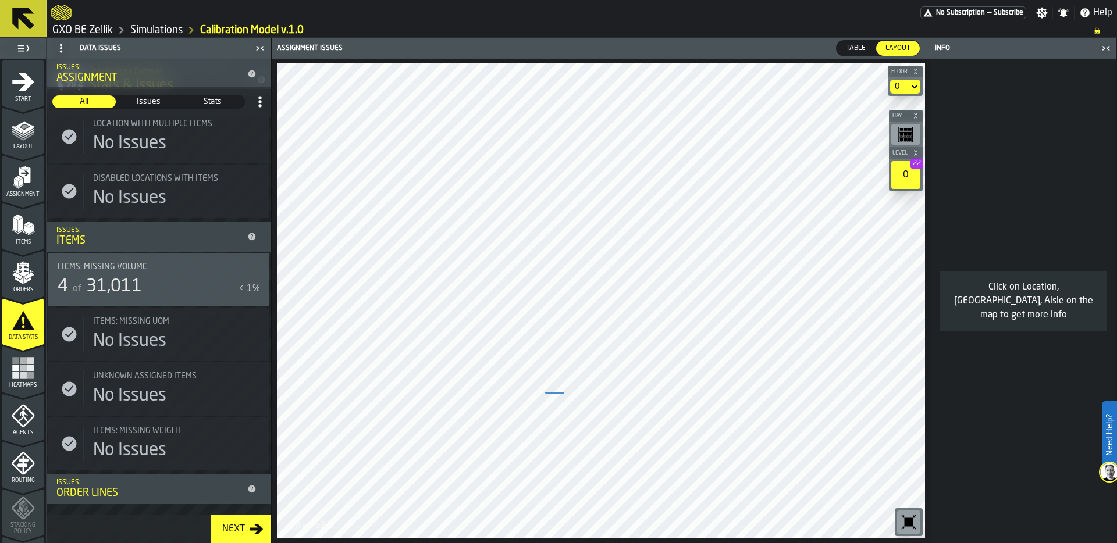
click at [116, 286] on span "31,011" at bounding box center [114, 286] width 56 height 17
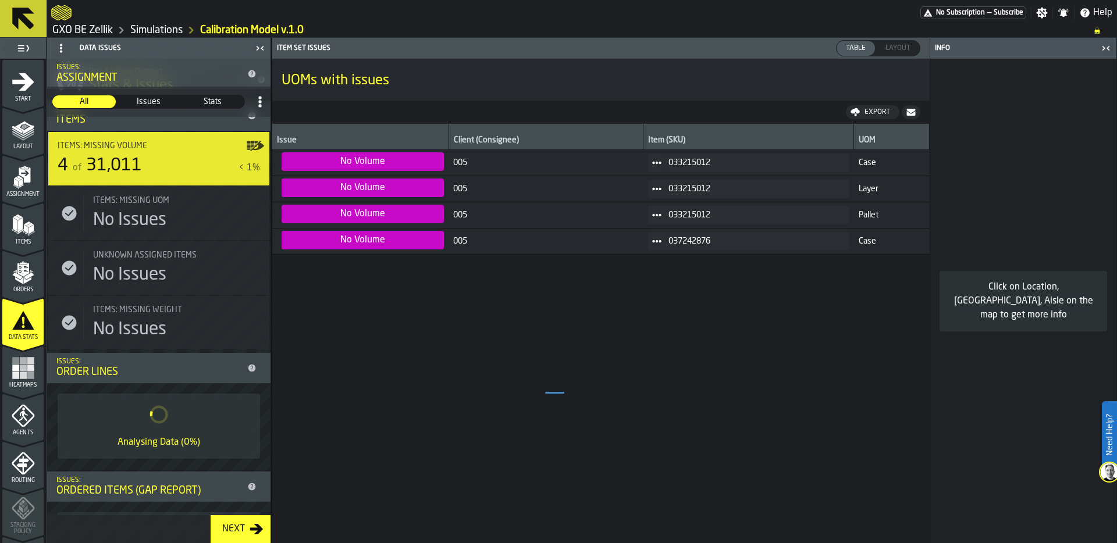
scroll to position [414, 0]
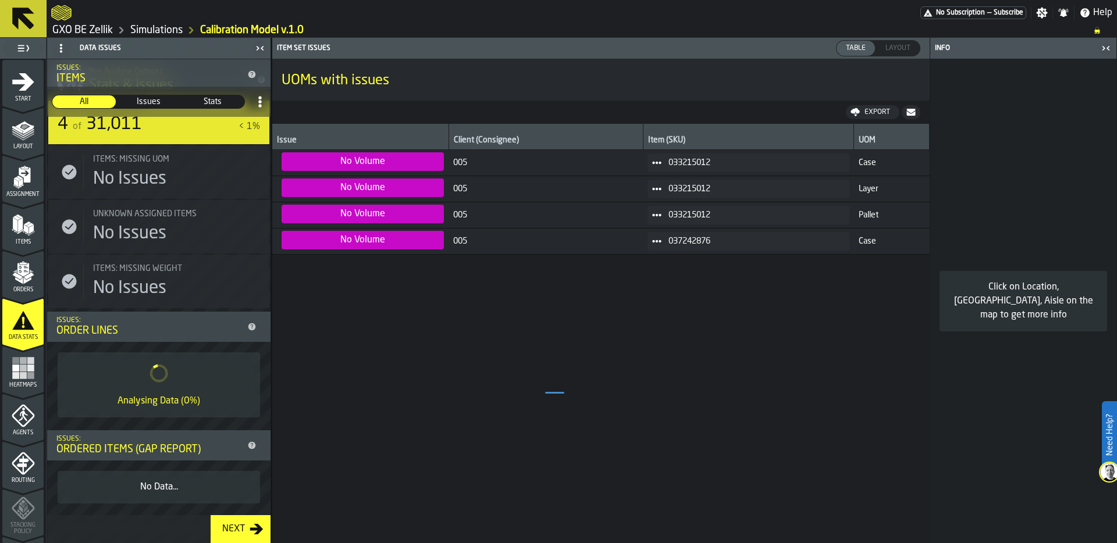
click at [27, 368] on rect "menu Heatmaps" at bounding box center [30, 368] width 7 height 7
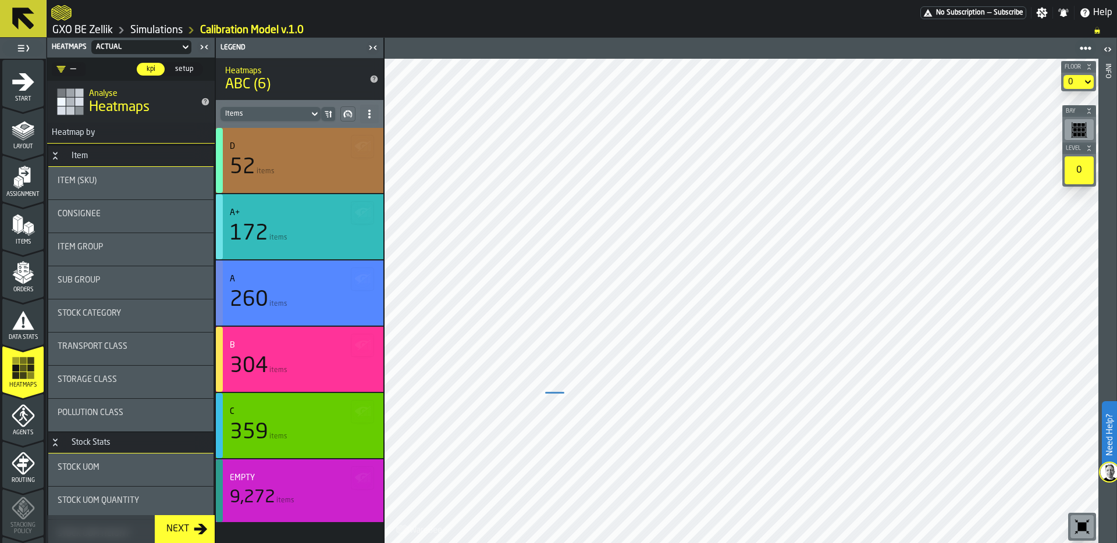
click at [1045, 15] on icon "button-toggle-Settings" at bounding box center [1042, 13] width 12 height 12
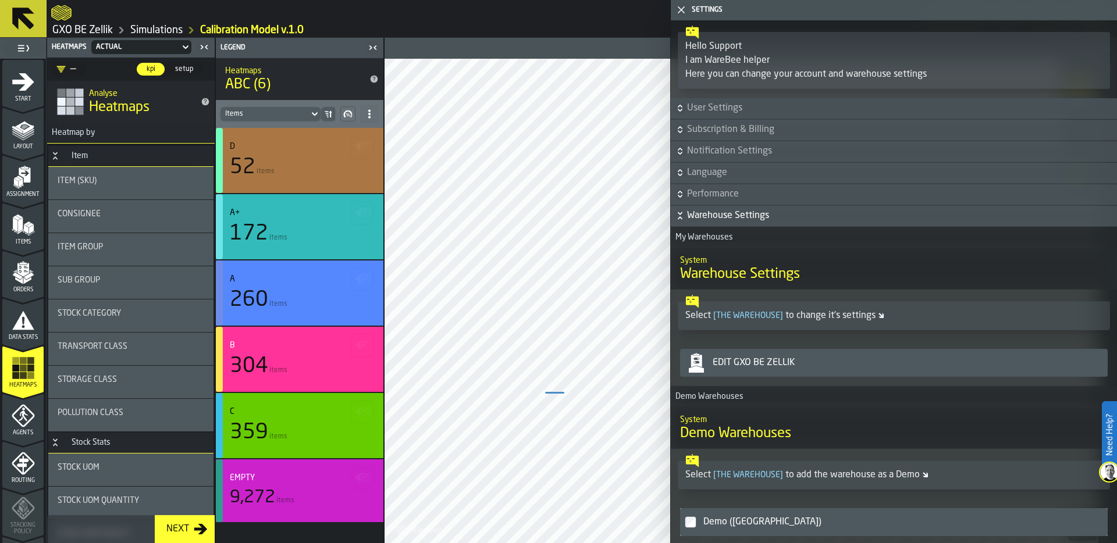
click at [809, 362] on div "Edit GXO BE Zellik" at bounding box center [905, 363] width 395 height 14
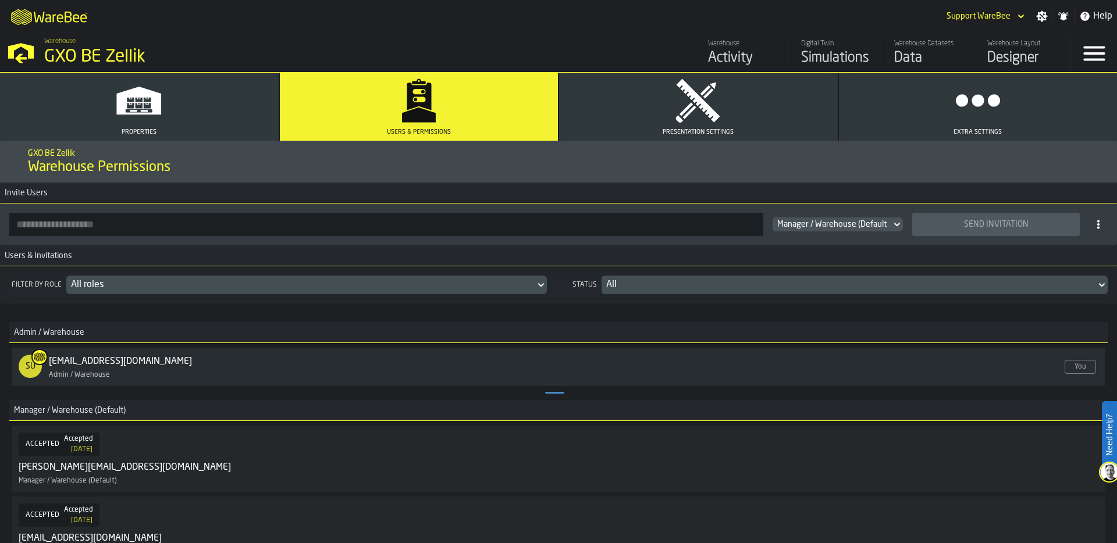
click at [694, 108] on icon "button" at bounding box center [698, 100] width 47 height 47
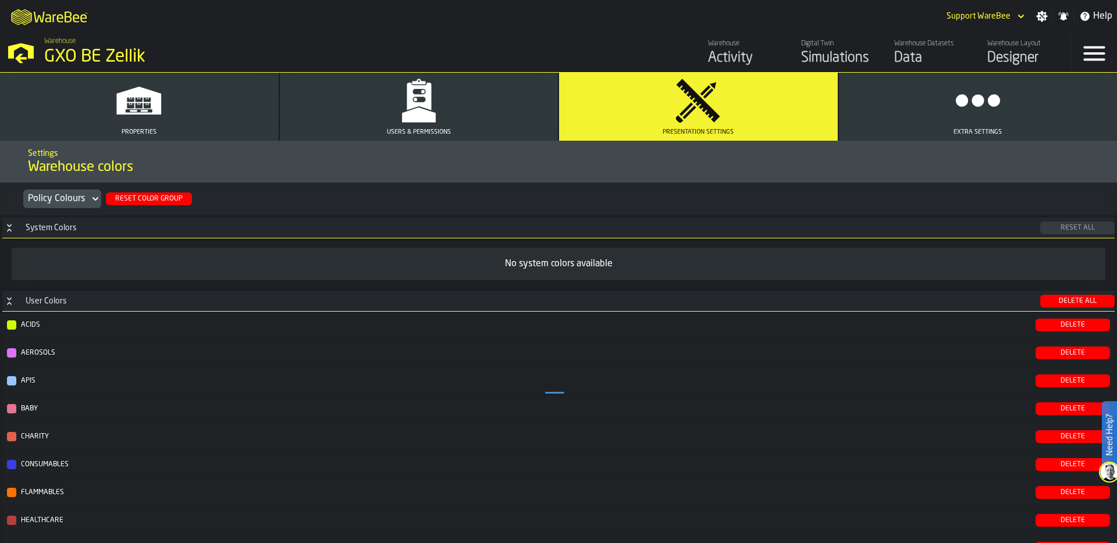
click at [145, 201] on div "Reset Color Group" at bounding box center [149, 199] width 77 height 8
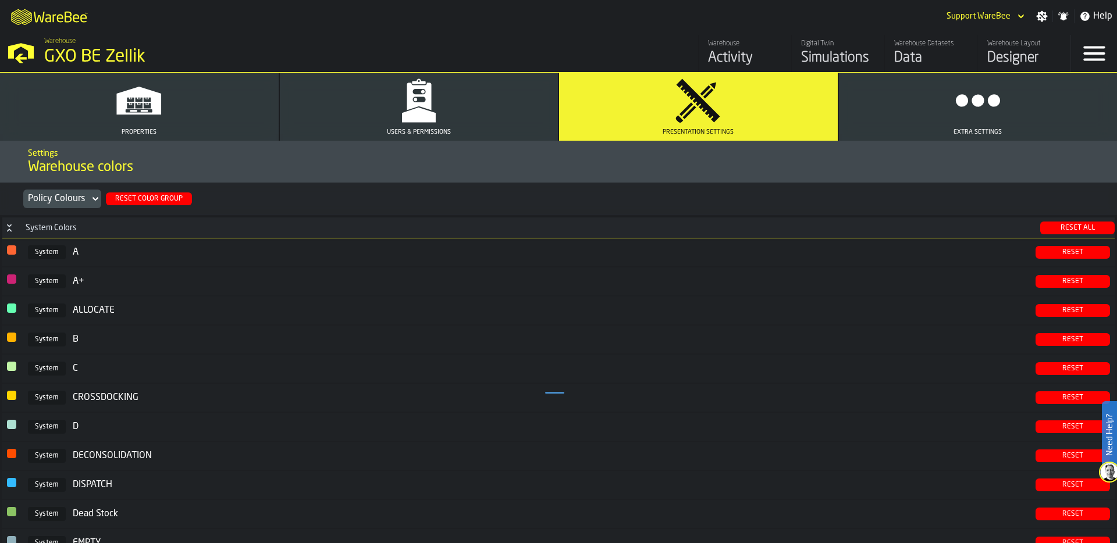
click at [827, 56] on div "Simulations" at bounding box center [838, 58] width 74 height 19
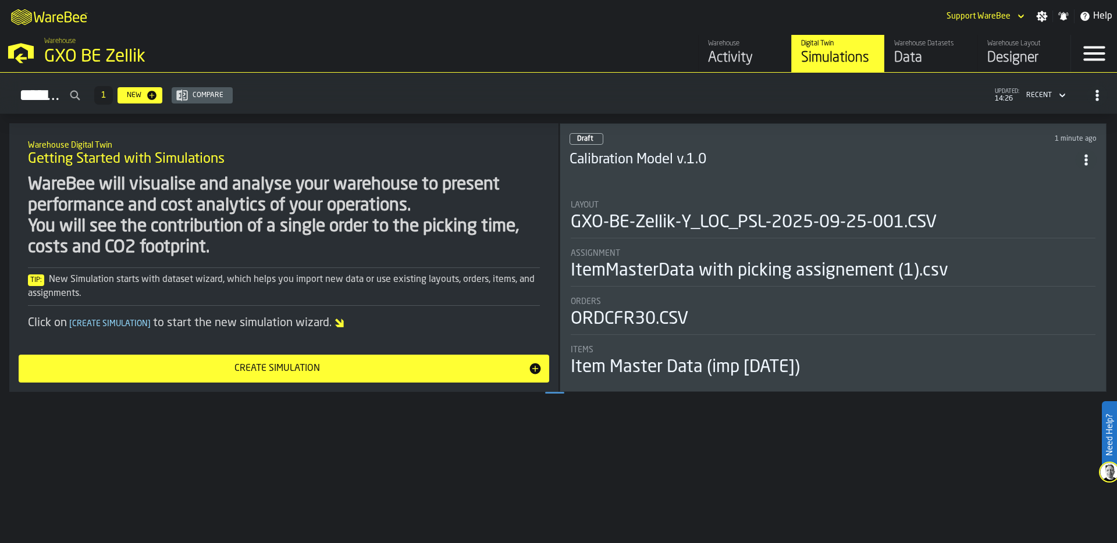
click at [705, 216] on div "GXO-BE-Zellik-Y_LOC_PSL-2025-09-25-001.CSV" at bounding box center [754, 222] width 366 height 21
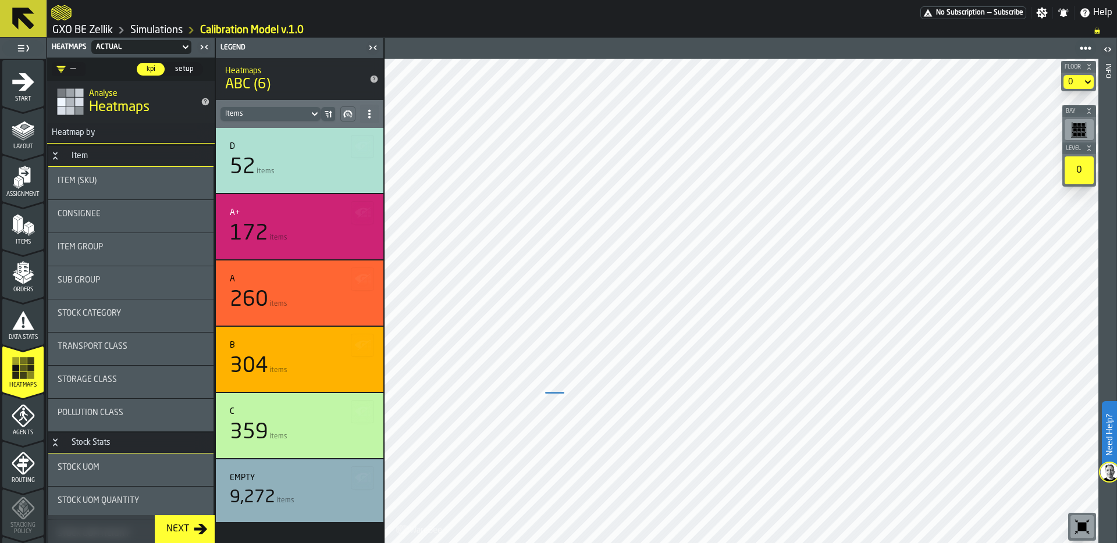
click at [294, 224] on div "172 items" at bounding box center [300, 233] width 140 height 23
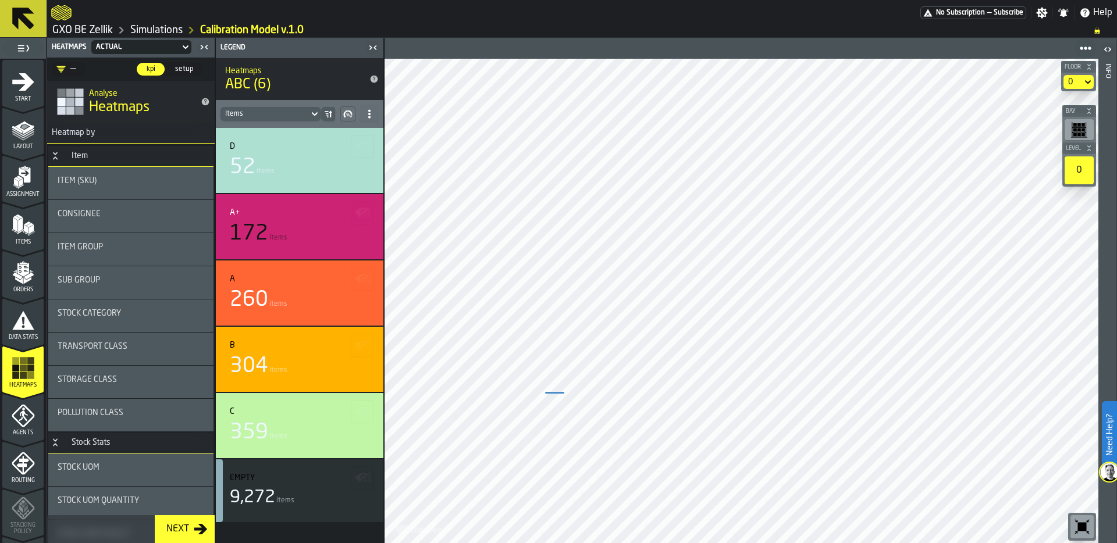
click at [289, 286] on div "A 260 items" at bounding box center [300, 293] width 140 height 37
click at [278, 329] on div "B 304 items" at bounding box center [300, 359] width 168 height 65
click at [275, 428] on div "359 items" at bounding box center [300, 432] width 140 height 23
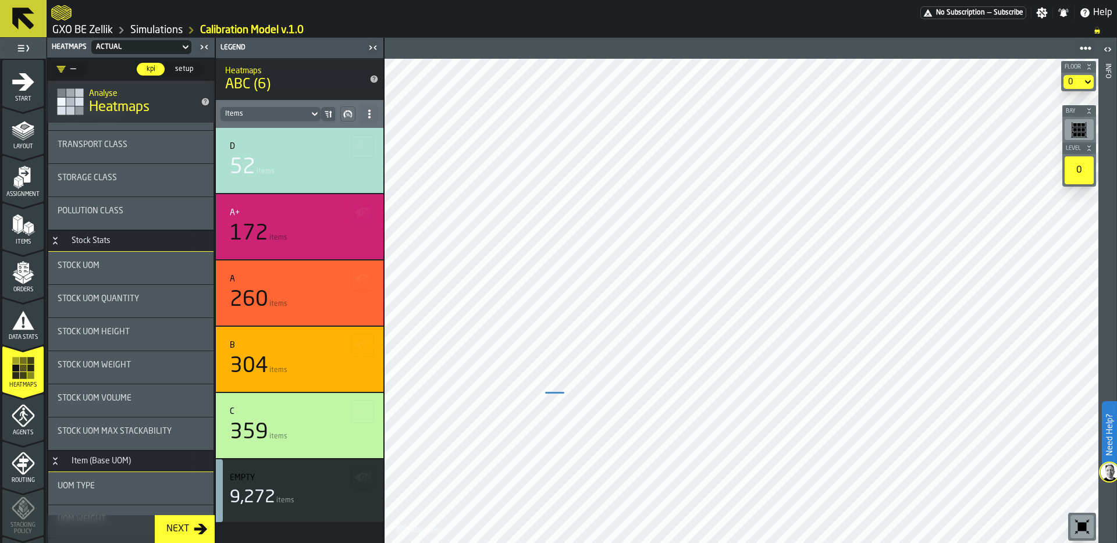
scroll to position [214, 0]
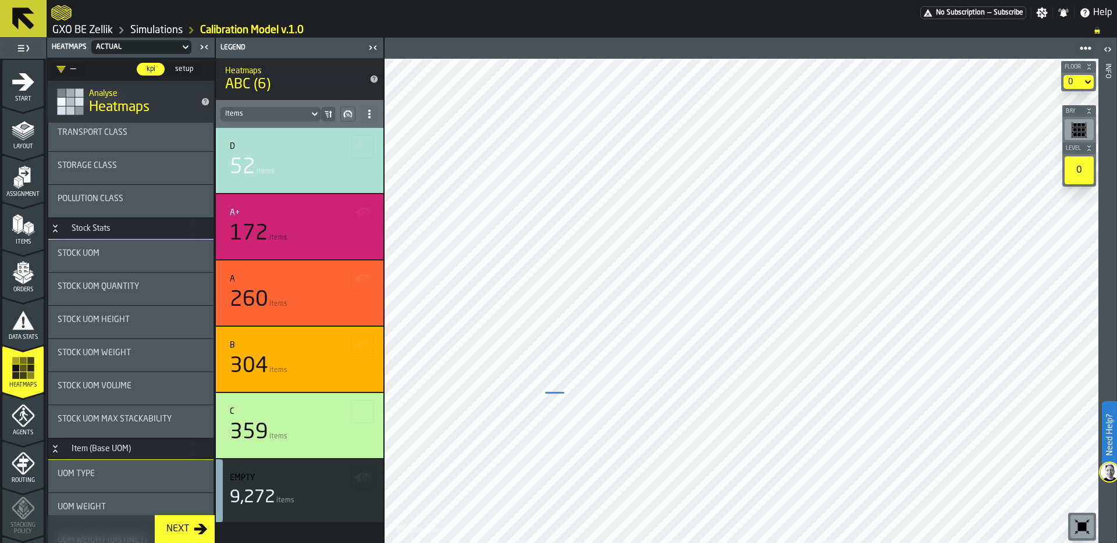
click at [128, 351] on span "Stock UOM Weight" at bounding box center [94, 353] width 73 height 9
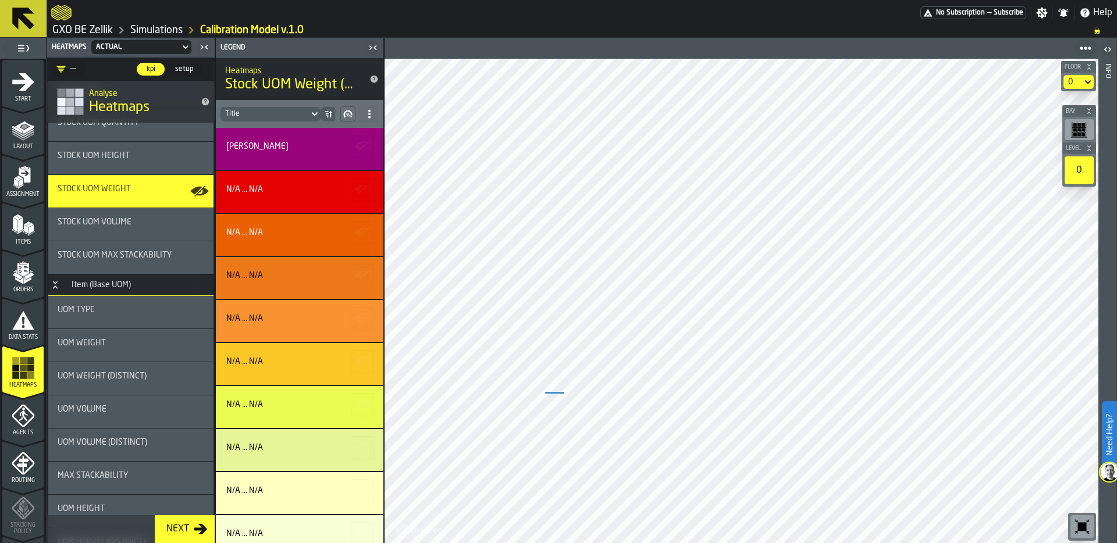
scroll to position [385, 0]
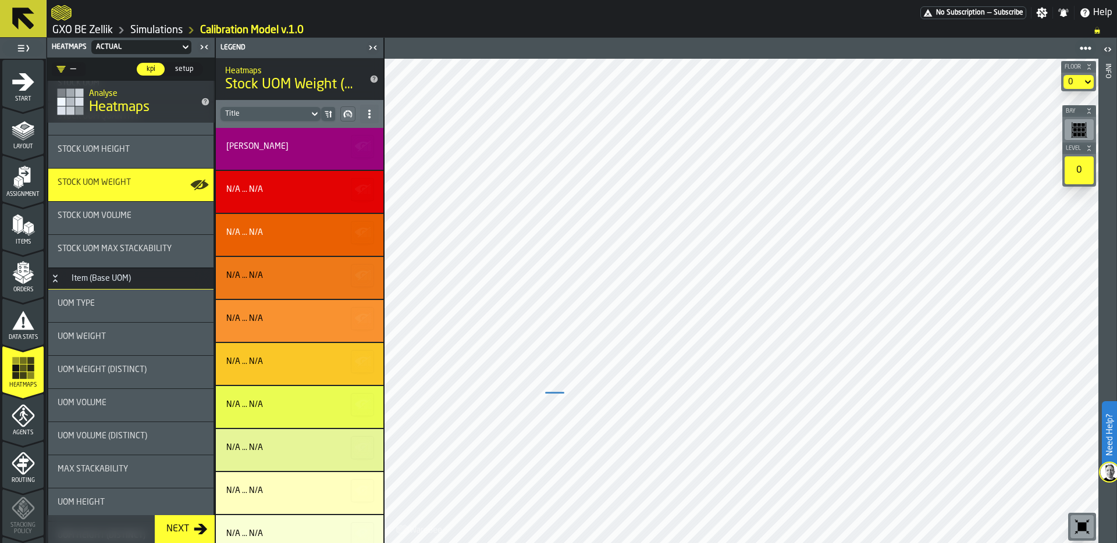
click at [96, 339] on span "UOM Weight" at bounding box center [82, 336] width 48 height 9
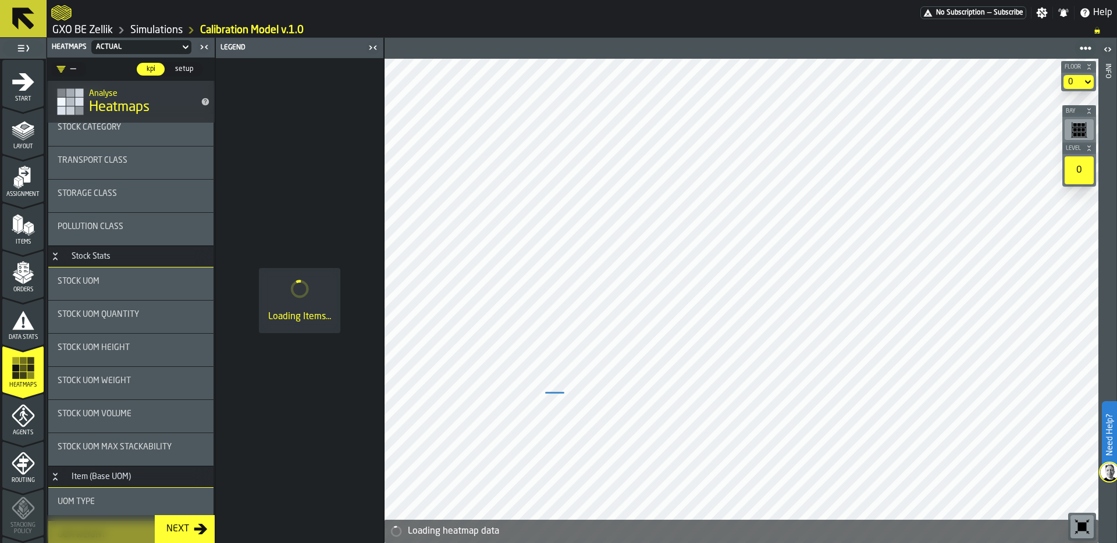
scroll to position [200, 0]
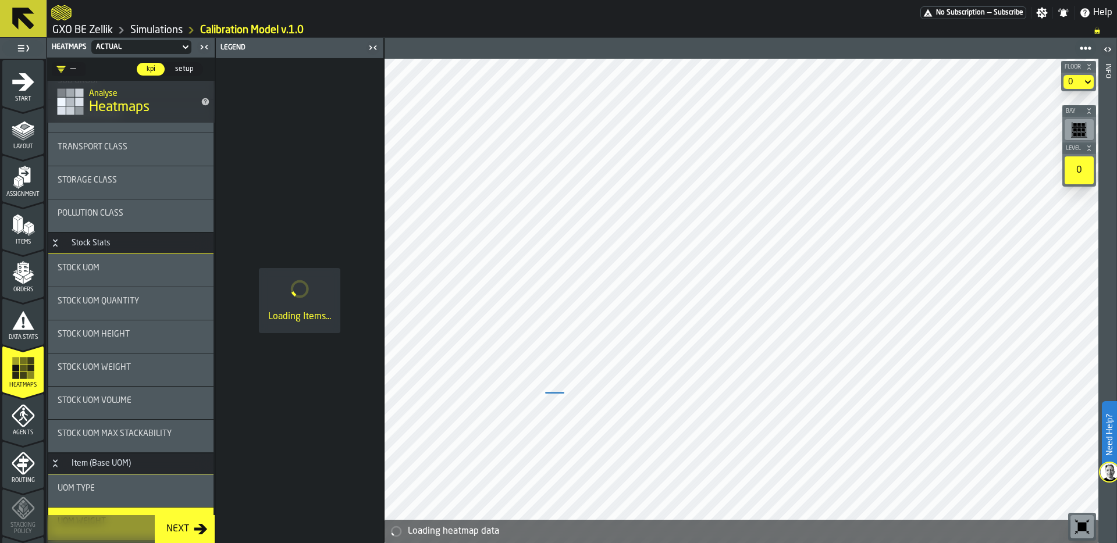
click at [56, 243] on icon "Button-Stock Stats-open" at bounding box center [55, 243] width 9 height 9
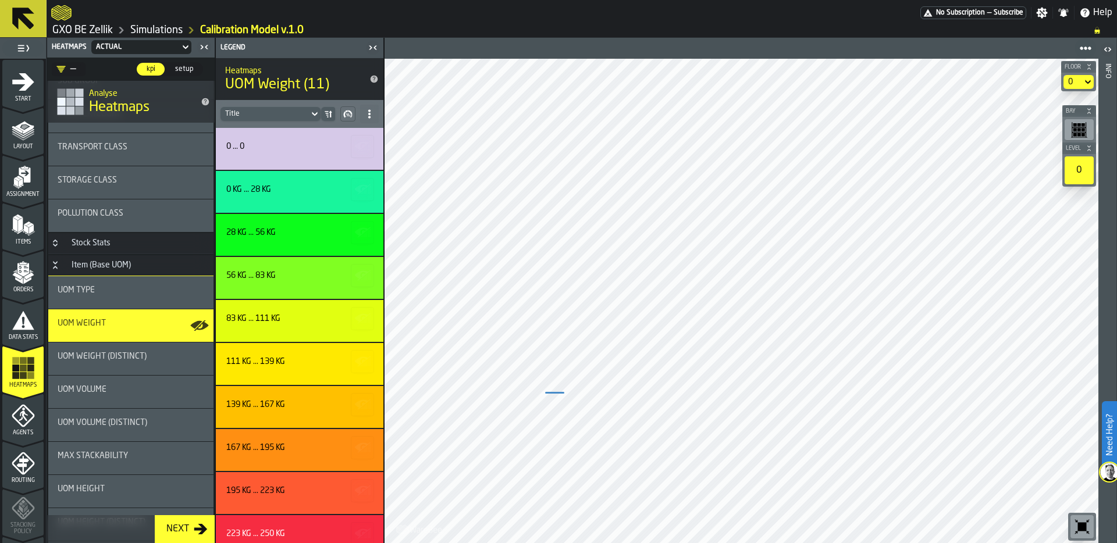
scroll to position [56, 0]
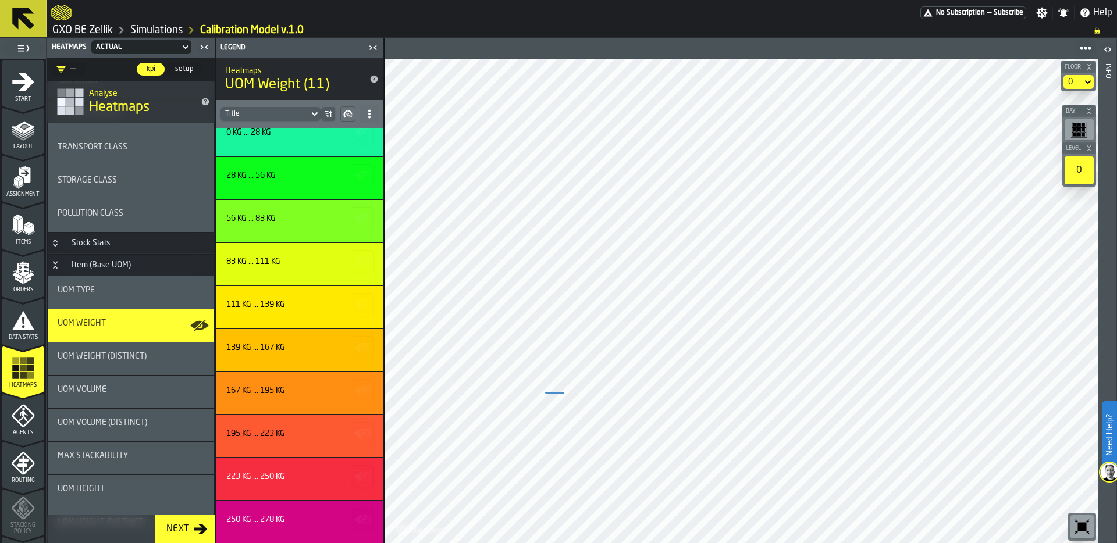
click at [134, 354] on span "UOM Weight (Distinct)" at bounding box center [102, 356] width 89 height 9
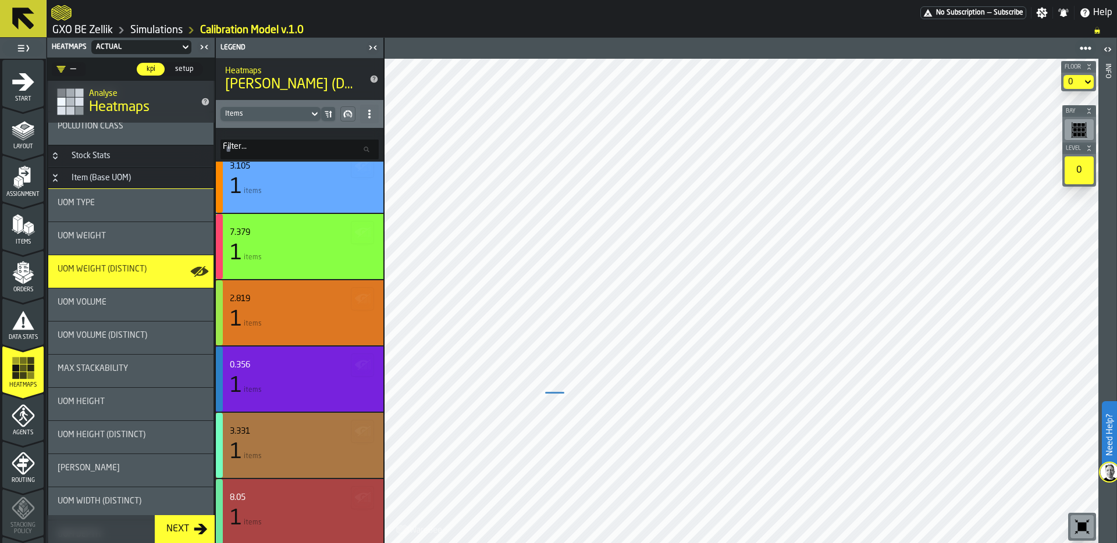
scroll to position [287, 0]
click at [108, 235] on div "UOM Weight" at bounding box center [131, 235] width 147 height 9
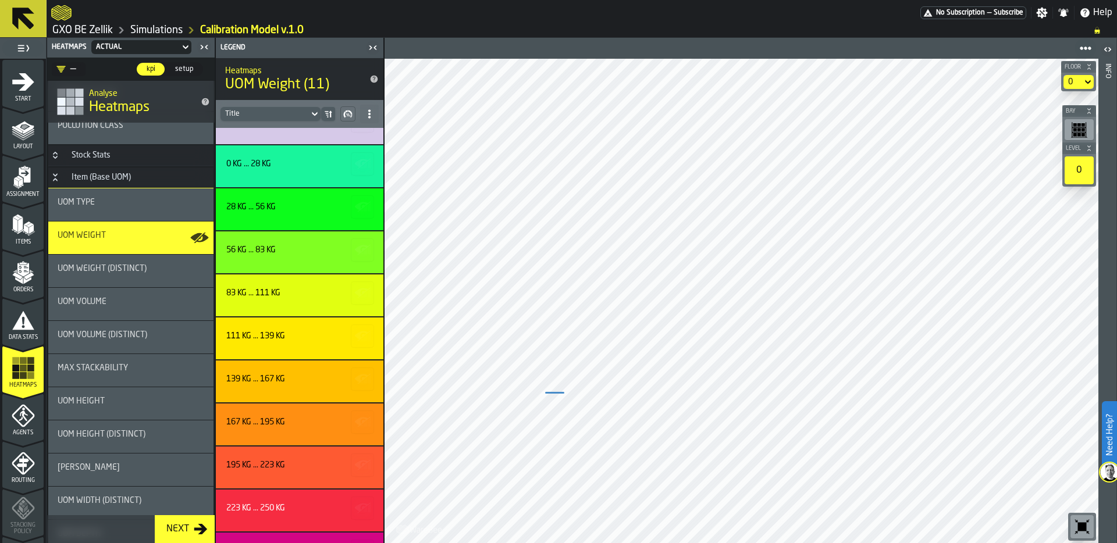
click at [1078, 80] on div "0" at bounding box center [1073, 82] width 19 height 14
click at [1060, 126] on div "0.1" at bounding box center [1056, 131] width 61 height 14
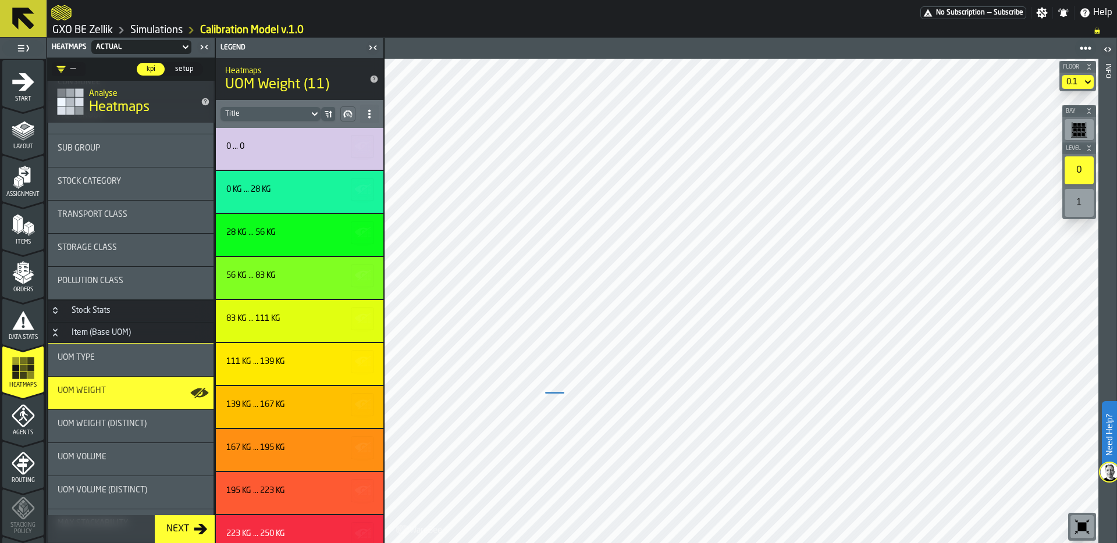
scroll to position [0, 0]
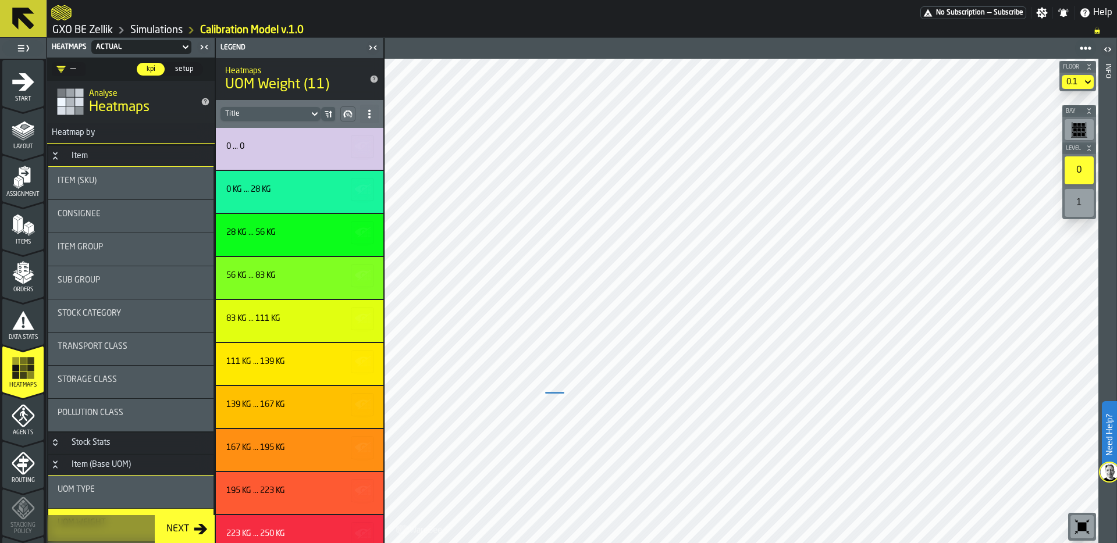
click at [25, 231] on polygon "menu Items" at bounding box center [25, 229] width 5 height 9
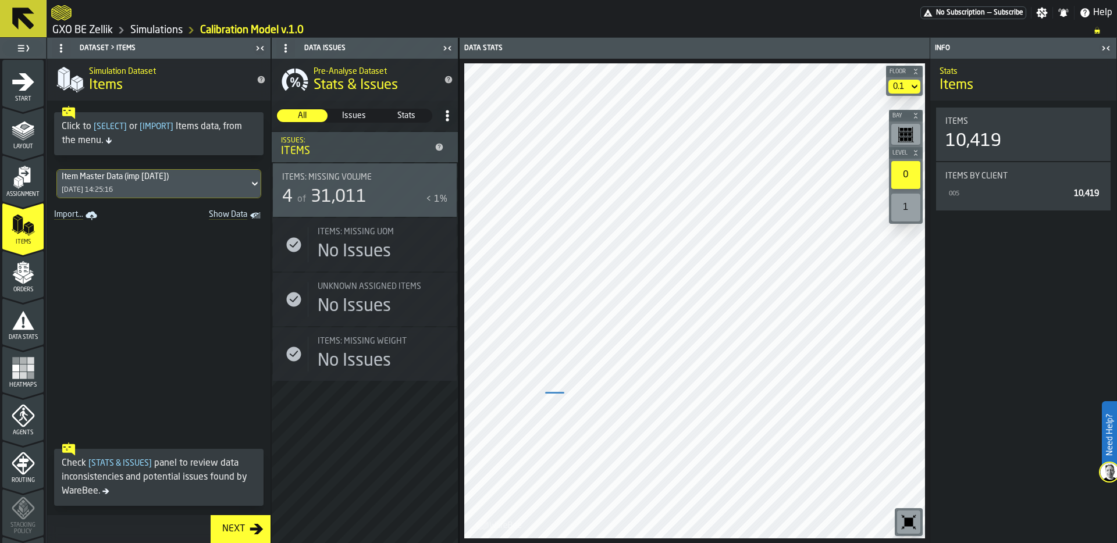
click at [0, 0] on rect "Show Data" at bounding box center [0, 0] width 0 height 0
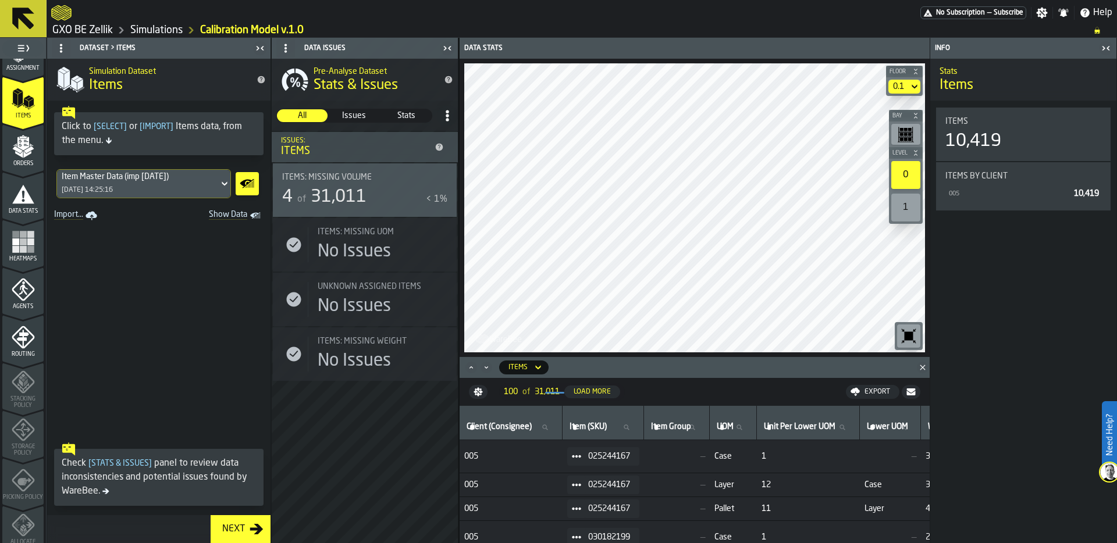
scroll to position [86, 0]
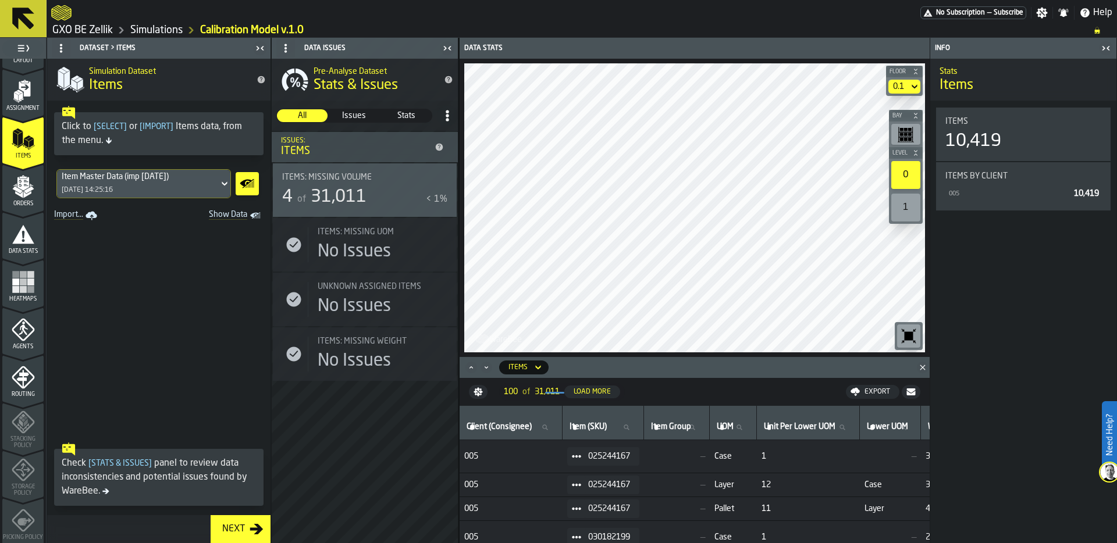
click at [14, 326] on icon "menu Agents" at bounding box center [23, 329] width 23 height 23
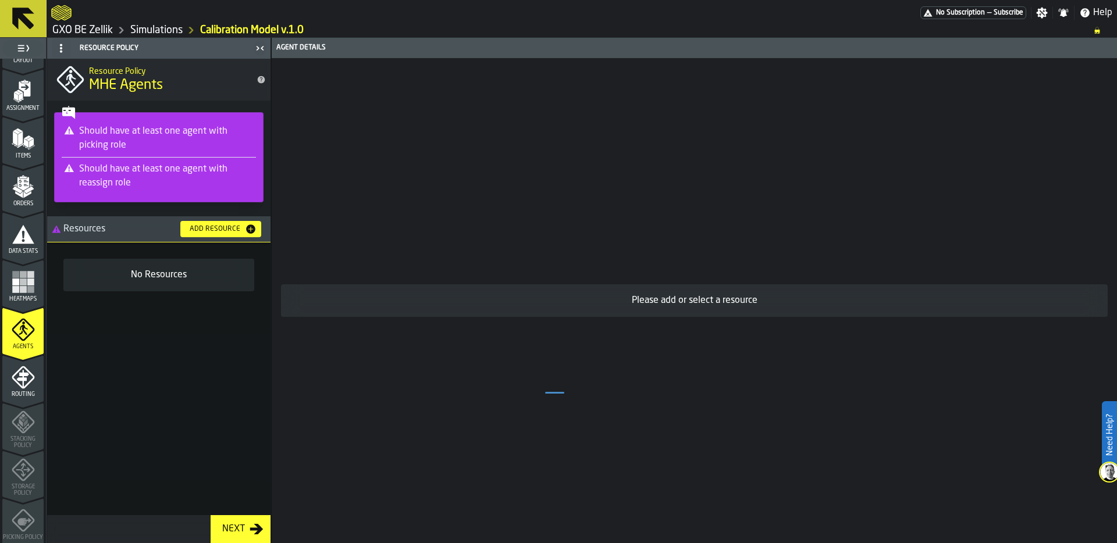
click at [218, 227] on div "Add Resource" at bounding box center [215, 229] width 60 height 8
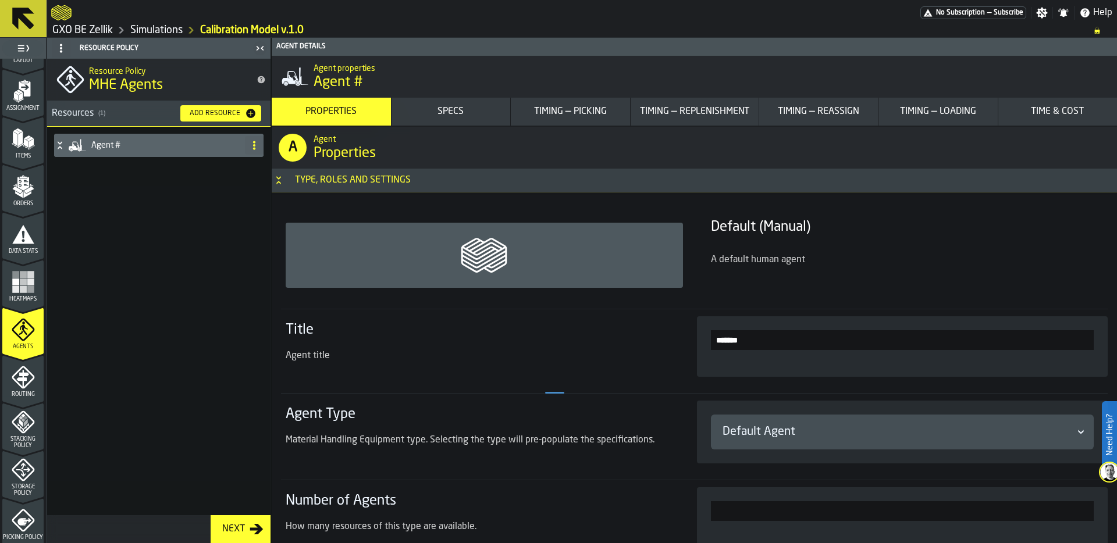
drag, startPoint x: 756, startPoint y: 340, endPoint x: 663, endPoint y: 340, distance: 92.5
click at [663, 340] on section "Title Agent title *******" at bounding box center [694, 346] width 827 height 75
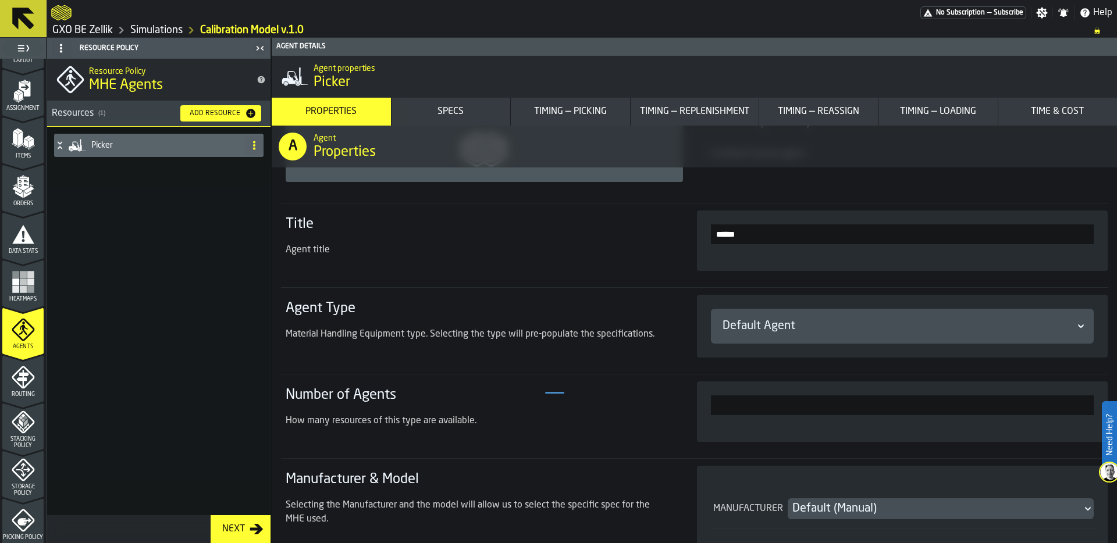
scroll to position [115, 0]
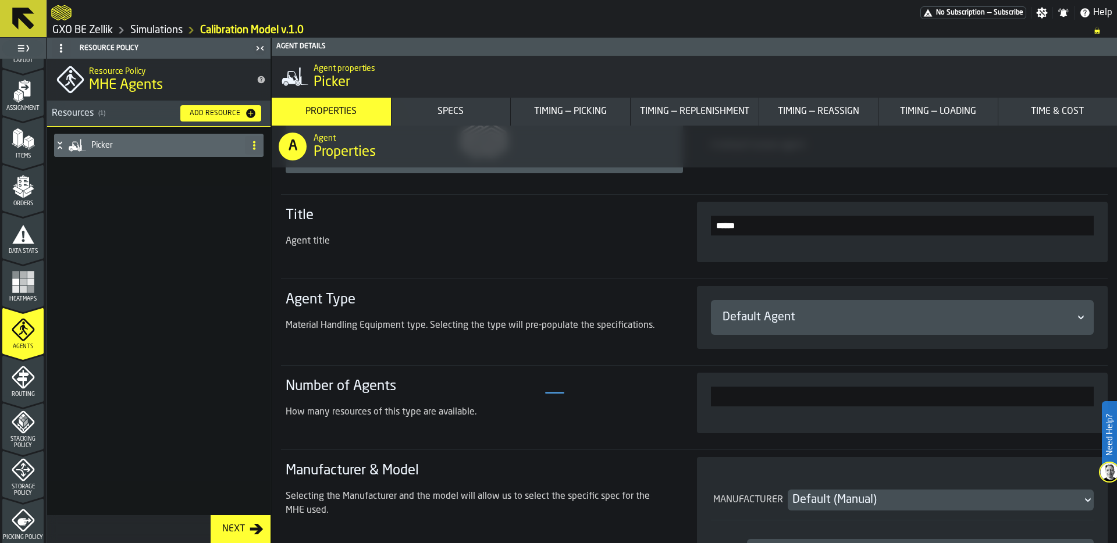
type input "******"
click at [776, 324] on div "Default Agent" at bounding box center [897, 318] width 349 height 16
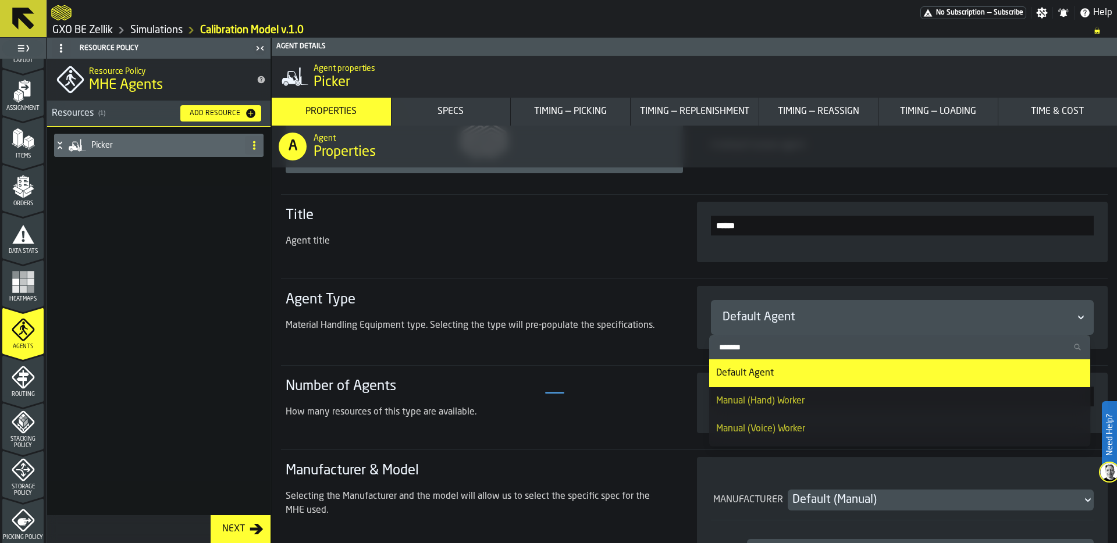
click at [759, 349] on input "Search" at bounding box center [900, 347] width 372 height 15
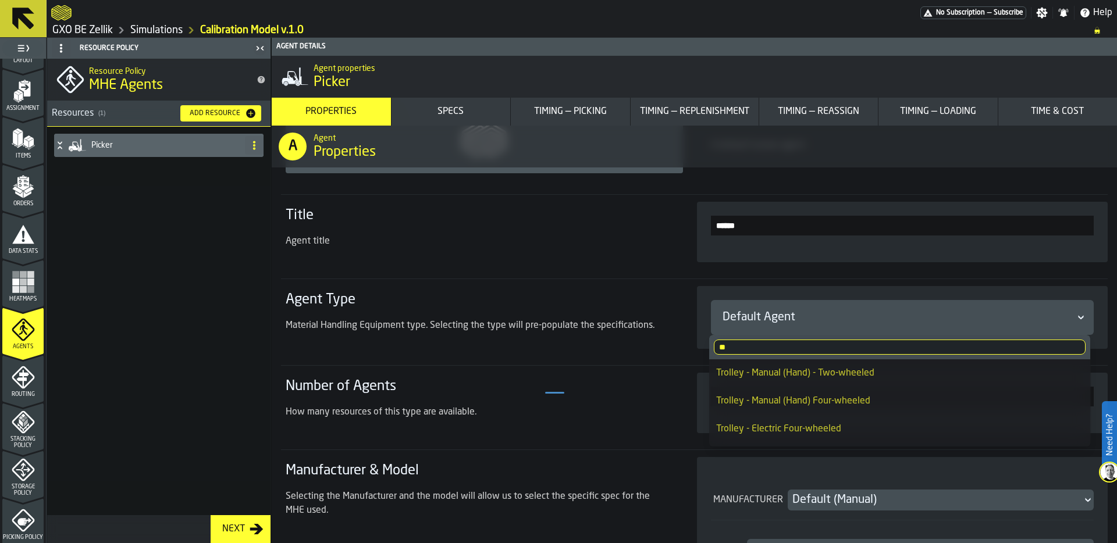
type input "**"
click at [781, 426] on div "Trolley - Electric Four-wheeled" at bounding box center [900, 429] width 368 height 14
type input "***"
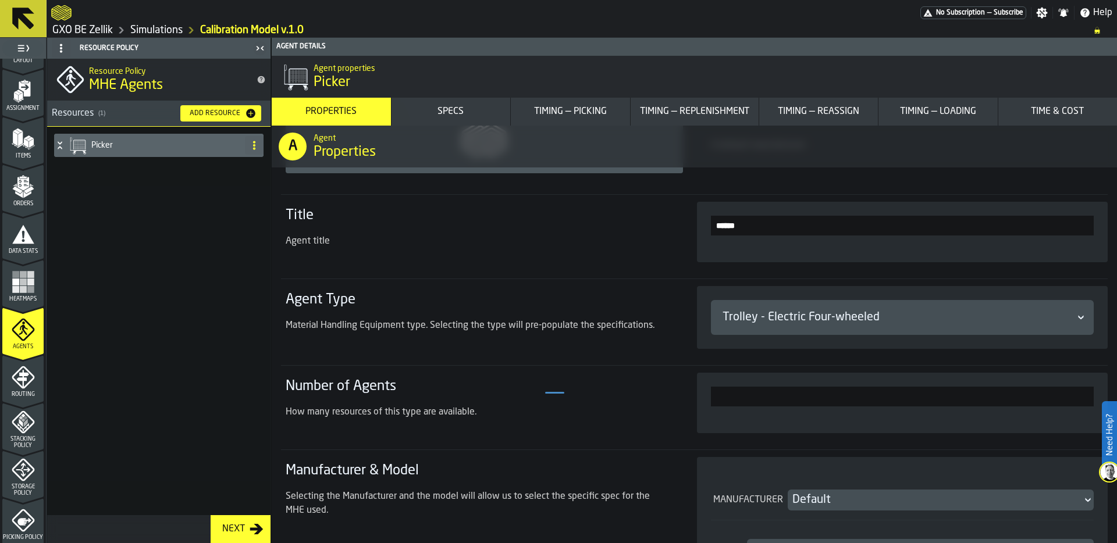
click at [777, 321] on div "Trolley - Electric Four-wheeled" at bounding box center [897, 318] width 349 height 16
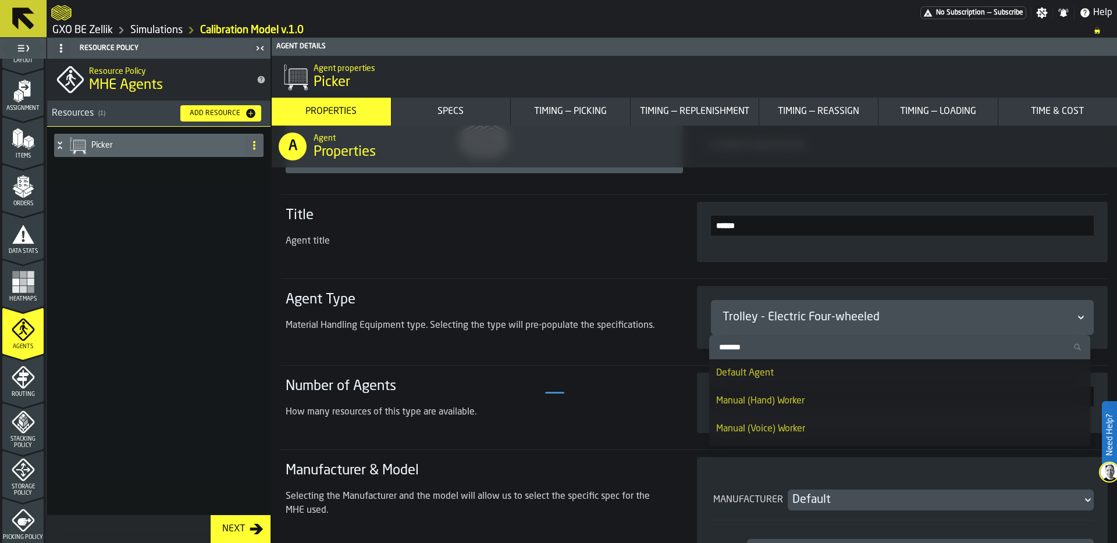
click at [748, 346] on input "Search" at bounding box center [900, 347] width 372 height 15
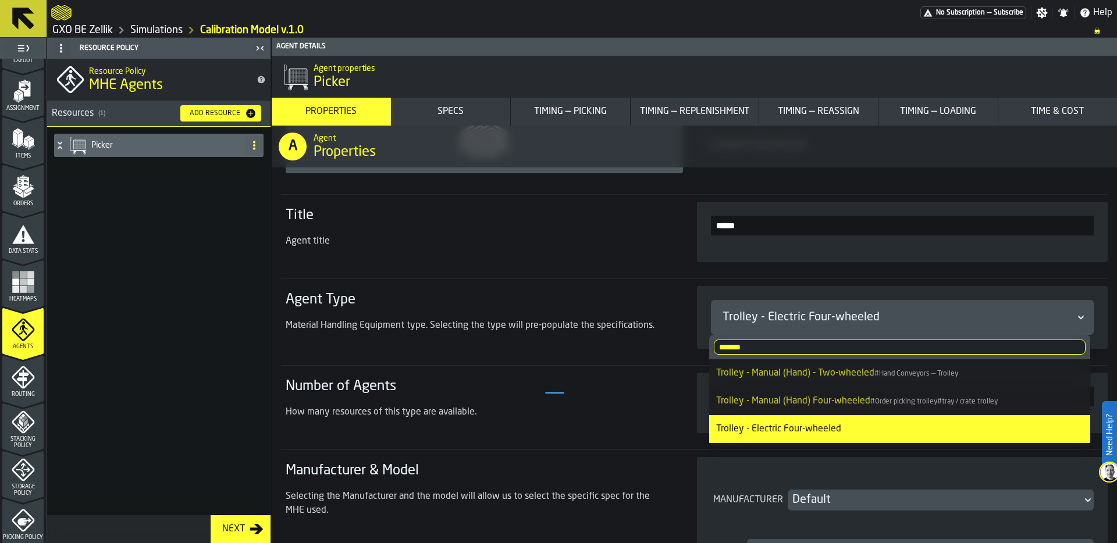
type input "*******"
click at [831, 397] on span "Trolley - Manual (Hand) Four-wheeled" at bounding box center [793, 401] width 154 height 9
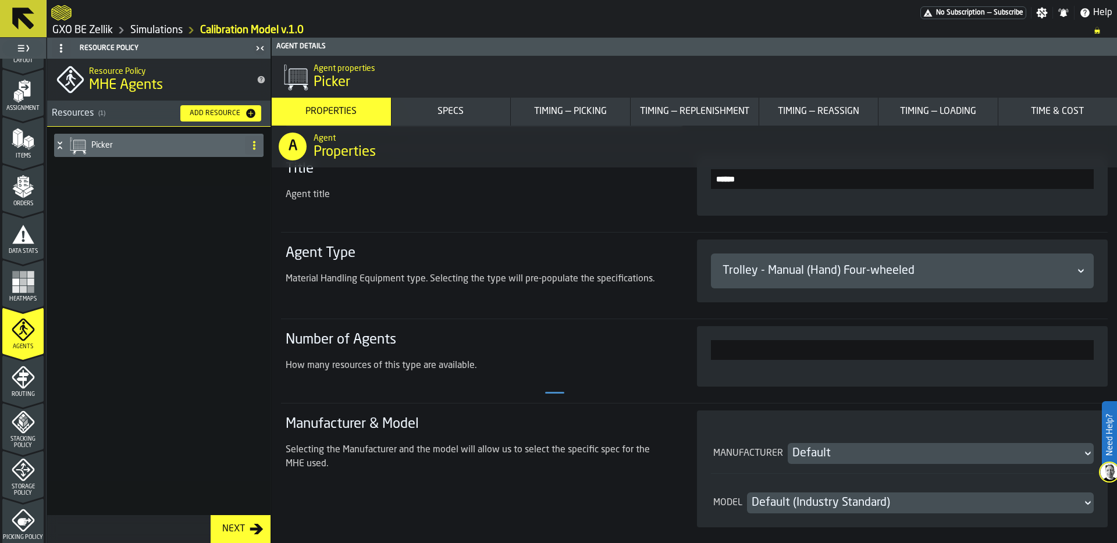
scroll to position [162, 0]
drag, startPoint x: 1019, startPoint y: 349, endPoint x: 1117, endPoint y: 329, distance: 99.2
click at [1117, 330] on div "A Agent Properties Type, Roles and Settings Default A default manufacturer Titl…" at bounding box center [694, 335] width 845 height 418
drag, startPoint x: 1060, startPoint y: 343, endPoint x: 1117, endPoint y: 343, distance: 57.0
click at [1117, 343] on div "A Agent Properties Type, Roles and Settings Default A default manufacturer Titl…" at bounding box center [694, 335] width 845 height 418
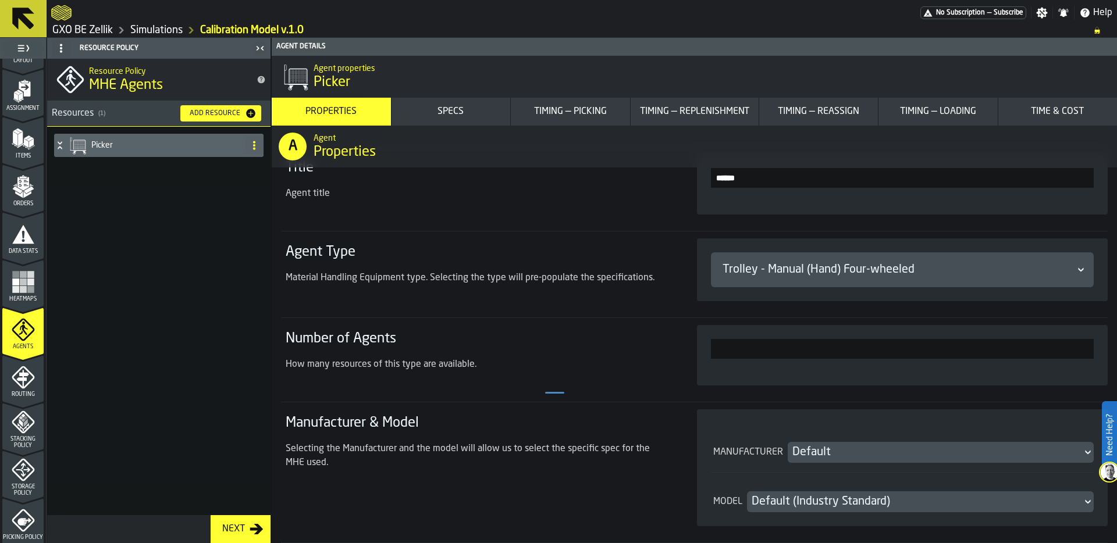
drag, startPoint x: 1068, startPoint y: 350, endPoint x: 1117, endPoint y: 350, distance: 48.3
click at [1117, 350] on div "A Agent Properties Type, Roles and Settings Default A default manufacturer Titl…" at bounding box center [694, 335] width 845 height 418
click at [715, 174] on input "******" at bounding box center [902, 178] width 383 height 20
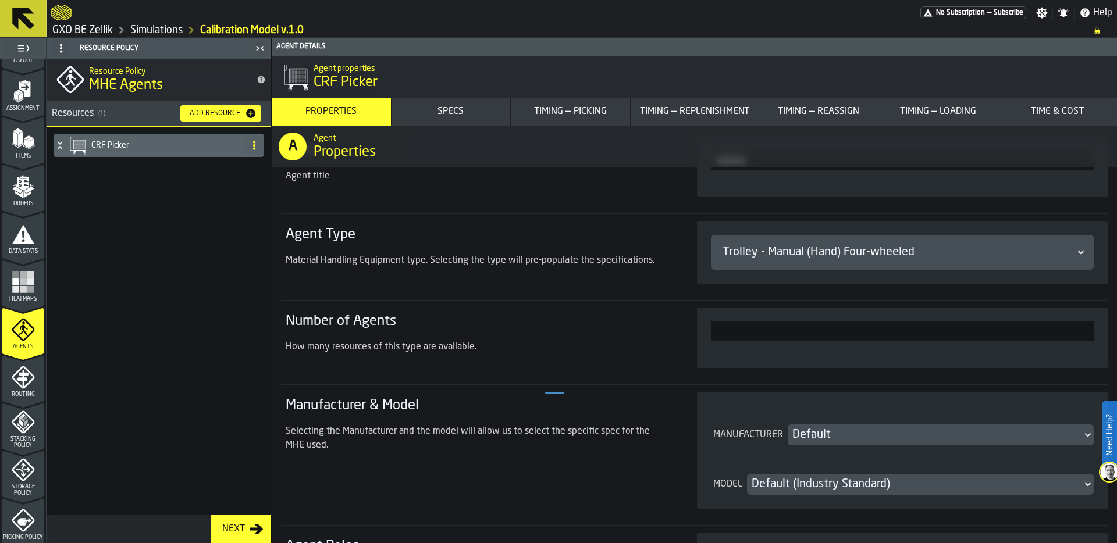
type input "**********"
drag, startPoint x: 1041, startPoint y: 330, endPoint x: 1117, endPoint y: 329, distance: 75.7
click at [1117, 330] on div "**********" at bounding box center [694, 335] width 845 height 418
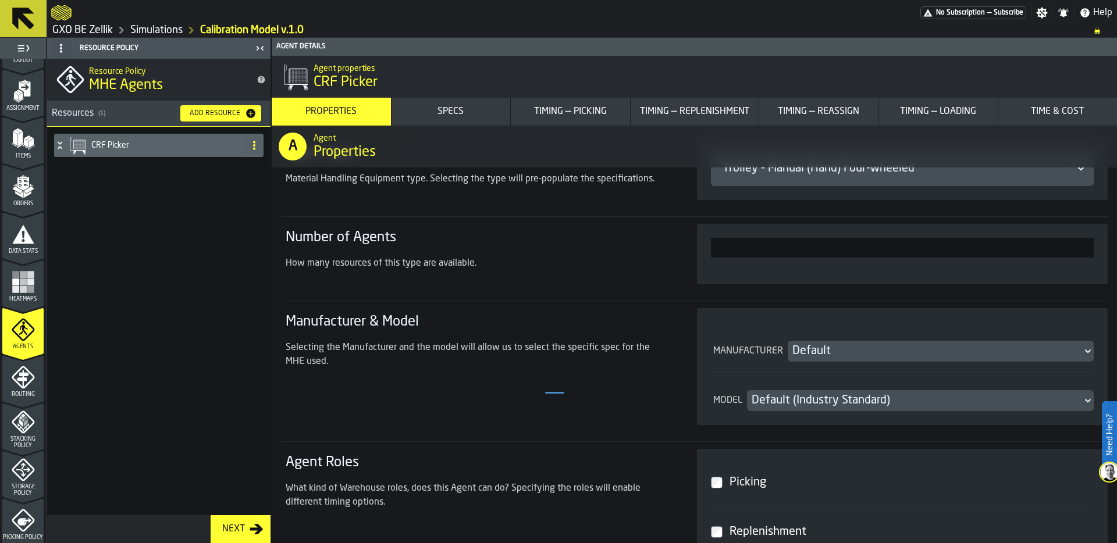
scroll to position [269, 0]
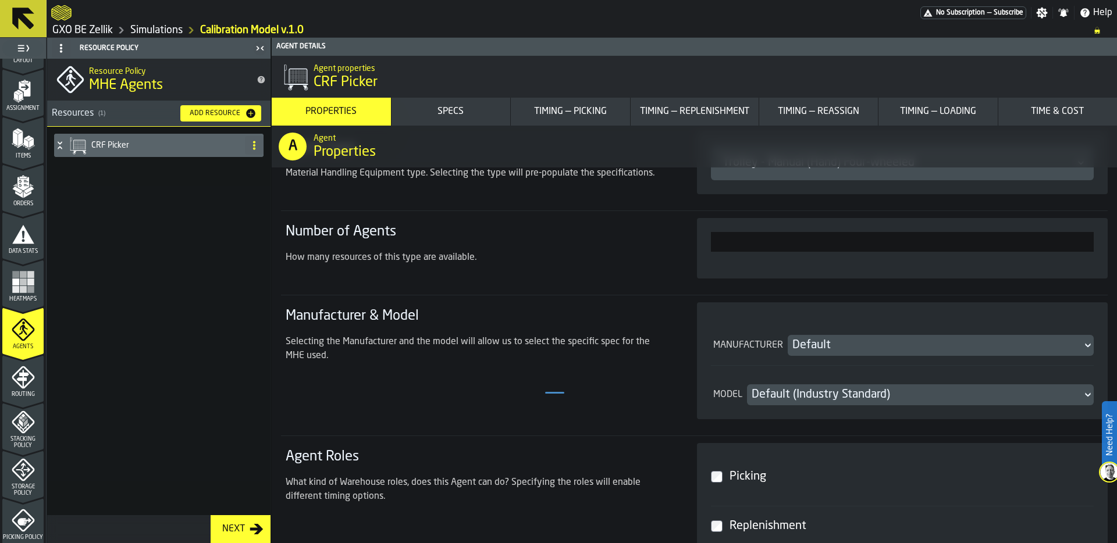
click at [830, 399] on div "Default (Industry Standard)" at bounding box center [915, 395] width 326 height 16
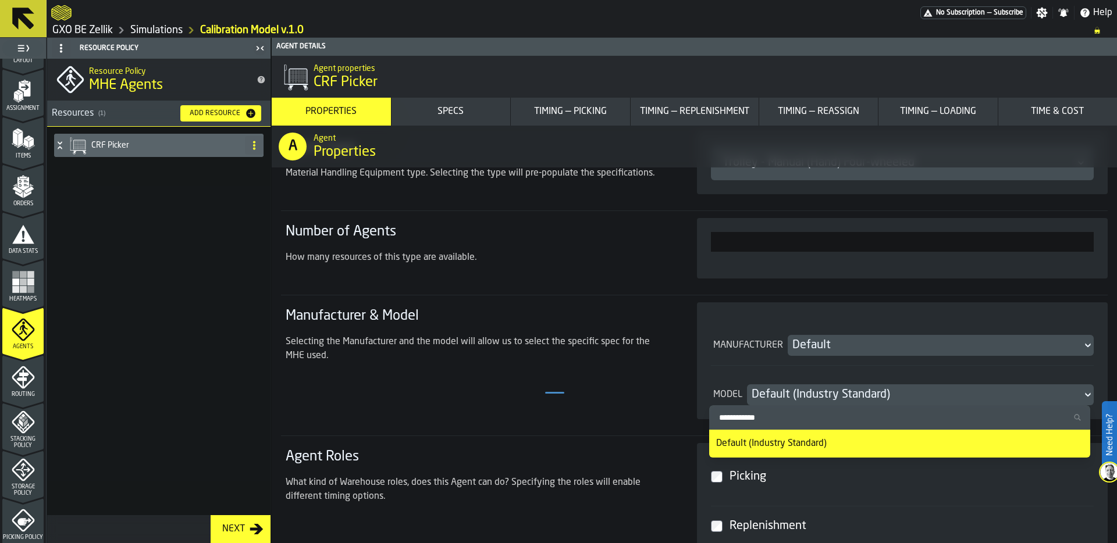
click at [829, 389] on div "Default (Industry Standard)" at bounding box center [915, 395] width 326 height 16
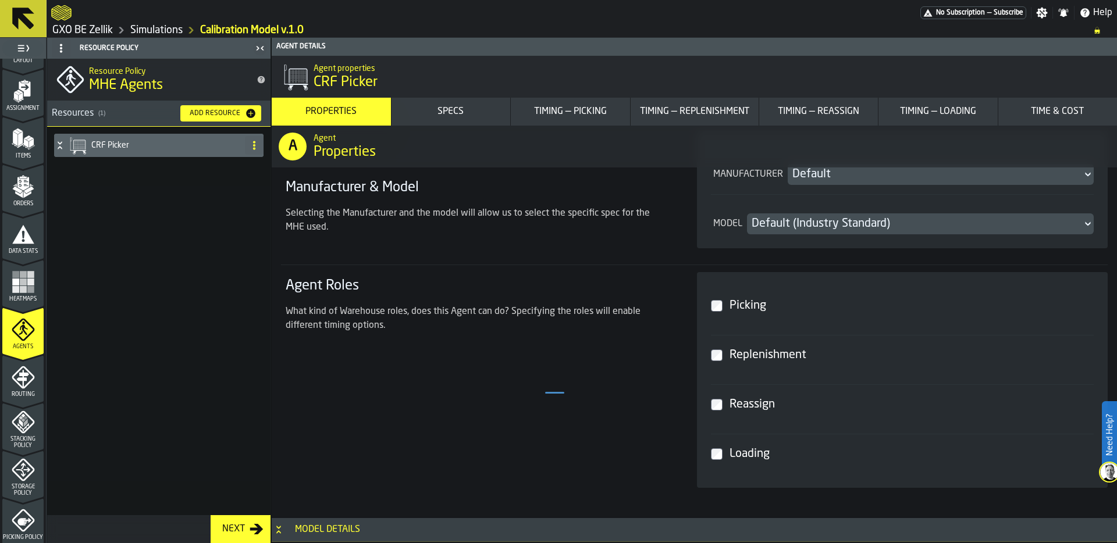
scroll to position [433, 0]
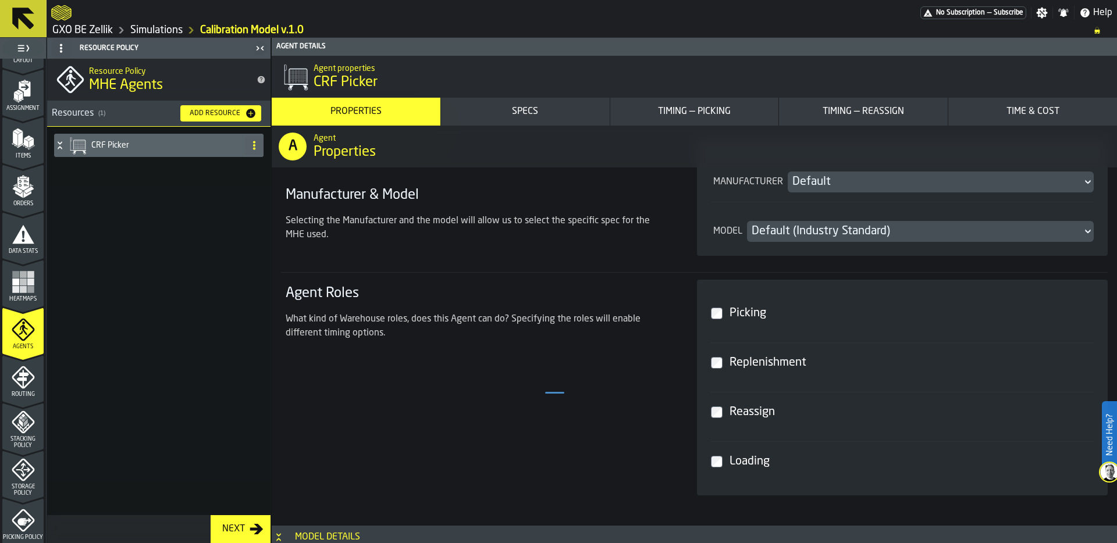
click at [715, 418] on label "Reassign" at bounding box center [902, 412] width 383 height 40
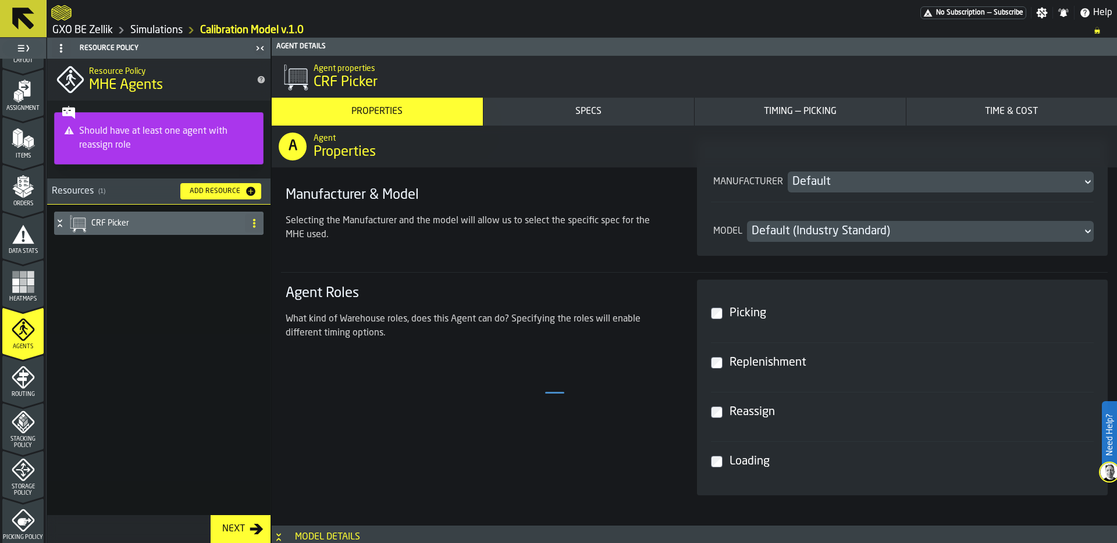
click at [212, 186] on div "Add Resource" at bounding box center [221, 192] width 72 height 12
type input "*"
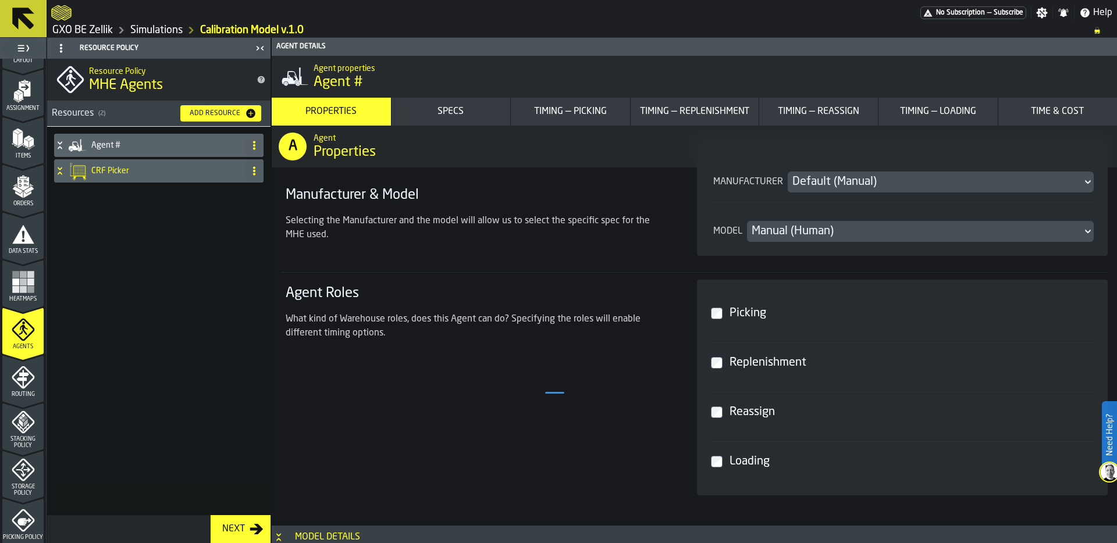
click at [173, 141] on h4 "Agent #" at bounding box center [165, 145] width 149 height 9
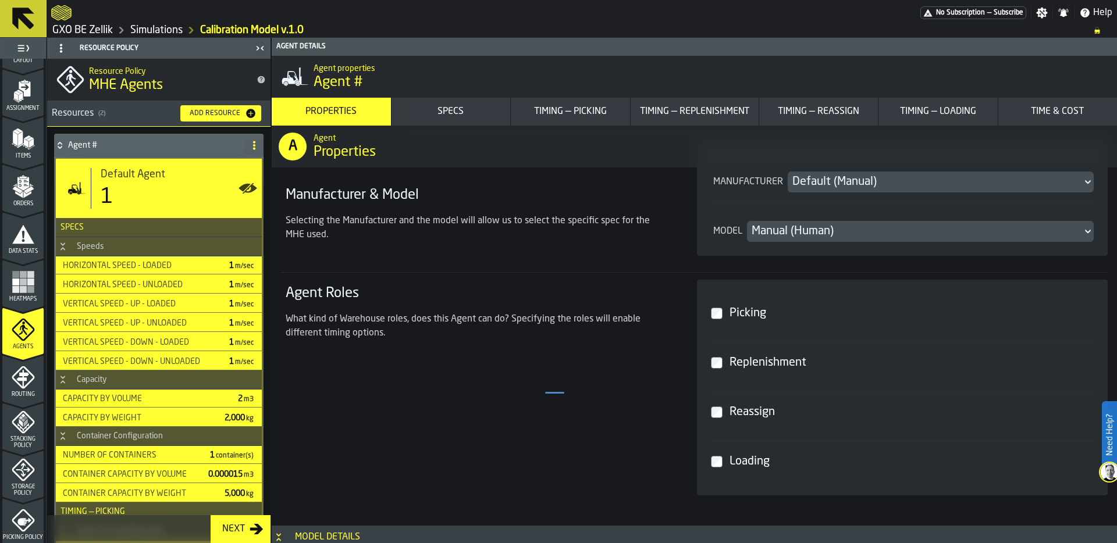
click at [154, 192] on div "1" at bounding box center [177, 197] width 152 height 23
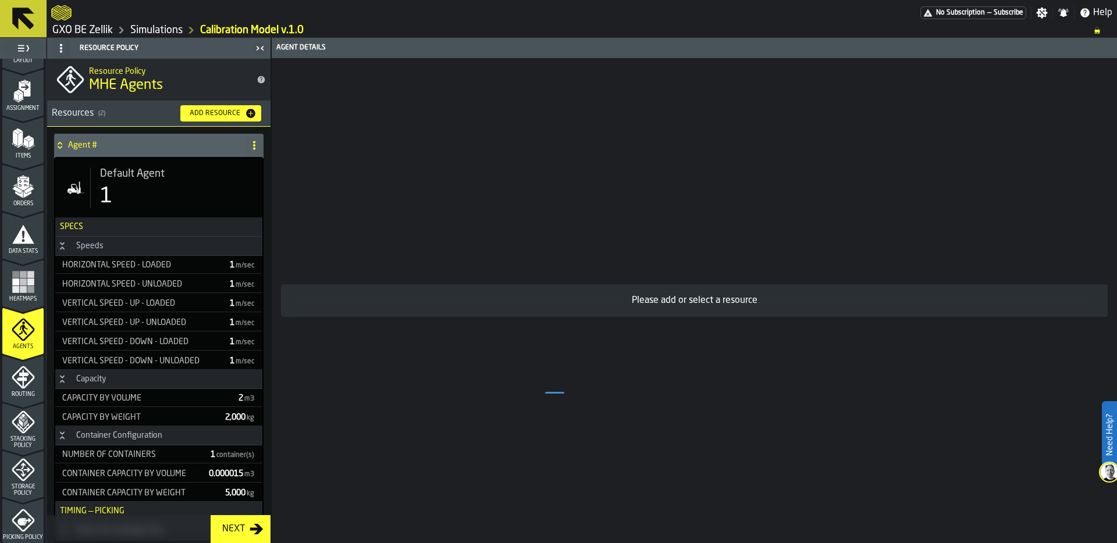
click at [154, 192] on div "1" at bounding box center [176, 196] width 153 height 23
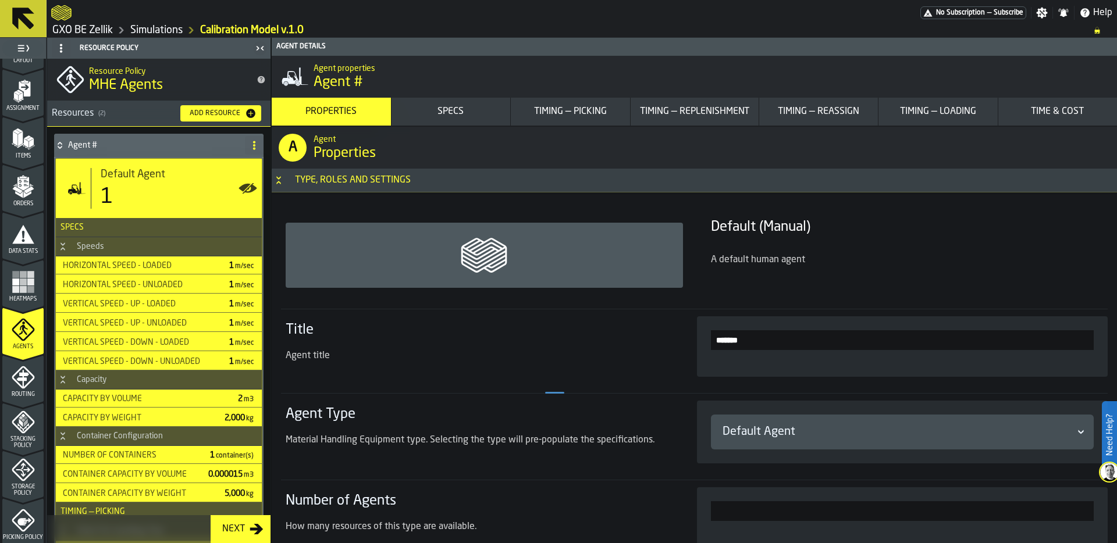
drag, startPoint x: 765, startPoint y: 343, endPoint x: 655, endPoint y: 343, distance: 109.4
click at [655, 343] on section "Title Agent title *******" at bounding box center [694, 346] width 827 height 75
type input "******"
click at [771, 435] on div "Default Agent" at bounding box center [897, 432] width 349 height 16
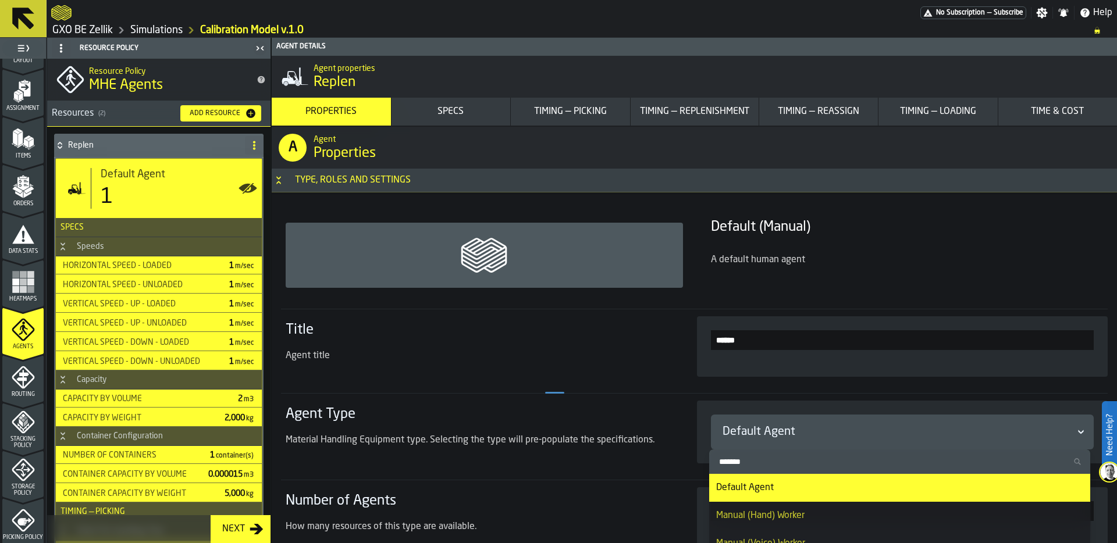
click at [757, 460] on input "Search" at bounding box center [900, 461] width 372 height 15
type input "******"
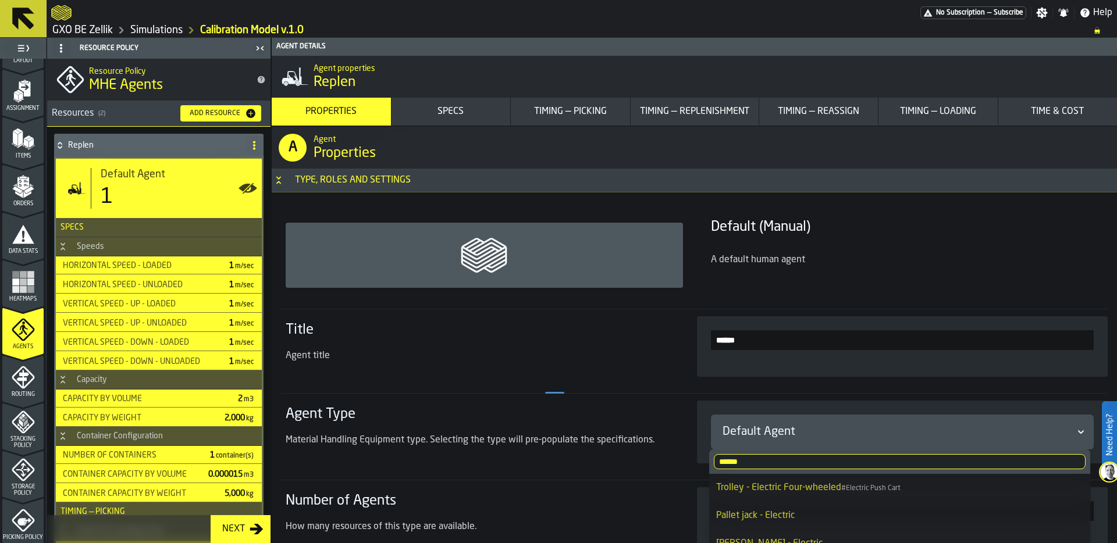
click at [764, 484] on span "Trolley - Electric Four-wheeled" at bounding box center [778, 488] width 125 height 9
type input "***"
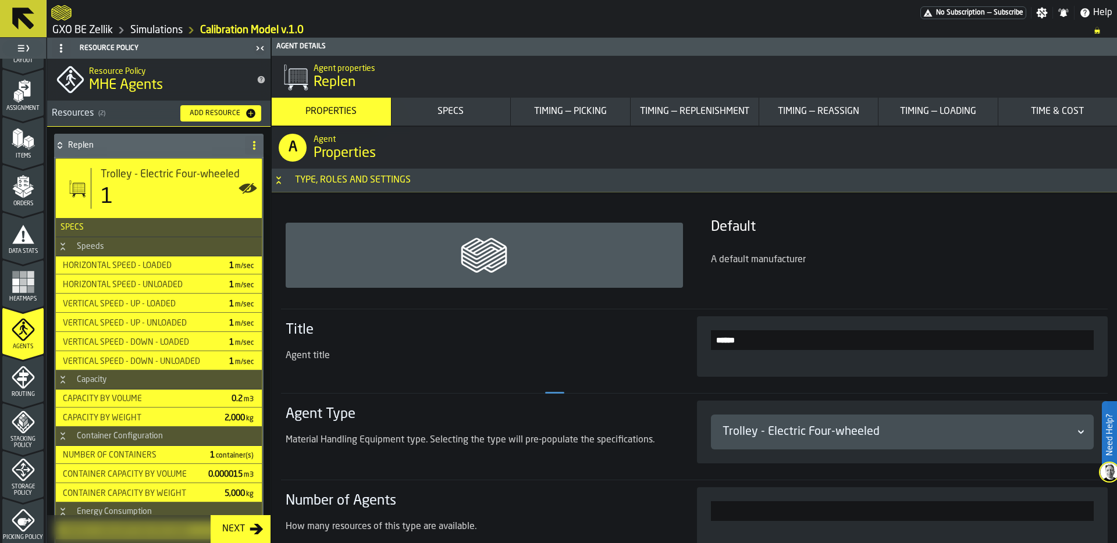
click at [759, 433] on div "Trolley - Electric Four-wheeled" at bounding box center [897, 432] width 349 height 16
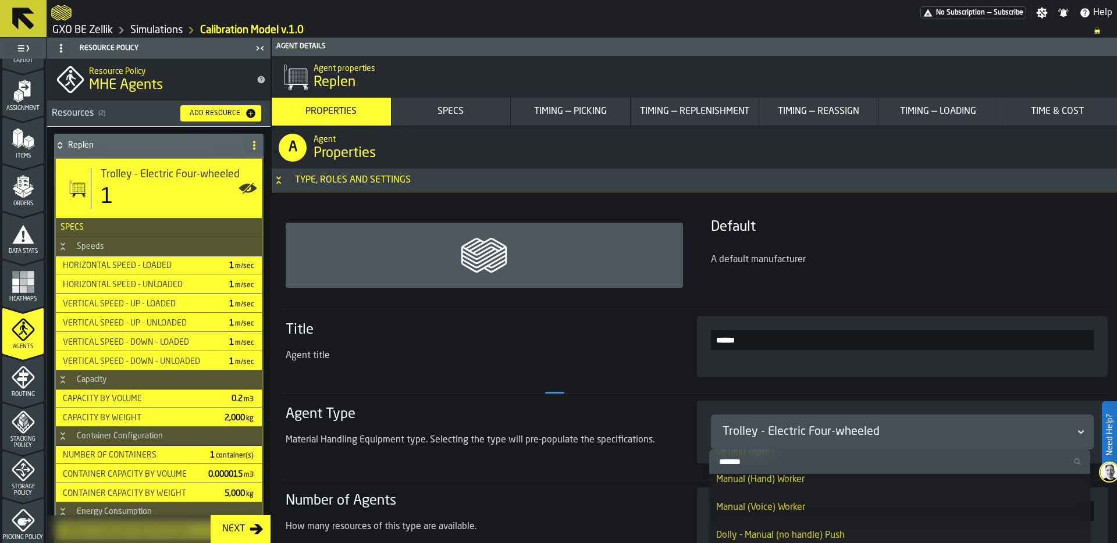
scroll to position [37, 0]
click at [753, 460] on input "Search" at bounding box center [900, 461] width 372 height 15
type input "******"
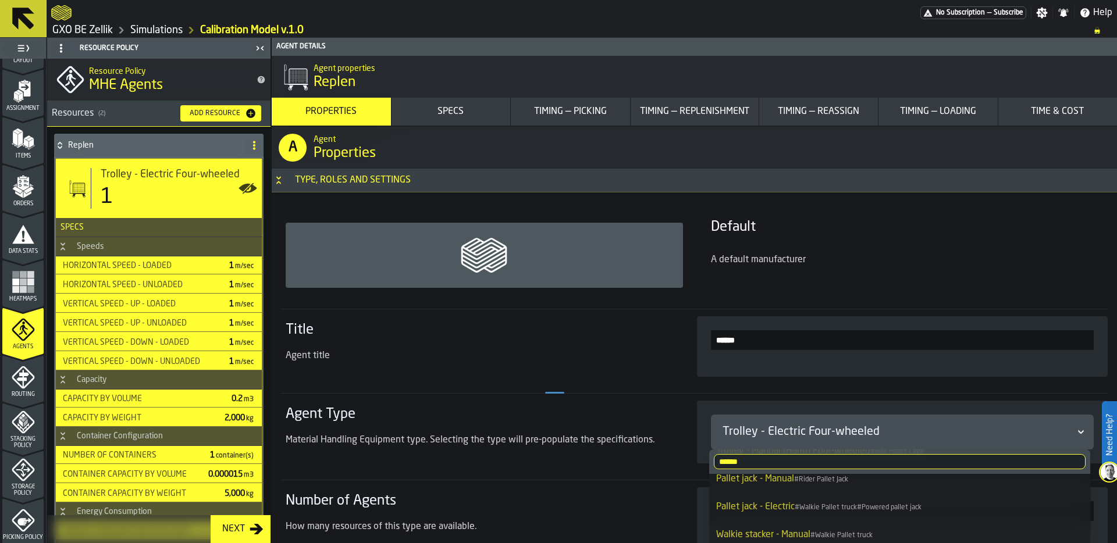
click at [808, 508] on span "# Walkie Pallet truck" at bounding box center [826, 507] width 62 height 7
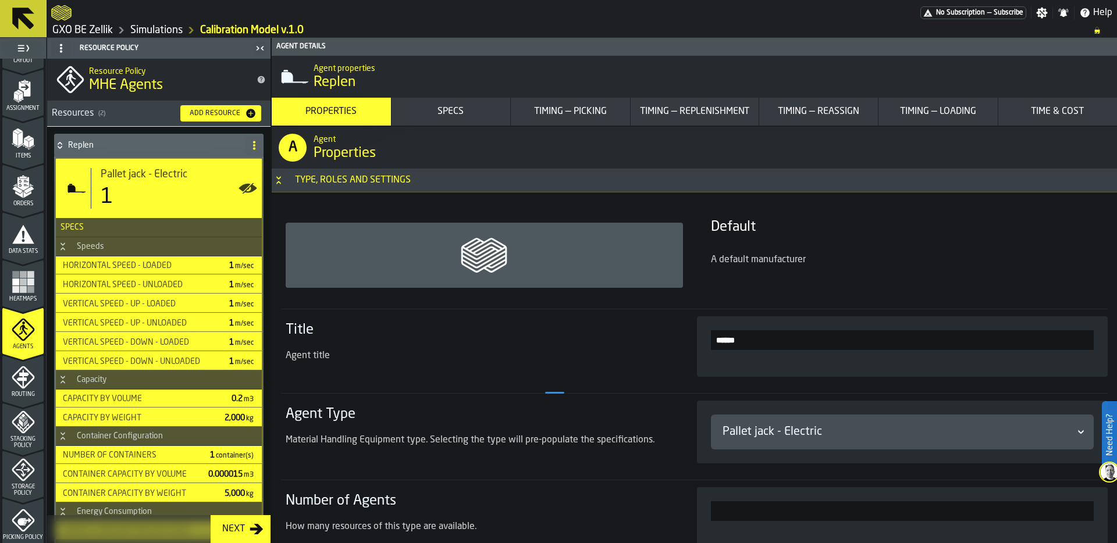
click at [61, 145] on icon at bounding box center [60, 145] width 12 height 9
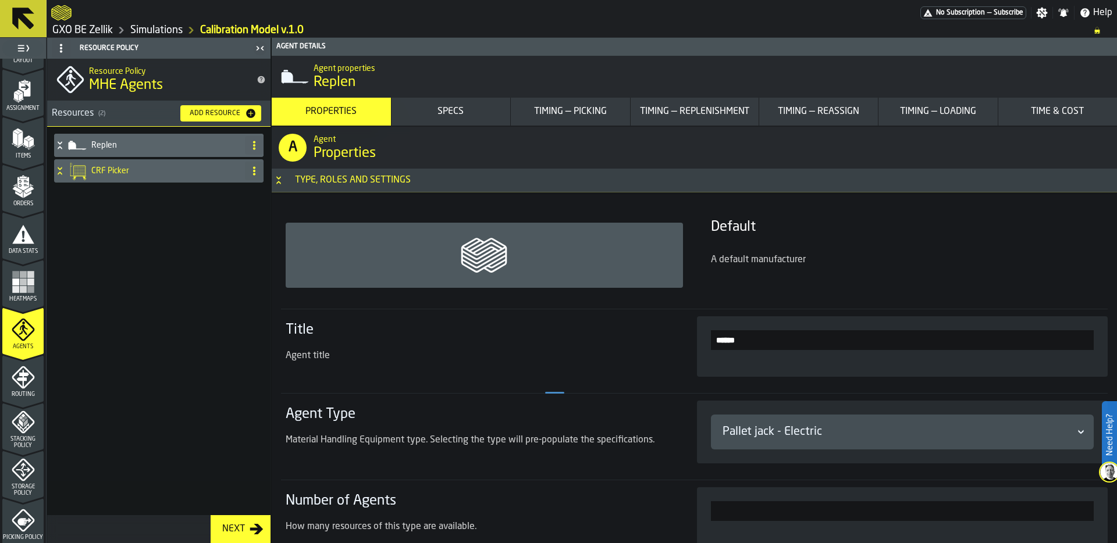
click at [113, 171] on h4 "CRF Picker" at bounding box center [165, 170] width 149 height 9
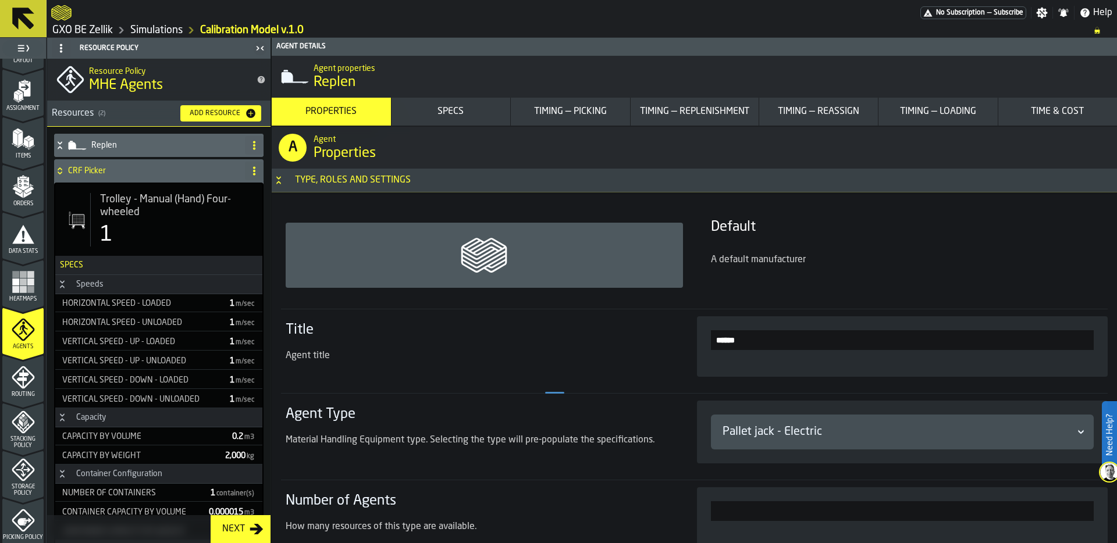
click at [154, 218] on span "Trolley - Manual (Hand) Four-wheeled" at bounding box center [176, 206] width 153 height 26
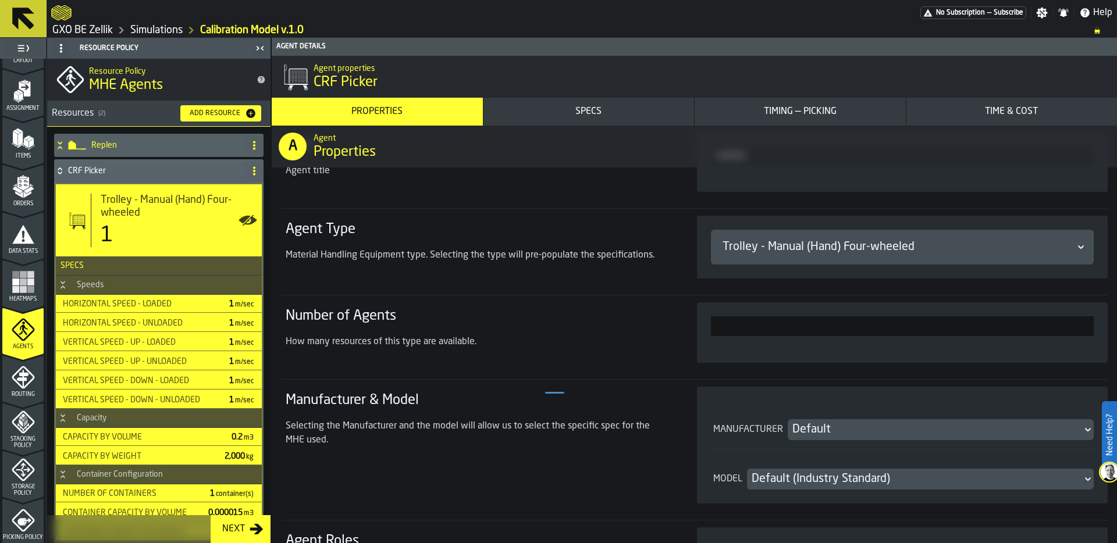
scroll to position [195, 0]
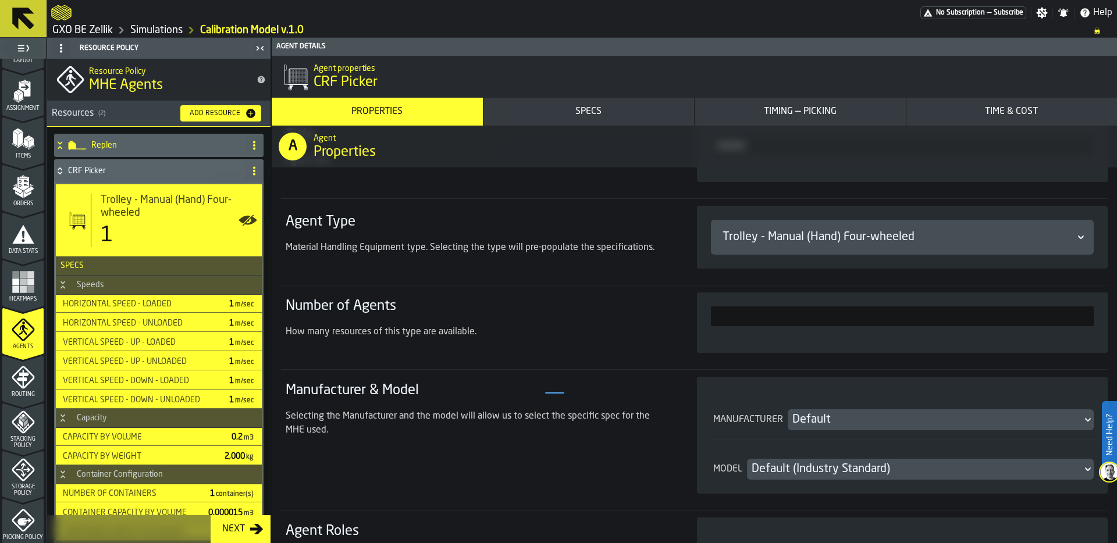
drag, startPoint x: 1064, startPoint y: 319, endPoint x: 1097, endPoint y: 319, distance: 32.6
click at [1088, 319] on input "*" at bounding box center [902, 317] width 383 height 20
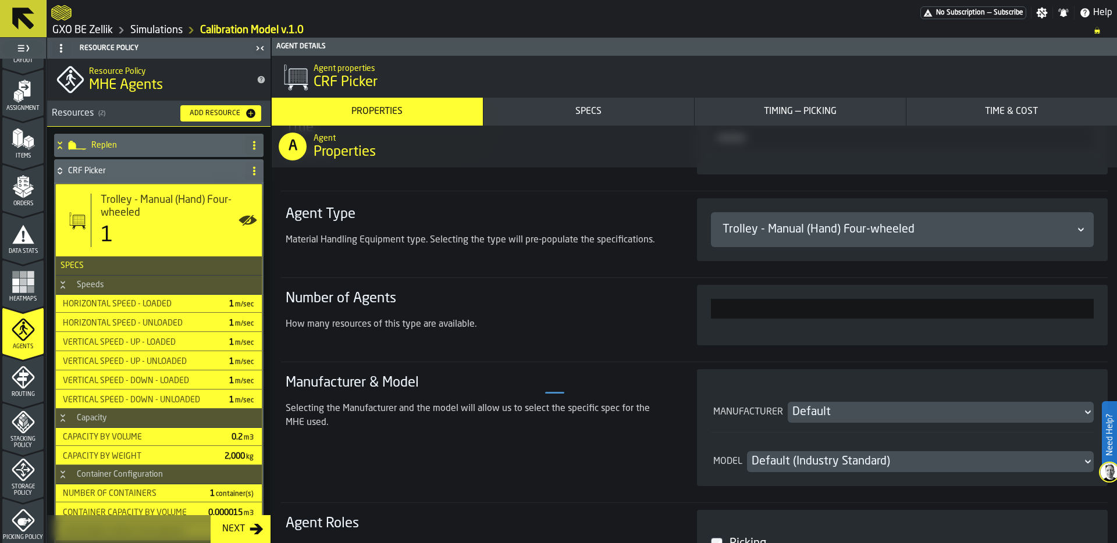
scroll to position [207, 0]
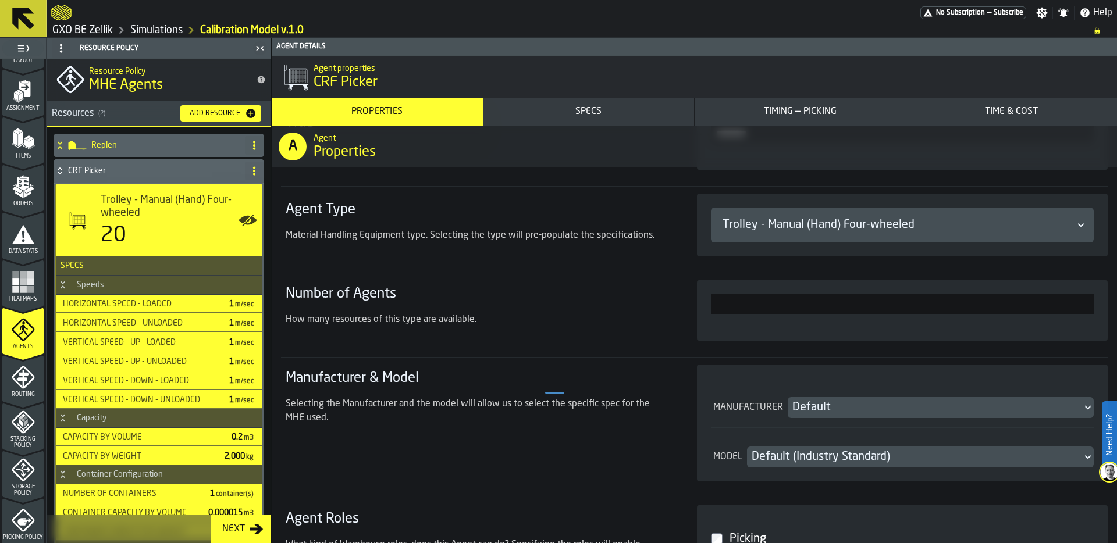
type input "**"
click at [976, 315] on section "**" at bounding box center [902, 310] width 383 height 33
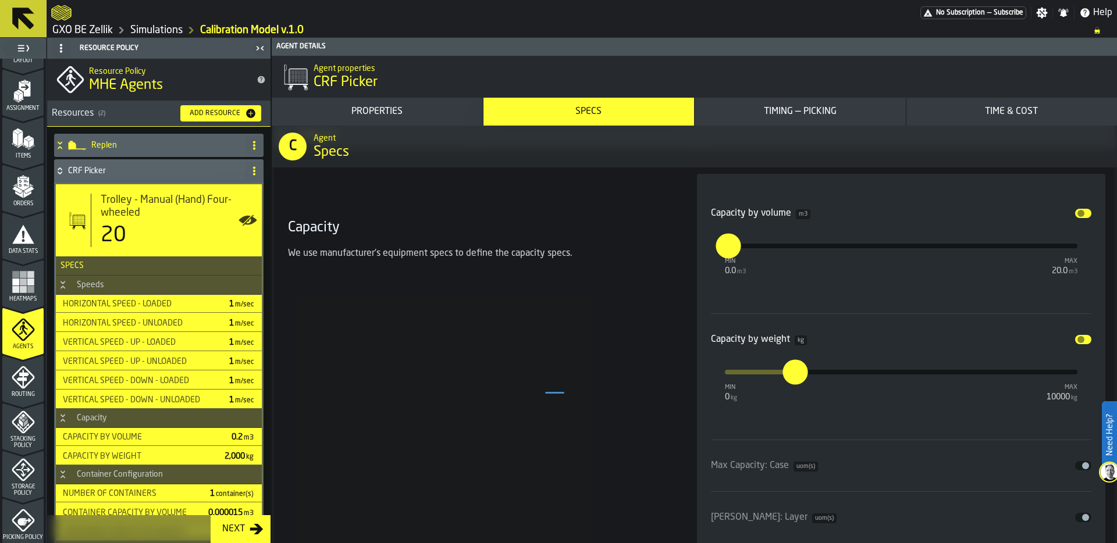
scroll to position [2026, 0]
click at [725, 253] on input "***" at bounding box center [720, 246] width 9 height 25
type input "****"
click at [788, 280] on div "Capacity by volume m3 Disable min 0.0 m3 max 20.0 m3 ****" at bounding box center [901, 240] width 381 height 84
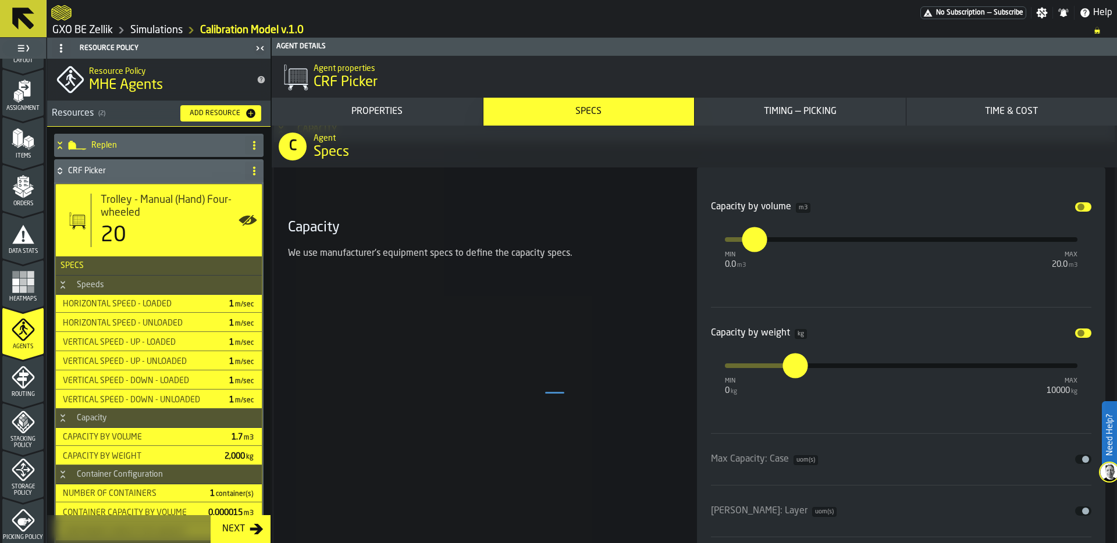
scroll to position [2032, 0]
click at [1083, 334] on button "Disable" at bounding box center [1083, 334] width 16 height 9
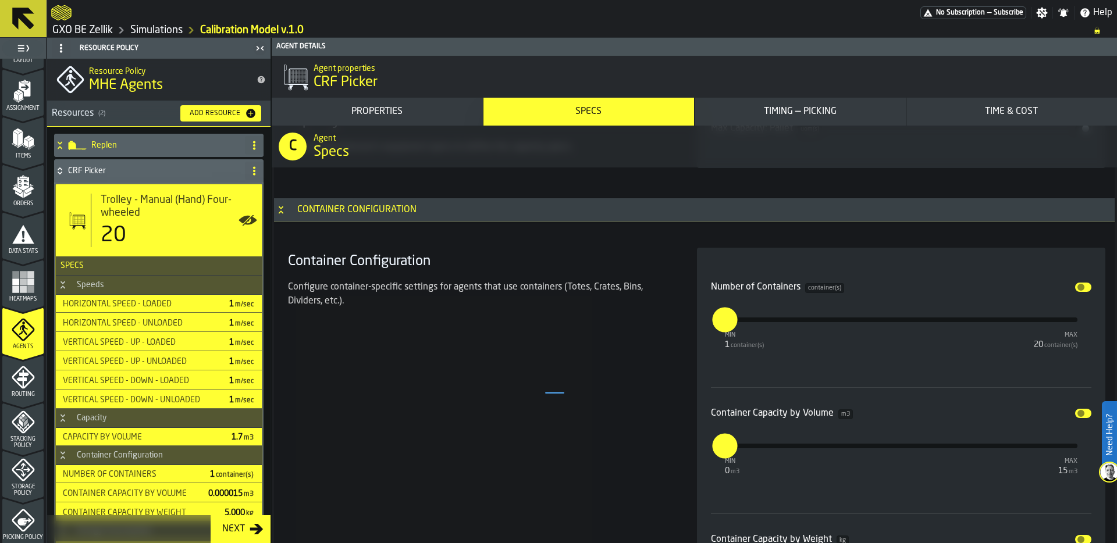
scroll to position [2406, 0]
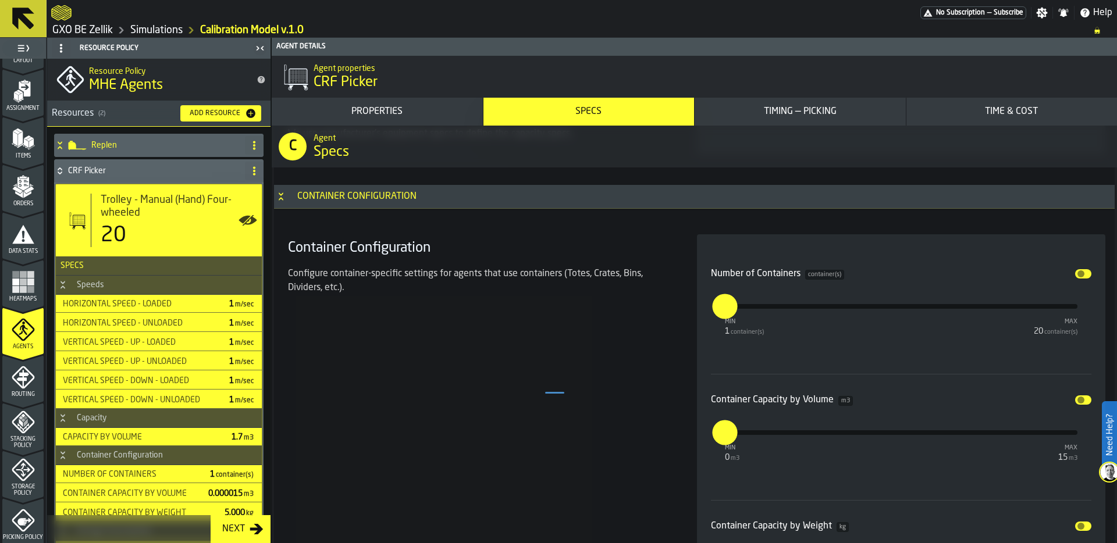
click at [1078, 272] on span "input-slider-Number of Containers" at bounding box center [1081, 274] width 7 height 7
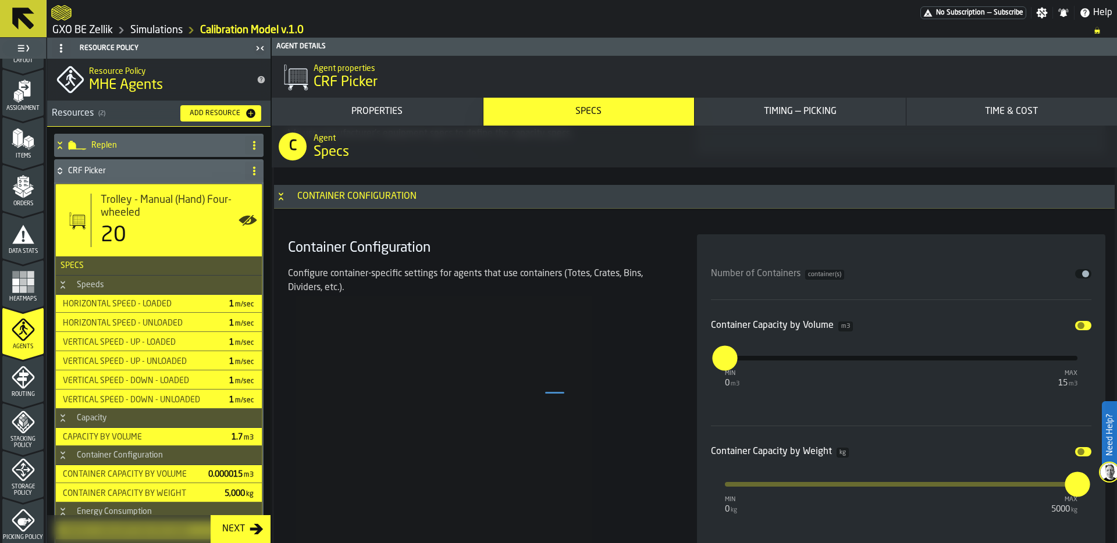
click at [1074, 319] on div "Container Capacity by Volume m3 Disable" at bounding box center [901, 326] width 381 height 14
click at [1078, 329] on span "input-slider-Container Capacity by Volume" at bounding box center [1081, 325] width 7 height 7
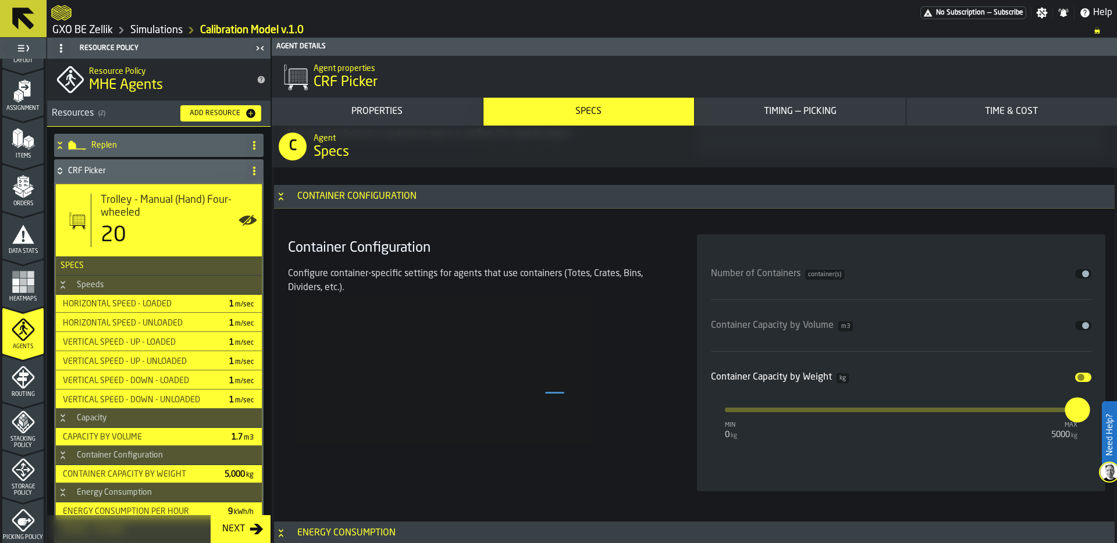
click at [1078, 377] on span "input-slider-Container Capacity by Weight" at bounding box center [1081, 377] width 7 height 7
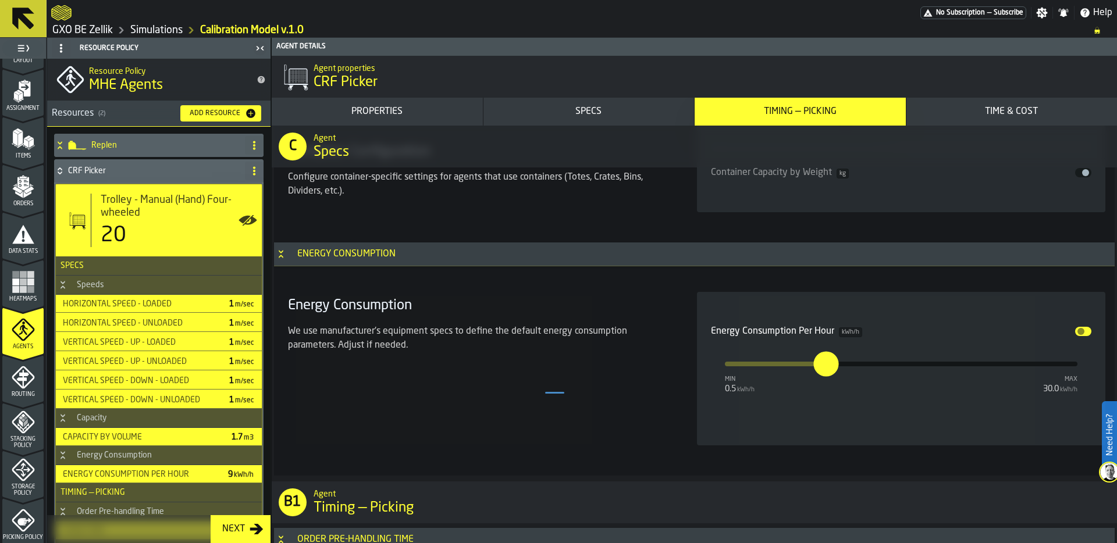
scroll to position [2612, 0]
click at [1071, 333] on div "Disable" at bounding box center [977, 330] width 230 height 9
click at [1080, 328] on span "input-slider-Energy Consumption Per Hour" at bounding box center [1081, 331] width 7 height 7
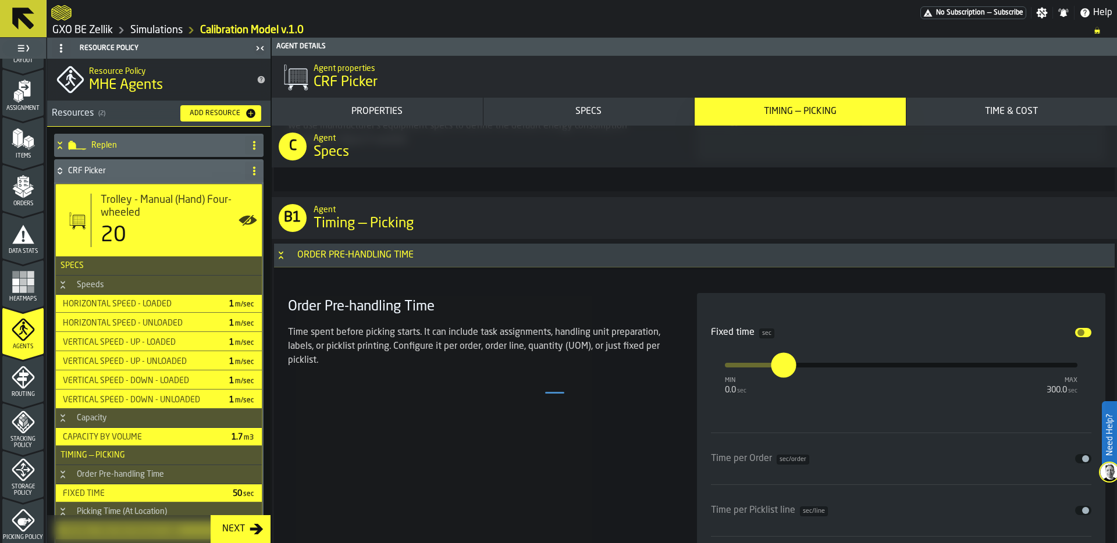
scroll to position [2824, 0]
click at [1079, 328] on span "input-slider-Fixed time" at bounding box center [1081, 330] width 7 height 7
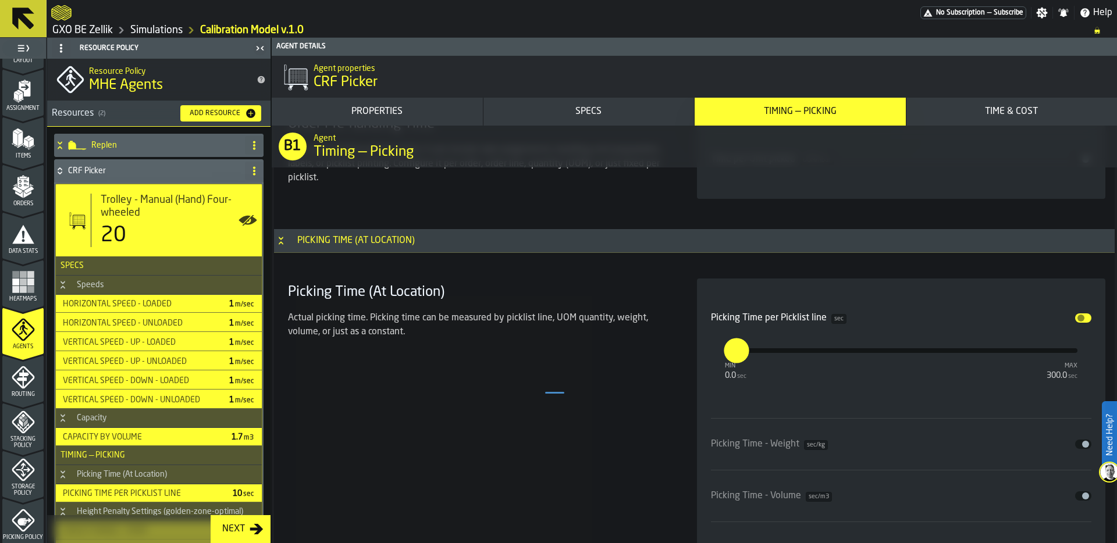
scroll to position [3156, 0]
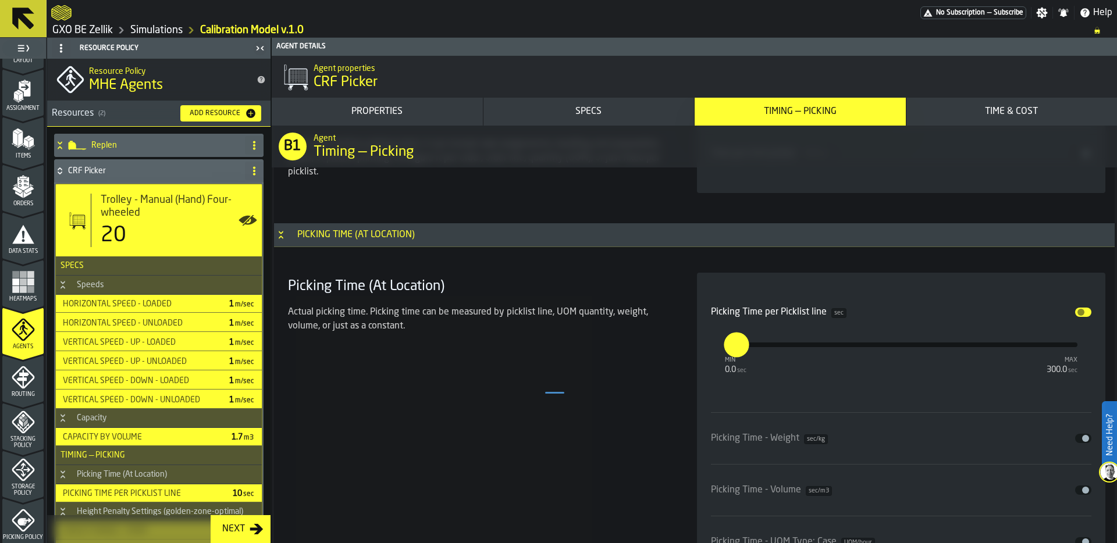
click at [1080, 311] on span "input-slider-Picking Time per Picklist line" at bounding box center [1081, 312] width 7 height 7
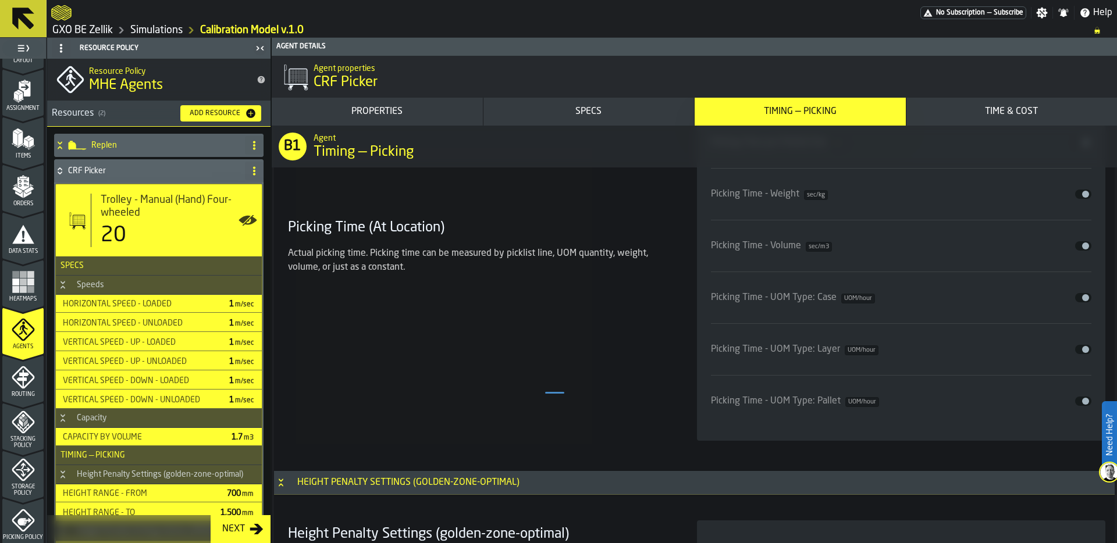
scroll to position [3364, 0]
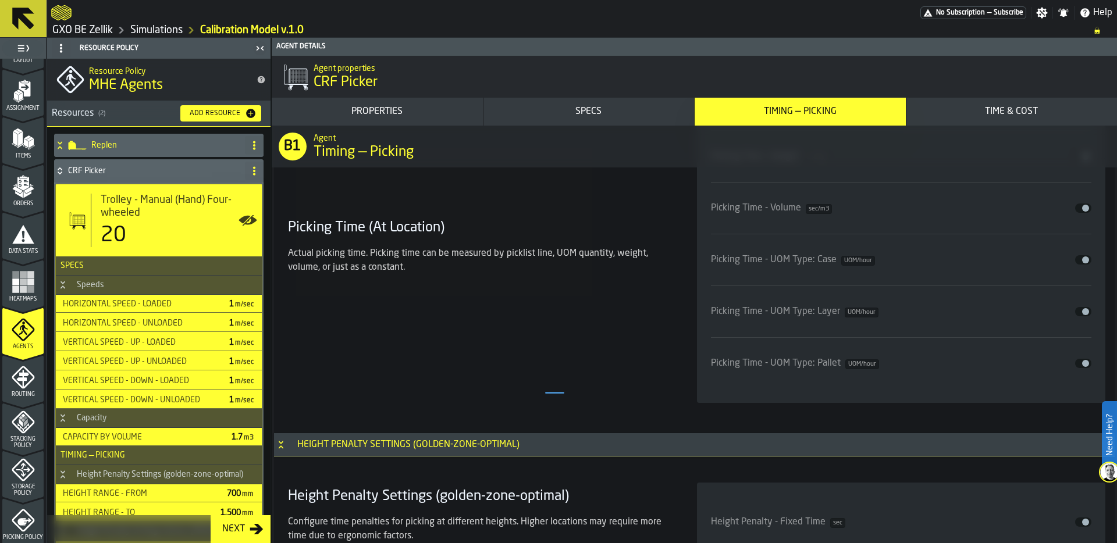
click at [1082, 258] on span "input-slider-Picking Time - UOM Type: Case" at bounding box center [1085, 260] width 7 height 7
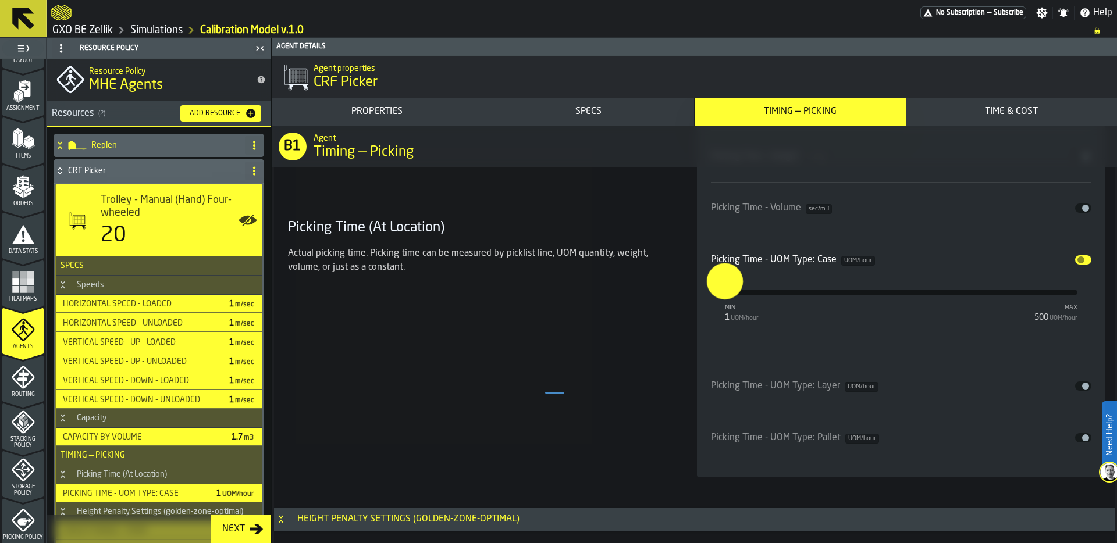
click at [717, 290] on input "*" at bounding box center [715, 282] width 18 height 36
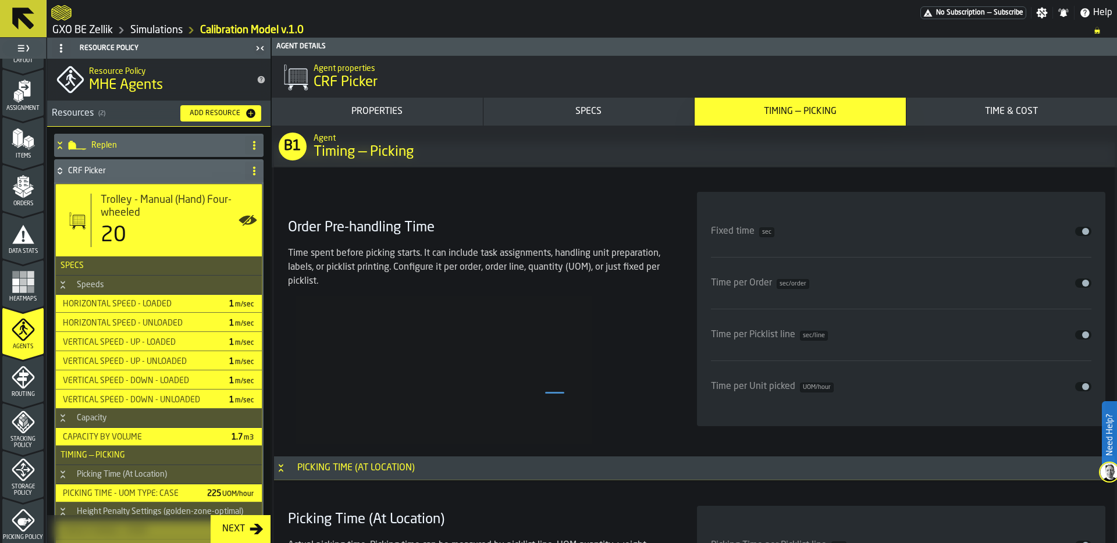
scroll to position [2902, 0]
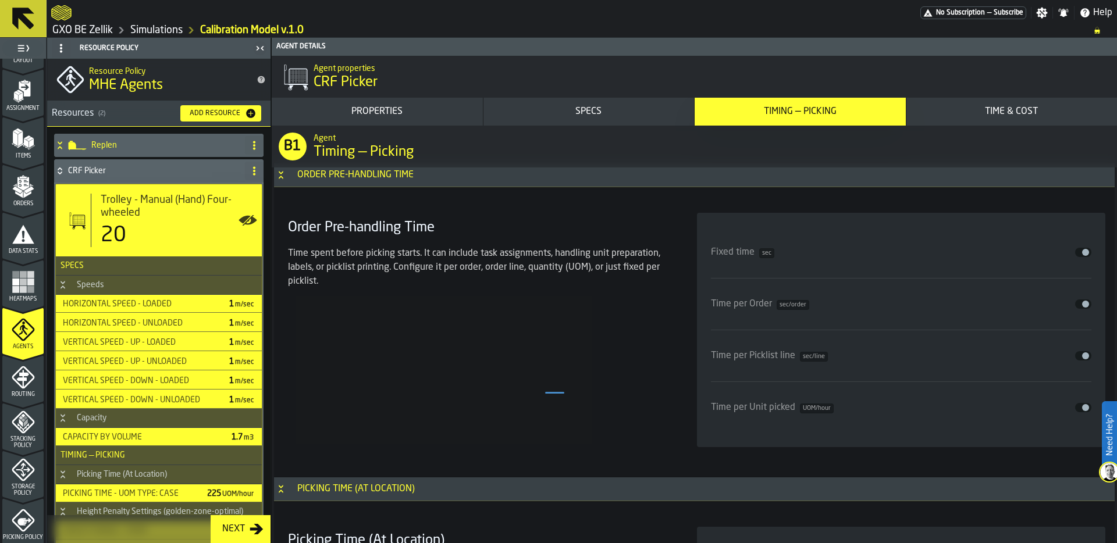
type input "***"
click at [291, 484] on div "Picking Time (At Location)" at bounding box center [355, 489] width 131 height 14
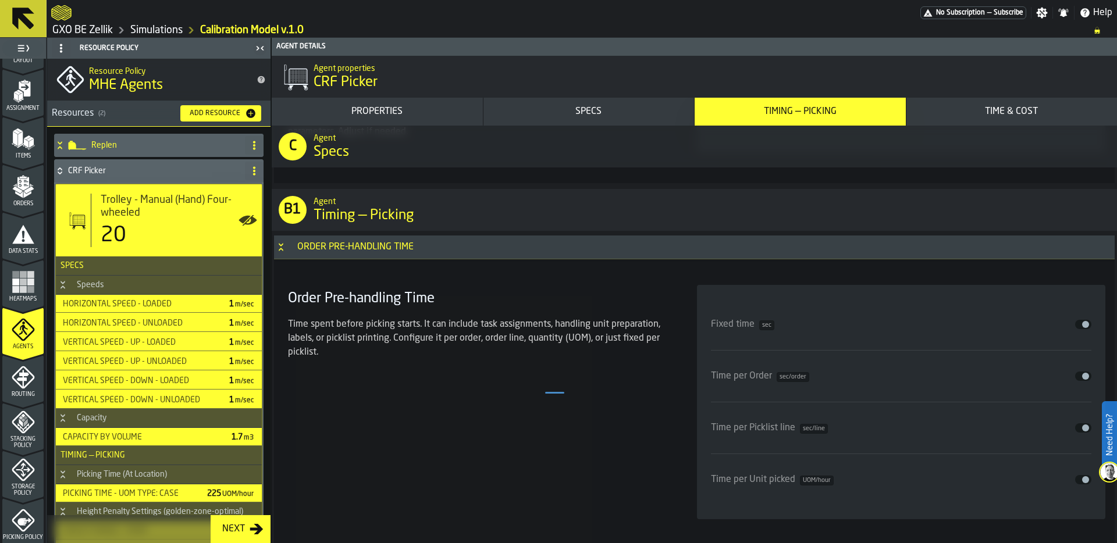
scroll to position [2783, 0]
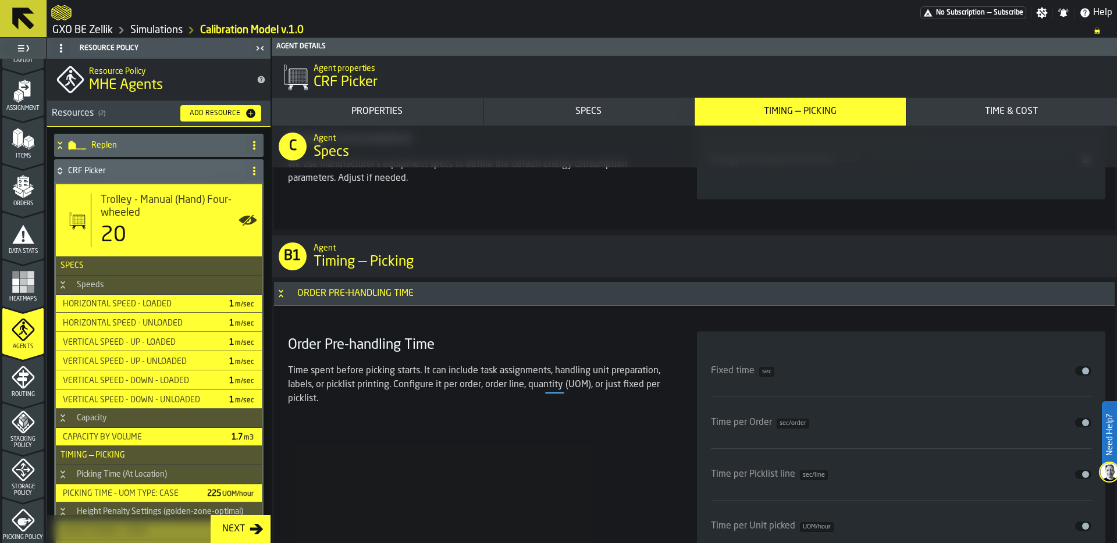
click at [279, 286] on h3 "Order Pre-handling Time" at bounding box center [694, 294] width 841 height 24
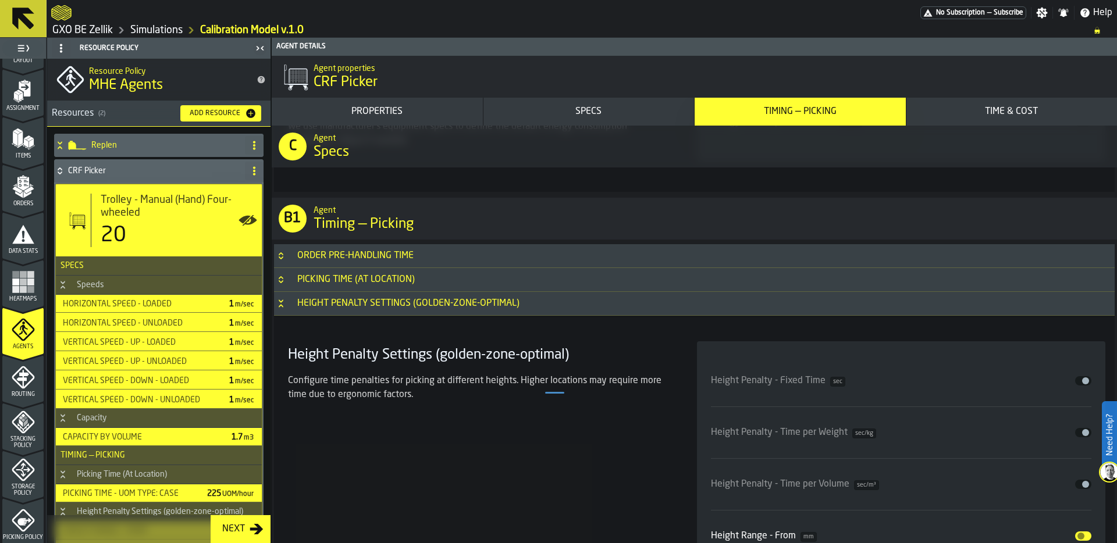
scroll to position [2824, 0]
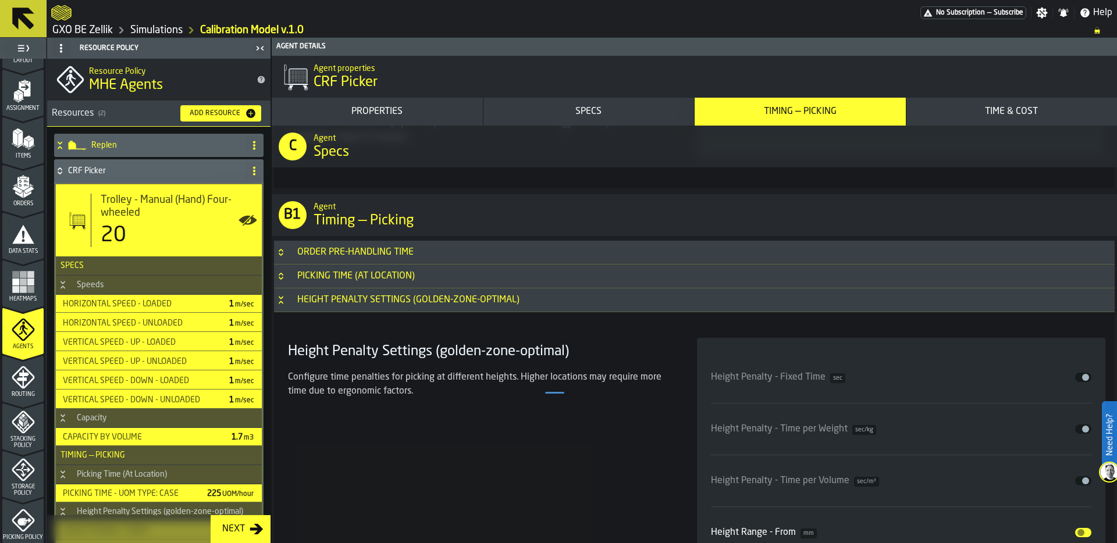
click at [285, 300] on icon "Button-Height Penalty Settings (golden-zone-optimal)-open" at bounding box center [280, 300] width 9 height 9
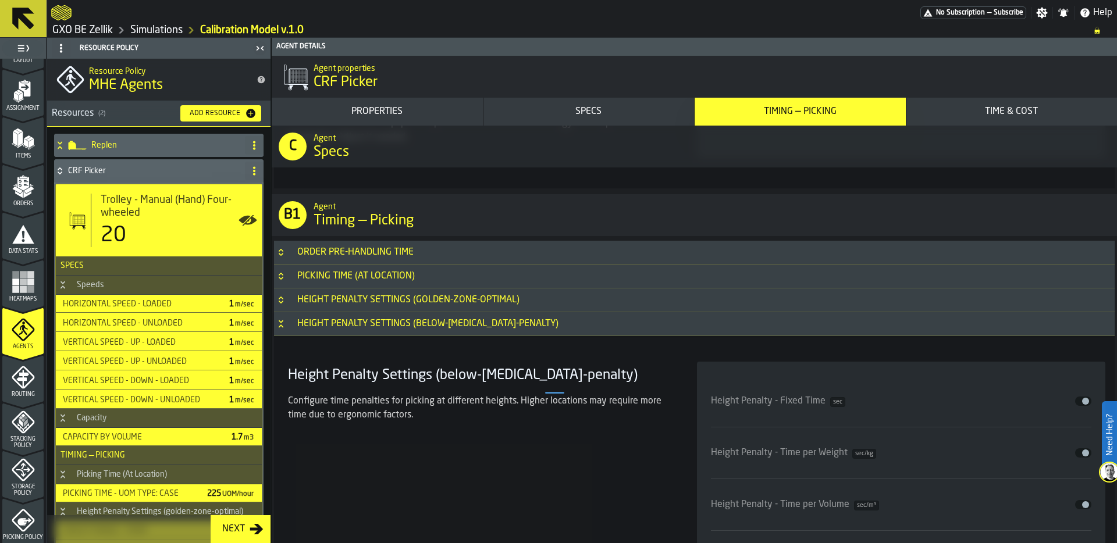
click at [287, 317] on h3 "Height Penalty Settings (below-knuckle-penalty)" at bounding box center [694, 324] width 841 height 24
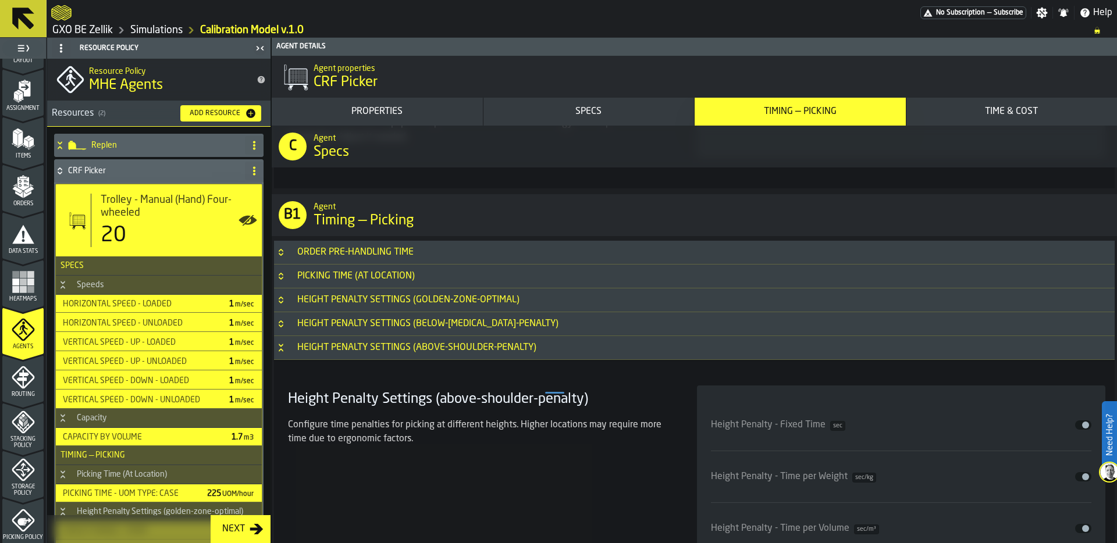
click at [282, 347] on icon "Button-Height Penalty Settings (above-shoulder-penalty)-open" at bounding box center [280, 347] width 9 height 9
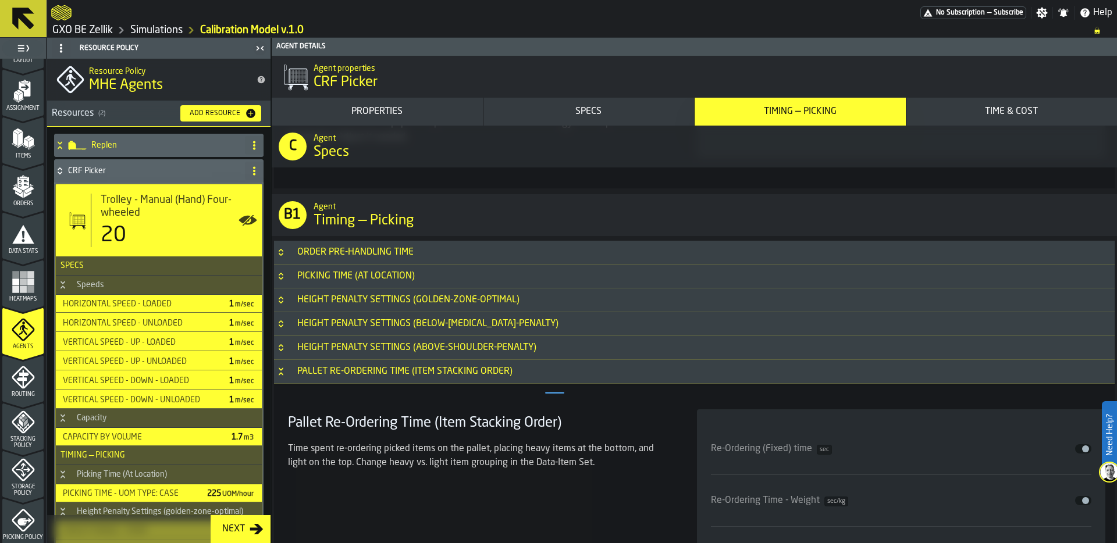
scroll to position [2827, 0]
click at [282, 371] on icon "Button-Pallet Re-Ordering Time (Item Stacking Order)-open" at bounding box center [281, 372] width 4 height 3
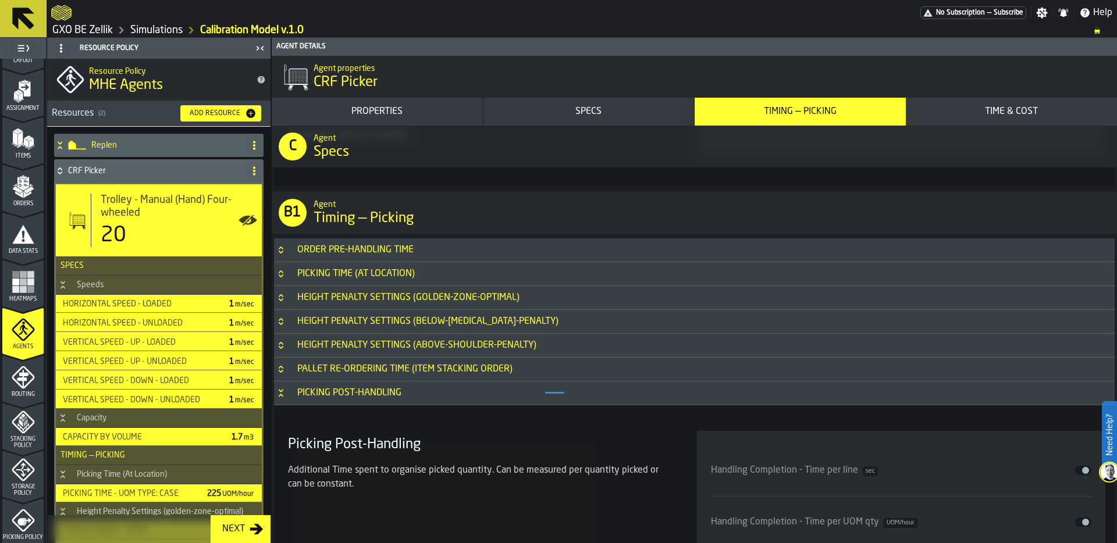
click at [284, 393] on icon "Button-Picking Post-Handling-open" at bounding box center [280, 393] width 9 height 9
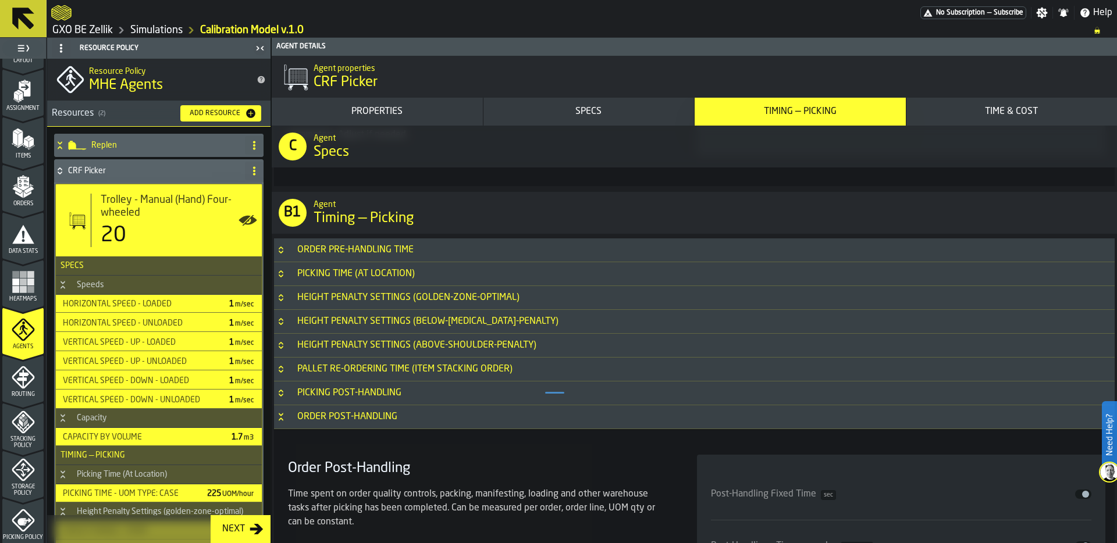
click at [282, 417] on icon "Button-Order Post-Handling-open" at bounding box center [280, 417] width 9 height 9
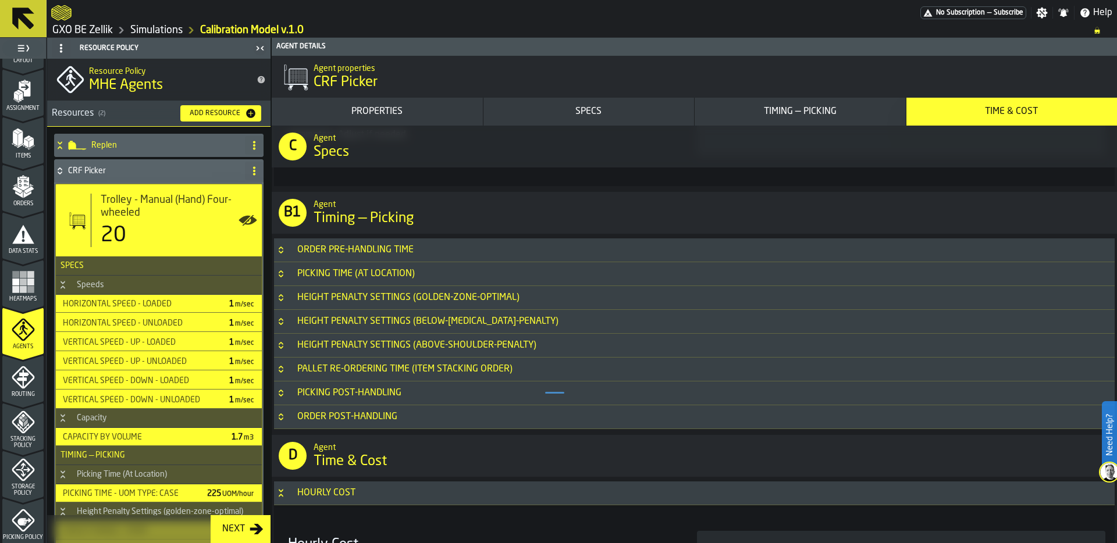
scroll to position [2824, 0]
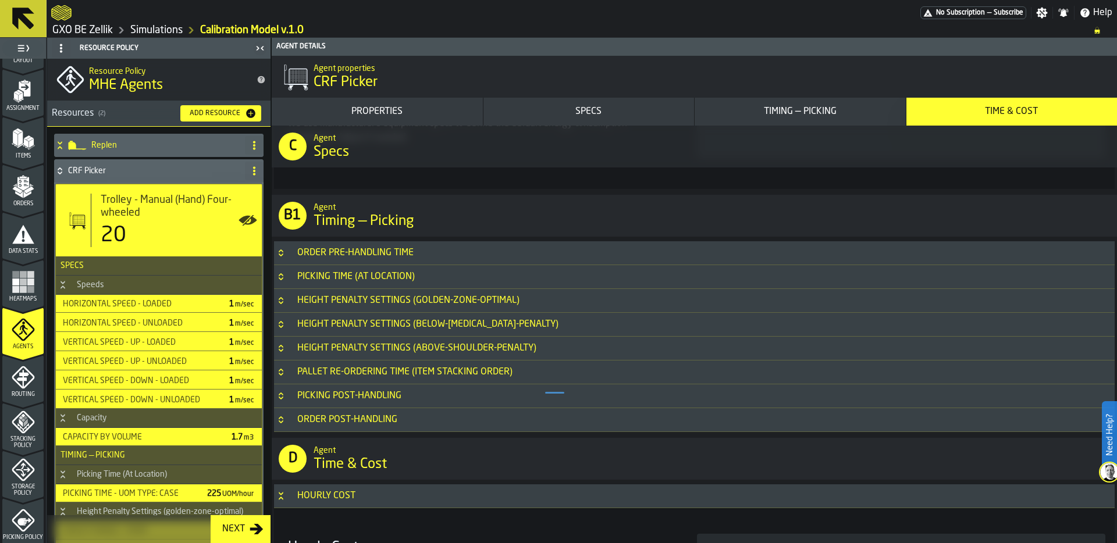
click at [330, 271] on div "Picking Time (At Location)" at bounding box center [355, 277] width 131 height 14
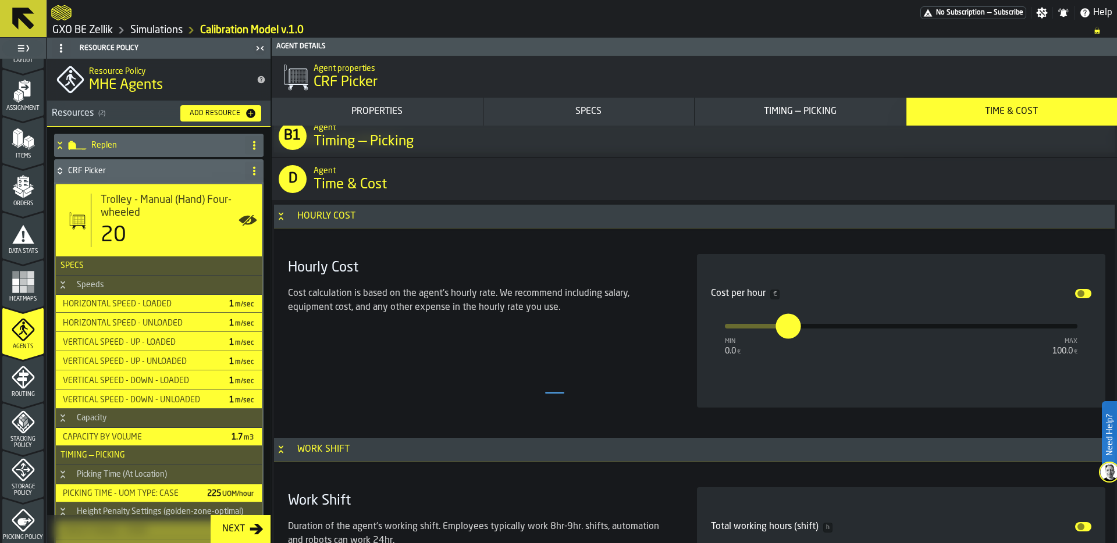
scroll to position [3578, 0]
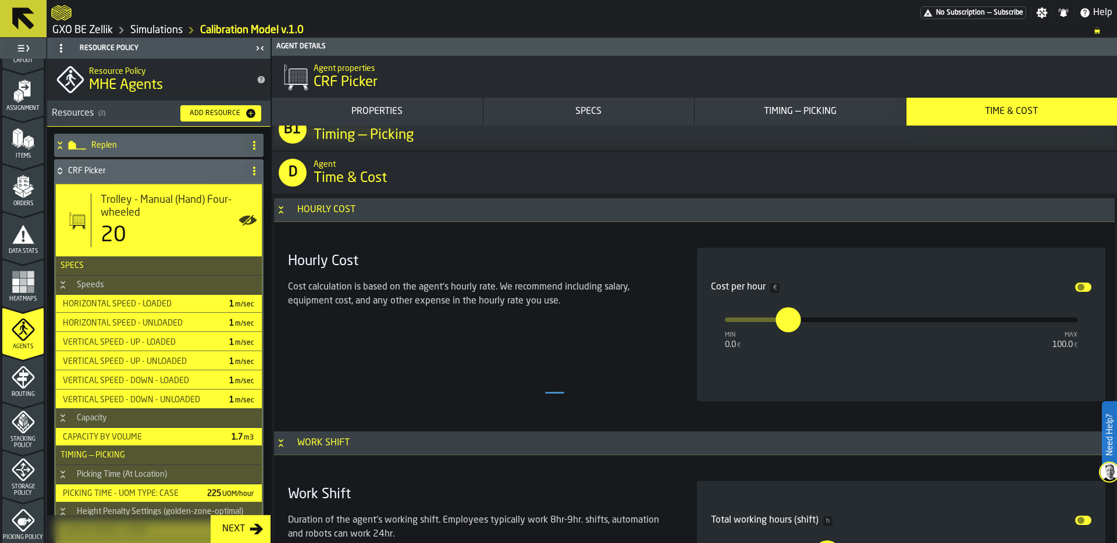
click at [788, 326] on input "**" at bounding box center [782, 320] width 13 height 25
click at [627, 350] on div "Hourly Cost Cost calculation is based on the agent's hourly rate. We recommend …" at bounding box center [478, 325] width 390 height 154
click at [811, 327] on input "**" at bounding box center [804, 309] width 18 height 36
click at [584, 348] on div "Hourly Cost Cost calculation is based on the agent's hourly rate. We recommend …" at bounding box center [478, 325] width 390 height 154
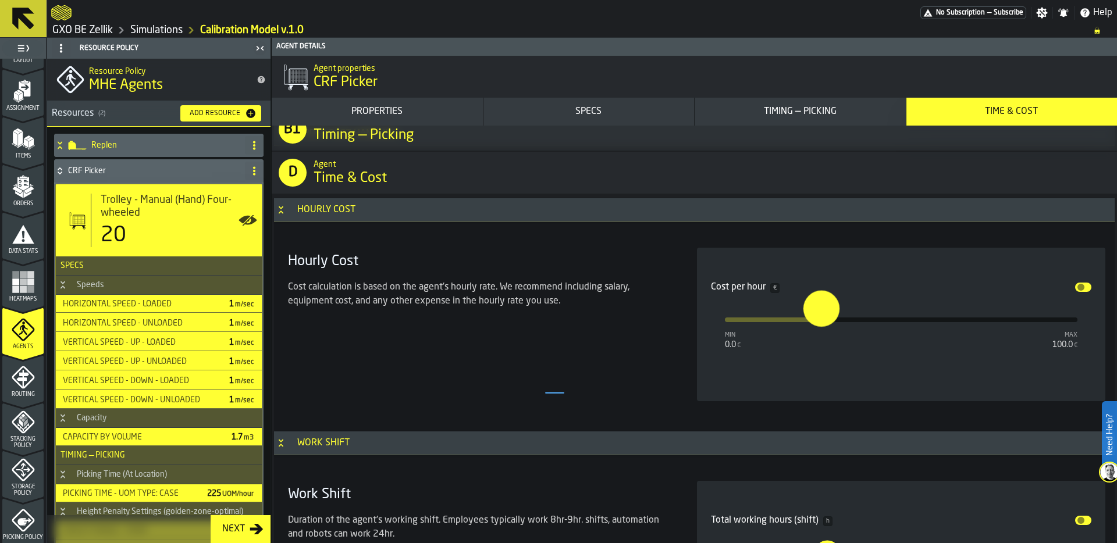
click at [637, 332] on div "Hourly Cost Cost calculation is based on the agent's hourly rate. We recommend …" at bounding box center [478, 325] width 390 height 154
click at [817, 314] on input "****" at bounding box center [810, 309] width 13 height 36
click at [664, 328] on div "Hourly Cost Cost calculation is based on the agent's hourly rate. We recommend …" at bounding box center [478, 325] width 390 height 154
click at [817, 325] on input "****" at bounding box center [813, 320] width 9 height 25
type input "**"
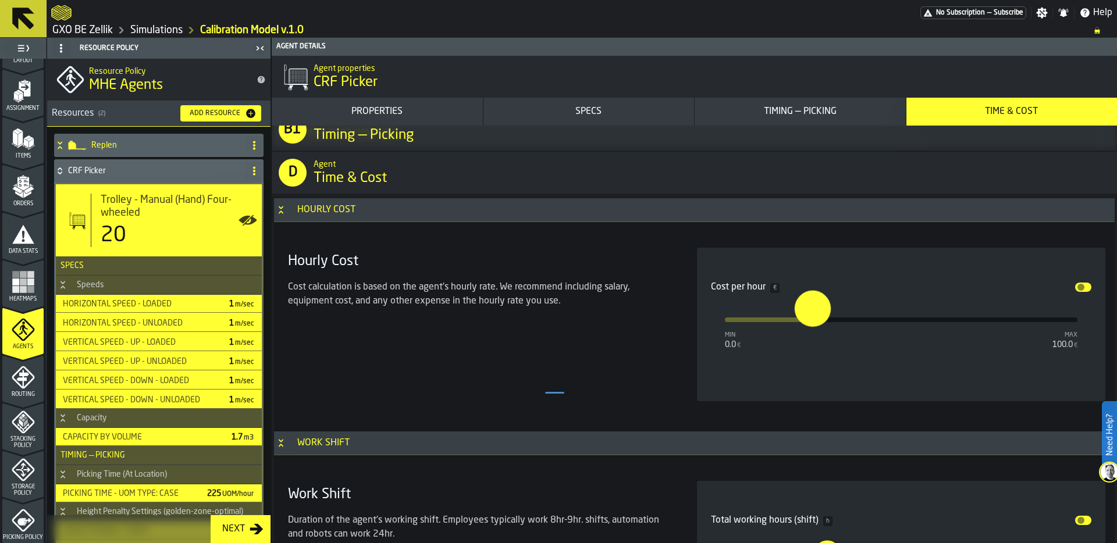
click at [659, 342] on div "Hourly Cost Cost calculation is based on the agent's hourly rate. We recommend …" at bounding box center [478, 325] width 390 height 154
click at [549, 318] on div "Hourly Cost Cost calculation is based on the agent's hourly rate. We recommend …" at bounding box center [478, 325] width 390 height 154
click at [634, 315] on div "Cost calculation is based on the agent's hourly rate. We recommend including sa…" at bounding box center [478, 298] width 381 height 37
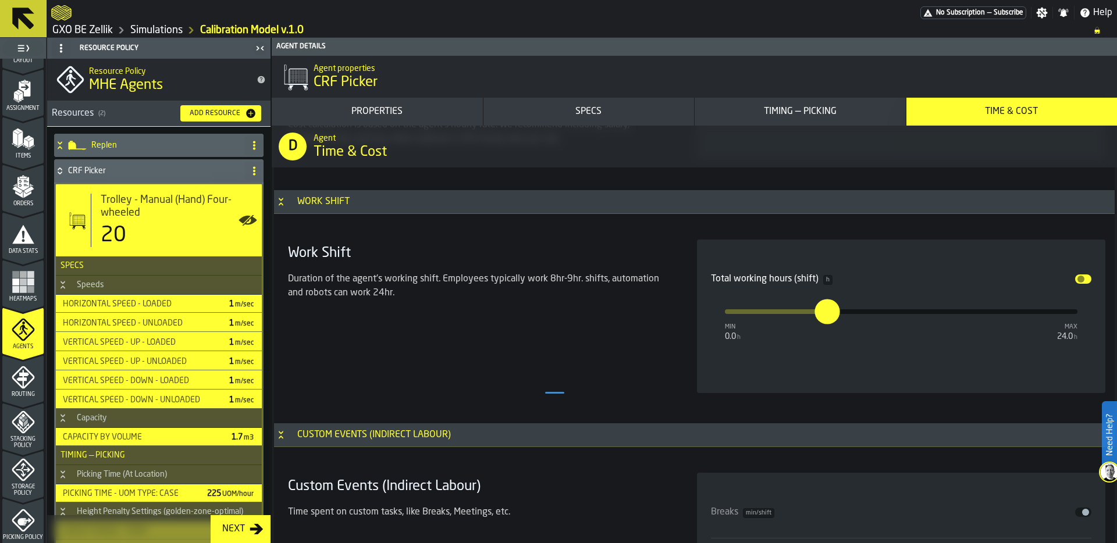
scroll to position [3827, 0]
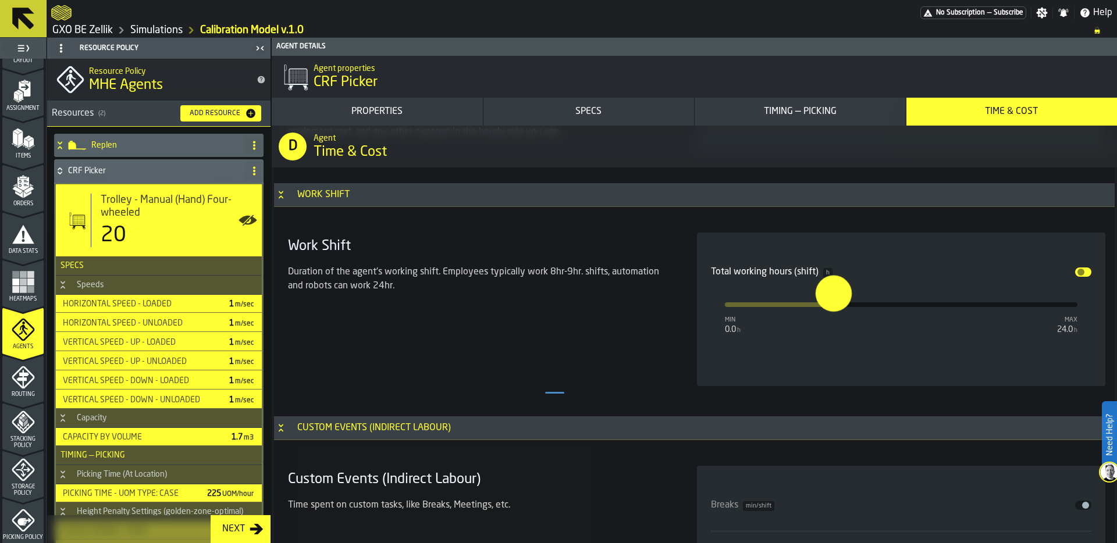
type input "***"
drag, startPoint x: 826, startPoint y: 314, endPoint x: 833, endPoint y: 309, distance: 8.4
click at [830, 309] on input "***" at bounding box center [823, 294] width 13 height 36
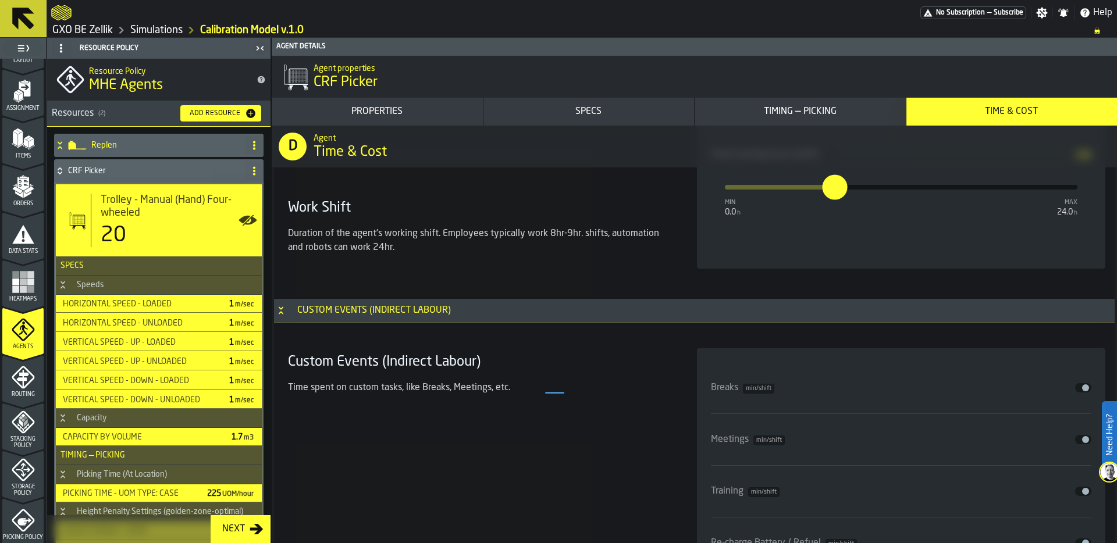
scroll to position [3947, 0]
click at [1078, 385] on button "Disable" at bounding box center [1083, 385] width 16 height 9
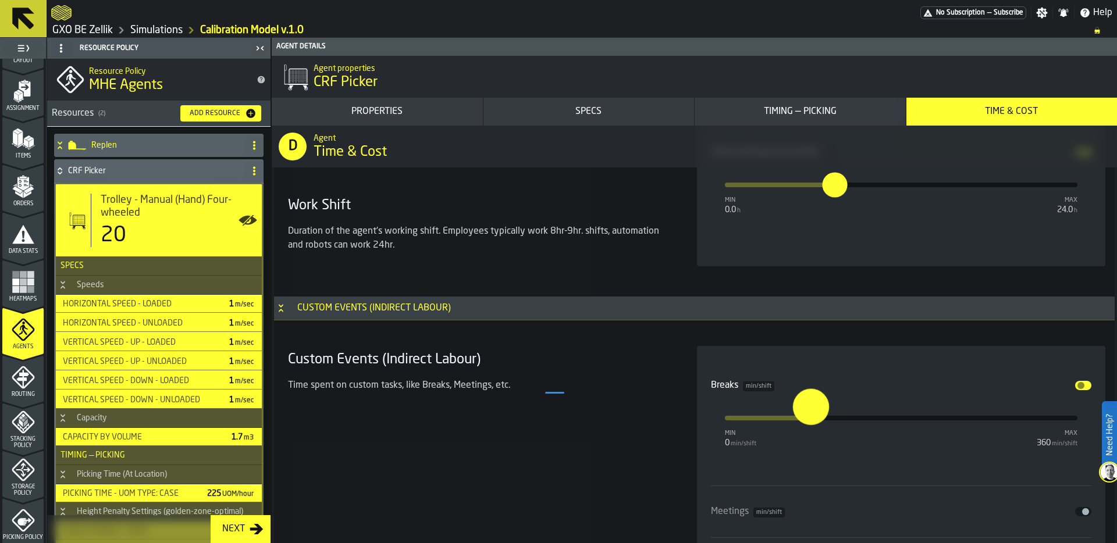
type input "**"
drag, startPoint x: 727, startPoint y: 422, endPoint x: 797, endPoint y: 423, distance: 69.2
click at [797, 423] on input "**" at bounding box center [789, 407] width 18 height 36
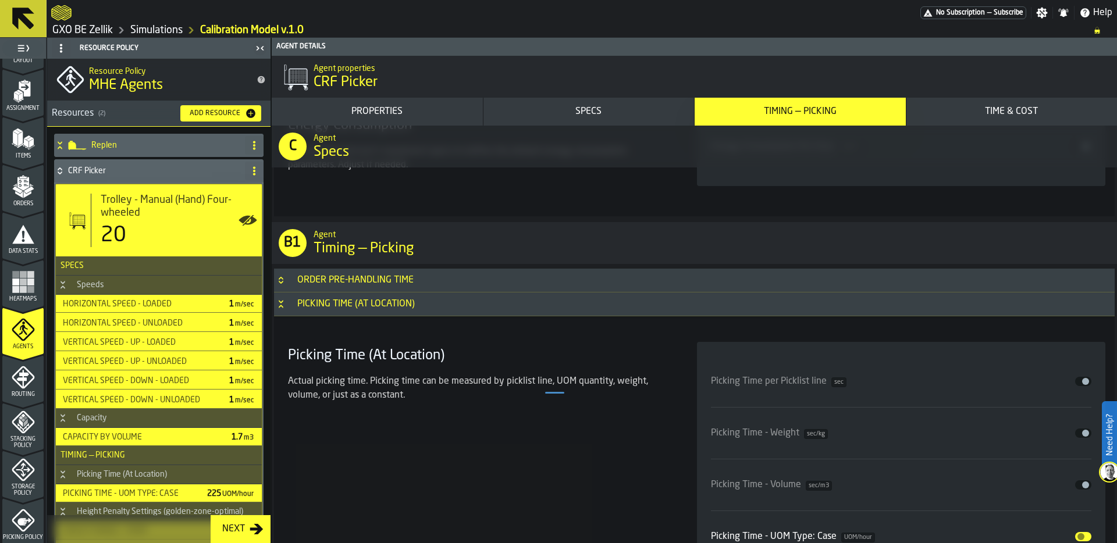
scroll to position [2790, 0]
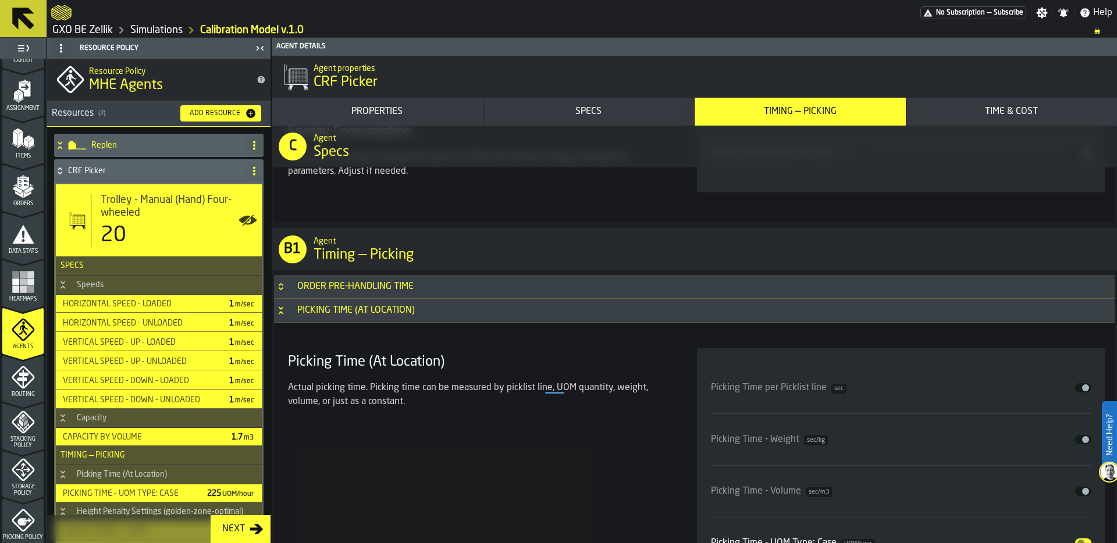
click at [282, 310] on icon "Button-Picking Time (At Location)-open" at bounding box center [280, 310] width 9 height 9
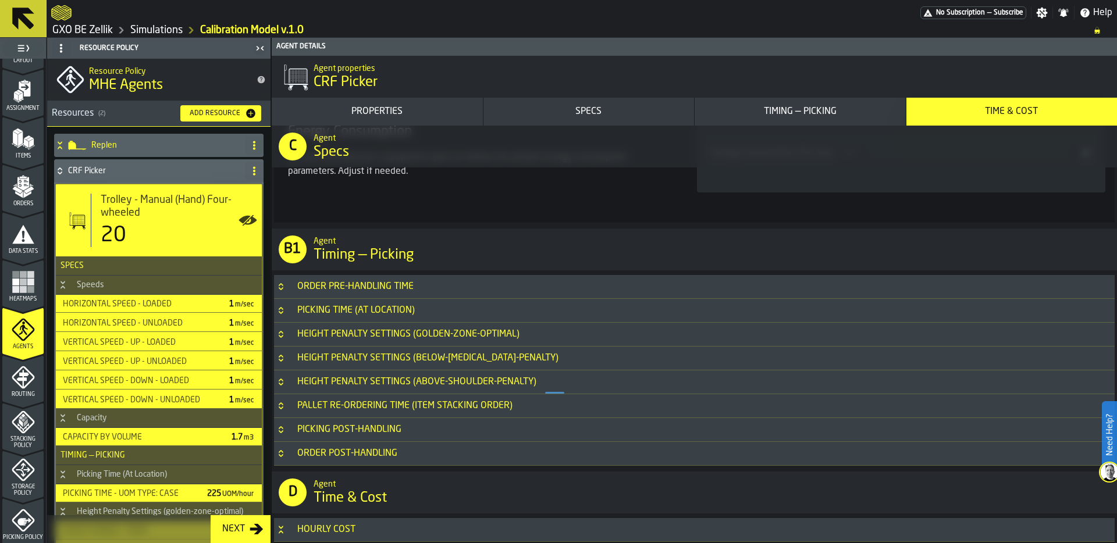
click at [61, 171] on icon at bounding box center [60, 170] width 12 height 9
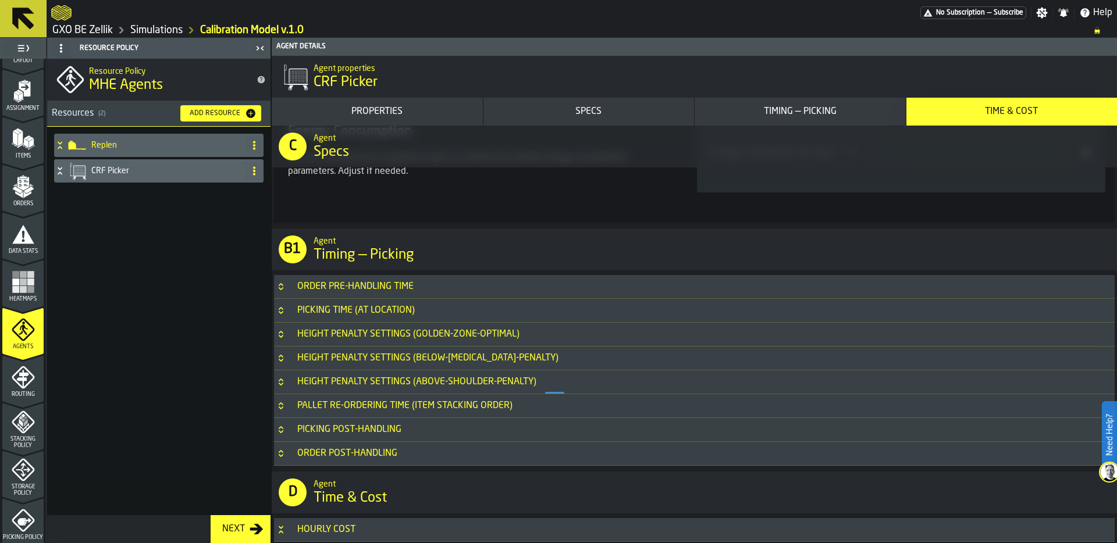
click at [129, 142] on h4 "Replen" at bounding box center [165, 145] width 149 height 9
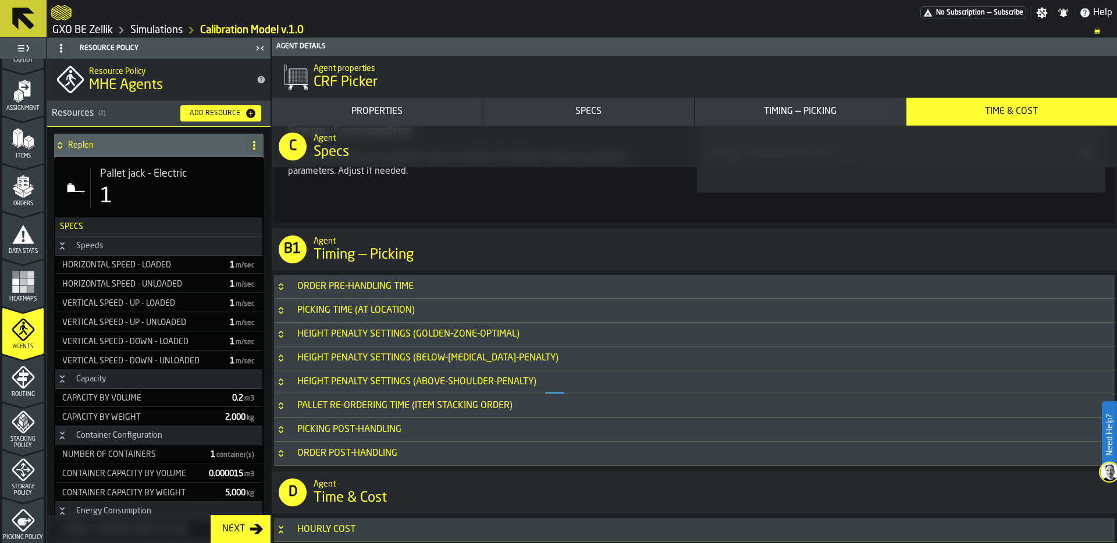
click at [151, 189] on div "1" at bounding box center [176, 196] width 153 height 23
type input "***"
type input "**"
type input "*"
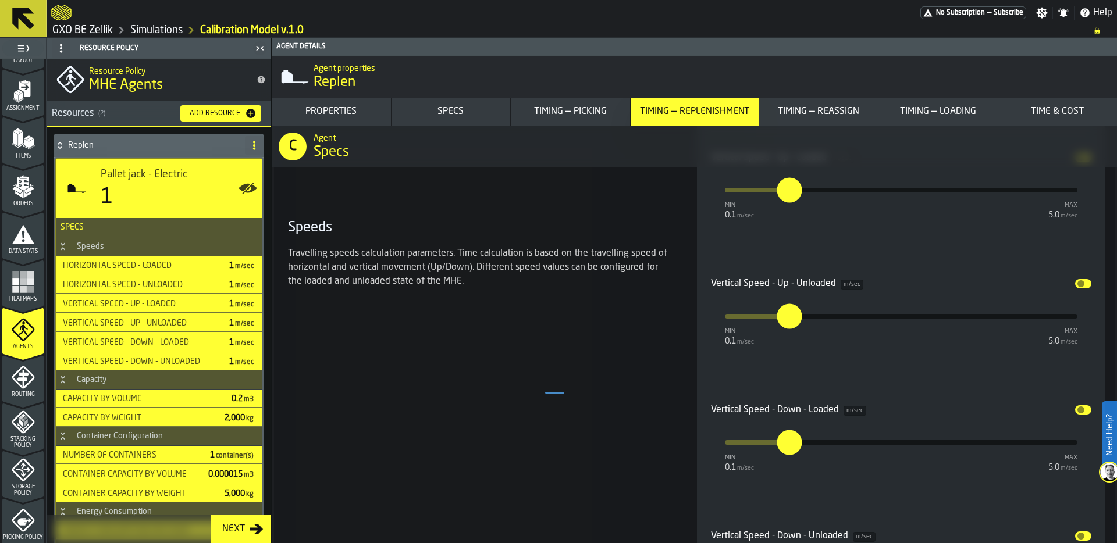
scroll to position [1467, 0]
click at [253, 145] on circle at bounding box center [254, 145] width 2 height 2
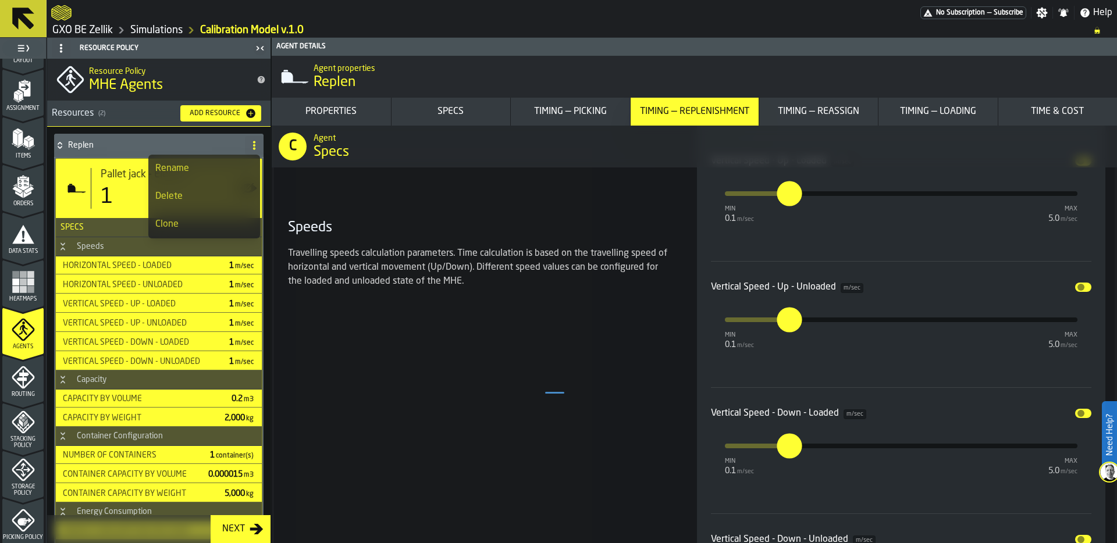
click at [565, 246] on div "Speeds Travelling speeds calculation parameters. Time calculation is based on t…" at bounding box center [478, 258] width 381 height 79
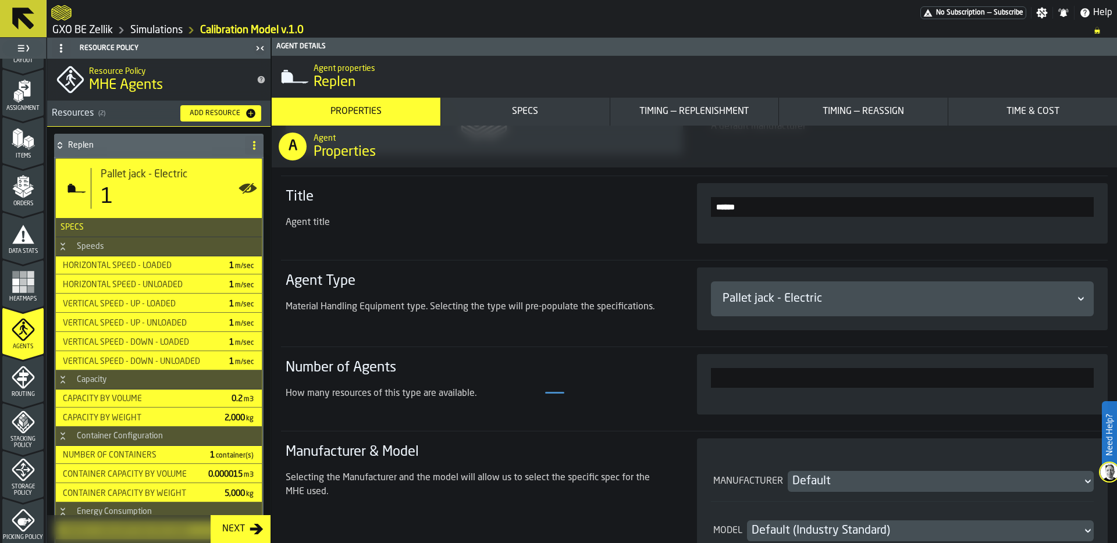
scroll to position [175, 0]
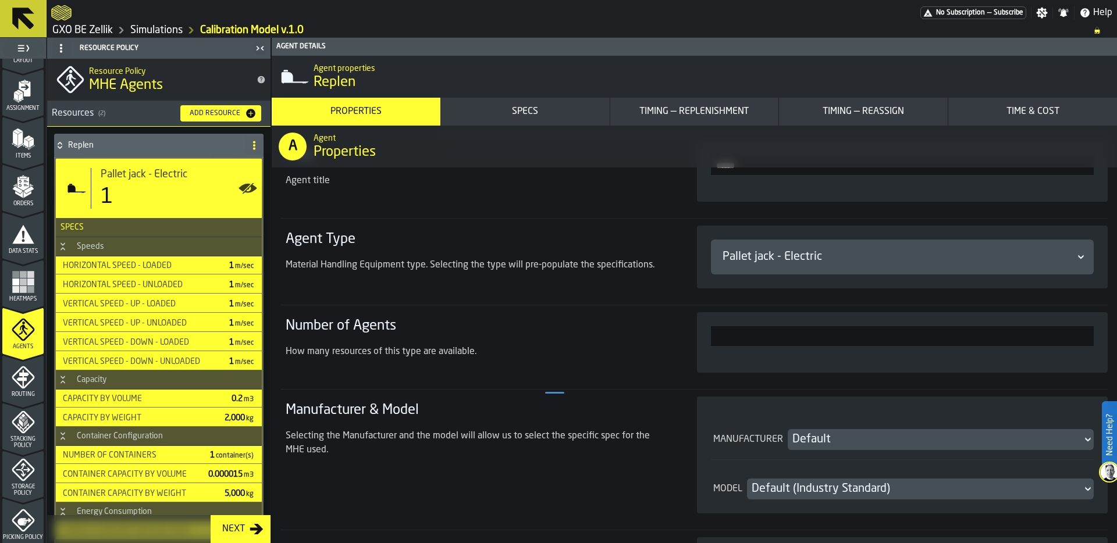
drag, startPoint x: 1034, startPoint y: 340, endPoint x: 1117, endPoint y: 340, distance: 82.6
click at [1117, 340] on div "A Agent Properties Type, Roles and Settings Default A default manufacturer Titl…" at bounding box center [694, 335] width 845 height 418
type input "*"
click at [651, 353] on div "How many resources of this type are available." at bounding box center [477, 352] width 383 height 14
click at [806, 255] on div "Pallet jack - Electric" at bounding box center [897, 257] width 349 height 16
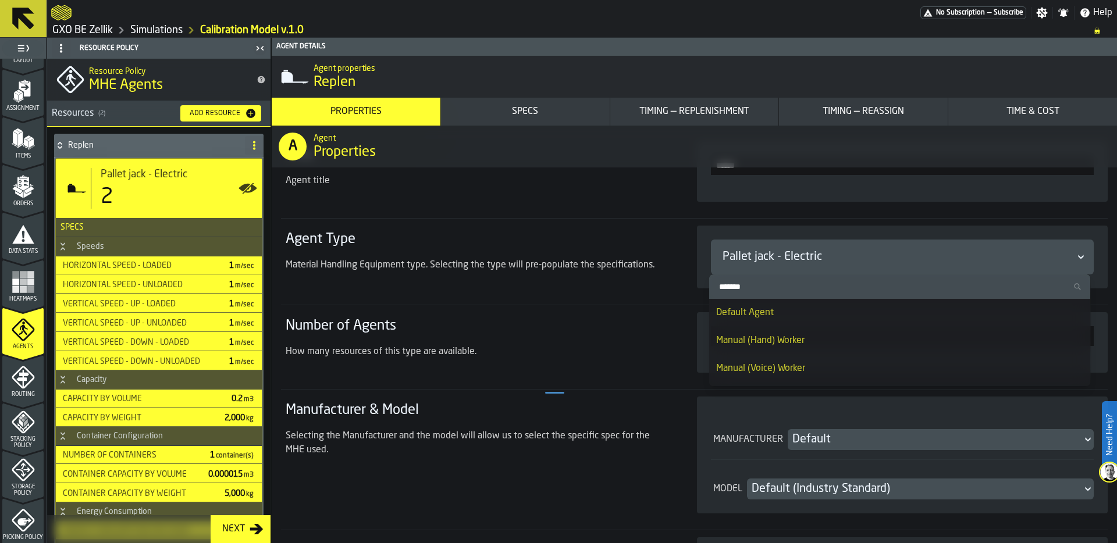
click at [637, 280] on div "Material Handling Equipment type. Selecting the type will pre-populate the spec…" at bounding box center [477, 269] width 383 height 23
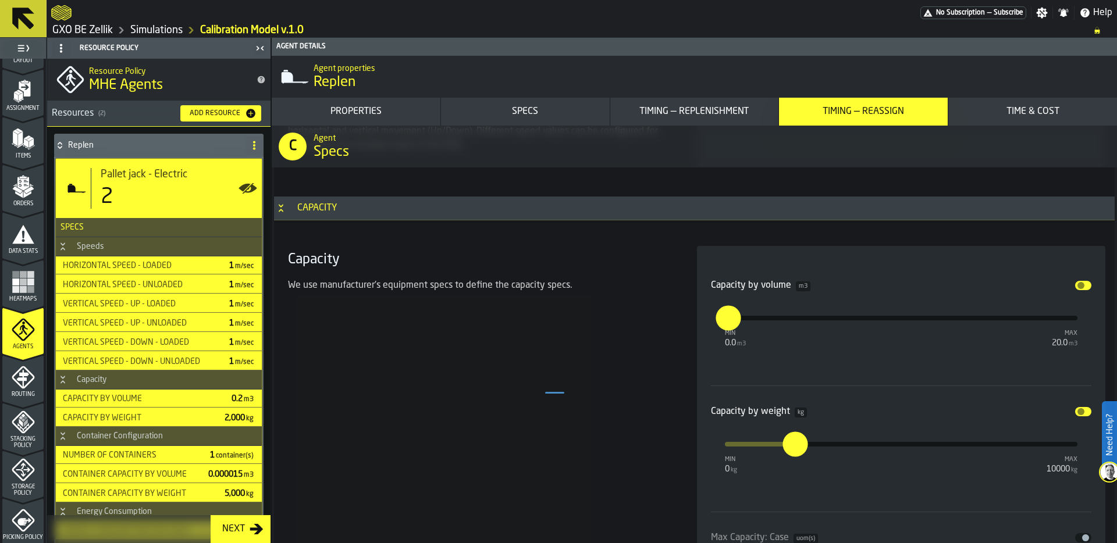
scroll to position [1953, 0]
click at [723, 318] on input "***" at bounding box center [716, 309] width 13 height 36
click at [725, 318] on input "***" at bounding box center [720, 320] width 9 height 25
type input "***"
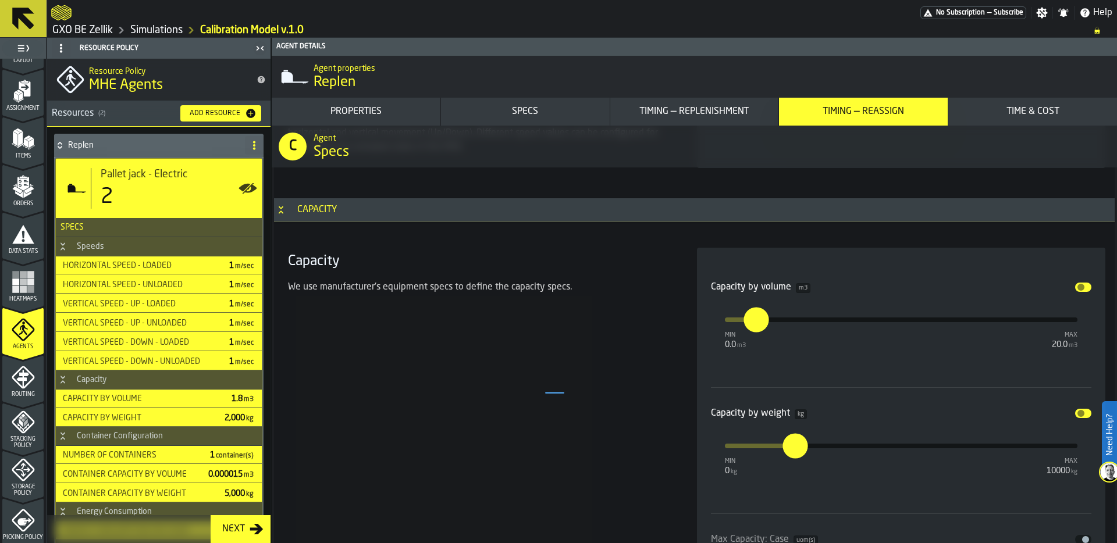
click at [603, 318] on div "Capacity We use manufacturer's equipment specs to define the capacity specs." at bounding box center [478, 465] width 390 height 435
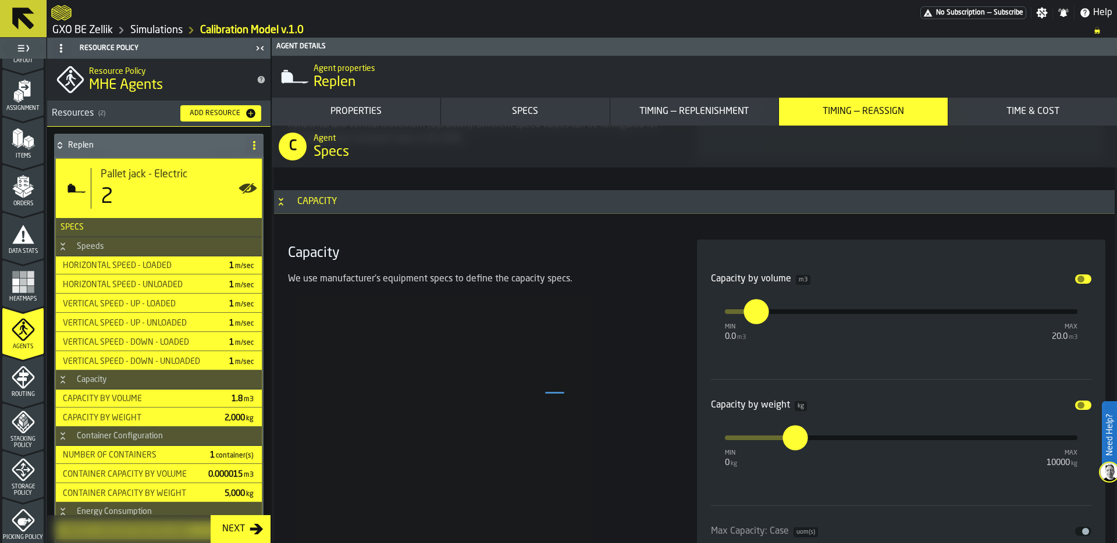
click at [1078, 407] on span "input-slider-Capacity by weight" at bounding box center [1081, 405] width 7 height 7
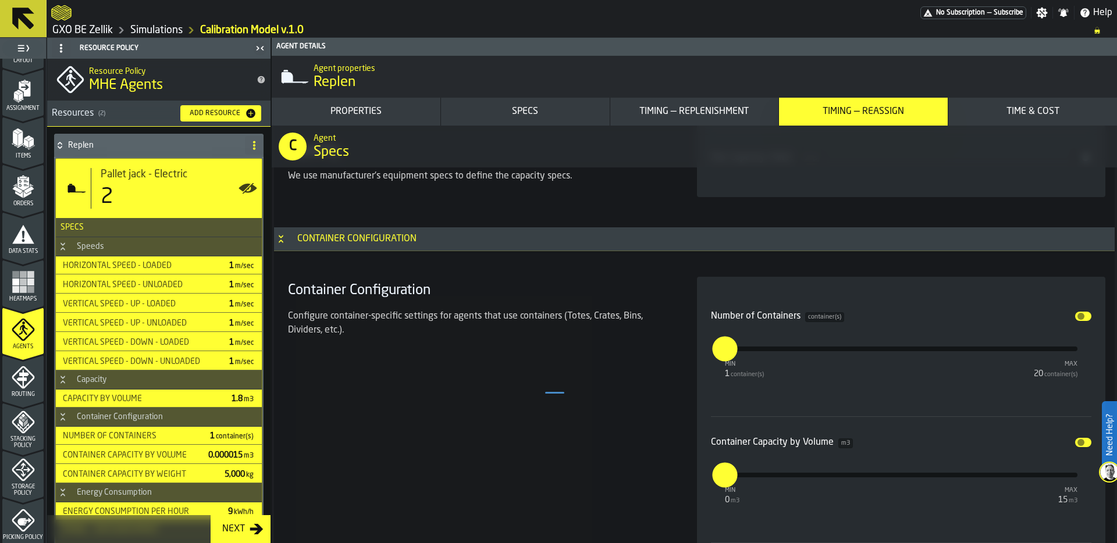
scroll to position [2367, 0]
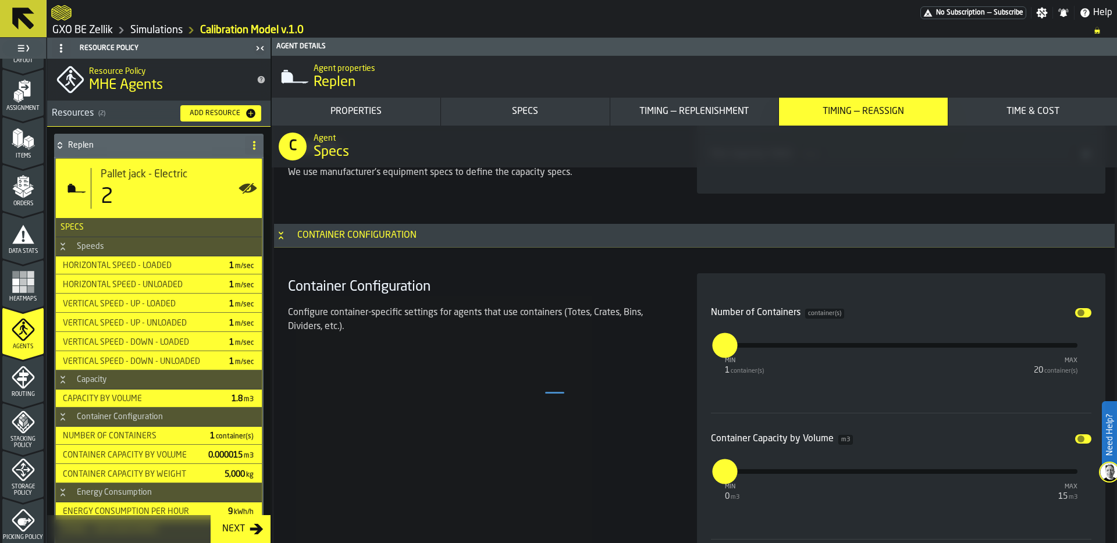
click at [1082, 313] on button "Disable" at bounding box center [1083, 312] width 16 height 9
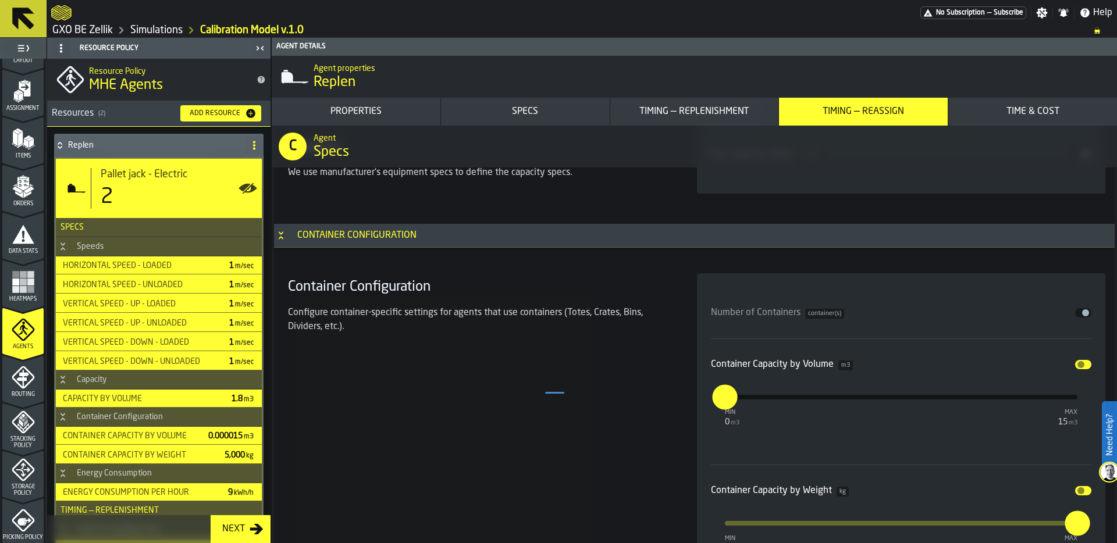
click at [1085, 360] on button "Disable" at bounding box center [1083, 364] width 16 height 9
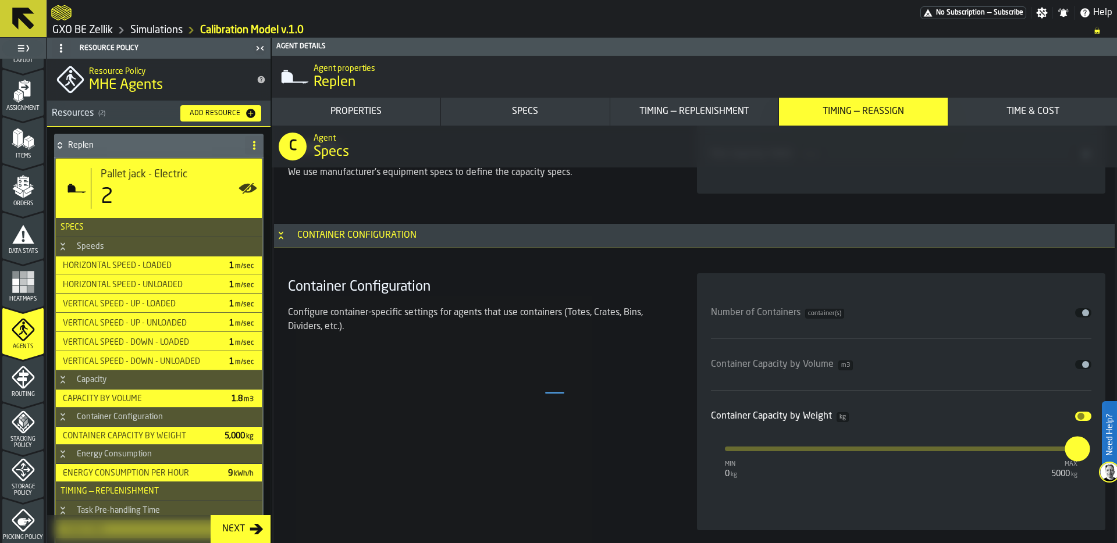
click at [1082, 415] on button "Disable" at bounding box center [1083, 416] width 16 height 9
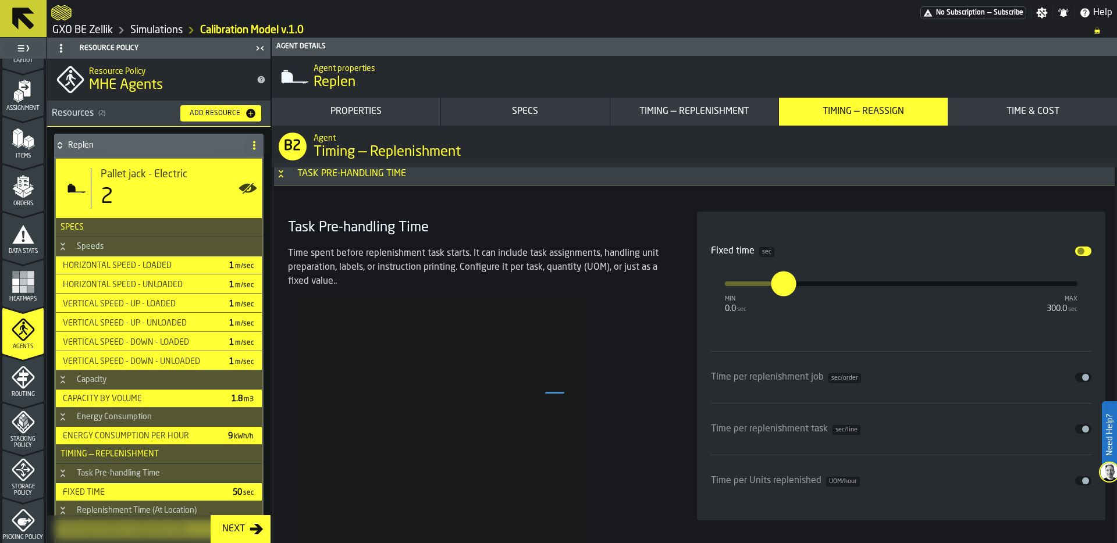
scroll to position [2976, 0]
click at [1082, 252] on button "Disable" at bounding box center [1083, 252] width 16 height 9
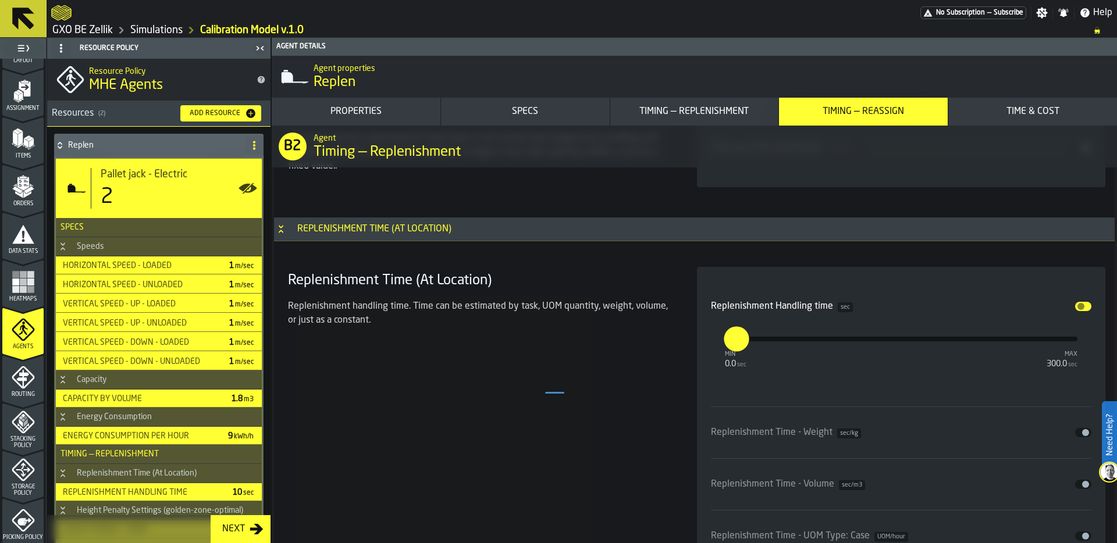
scroll to position [3243, 0]
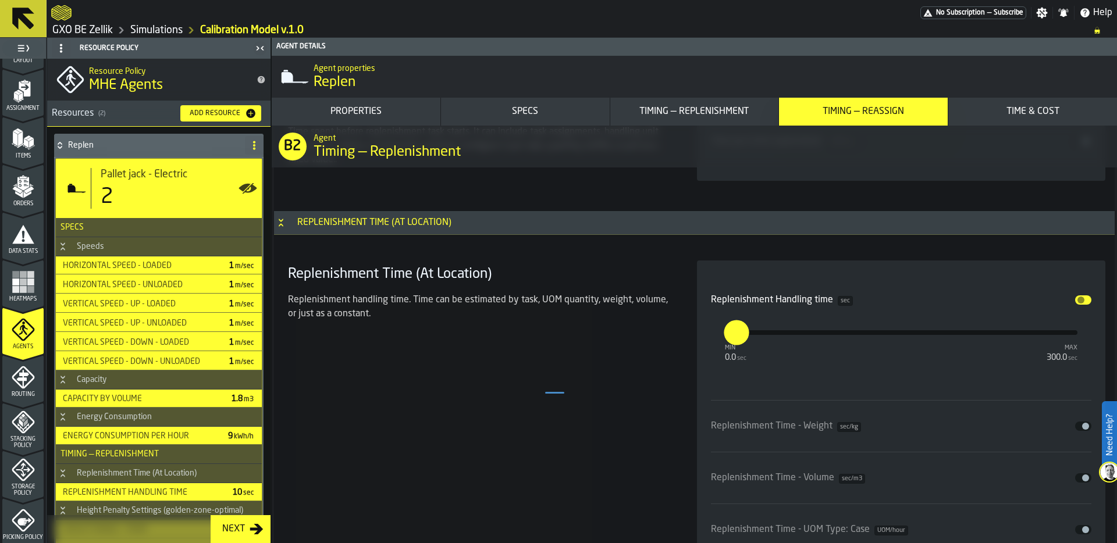
click at [1080, 300] on span "input-slider-Replenishment Handling time" at bounding box center [1081, 300] width 7 height 7
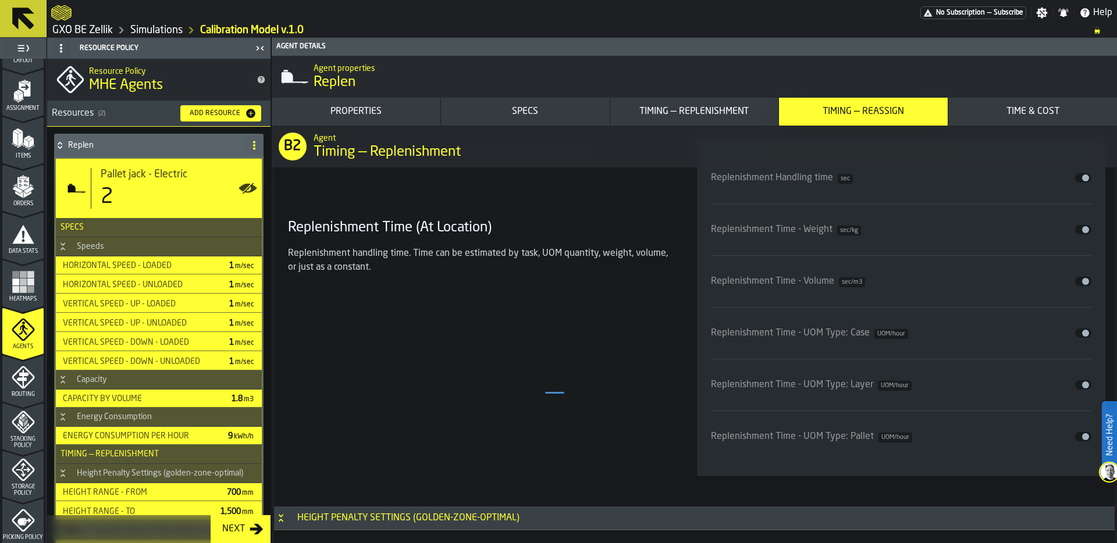
scroll to position [3378, 0]
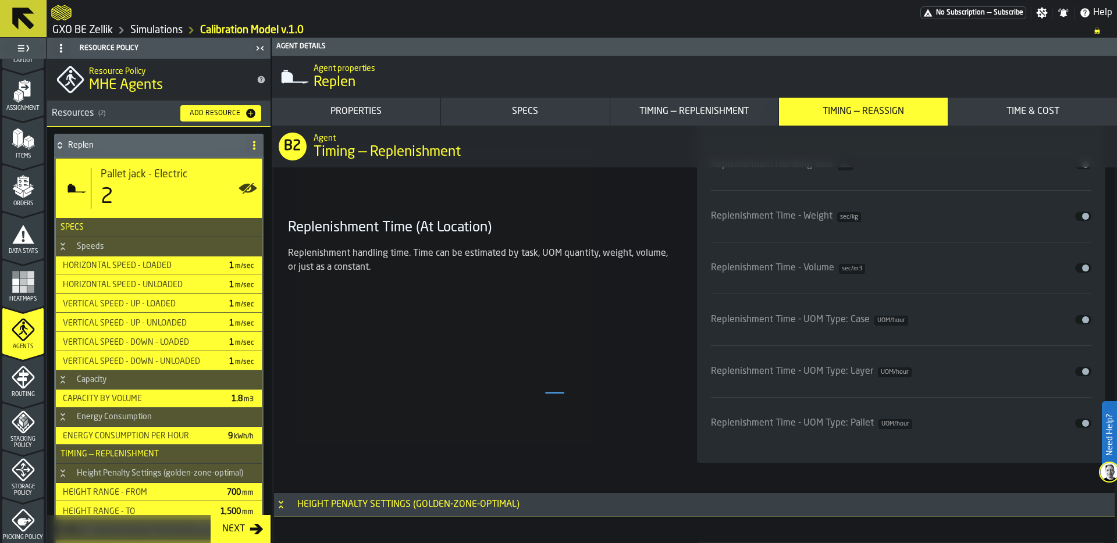
click at [1082, 421] on span "input-slider-Replenishment Time - UOM Type: Pallet" at bounding box center [1085, 423] width 7 height 7
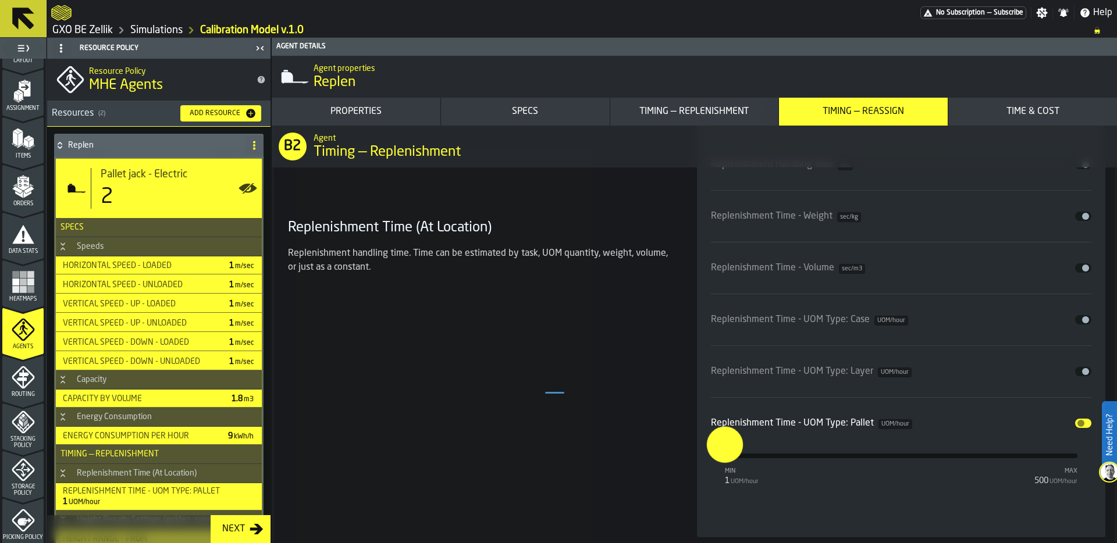
click at [724, 458] on input "*" at bounding box center [715, 445] width 18 height 36
type input "**"
click at [639, 426] on div "Replenishment Time (At Location) Replenishment handling time. Time can be estim…" at bounding box center [478, 331] width 390 height 413
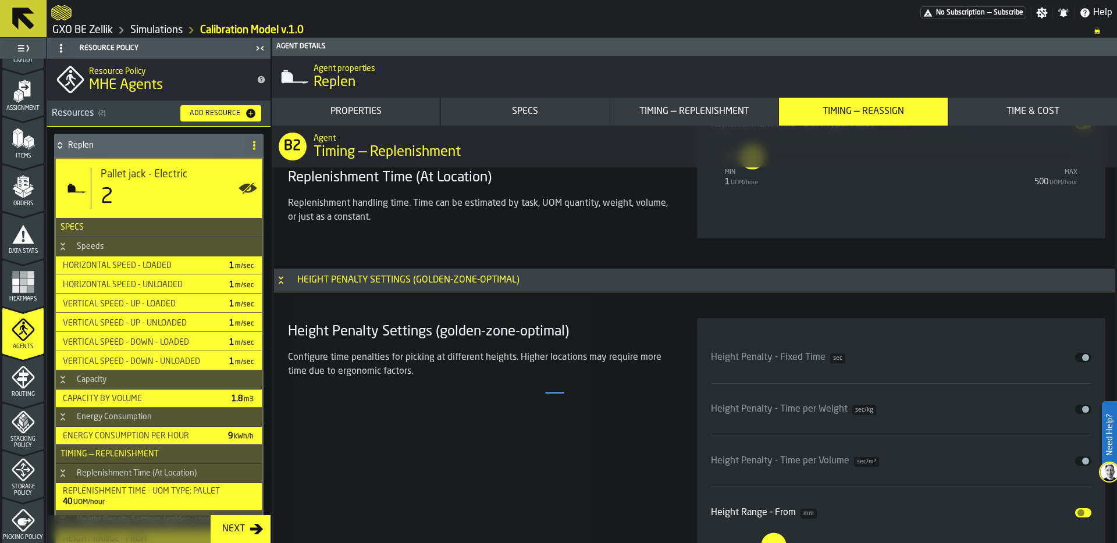
scroll to position [3769, 0]
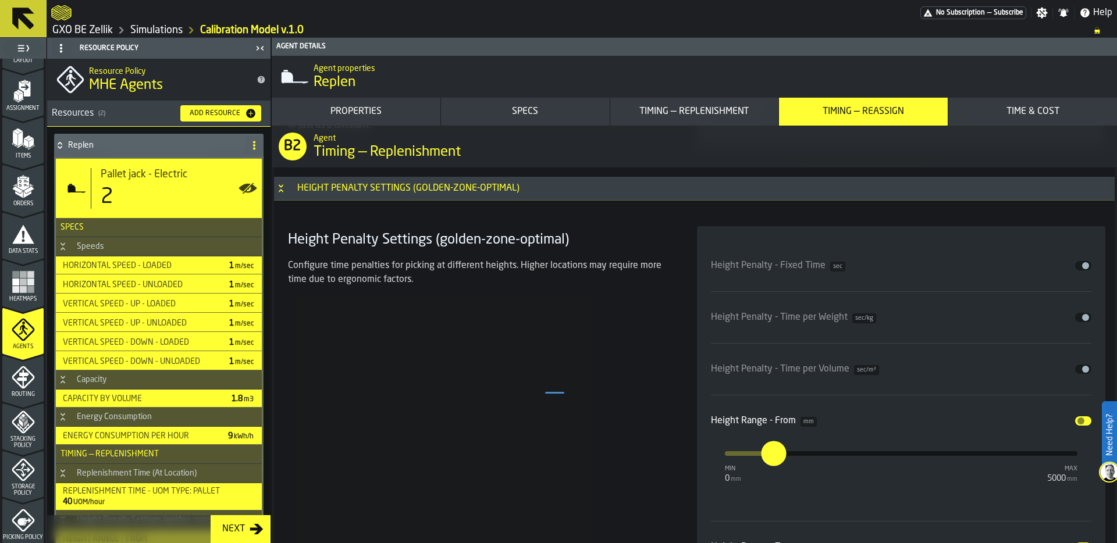
click at [1082, 420] on button "Disable" at bounding box center [1083, 421] width 16 height 9
click at [1079, 466] on div "Height Range - To mm Disable" at bounding box center [901, 473] width 381 height 14
click at [1080, 472] on span "input-slider-Height Range - To" at bounding box center [1081, 473] width 7 height 7
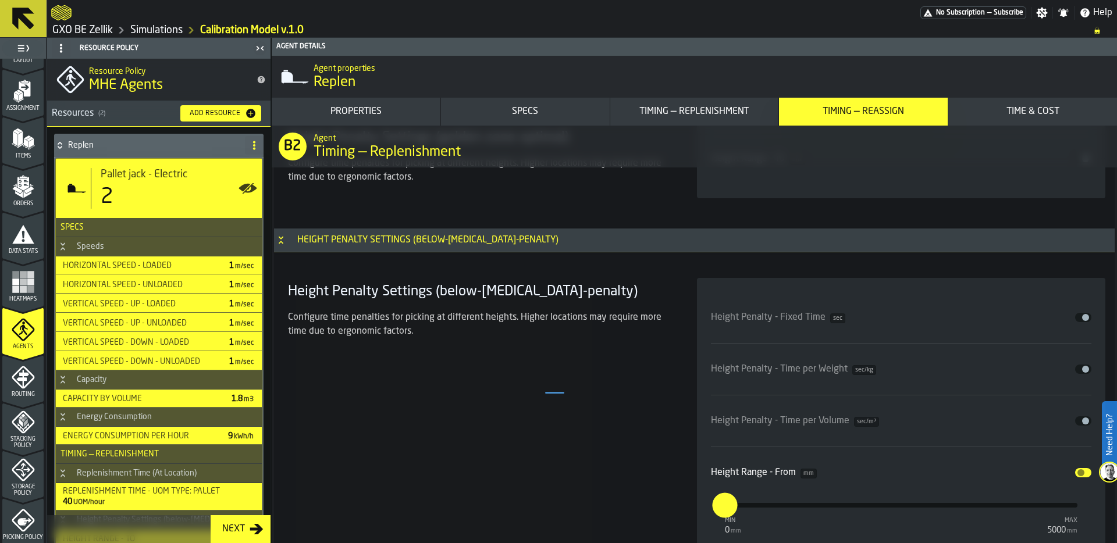
scroll to position [4197, 0]
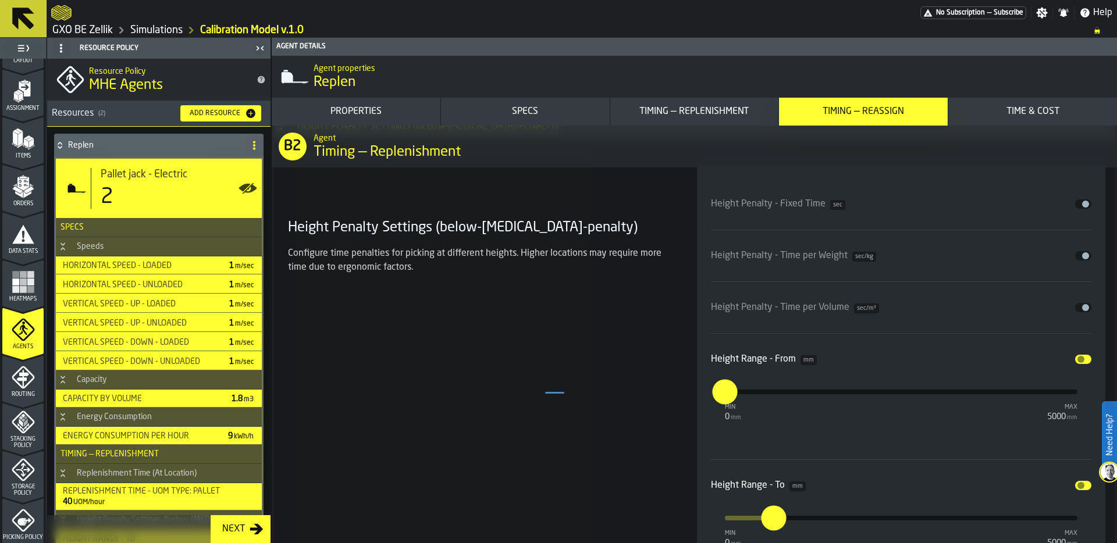
click at [1088, 357] on div "Height Penalty - Fixed Time sec Disable Height Penalty - Time per Weight sec/kg…" at bounding box center [901, 382] width 409 height 435
click at [1081, 357] on button "Disable" at bounding box center [1083, 359] width 16 height 9
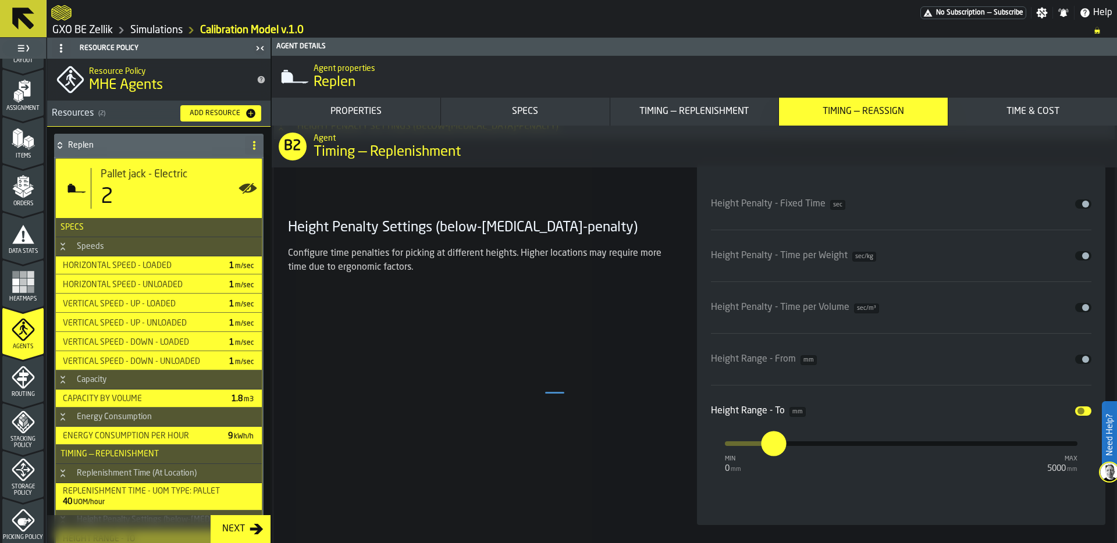
click at [1078, 414] on span "input-slider-Height Range - To" at bounding box center [1081, 411] width 7 height 7
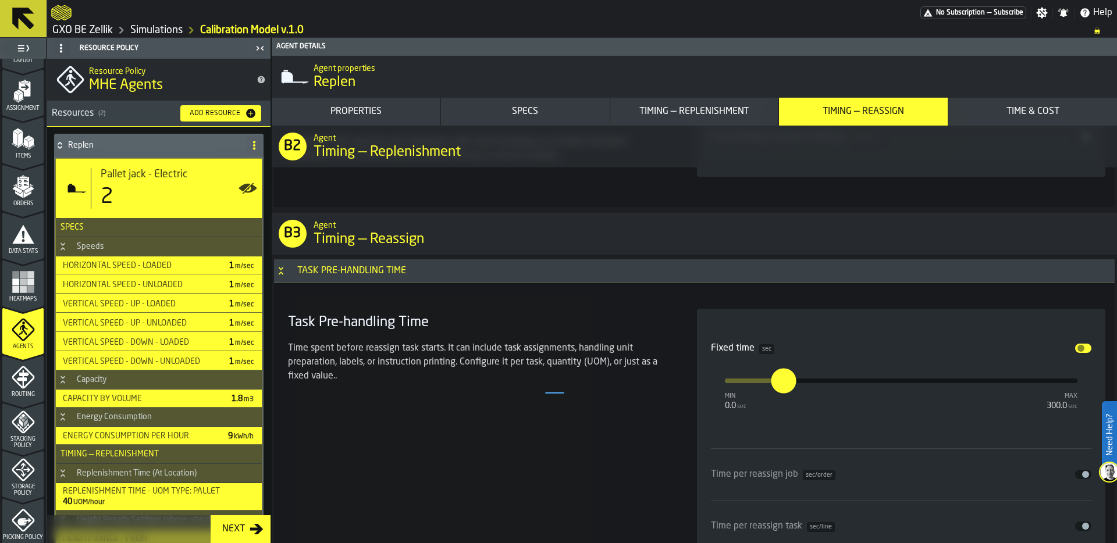
scroll to position [5527, 0]
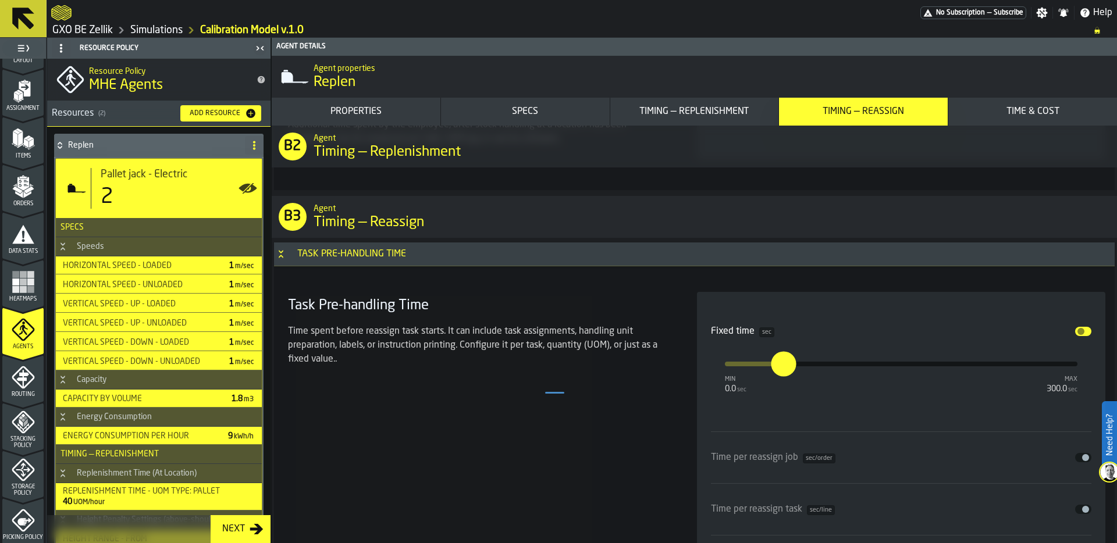
click at [1083, 331] on button "Disable" at bounding box center [1083, 331] width 16 height 9
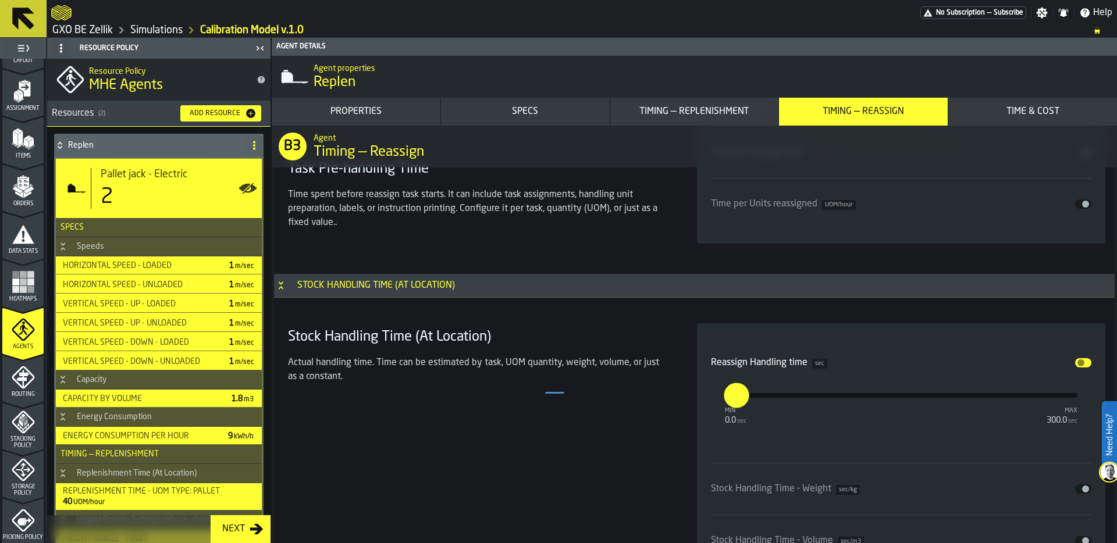
scroll to position [5827, 0]
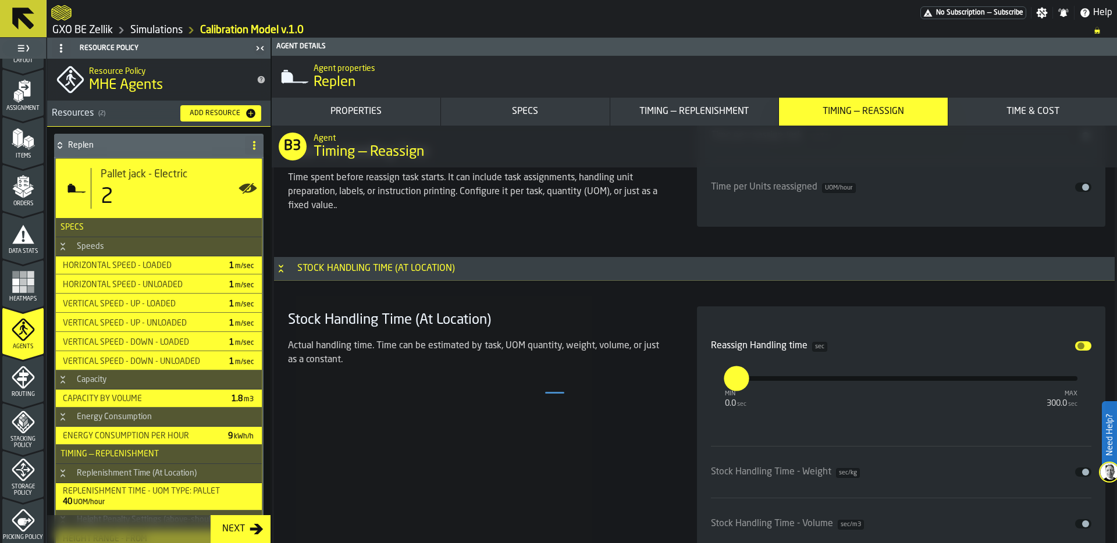
click at [1078, 345] on span "input-slider-Reassign Handling time" at bounding box center [1081, 346] width 7 height 7
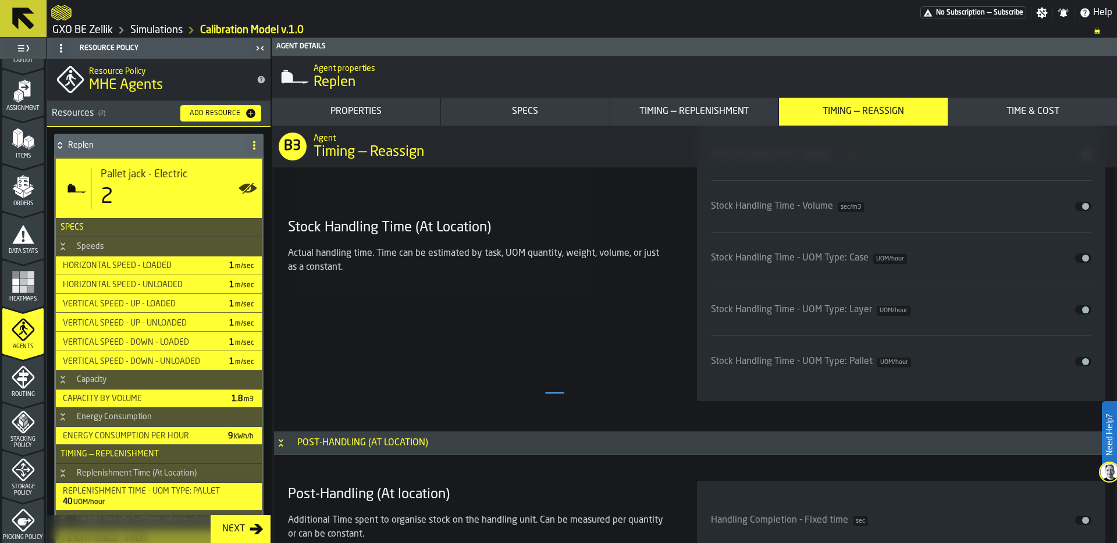
scroll to position [6071, 0]
click at [1082, 358] on span "input-slider-Stock Handling Time - UOM Type: Pallet" at bounding box center [1085, 361] width 7 height 7
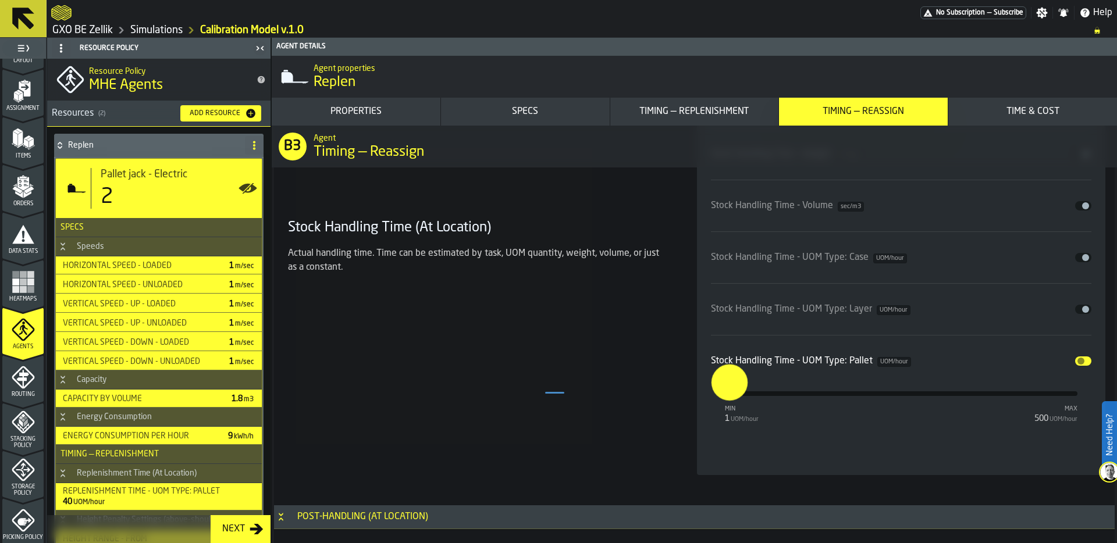
click at [728, 392] on input "*" at bounding box center [721, 383] width 18 height 36
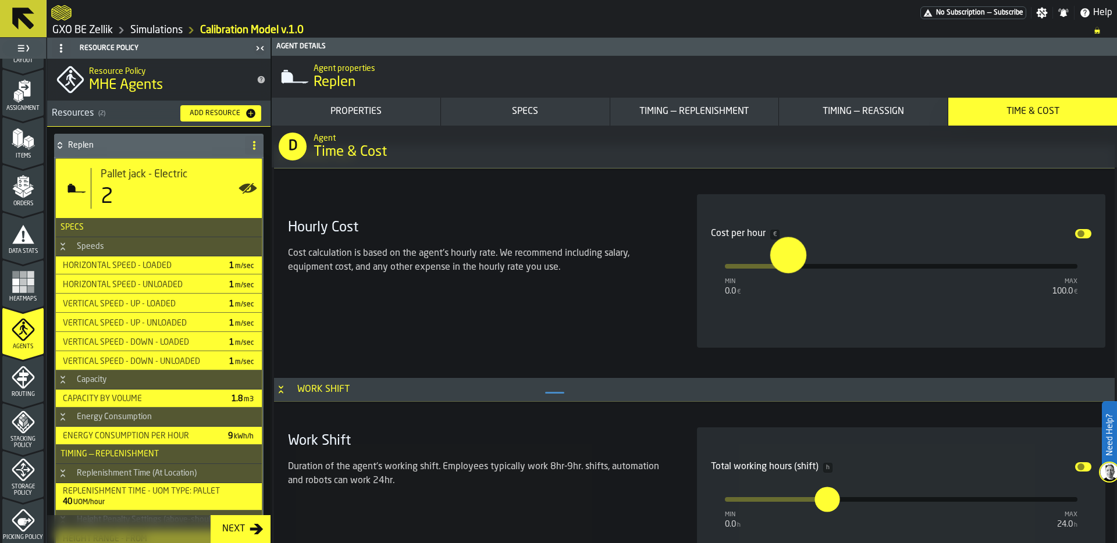
scroll to position [8541, 0]
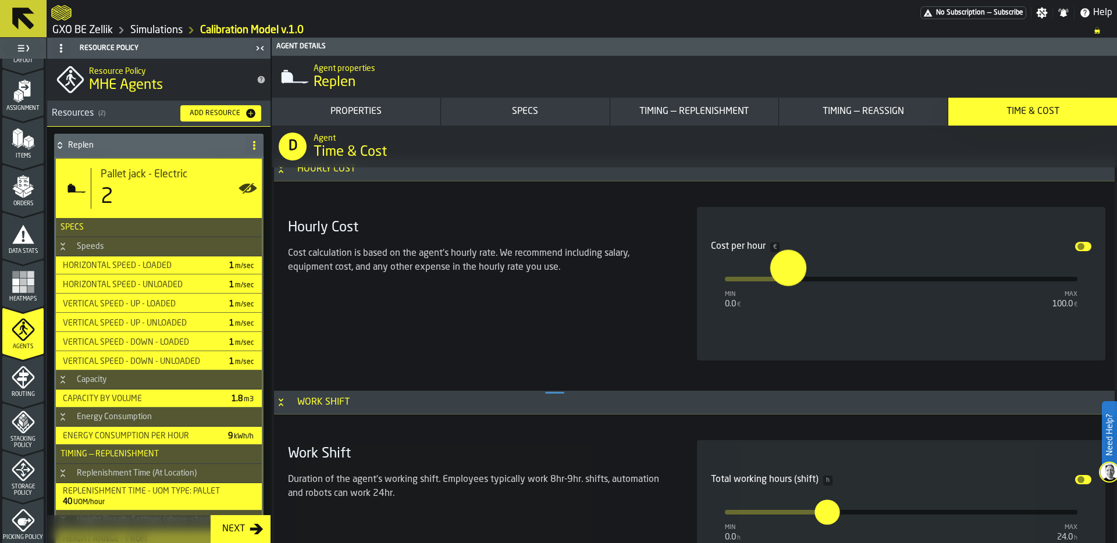
type input "**"
click at [788, 273] on input "**" at bounding box center [779, 268] width 18 height 36
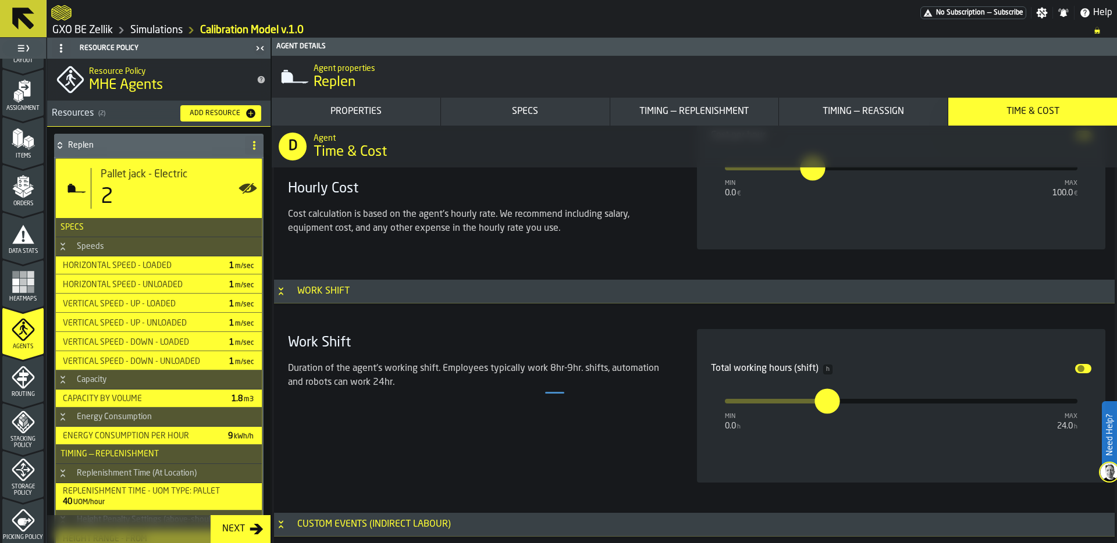
scroll to position [8670, 0]
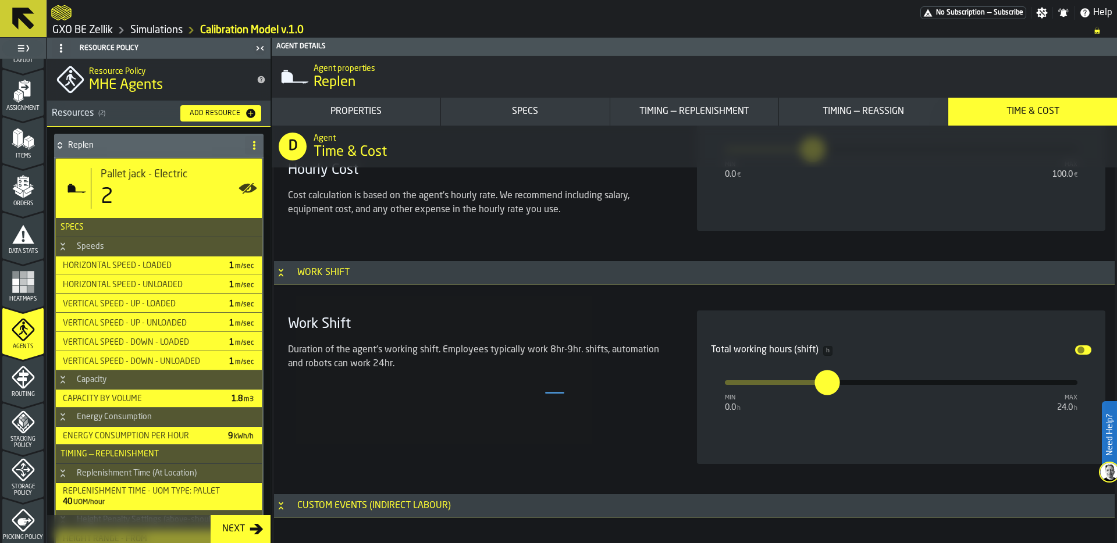
type input "**"
click at [828, 378] on input "***" at bounding box center [821, 383] width 13 height 25
click at [829, 378] on input "***" at bounding box center [823, 383] width 9 height 25
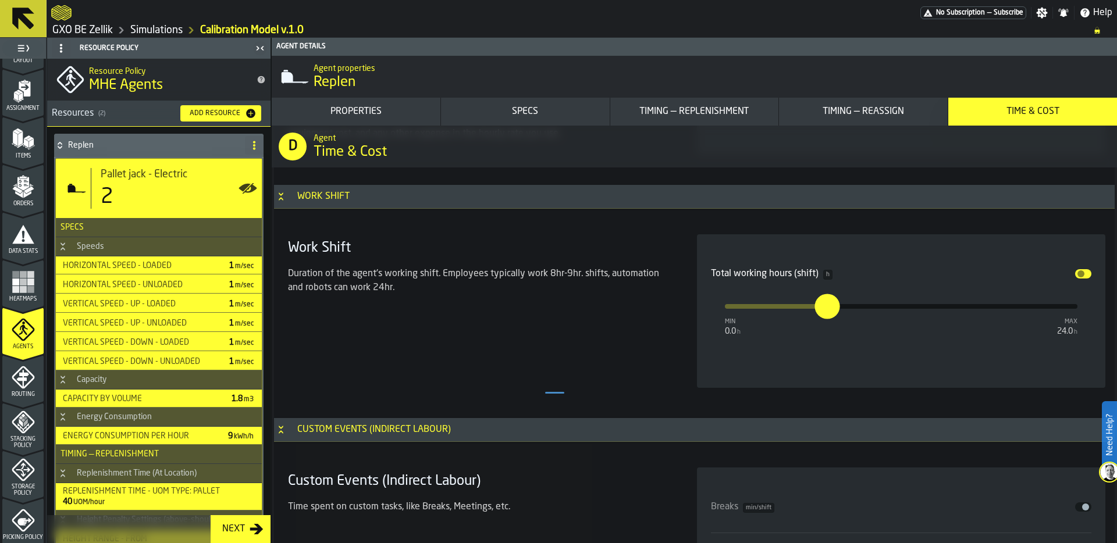
scroll to position [8869, 0]
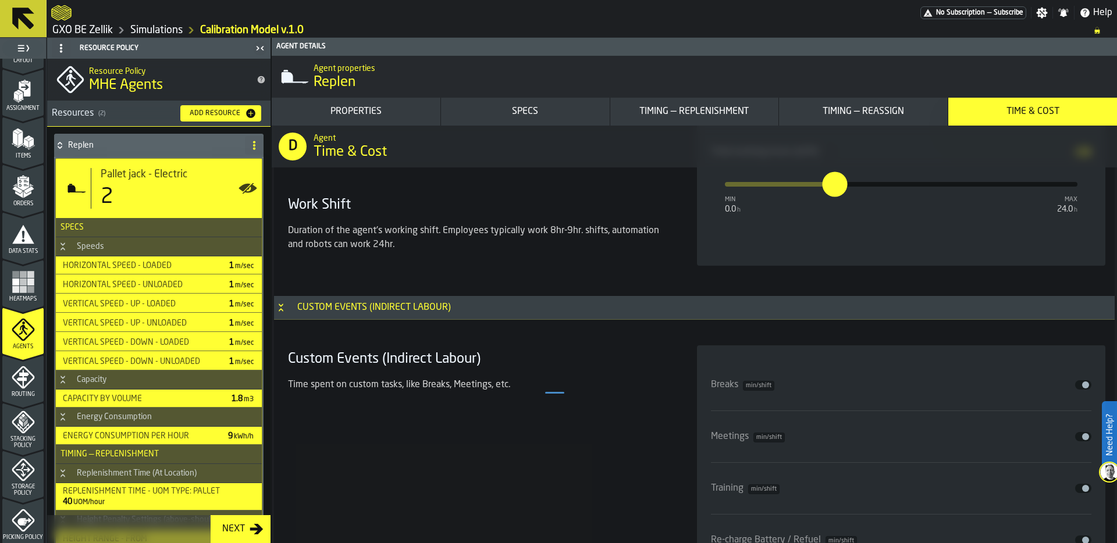
type input "***"
click at [1075, 384] on button "Disable" at bounding box center [1083, 385] width 16 height 9
click at [722, 419] on input "*" at bounding box center [715, 407] width 18 height 36
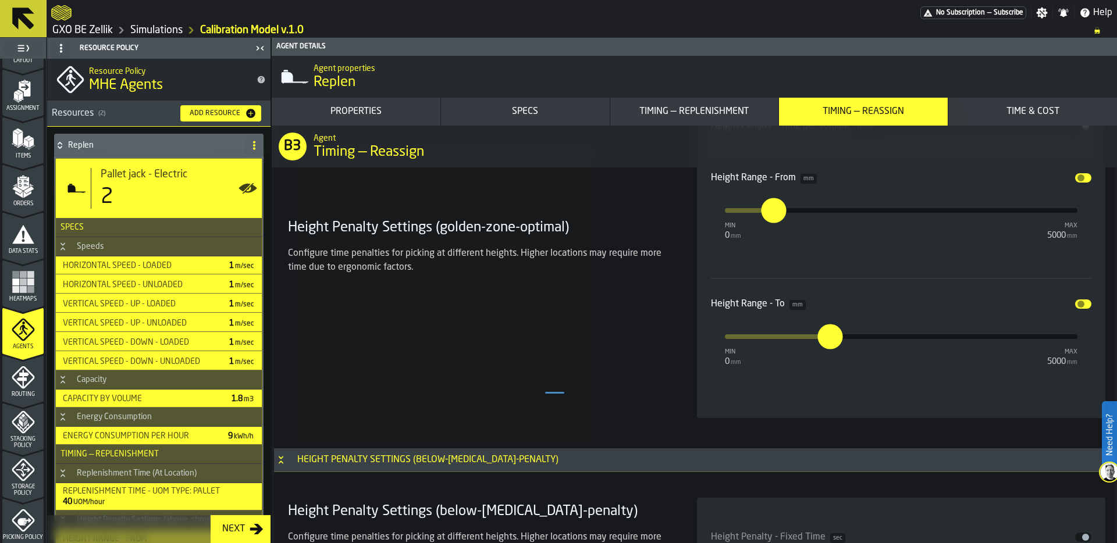
scroll to position [6731, 0]
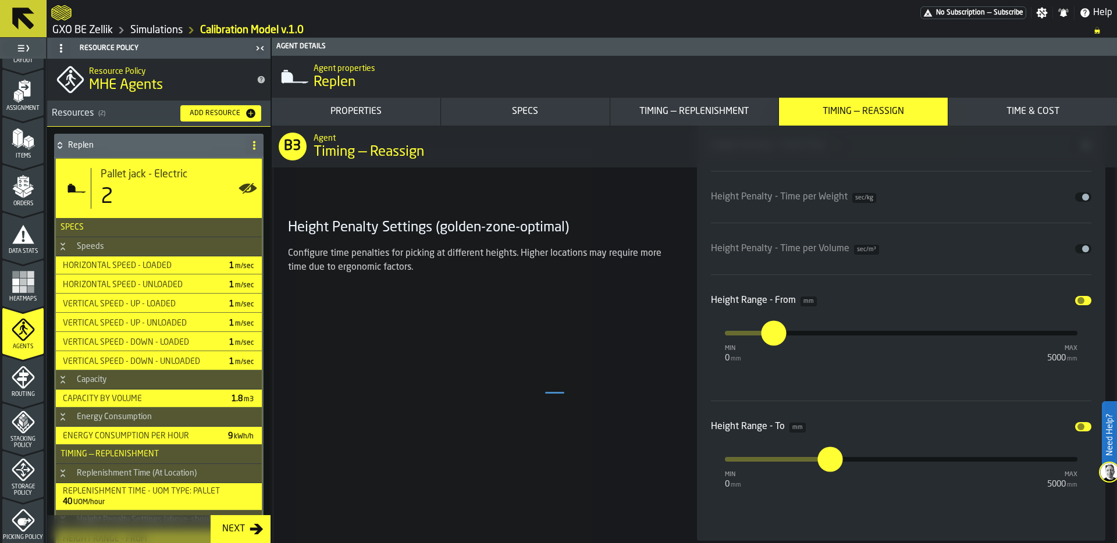
type input "**"
click at [56, 144] on icon at bounding box center [60, 145] width 12 height 9
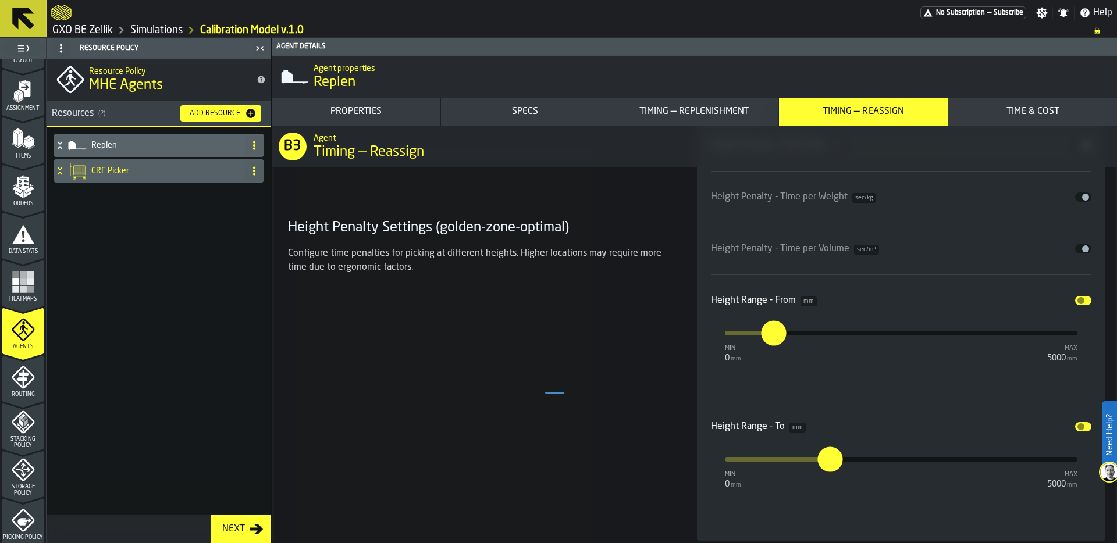
click at [29, 374] on icon "menu Routing" at bounding box center [23, 378] width 23 height 23
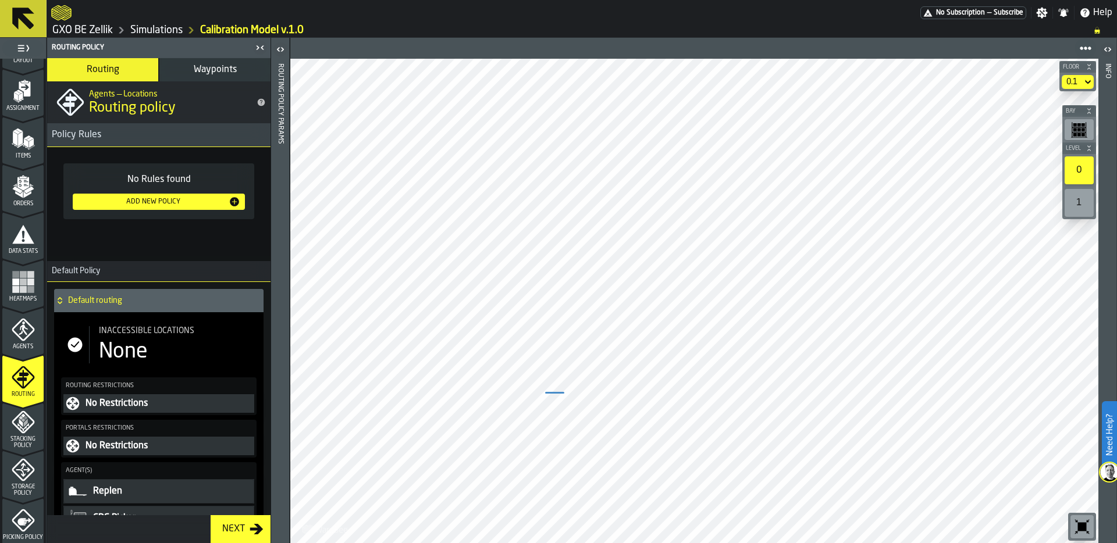
click at [1086, 76] on icon at bounding box center [1088, 82] width 12 height 14
click at [1068, 95] on li "0" at bounding box center [1056, 103] width 74 height 28
click at [226, 74] on button "Waypoints" at bounding box center [214, 69] width 111 height 23
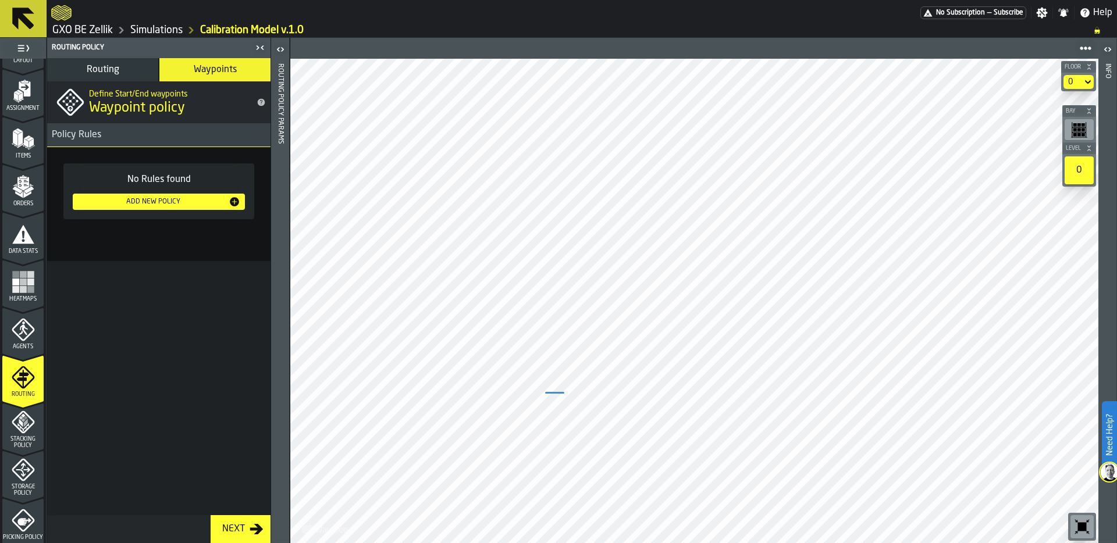
click at [188, 204] on div "Add New Policy" at bounding box center [152, 202] width 151 height 8
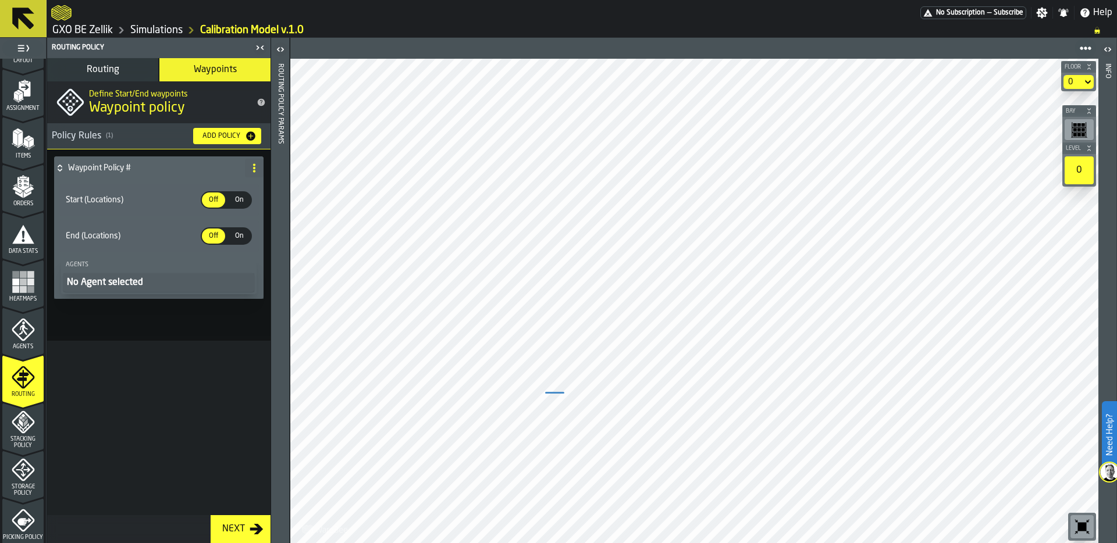
click at [238, 233] on span "On" at bounding box center [239, 236] width 19 height 10
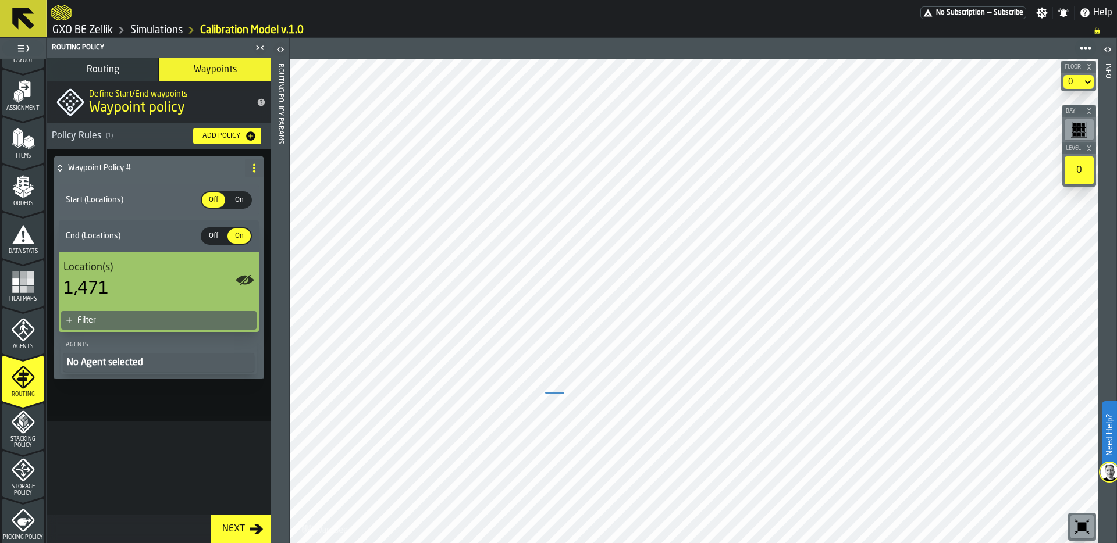
click at [134, 322] on div "Filter" at bounding box center [164, 320] width 175 height 9
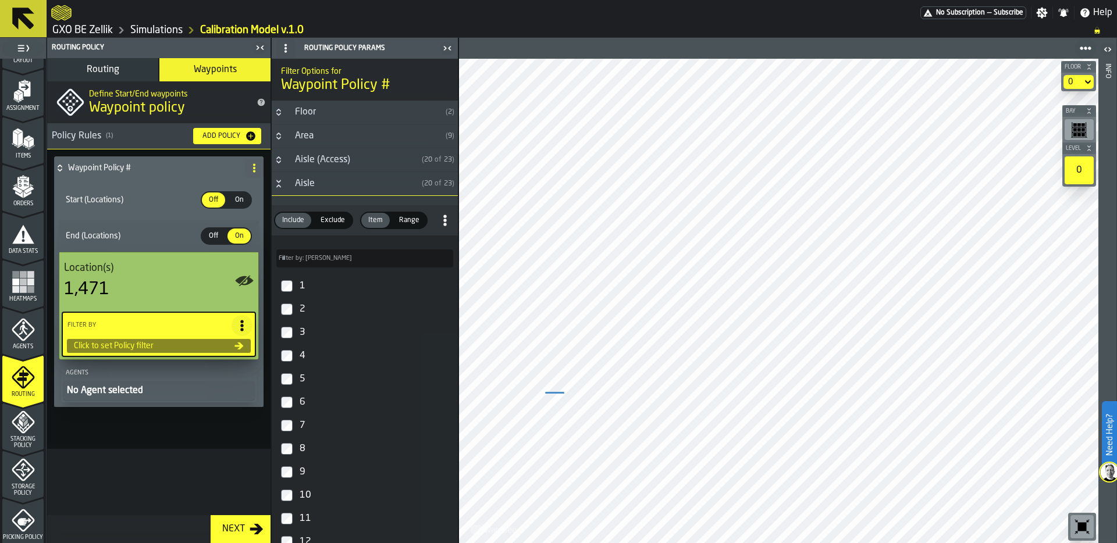
click at [279, 183] on icon "Button-Aisle-open" at bounding box center [278, 183] width 9 height 9
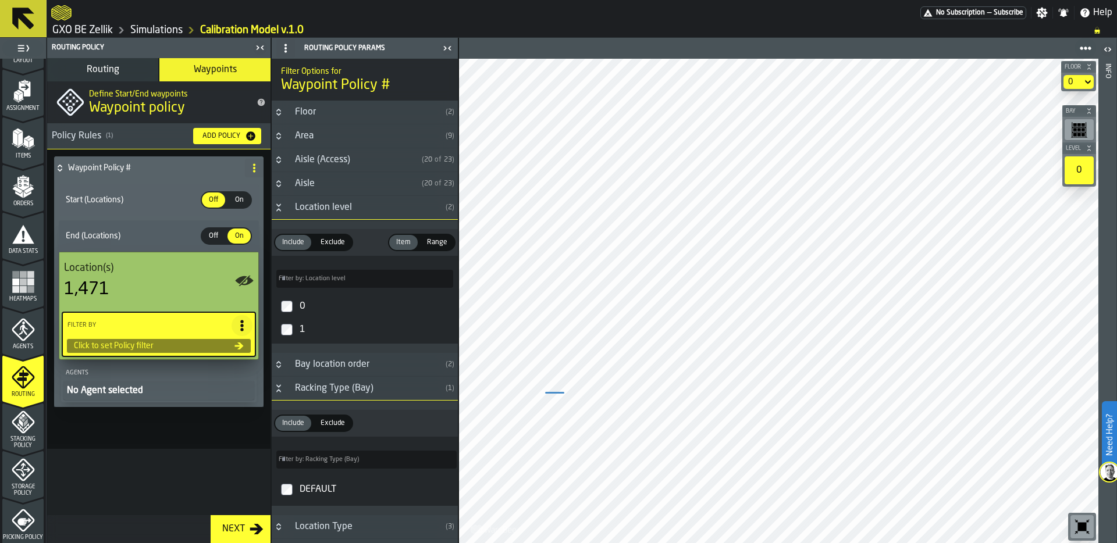
click at [277, 204] on icon "Button-Location level-open" at bounding box center [278, 205] width 4 height 3
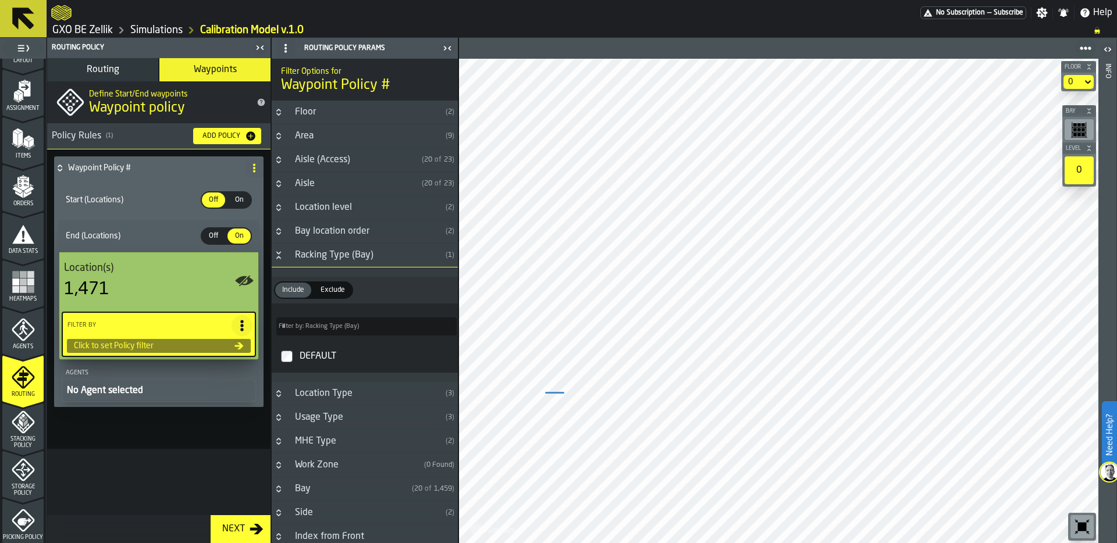
click at [278, 254] on icon "Button-Racking Type (Bay)-open" at bounding box center [278, 255] width 9 height 9
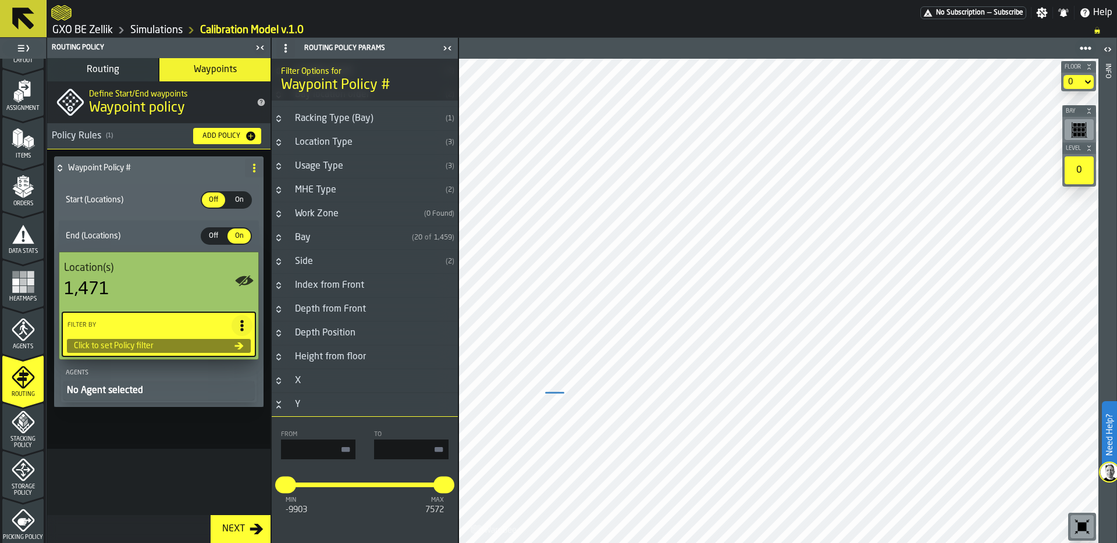
scroll to position [158, 0]
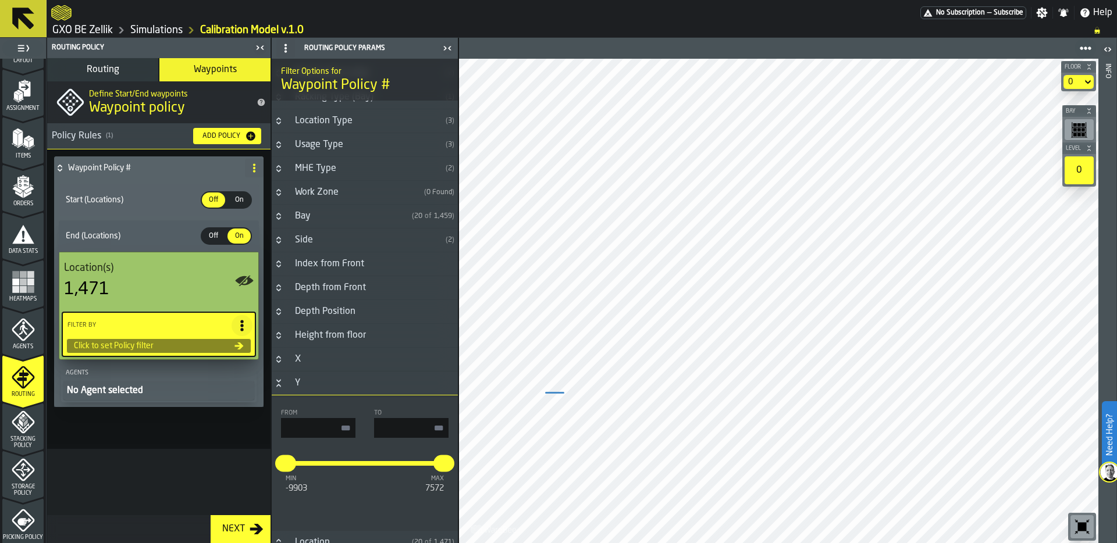
click at [276, 385] on icon "Button-Y-open" at bounding box center [278, 383] width 9 height 9
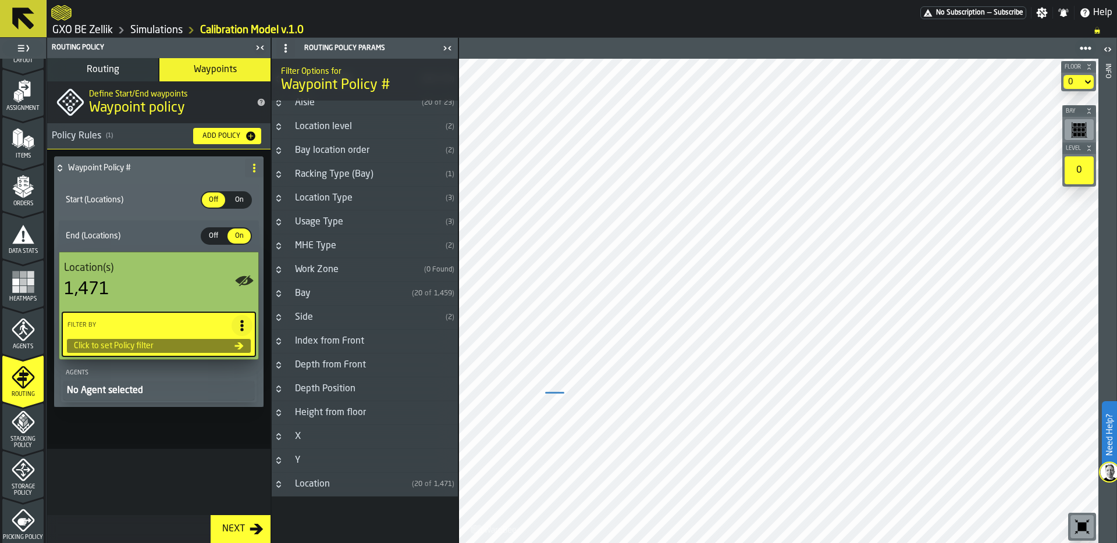
scroll to position [81, 0]
click at [281, 484] on icon "Button-Location-closed" at bounding box center [278, 484] width 9 height 9
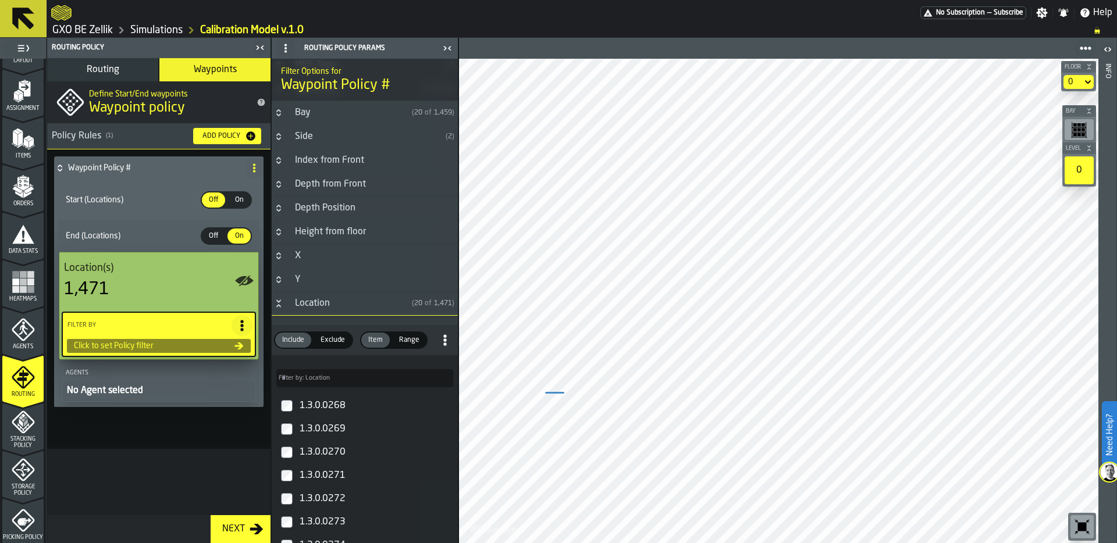
scroll to position [276, 0]
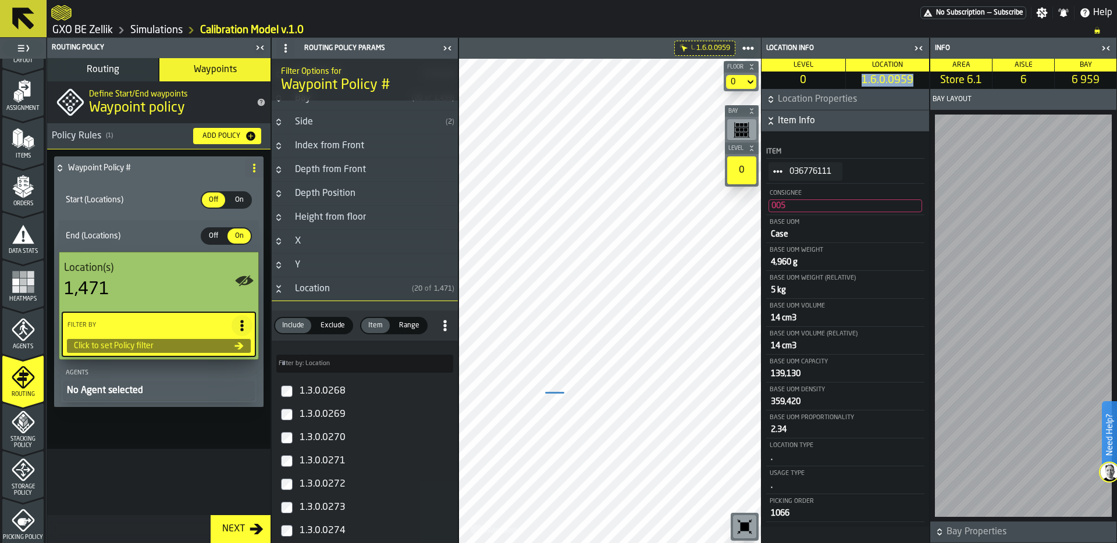
drag, startPoint x: 863, startPoint y: 79, endPoint x: 912, endPoint y: 81, distance: 48.9
click at [912, 81] on span "1.6.0.0959" at bounding box center [887, 80] width 79 height 13
copy span "1.6.0.0959"
click at [315, 363] on span "Filter by: Location" at bounding box center [304, 364] width 51 height 8
click at [315, 363] on input "Filter by: Location Filter by: Location" at bounding box center [364, 364] width 177 height 18
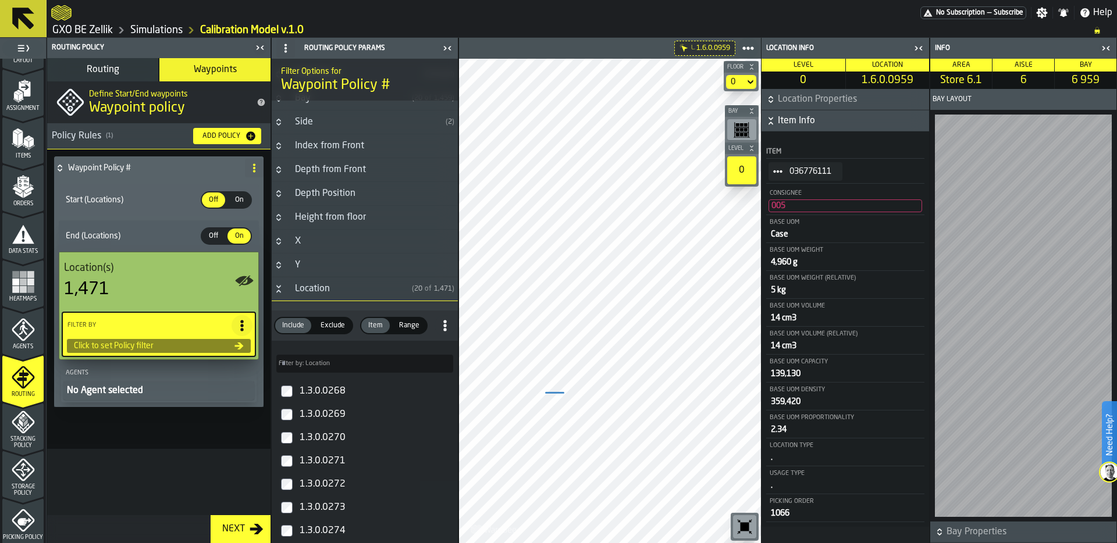
paste input "**********"
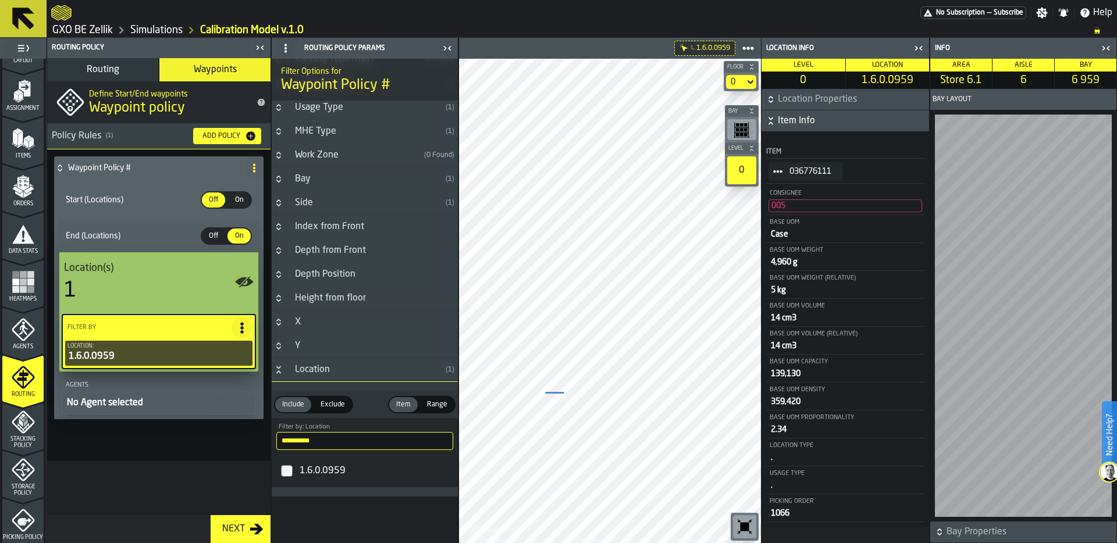
scroll to position [196, 0]
click at [920, 48] on icon "button-toggle-Close me" at bounding box center [920, 48] width 3 height 4
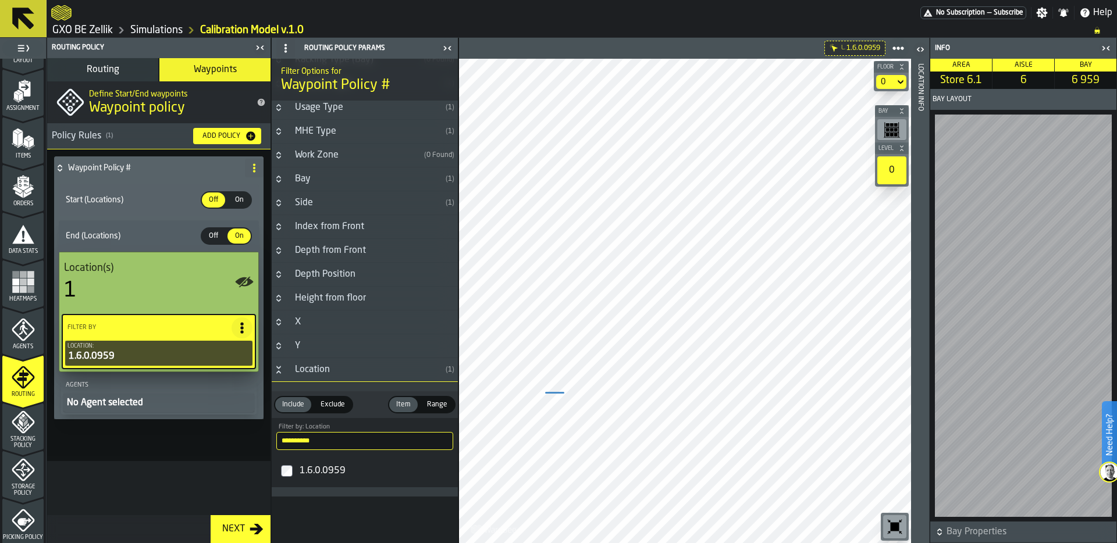
click at [239, 197] on span "On" at bounding box center [239, 200] width 19 height 10
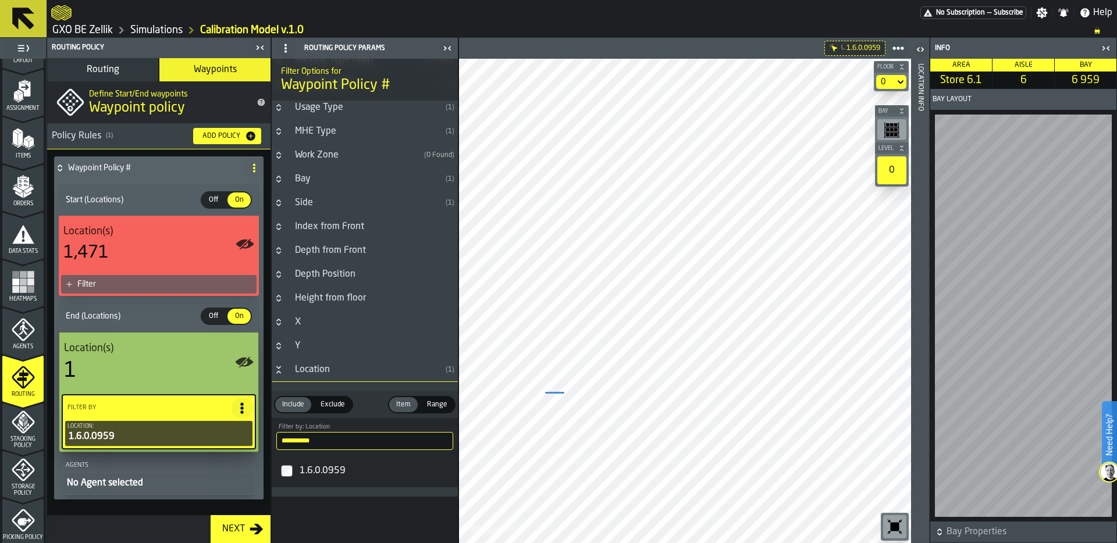
click at [152, 287] on div "Filter" at bounding box center [164, 284] width 175 height 9
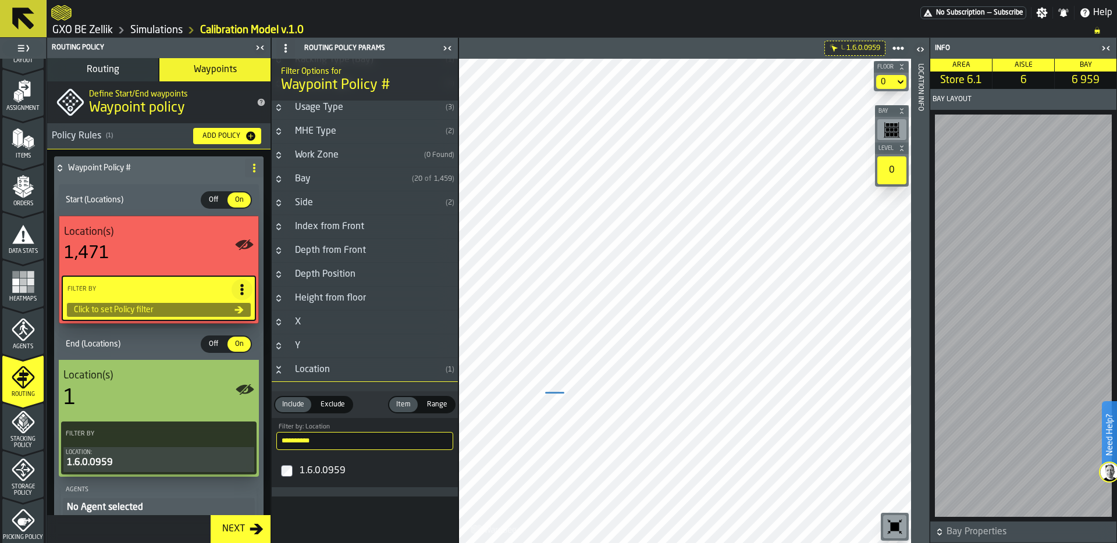
click at [329, 442] on input "**********" at bounding box center [364, 441] width 177 height 18
type input "*********"
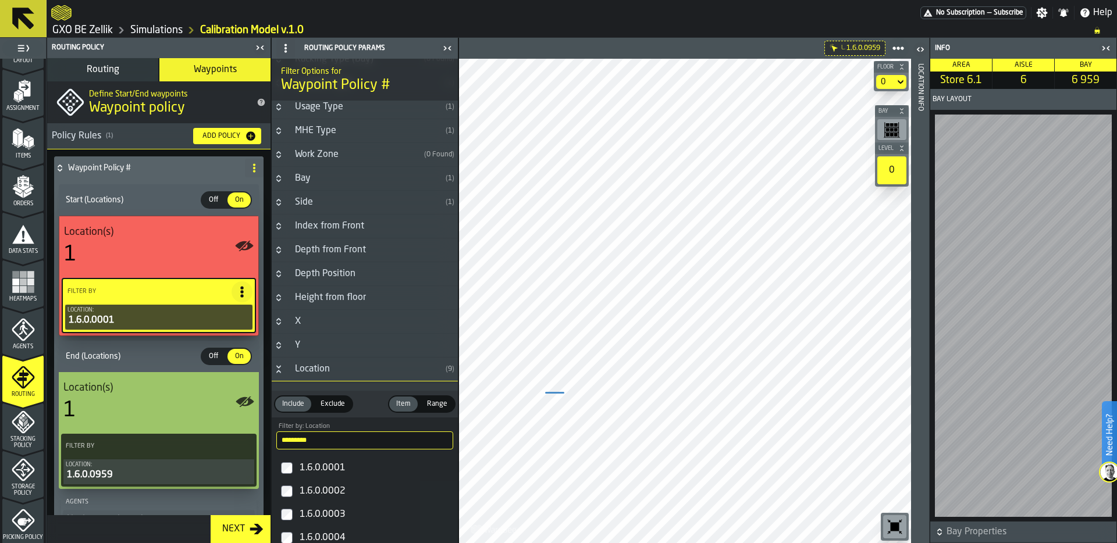
click at [253, 165] on circle at bounding box center [254, 164] width 2 height 2
click at [186, 184] on div "Rename" at bounding box center [204, 191] width 98 height 14
drag, startPoint x: 141, startPoint y: 167, endPoint x: 61, endPoint y: 167, distance: 80.3
click at [61, 167] on div "**********" at bounding box center [147, 168] width 186 height 23
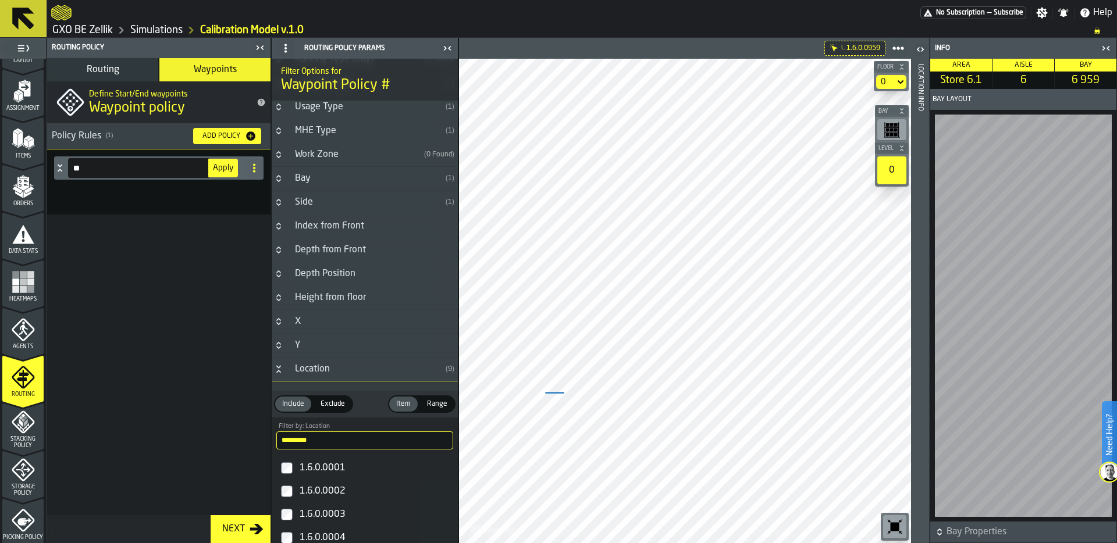
type input "*"
drag, startPoint x: 116, startPoint y: 168, endPoint x: 95, endPoint y: 168, distance: 21.5
click at [95, 168] on input "*********" at bounding box center [138, 168] width 141 height 20
type input "*********"
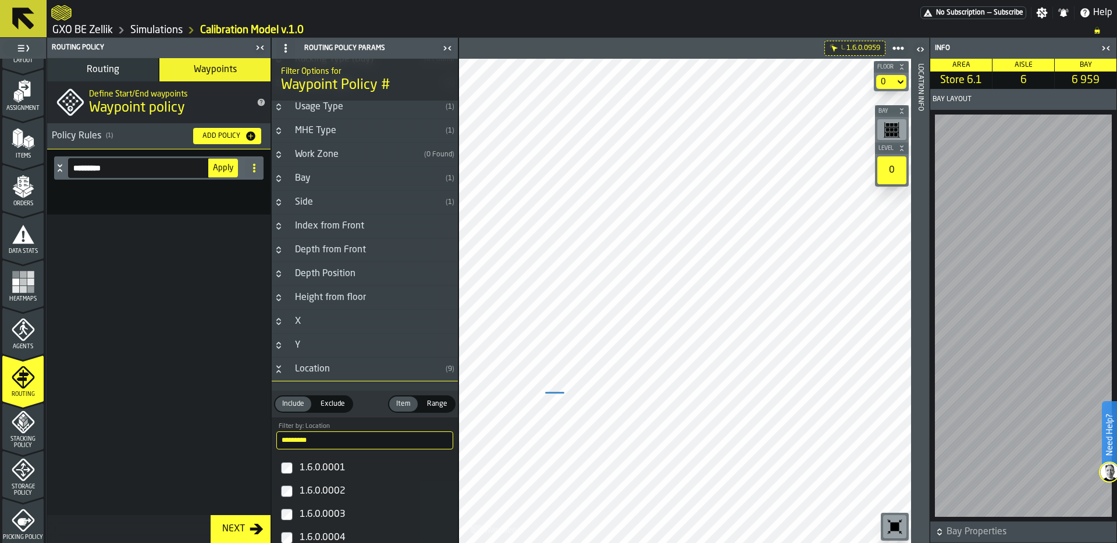
click at [222, 168] on span "Apply" at bounding box center [223, 168] width 20 height 8
click at [912, 76] on header "Location Info" at bounding box center [920, 291] width 18 height 506
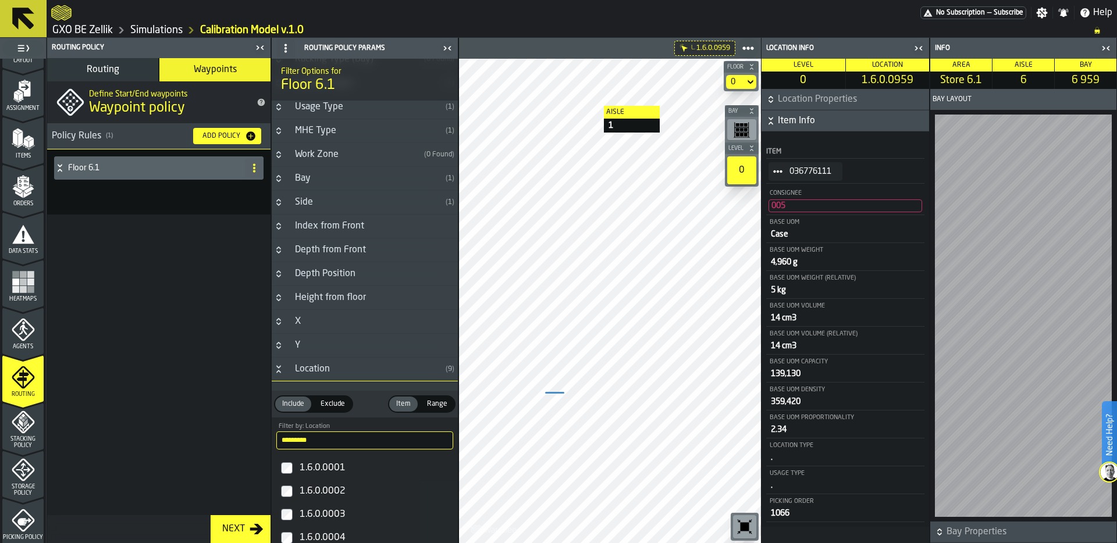
click at [254, 165] on circle at bounding box center [254, 164] width 2 height 2
click at [182, 192] on div "Rename" at bounding box center [208, 191] width 98 height 14
click at [109, 169] on input "*********" at bounding box center [138, 168] width 141 height 20
type input "*"
type input "**********"
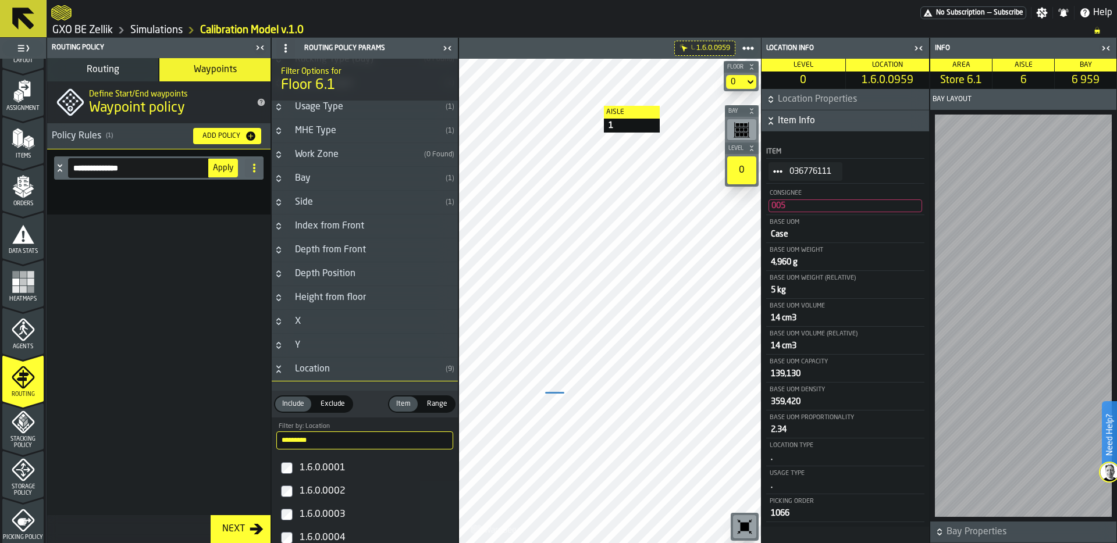
click at [221, 164] on span "Apply" at bounding box center [223, 168] width 20 height 8
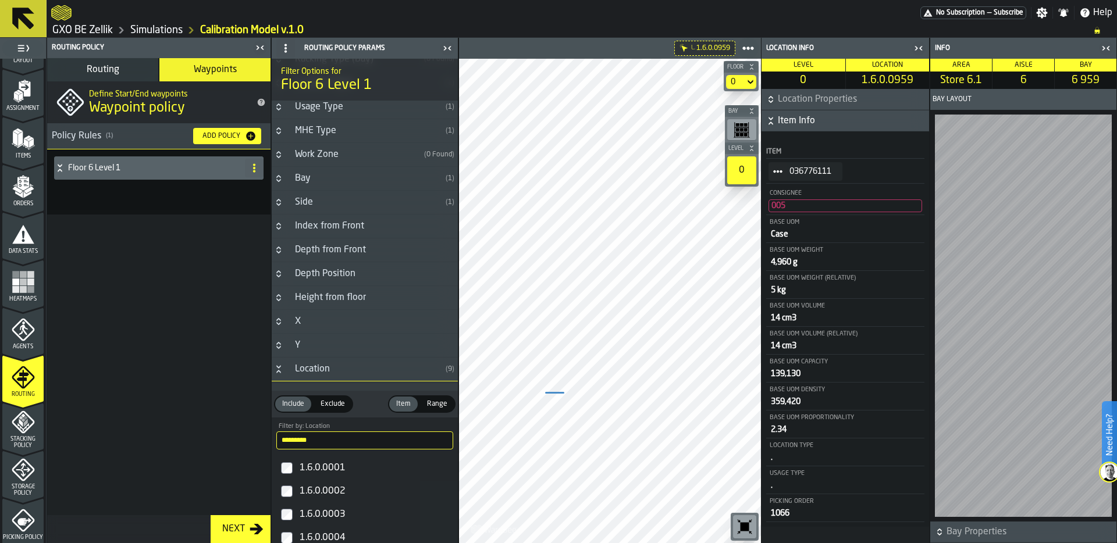
click at [736, 80] on div "0" at bounding box center [735, 81] width 9 height 9
click at [715, 130] on div "0.1" at bounding box center [719, 131] width 61 height 14
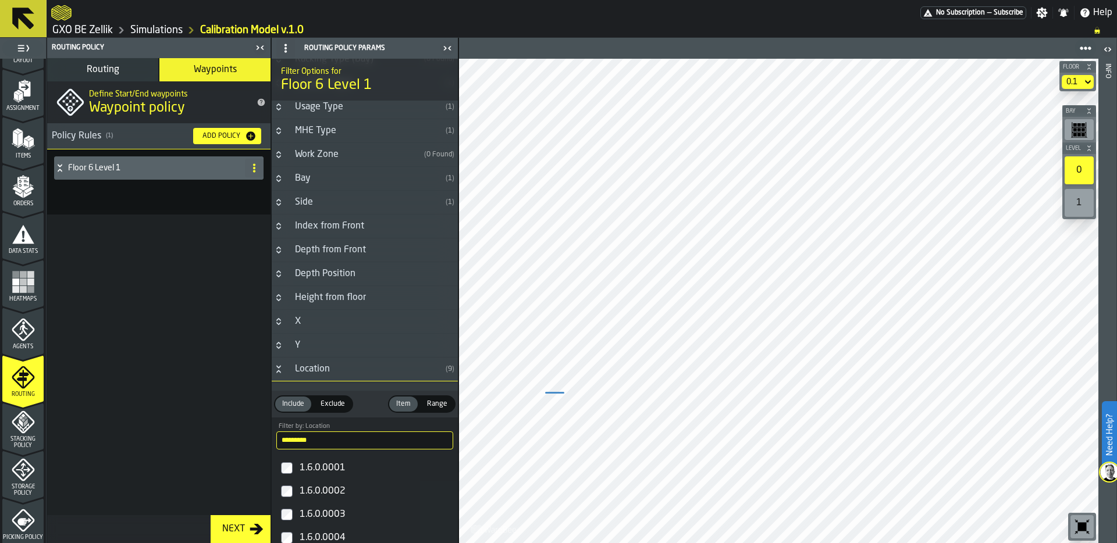
click at [224, 134] on div "Add Policy" at bounding box center [221, 136] width 47 height 8
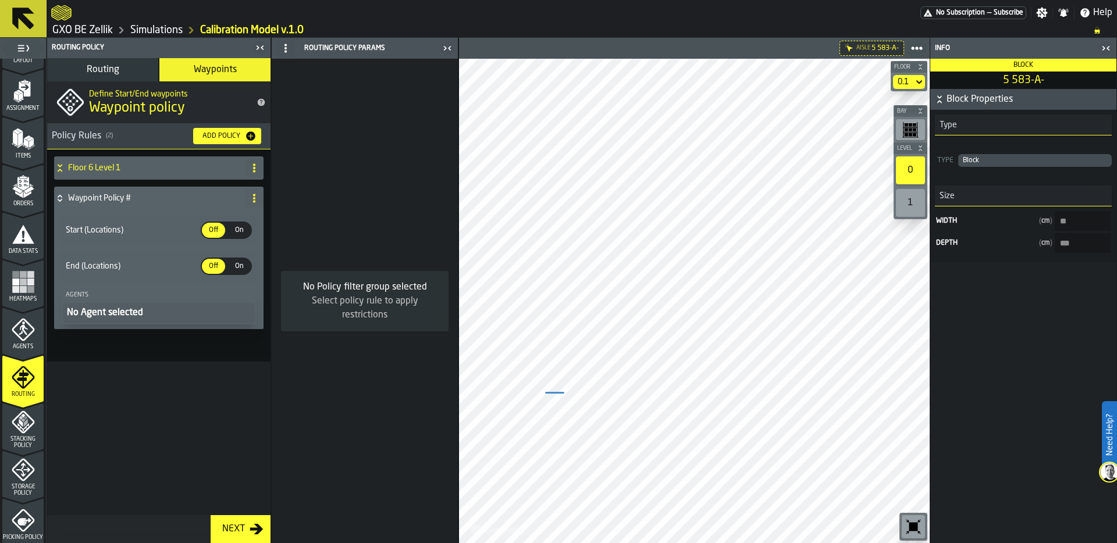
click at [241, 230] on span "On" at bounding box center [239, 230] width 19 height 10
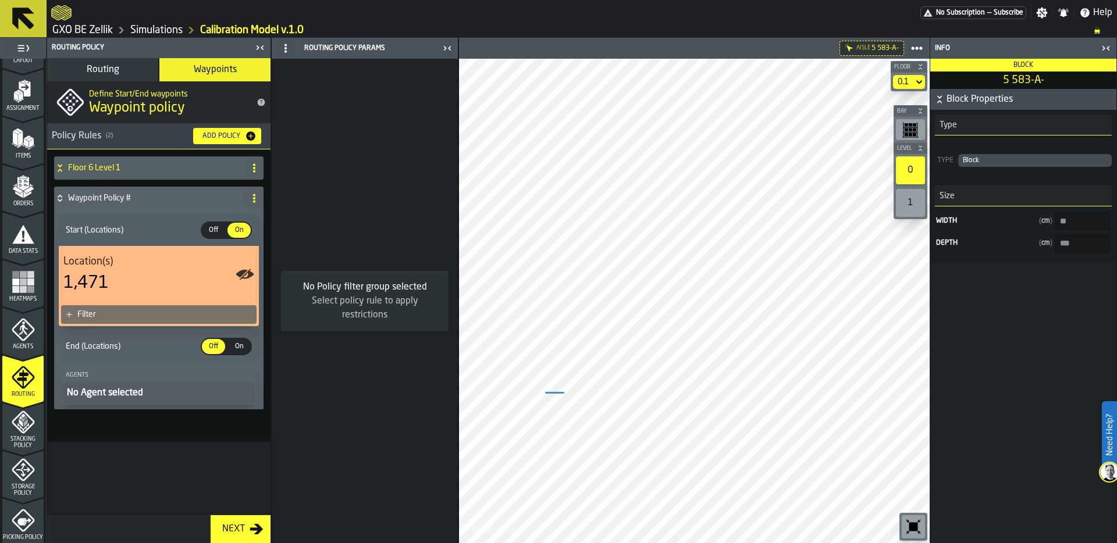
click at [126, 315] on div "Filter" at bounding box center [164, 314] width 175 height 9
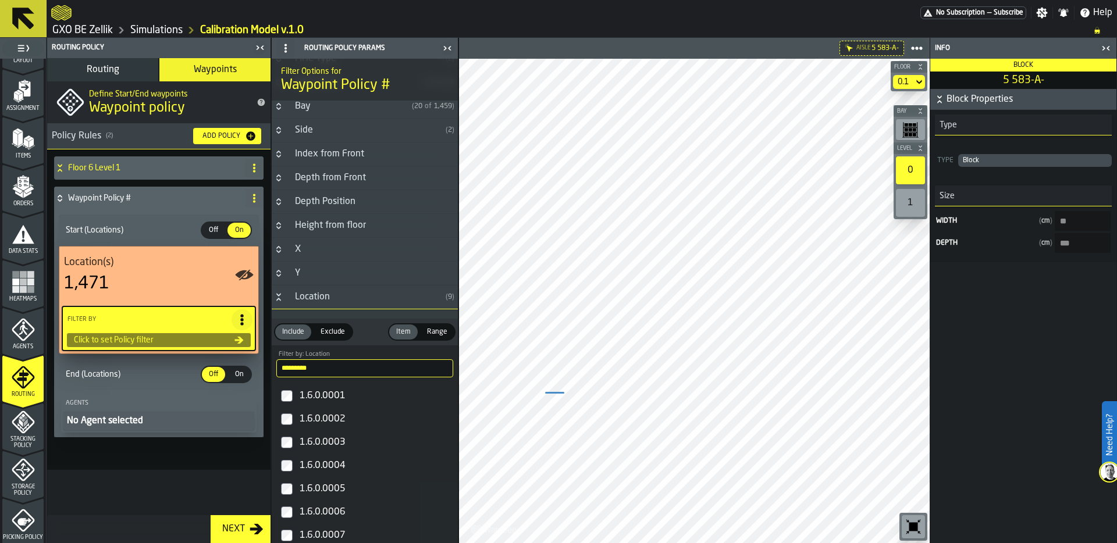
scroll to position [378, 0]
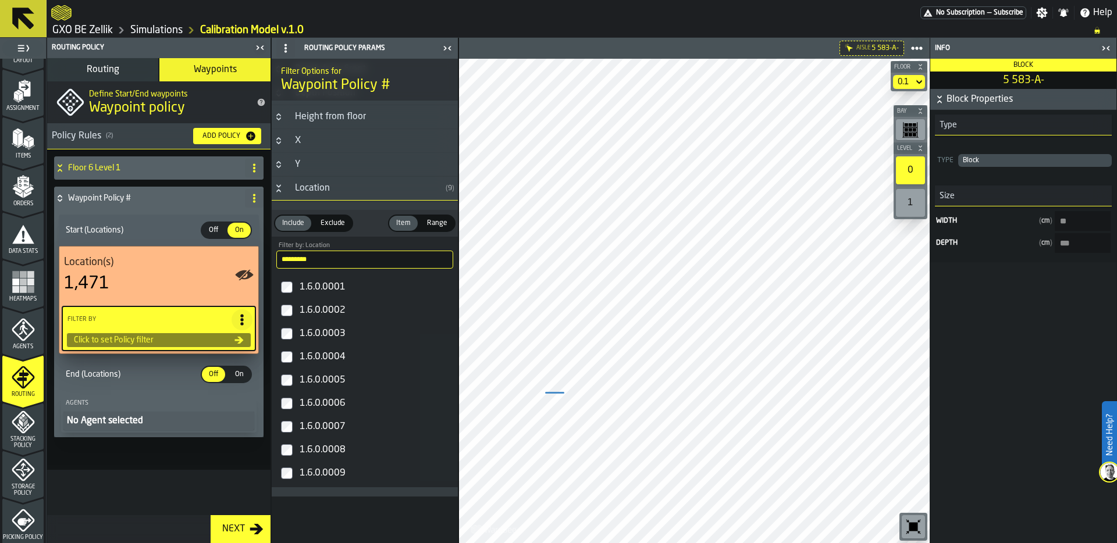
drag, startPoint x: 318, startPoint y: 255, endPoint x: 265, endPoint y: 255, distance: 52.4
click at [265, 255] on aside "1 Start 2 Layout 3 Assignment 4 Items 5 Orders 6 Data Stats 7 Heatmaps 8 Agents…" at bounding box center [229, 291] width 458 height 506
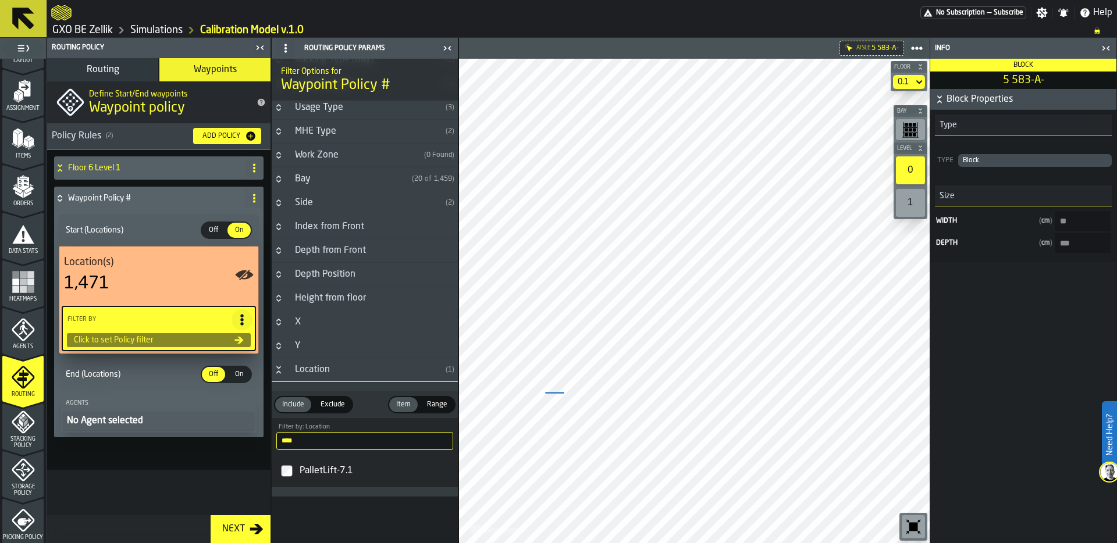
scroll to position [196, 0]
type input "****"
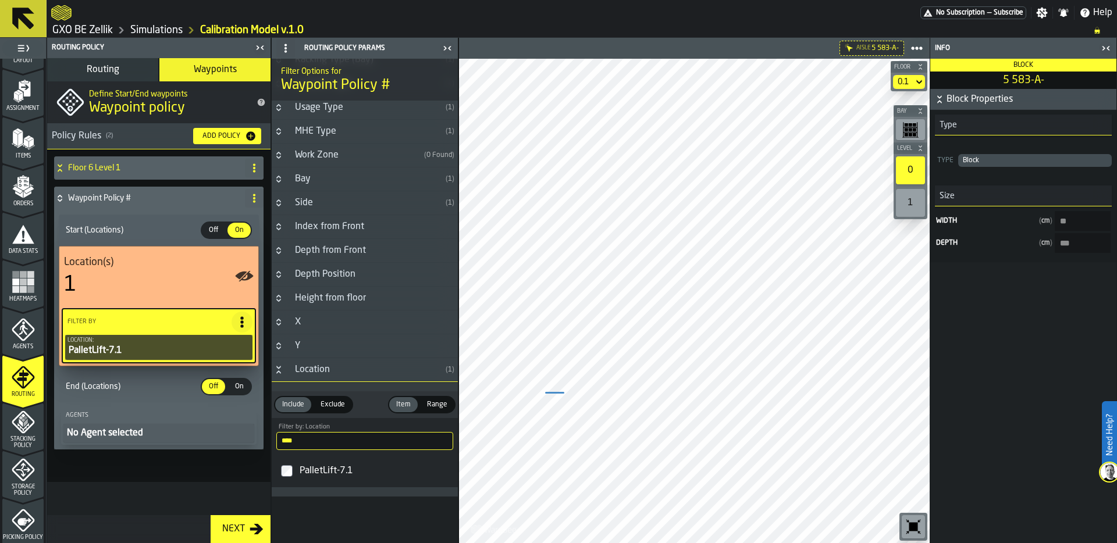
click at [236, 390] on span "On" at bounding box center [239, 387] width 19 height 10
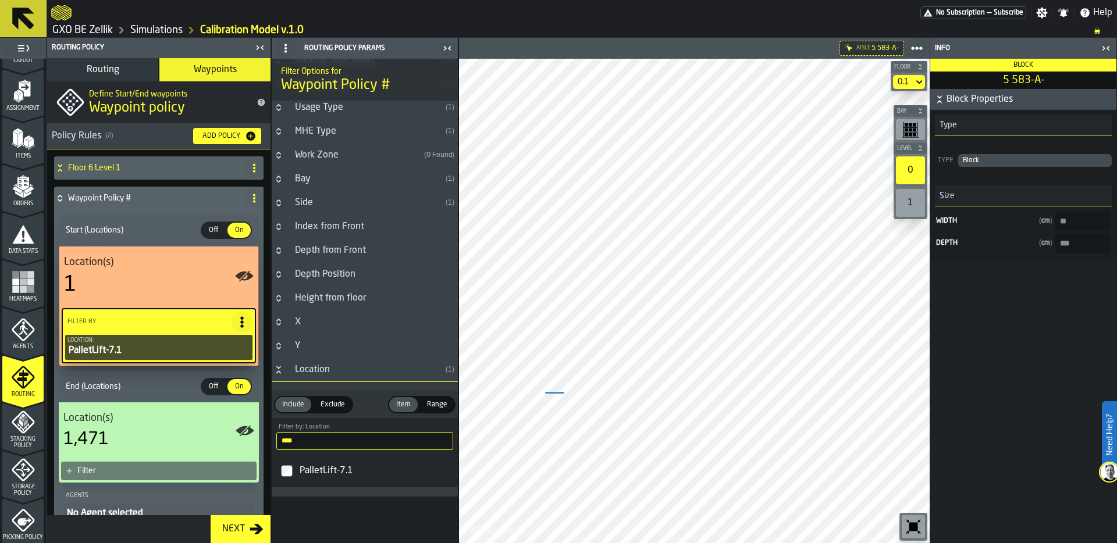
click at [150, 473] on div "Filter" at bounding box center [164, 471] width 175 height 9
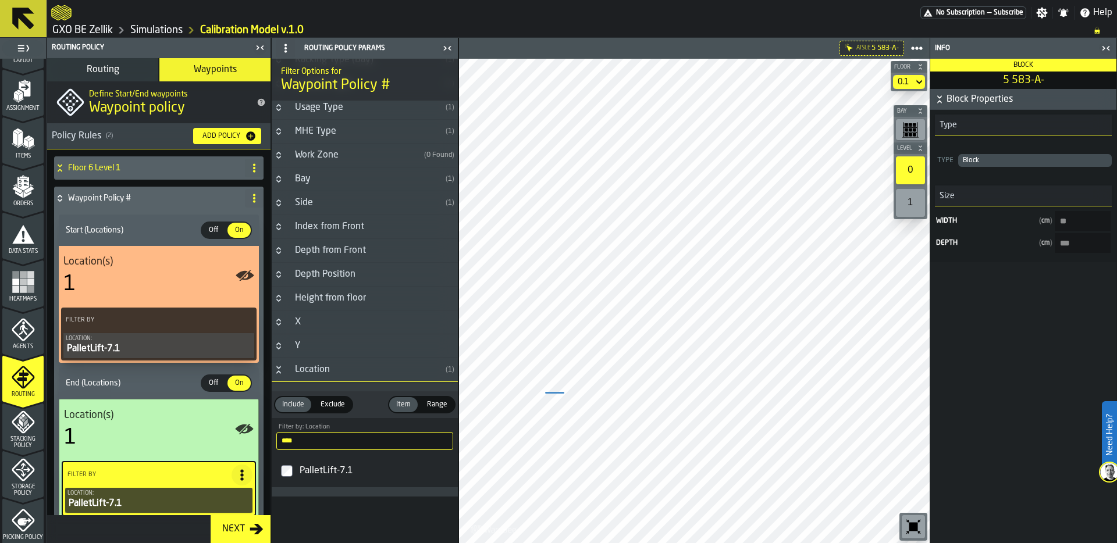
click at [908, 201] on div "1" at bounding box center [910, 203] width 29 height 28
click at [256, 196] on span at bounding box center [254, 198] width 19 height 19
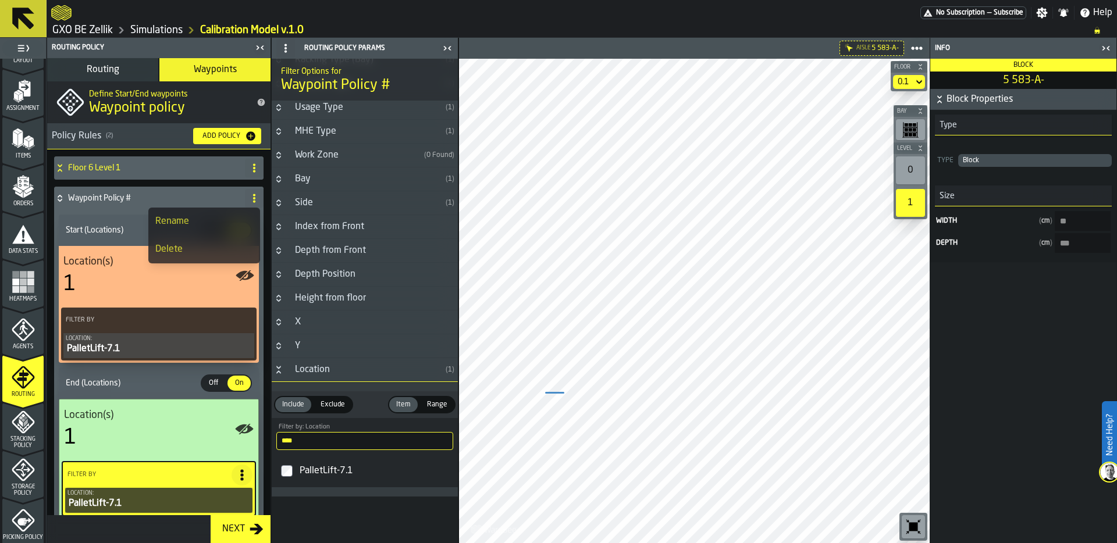
click at [205, 219] on div "Rename" at bounding box center [204, 222] width 98 height 14
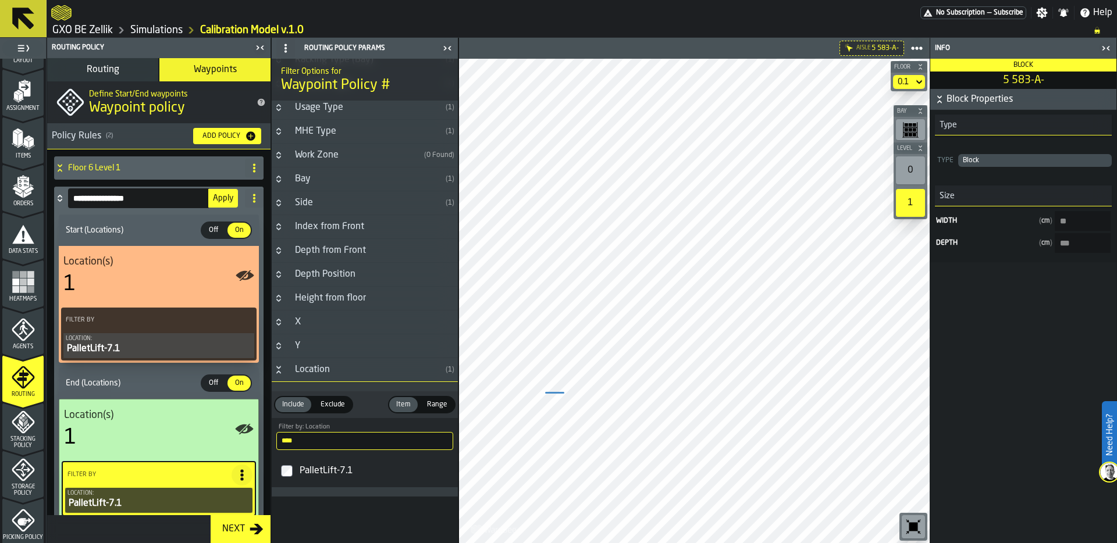
drag, startPoint x: 166, startPoint y: 197, endPoint x: 47, endPoint y: 194, distance: 119.3
click at [47, 194] on div "**********" at bounding box center [158, 372] width 223 height 445
click at [79, 198] on input "*****" at bounding box center [138, 199] width 141 height 20
type input "**********"
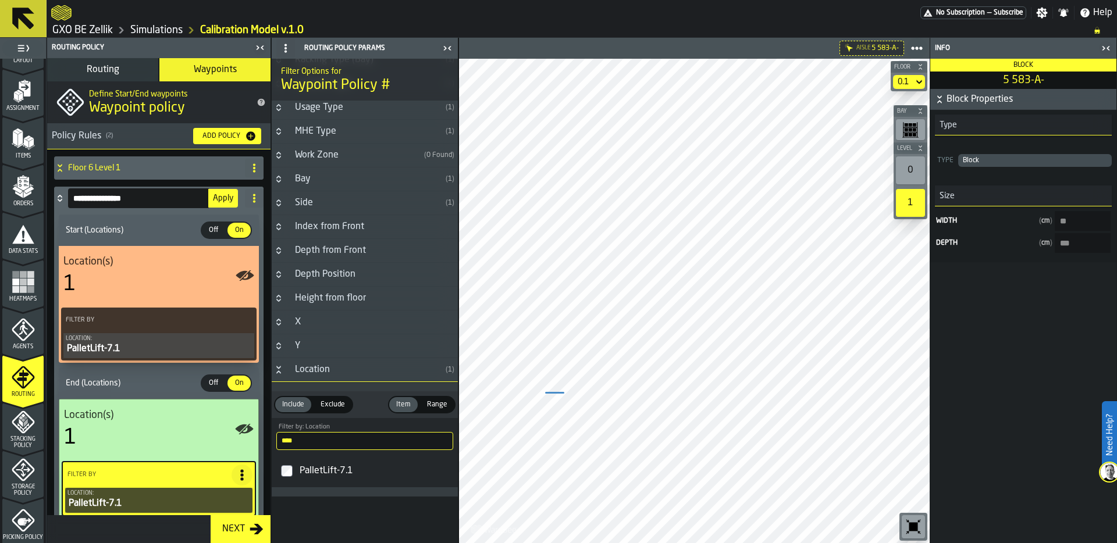
click at [213, 201] on span "Apply" at bounding box center [223, 198] width 20 height 8
click at [253, 201] on circle at bounding box center [254, 201] width 2 height 2
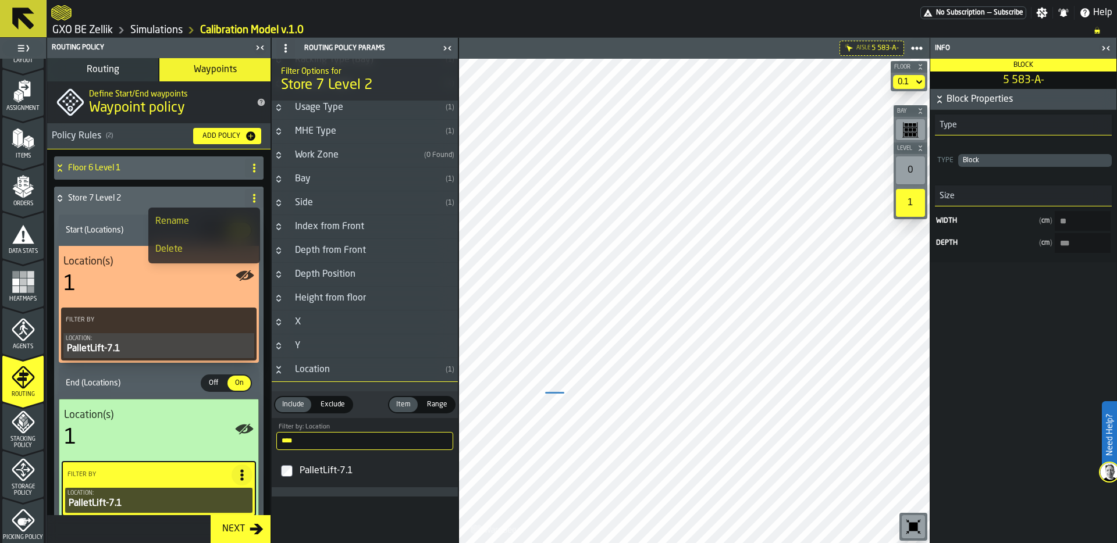
click at [178, 219] on div "Rename" at bounding box center [204, 222] width 98 height 14
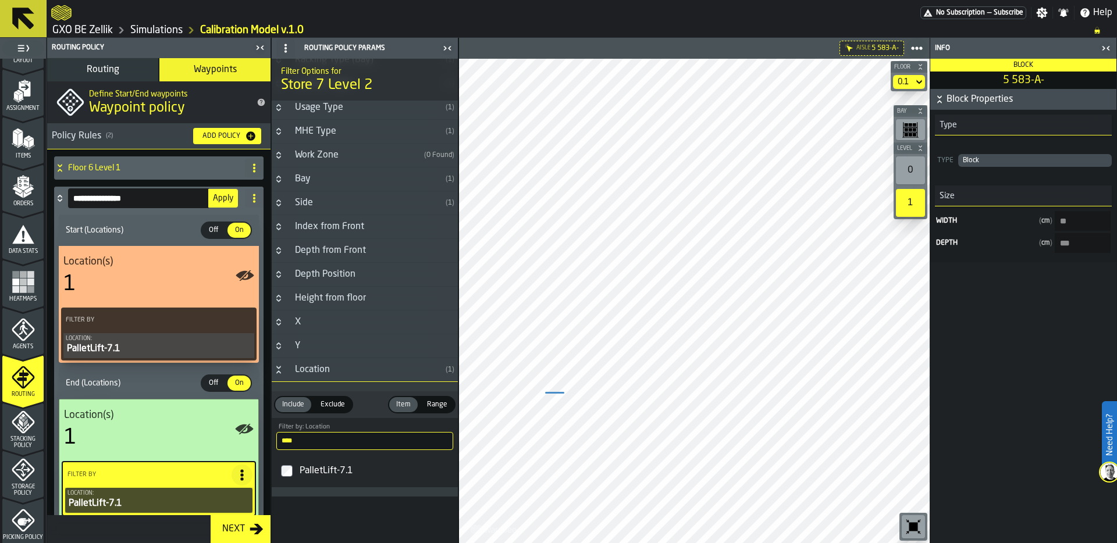
click at [134, 196] on input "**********" at bounding box center [138, 199] width 141 height 20
type input "**********"
click at [219, 200] on span "Apply" at bounding box center [223, 198] width 20 height 8
click at [59, 195] on icon at bounding box center [60, 196] width 4 height 3
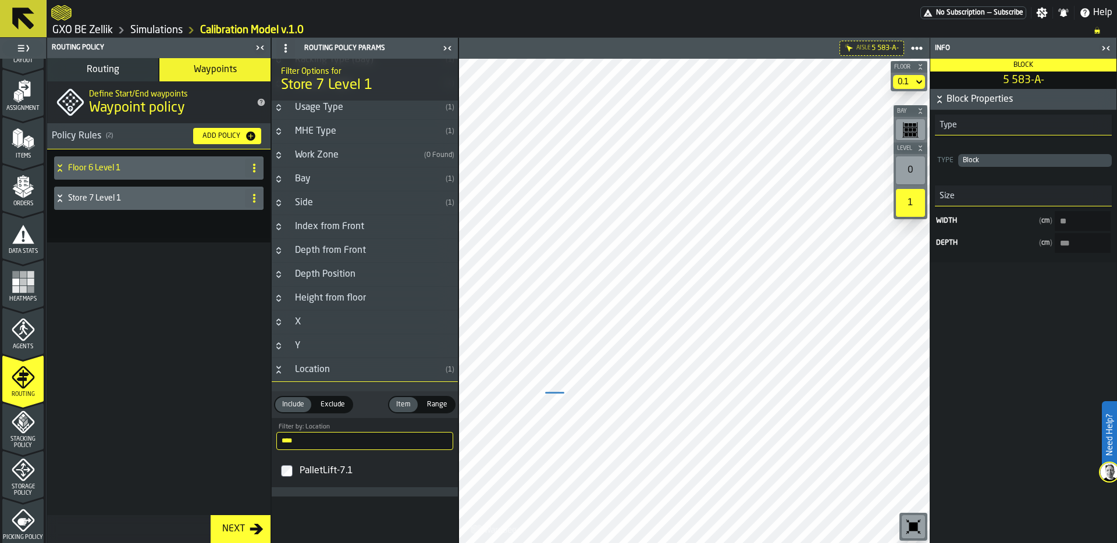
click at [19, 429] on icon "menu Stacking Policy" at bounding box center [23, 422] width 23 height 23
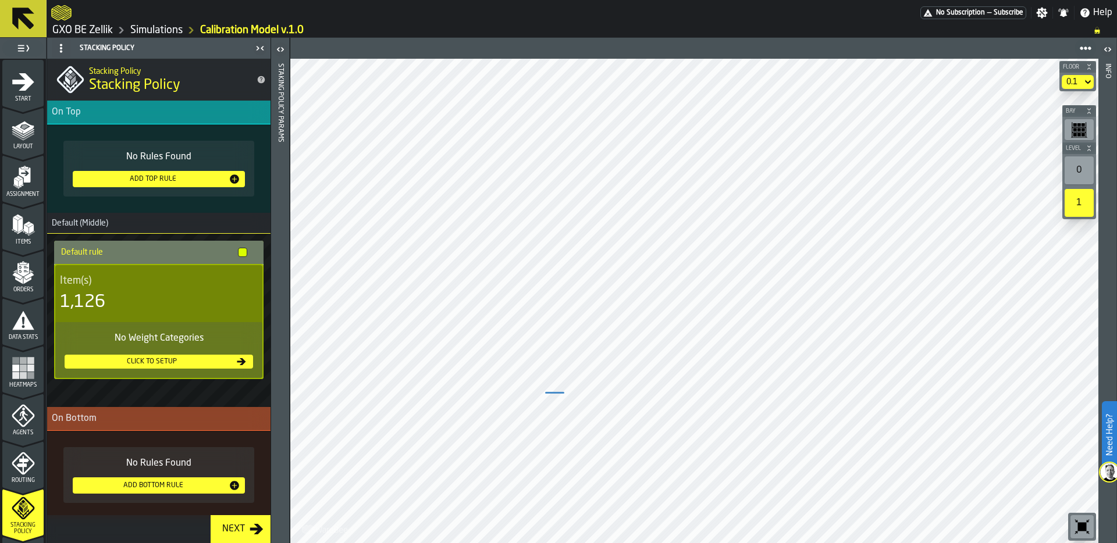
scroll to position [86, 0]
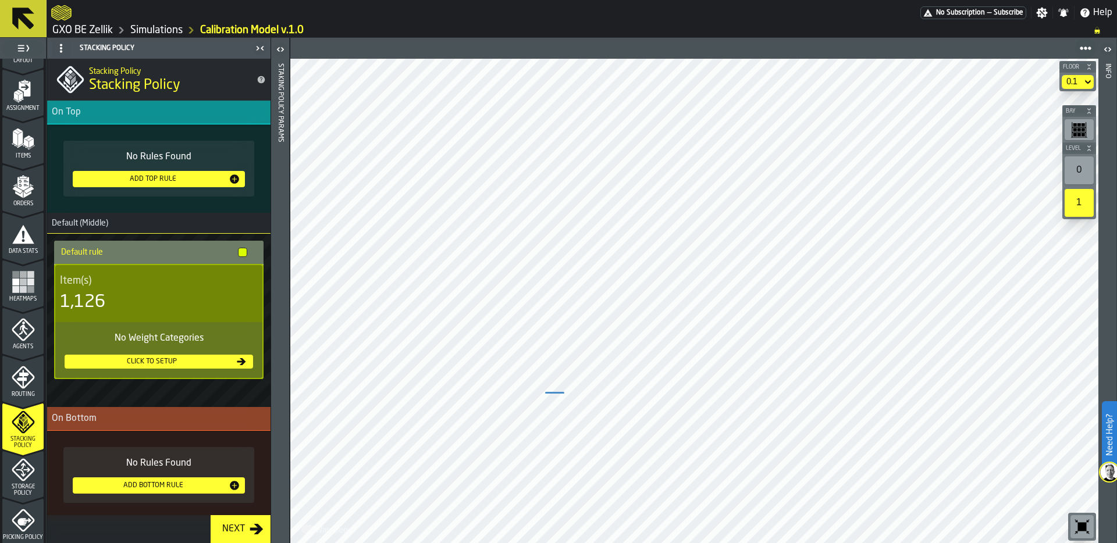
click at [21, 474] on icon "menu Storage Policy" at bounding box center [23, 470] width 15 height 15
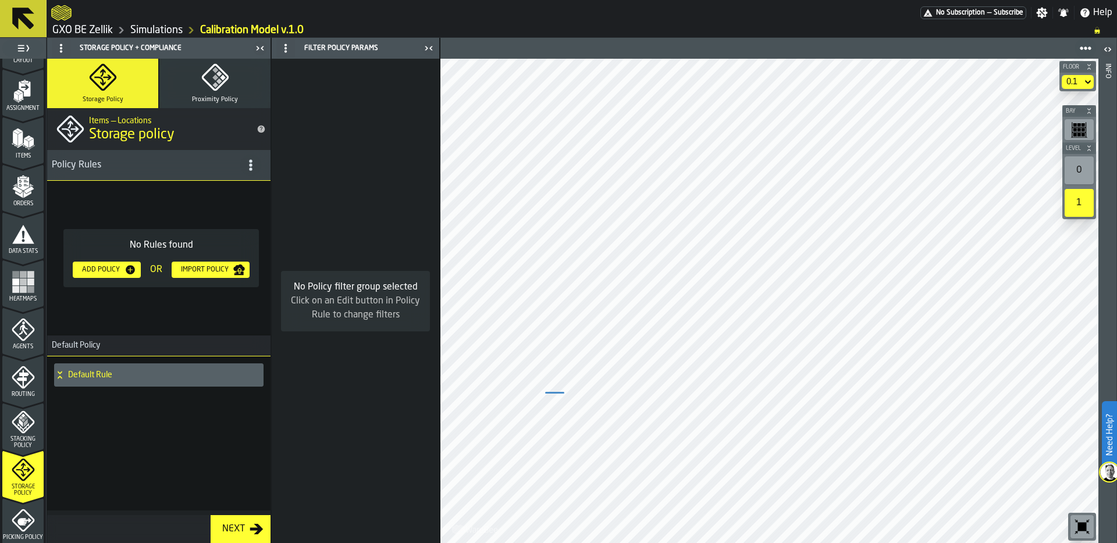
click at [1078, 131] on icon "button-toolbar-undefined" at bounding box center [1079, 131] width 3 height 1
click at [1078, 172] on div "0" at bounding box center [1079, 171] width 29 height 28
click at [1079, 205] on div "1" at bounding box center [1079, 203] width 29 height 28
click at [1066, 84] on div "0.1" at bounding box center [1071, 81] width 11 height 9
click at [1059, 104] on div "0" at bounding box center [1056, 103] width 61 height 14
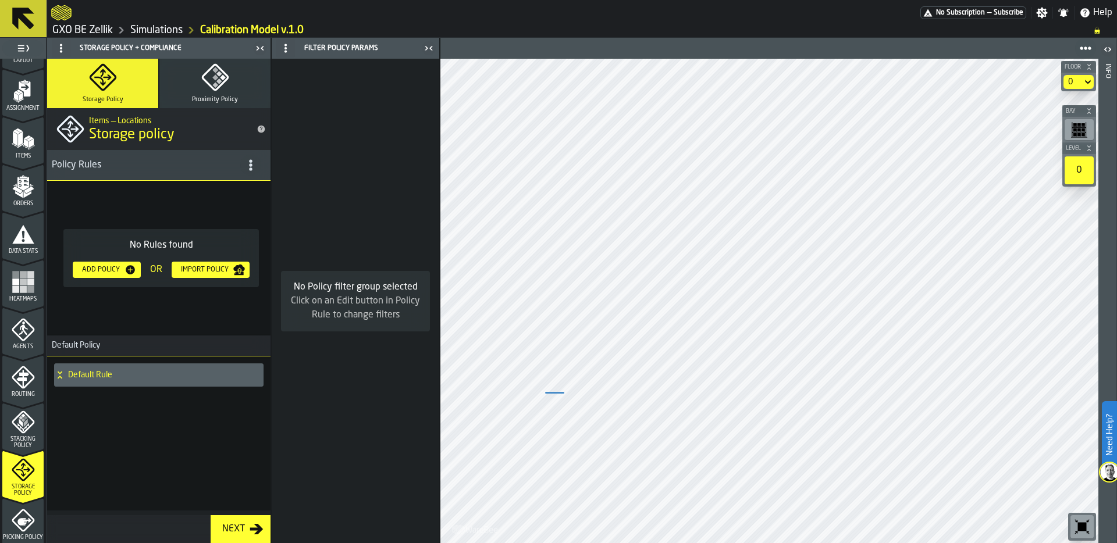
click at [1083, 175] on div "0" at bounding box center [1079, 171] width 29 height 28
click at [107, 267] on div "Add Policy" at bounding box center [100, 270] width 47 height 8
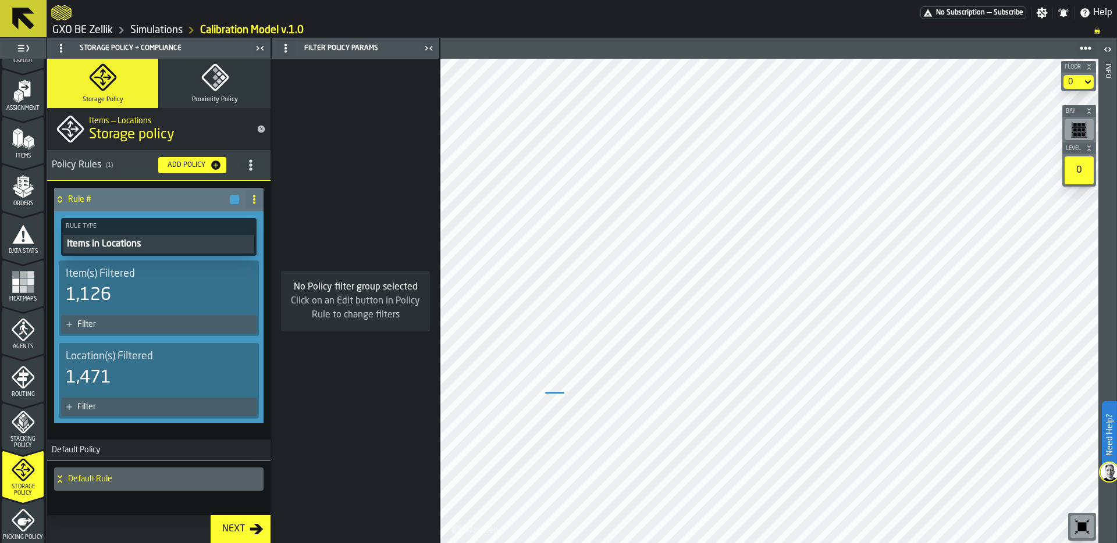
click at [129, 326] on div "Filter" at bounding box center [164, 324] width 175 height 9
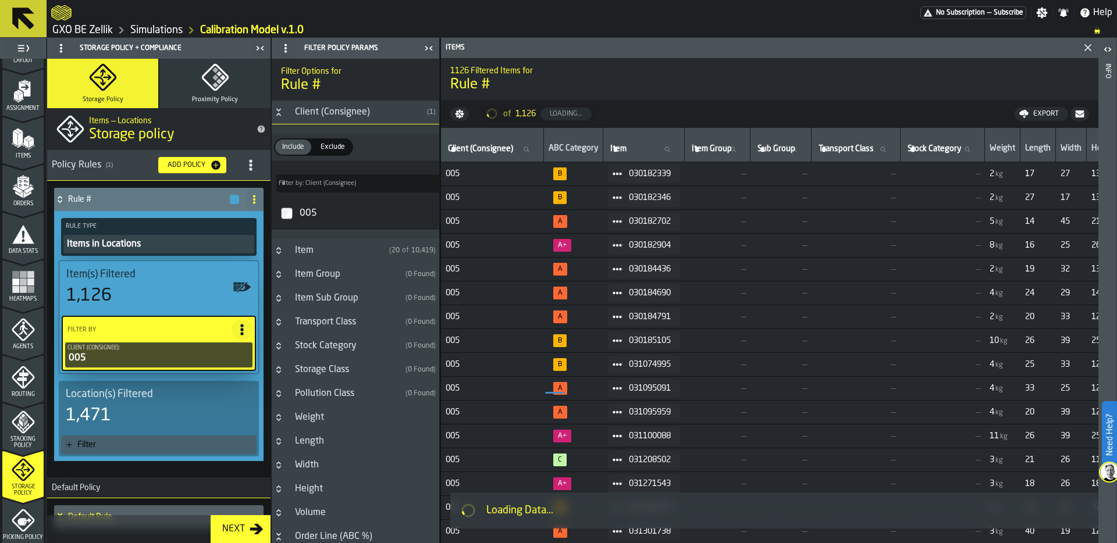
click at [143, 447] on div "Filter" at bounding box center [164, 444] width 175 height 9
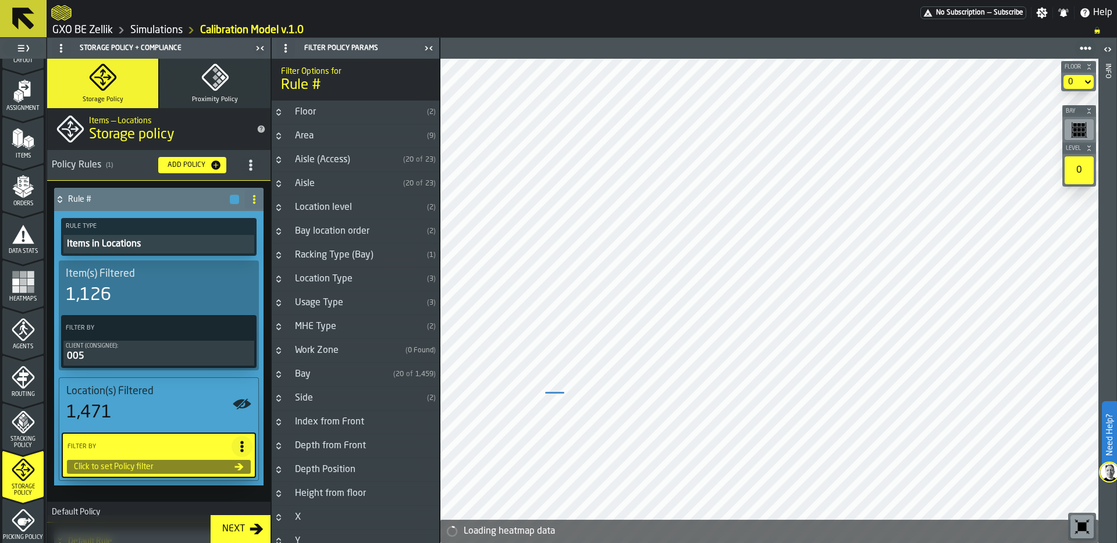
click at [285, 114] on button "Button-Floor-closed" at bounding box center [279, 112] width 14 height 9
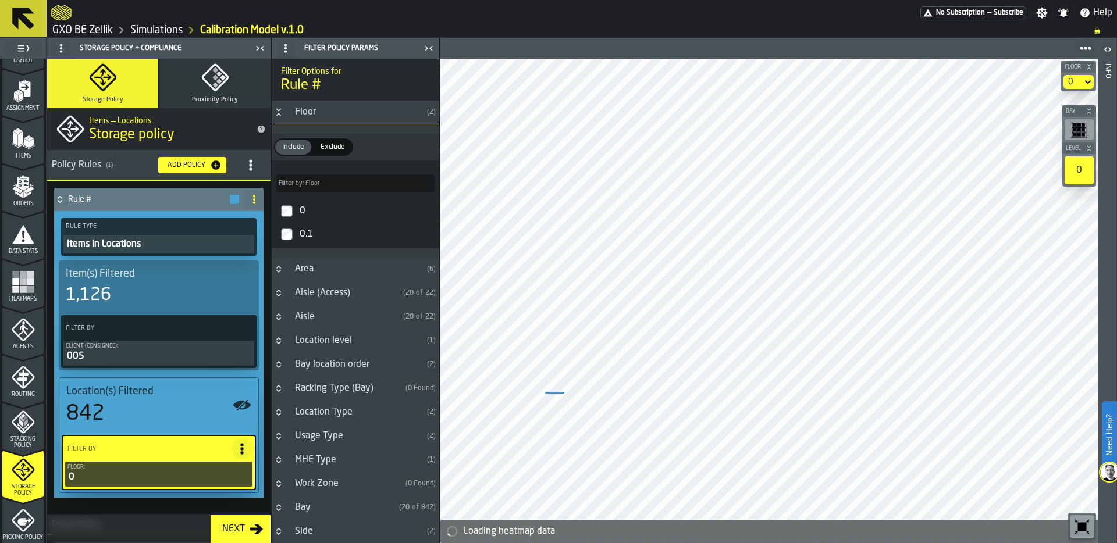
click at [150, 244] on div "Items in Locations" at bounding box center [159, 244] width 186 height 14
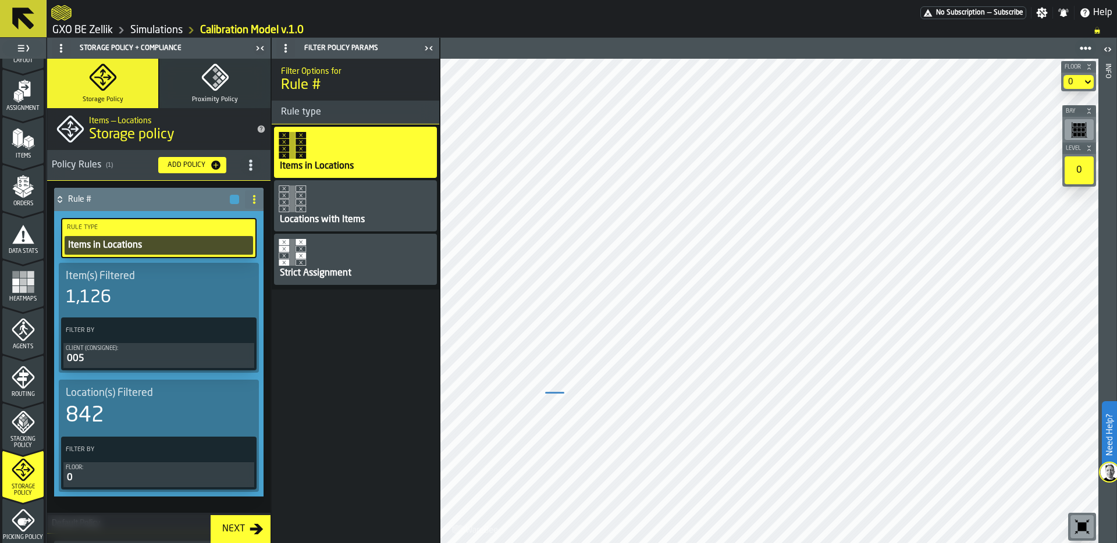
click at [318, 258] on div "Strict Assignment" at bounding box center [355, 259] width 163 height 51
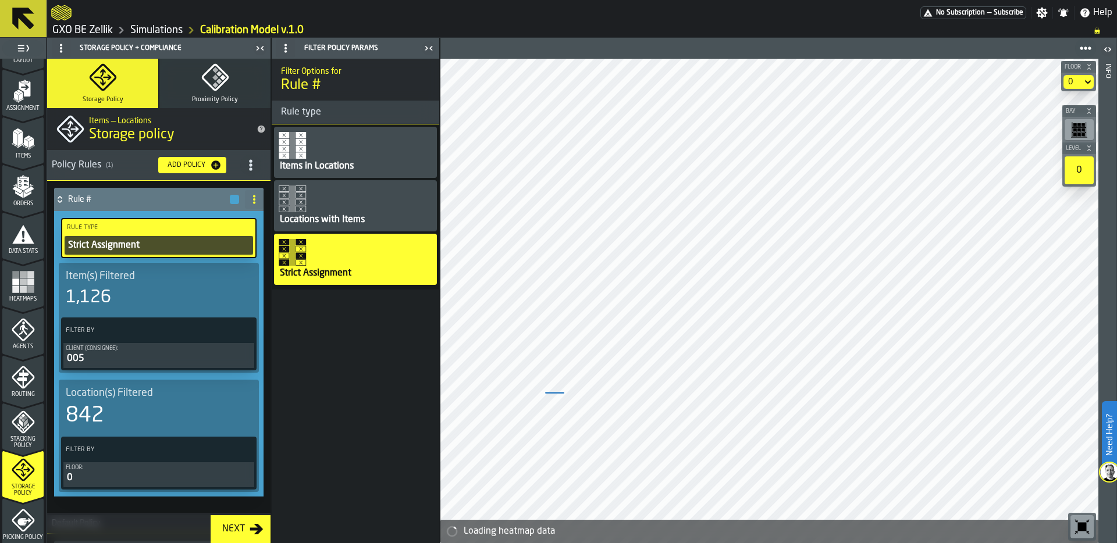
click at [251, 201] on icon at bounding box center [254, 199] width 9 height 9
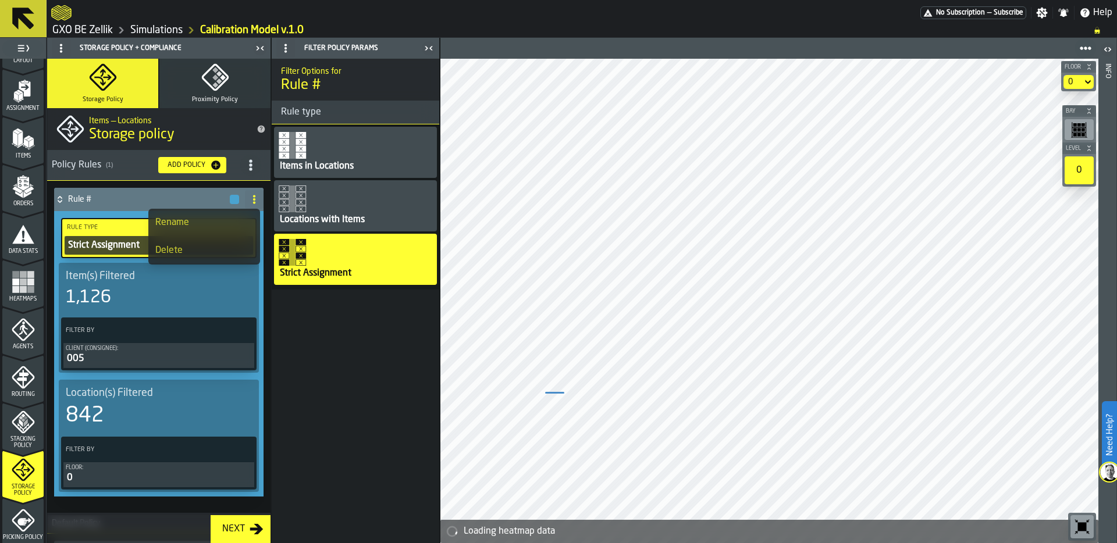
click at [192, 221] on div "Rename" at bounding box center [204, 223] width 98 height 14
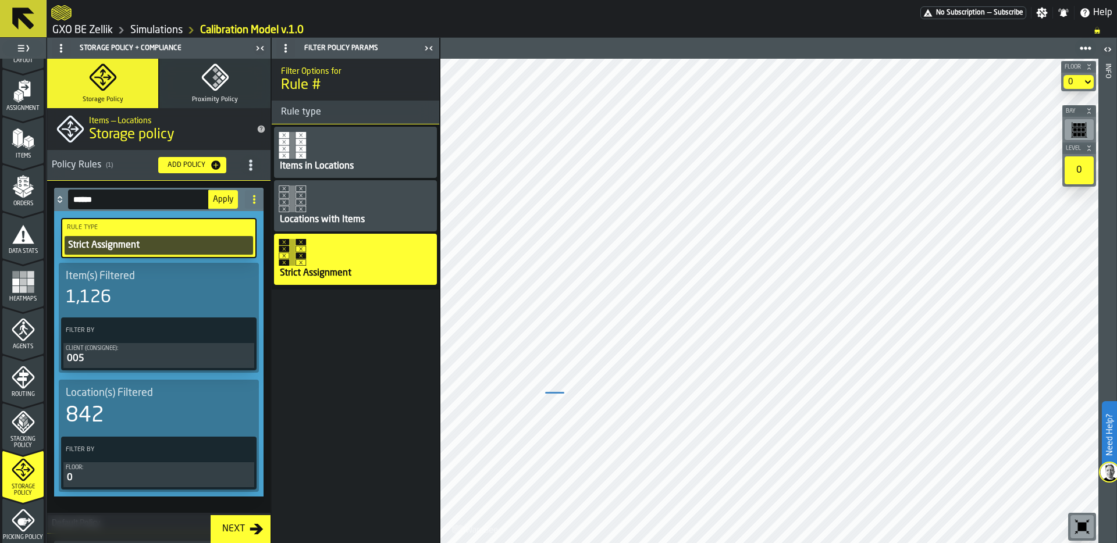
drag, startPoint x: 129, startPoint y: 194, endPoint x: 108, endPoint y: 207, distance: 24.5
click at [108, 207] on input "******" at bounding box center [138, 200] width 141 height 20
type input "*********"
click at [223, 200] on span "Apply" at bounding box center [223, 199] width 20 height 8
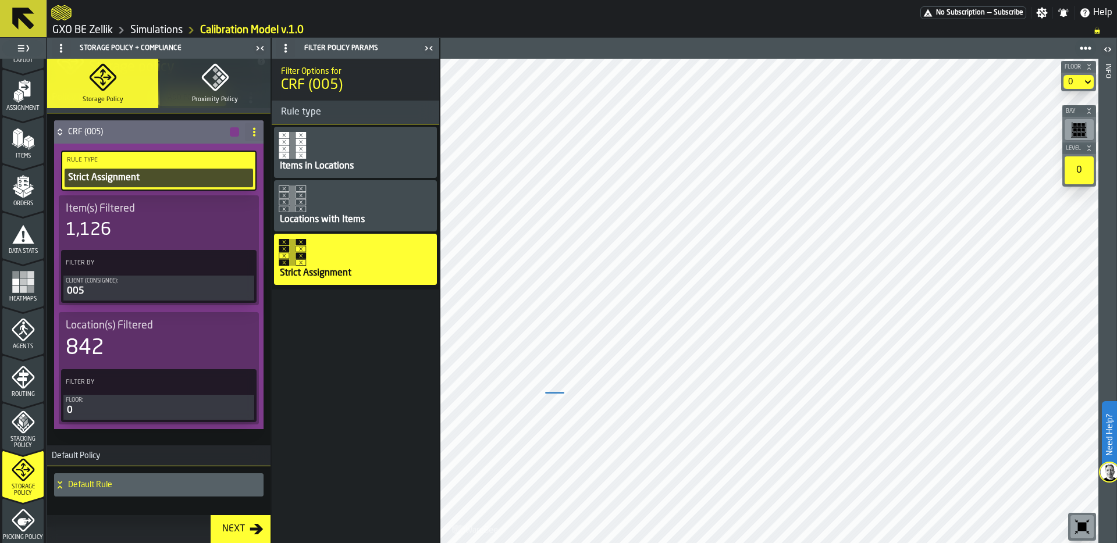
scroll to position [69, 0]
click at [1079, 80] on div "0" at bounding box center [1073, 82] width 19 height 14
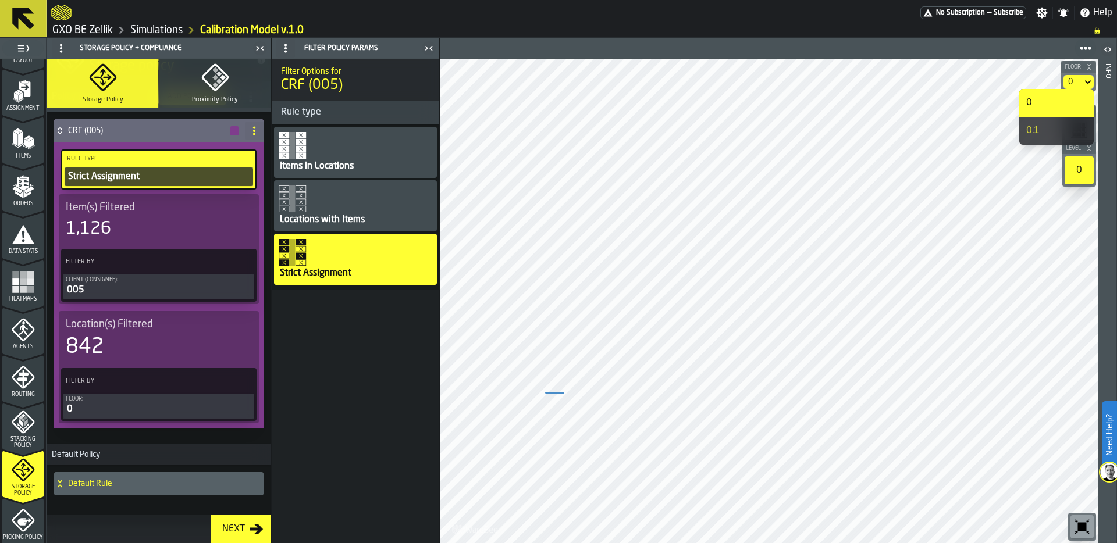
click at [1050, 124] on div "0.1" at bounding box center [1056, 131] width 61 height 14
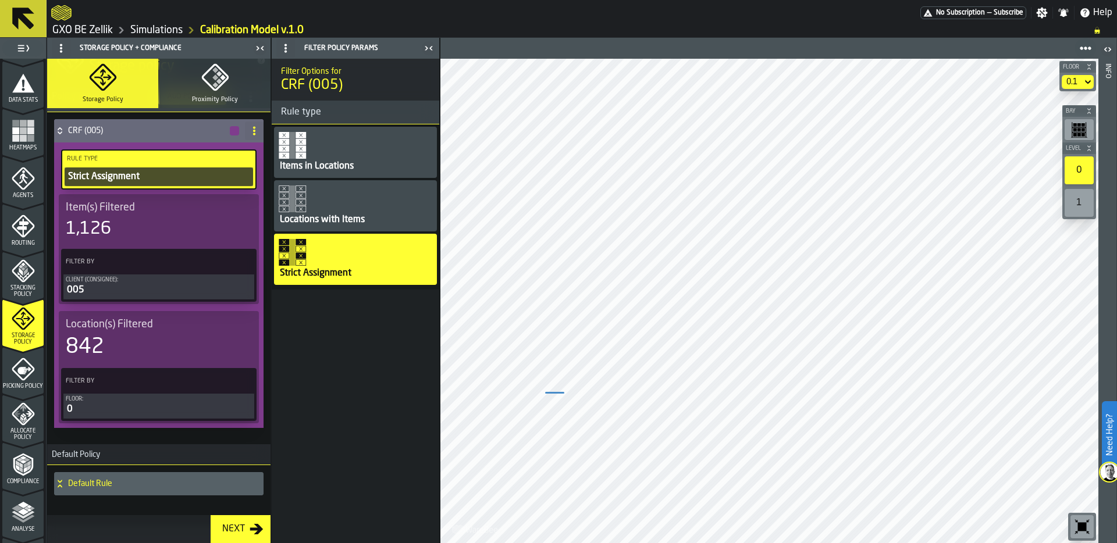
scroll to position [240, 0]
click at [1076, 83] on div "0.1" at bounding box center [1071, 81] width 11 height 9
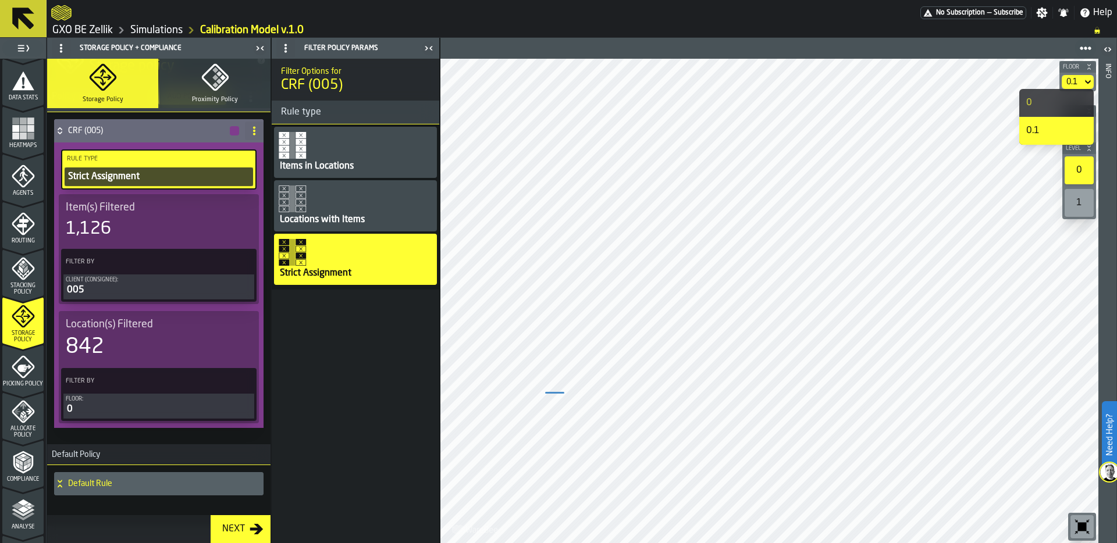
click at [1051, 104] on div "0" at bounding box center [1056, 103] width 61 height 14
click at [12, 365] on icon "menu Picking Policy" at bounding box center [23, 367] width 23 height 23
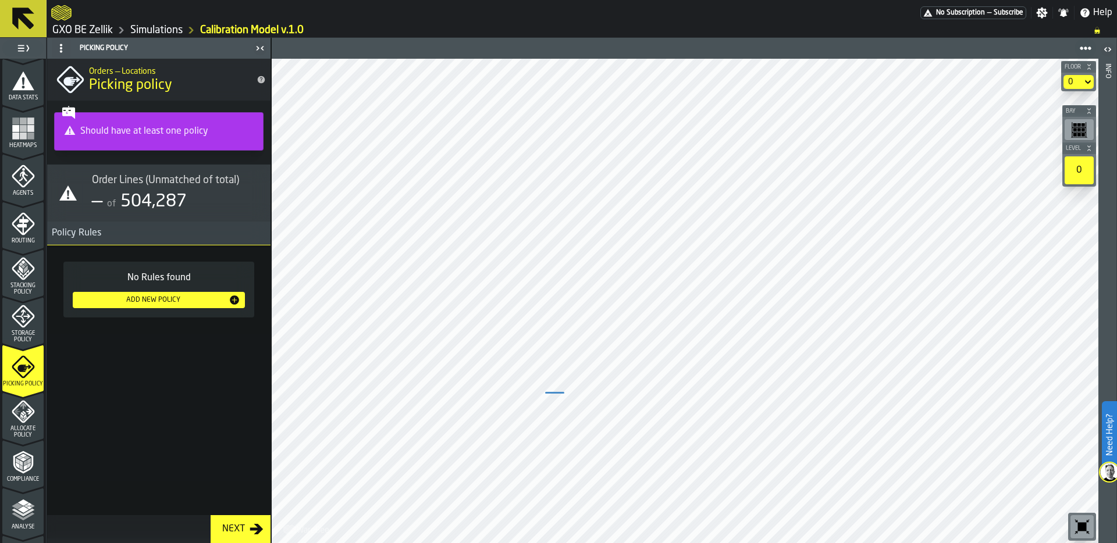
click at [183, 297] on div "Add New Policy" at bounding box center [152, 300] width 151 height 8
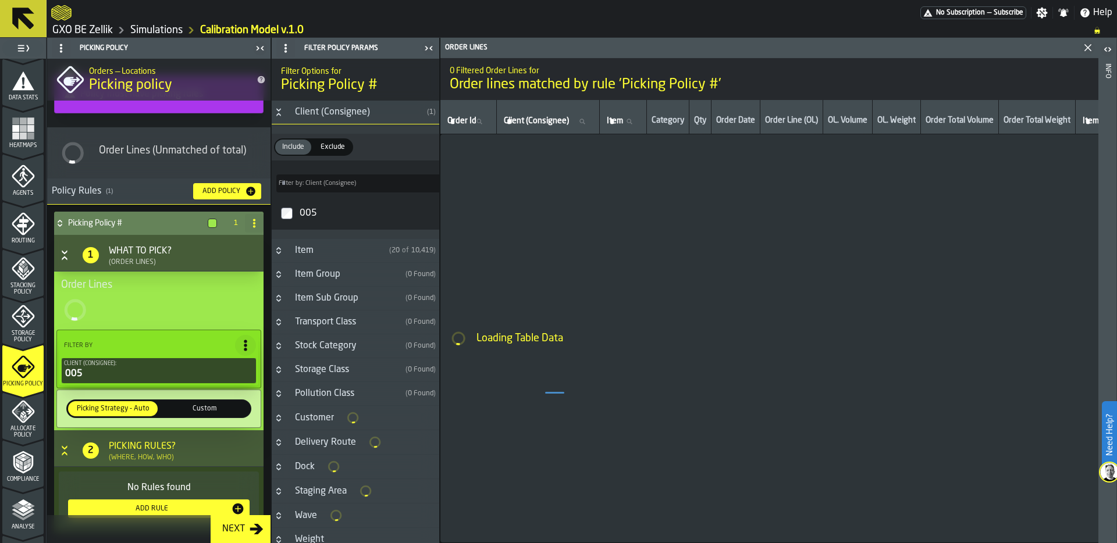
scroll to position [68, 0]
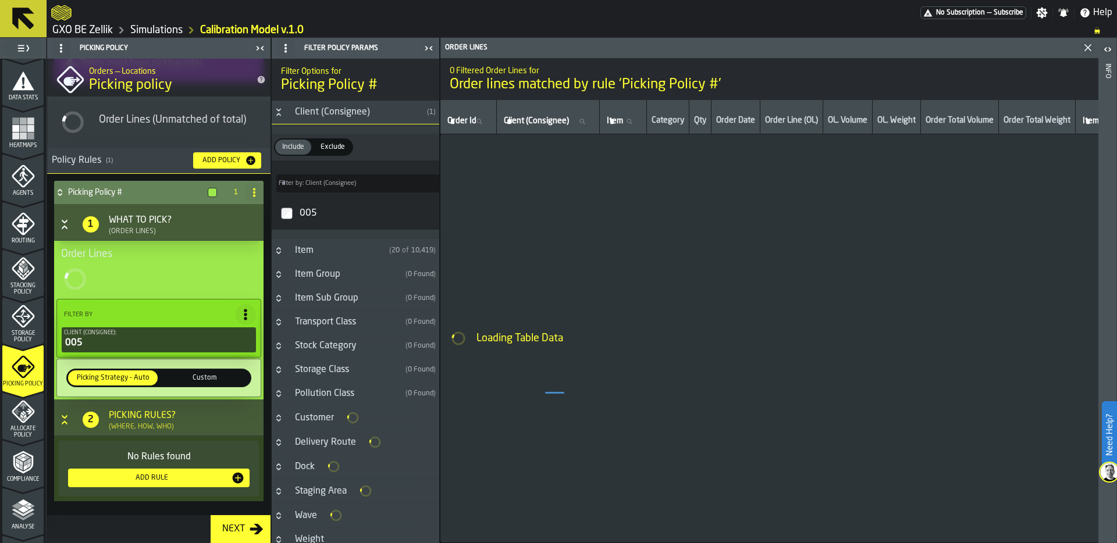
click at [146, 477] on div "Add Rule" at bounding box center [152, 478] width 158 height 8
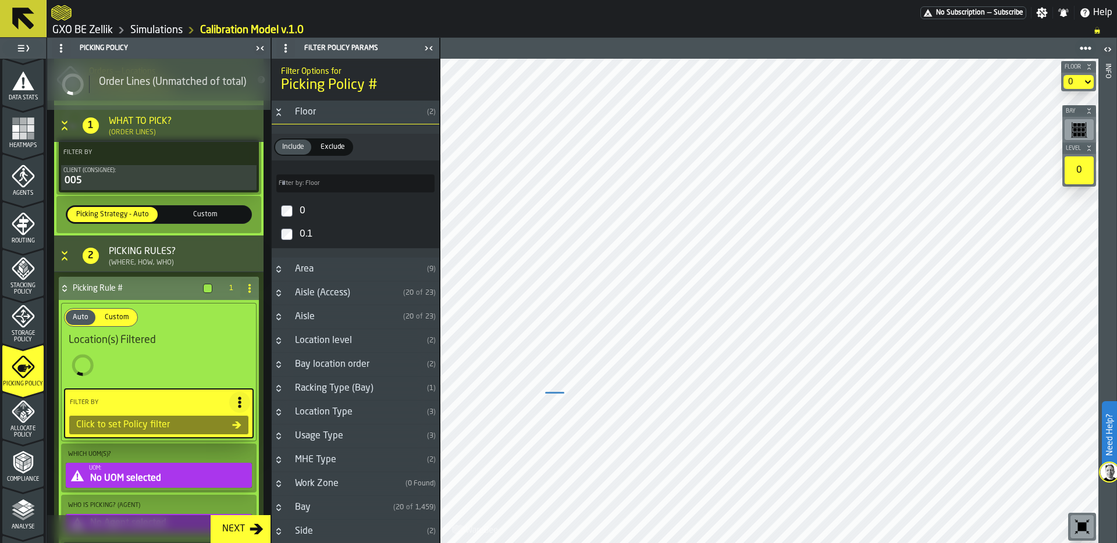
scroll to position [271, 0]
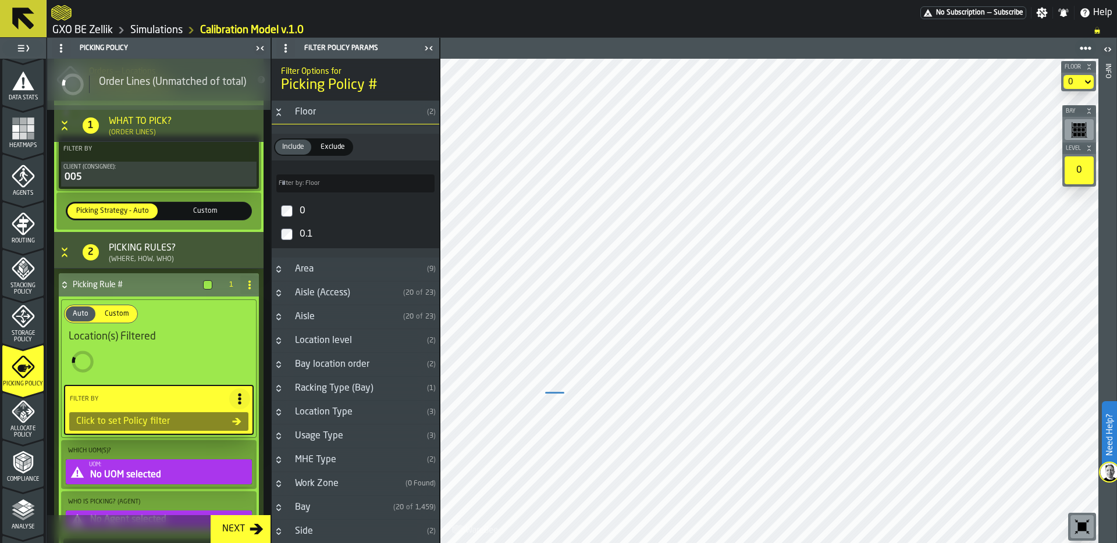
click at [149, 415] on div "Click to set Policy filter" at bounding box center [152, 422] width 161 height 14
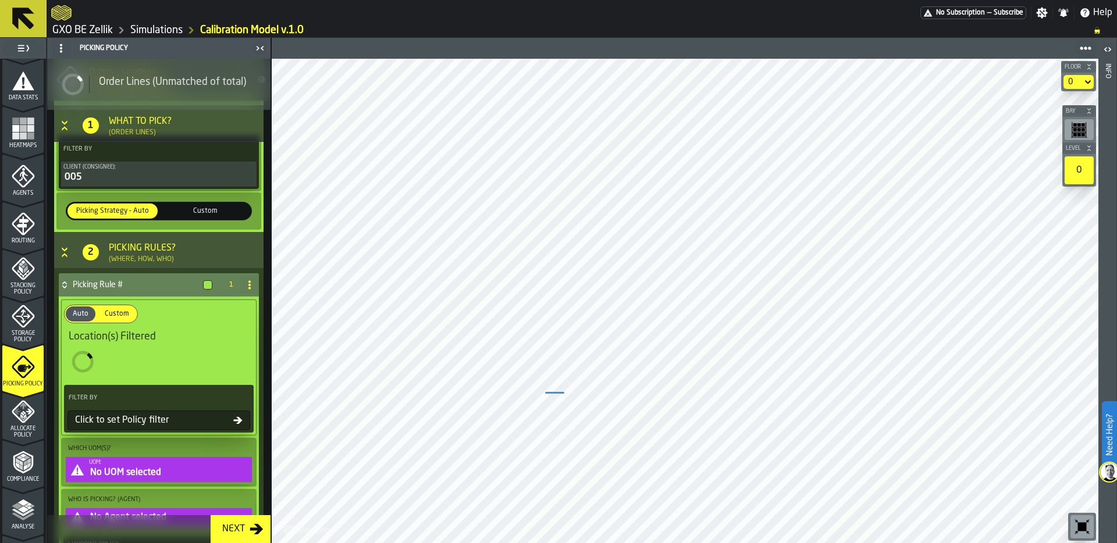
click at [153, 424] on div "Click to set Policy filter" at bounding box center [151, 421] width 163 height 14
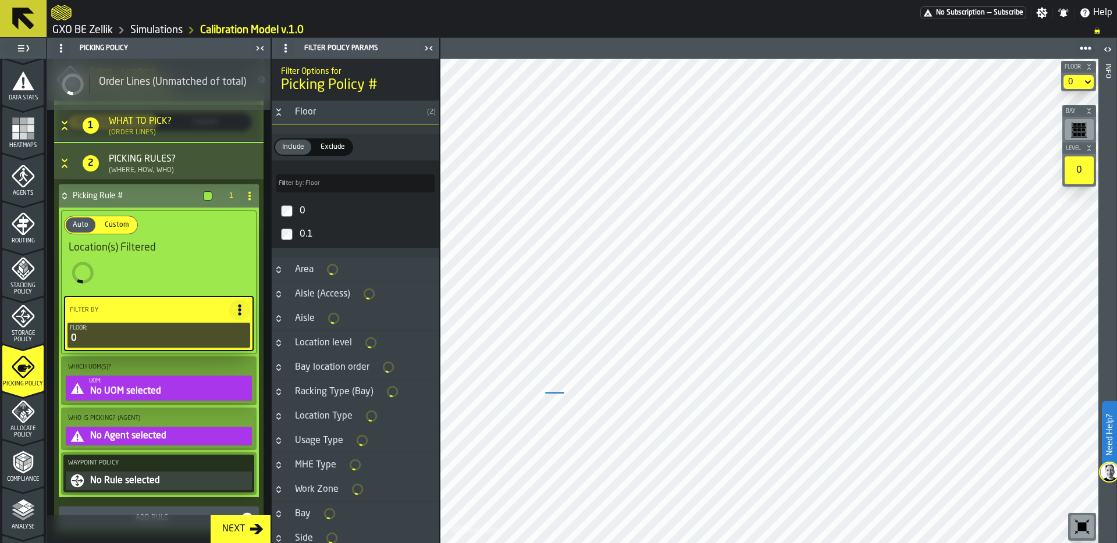
scroll to position [385, 0]
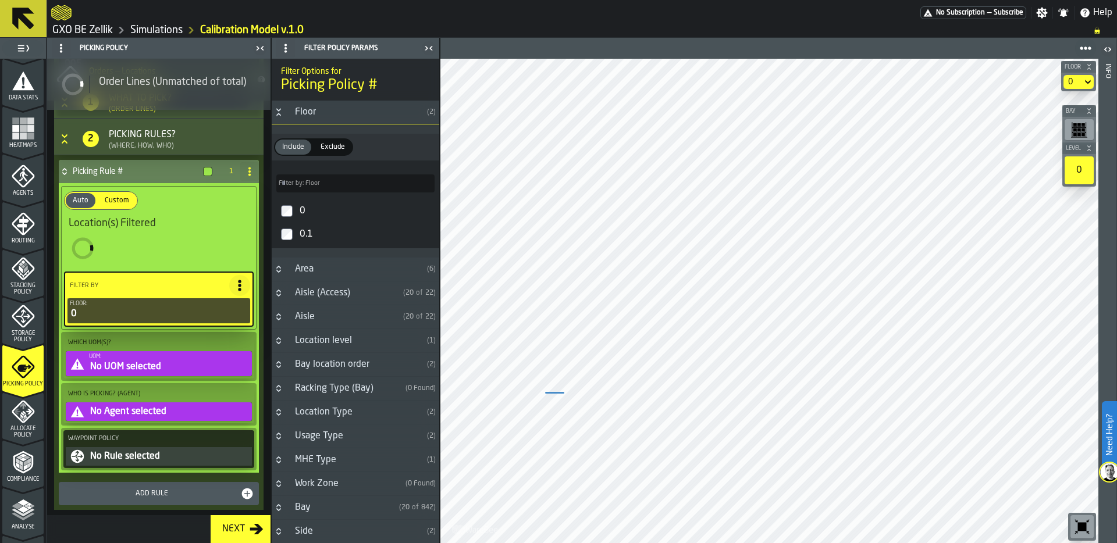
click at [145, 360] on div "UOM:" at bounding box center [169, 357] width 161 height 6
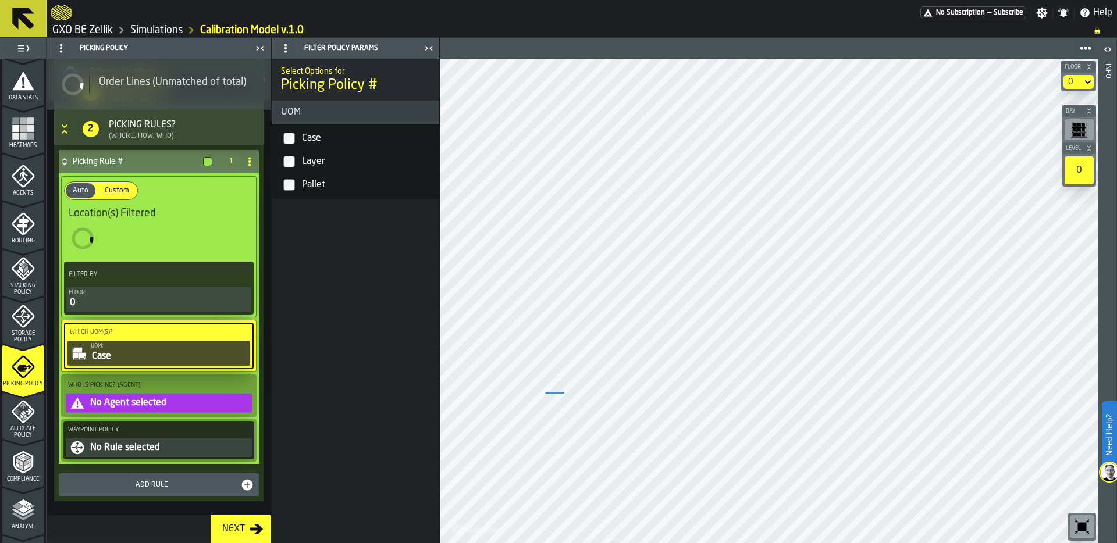
scroll to position [347, 0]
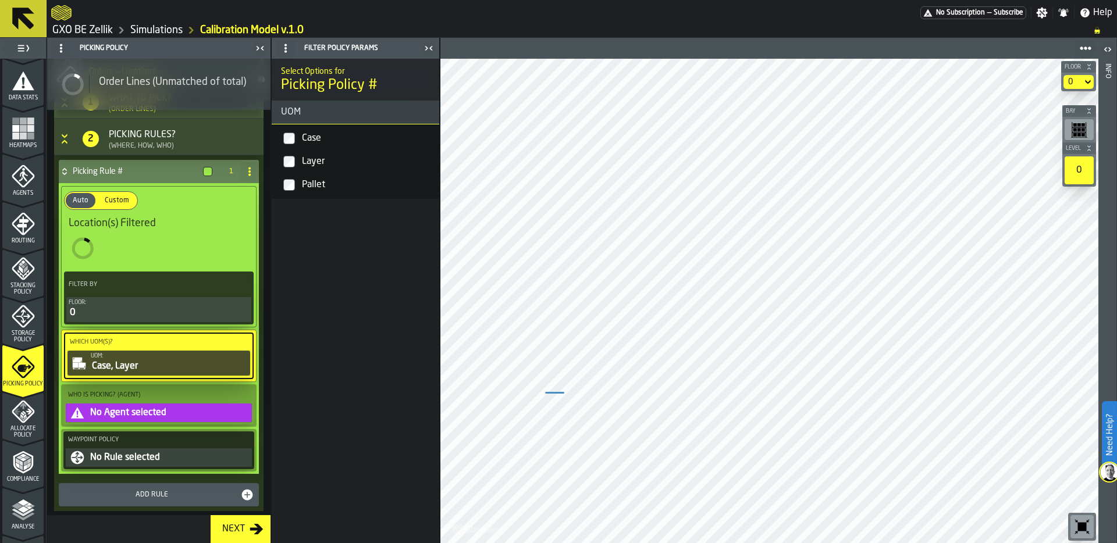
click at [295, 185] on label "Pallet" at bounding box center [355, 184] width 163 height 23
click at [145, 412] on div "No Agent selected" at bounding box center [169, 413] width 161 height 14
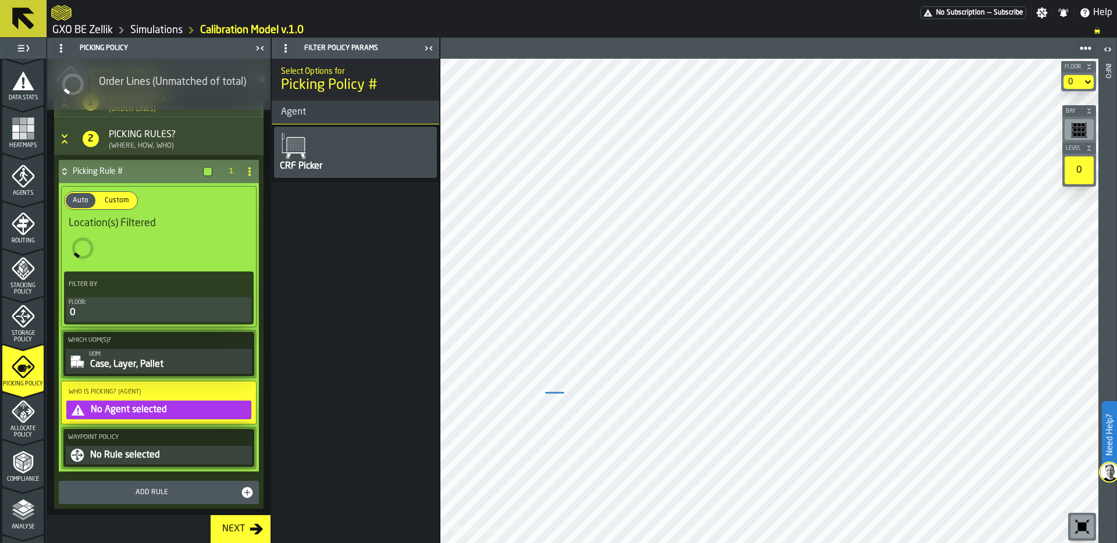
click at [322, 165] on div "CRF Picker" at bounding box center [301, 166] width 45 height 14
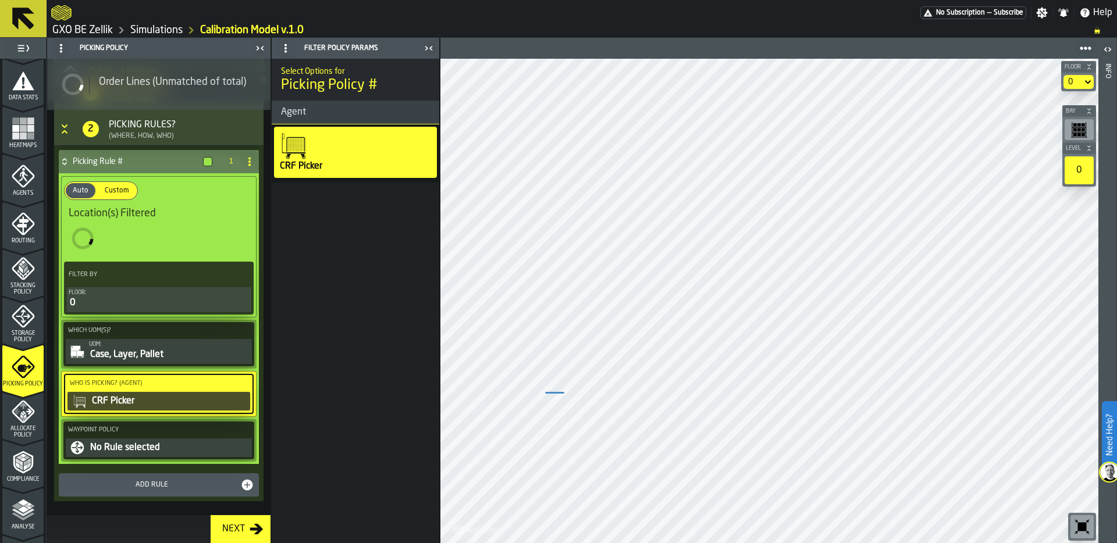
scroll to position [283, 0]
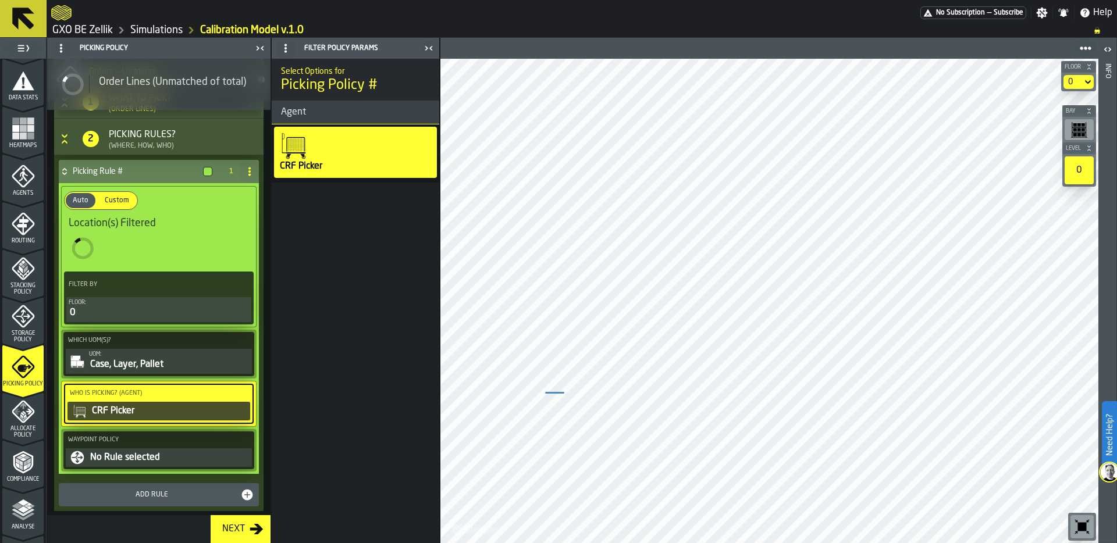
click at [128, 451] on div "No Rule selected" at bounding box center [169, 458] width 161 height 14
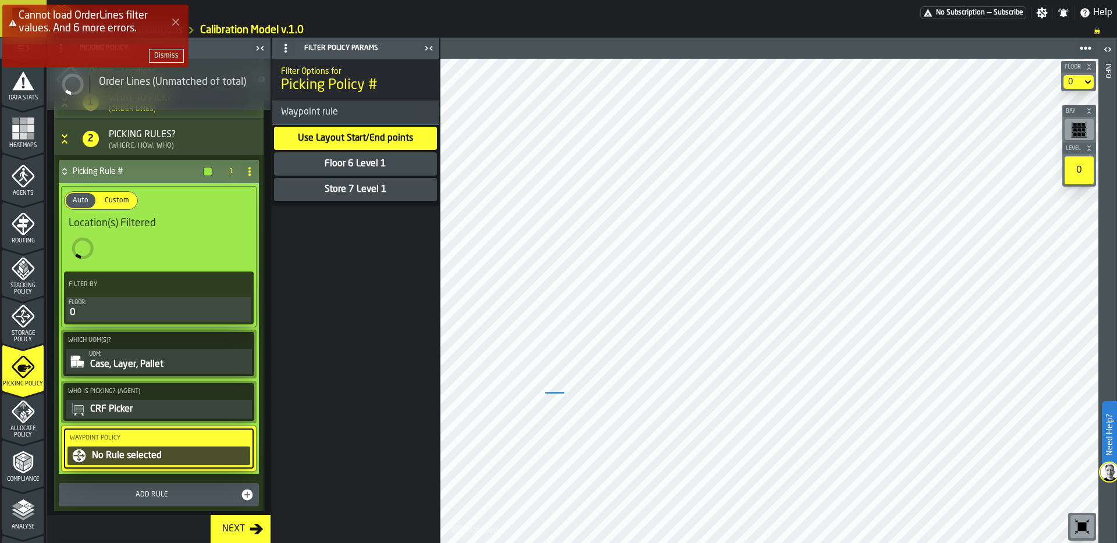
click at [347, 162] on div "Floor 6 Level 1" at bounding box center [355, 164] width 64 height 14
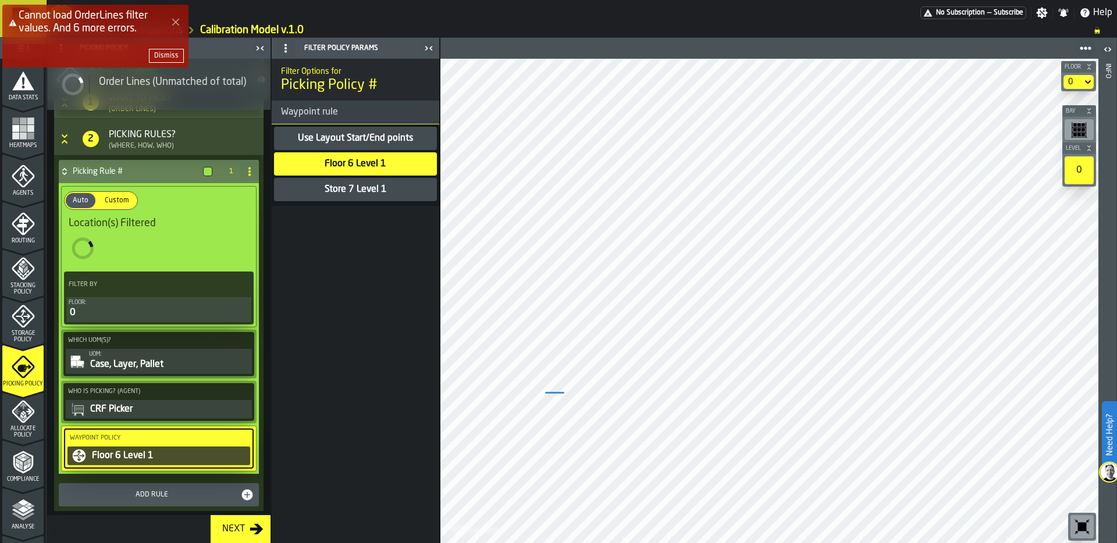
click at [170, 56] on div "Dismiss" at bounding box center [166, 56] width 24 height 8
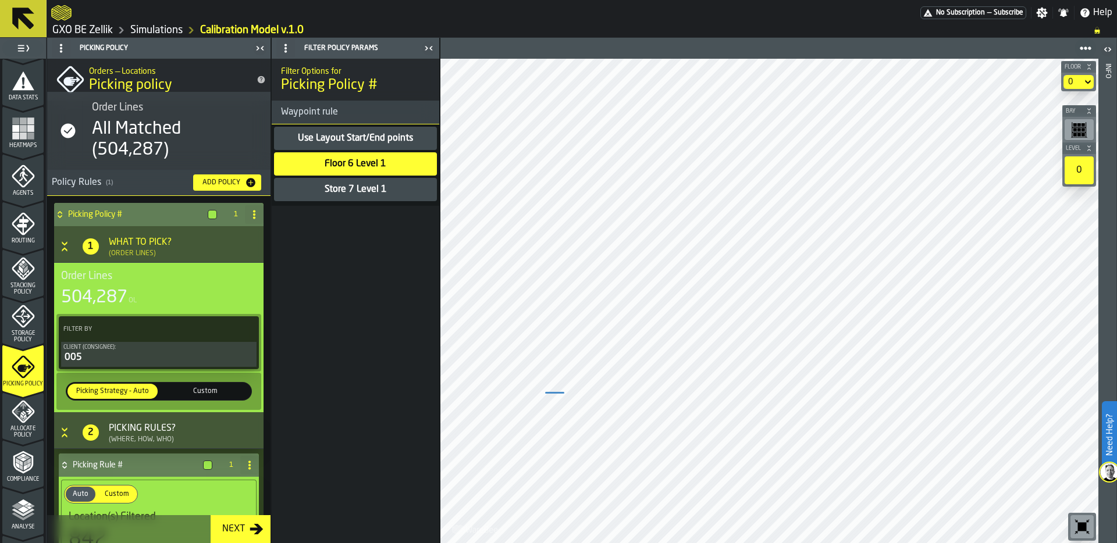
scroll to position [0, 0]
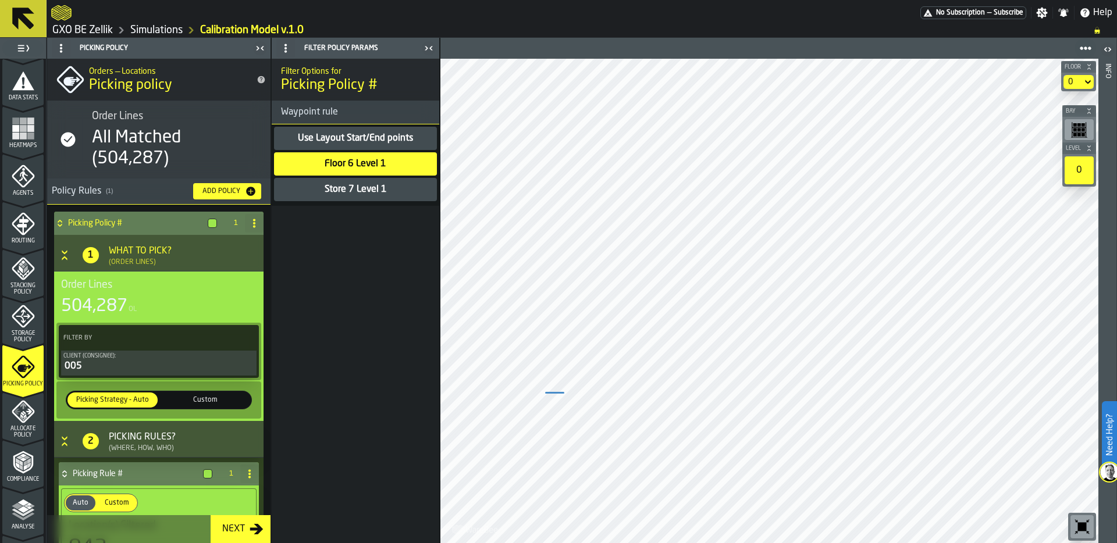
click at [250, 226] on icon at bounding box center [254, 223] width 9 height 9
click at [191, 245] on div "Rename" at bounding box center [204, 247] width 98 height 14
drag, startPoint x: 134, startPoint y: 225, endPoint x: 63, endPoint y: 223, distance: 71.0
click at [63, 223] on div "**********" at bounding box center [147, 223] width 186 height 23
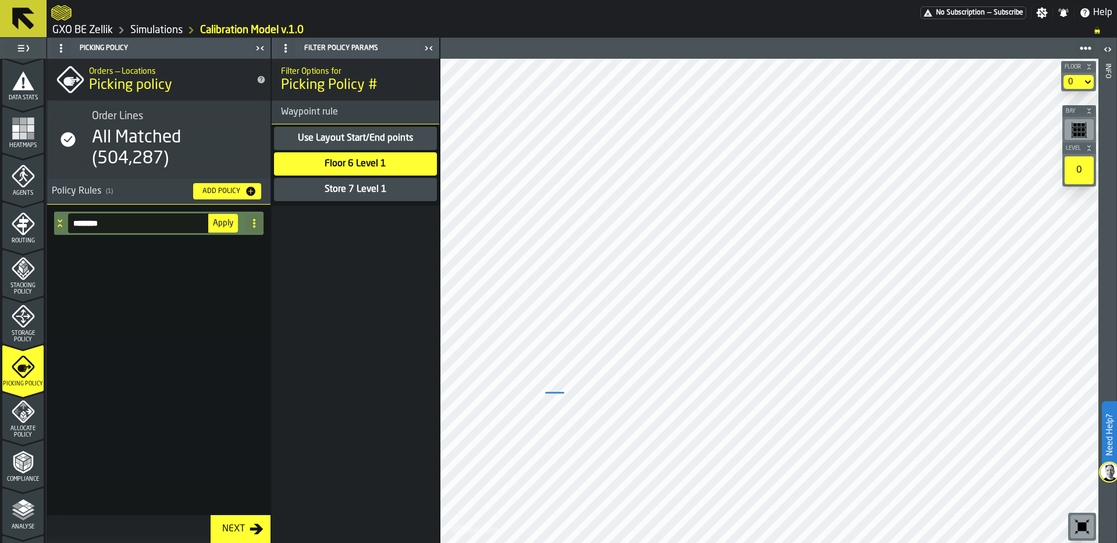
type input "********"
click at [226, 221] on span "Apply" at bounding box center [223, 223] width 20 height 8
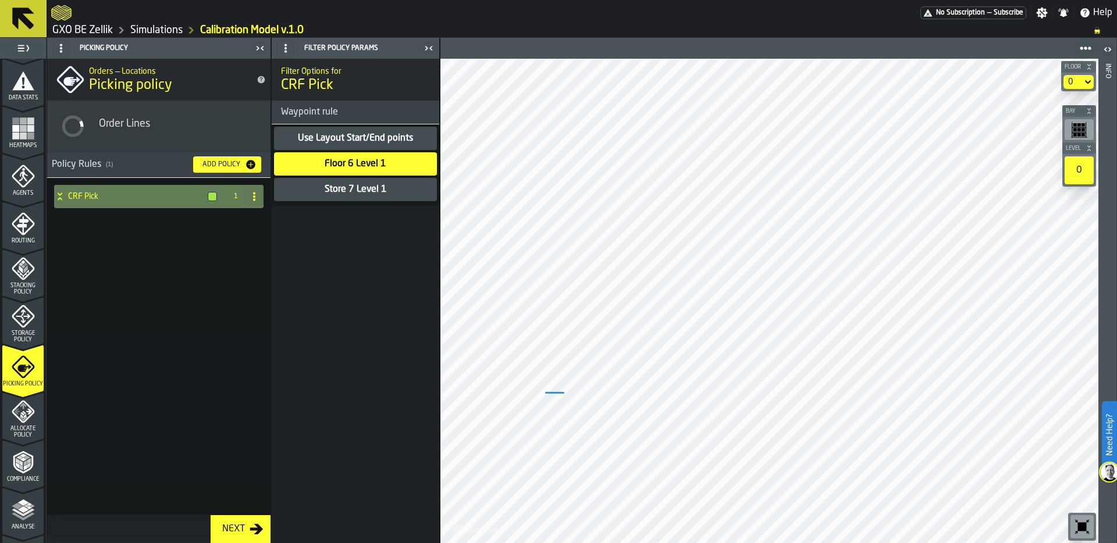
click at [59, 198] on div "Orders — Locations Picking policy Order Lines Policy Rules ( 1 ) Add Policy CRF…" at bounding box center [158, 301] width 223 height 485
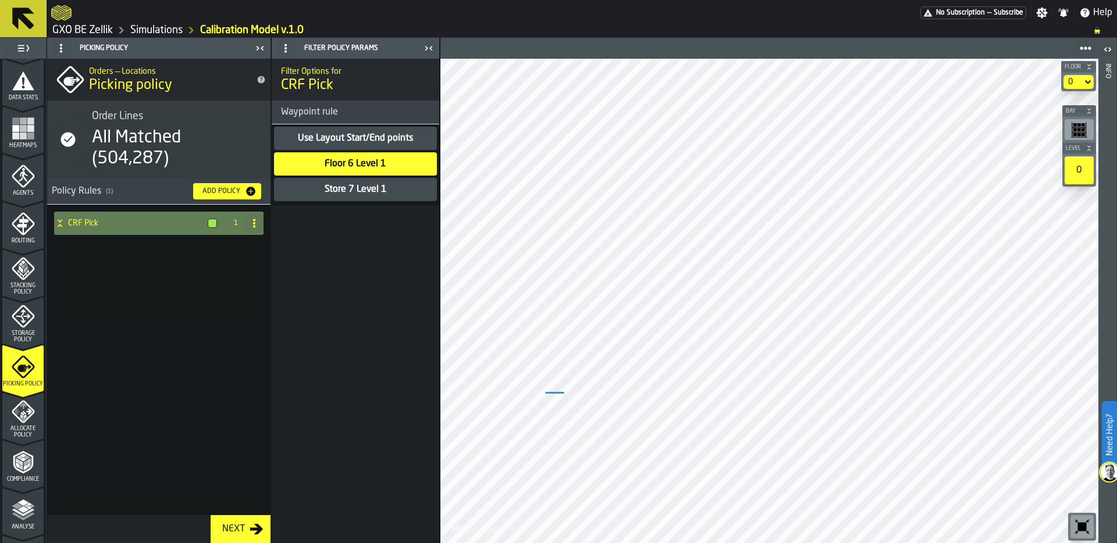
click at [57, 234] on div "CRF Pick" at bounding box center [138, 223] width 168 height 23
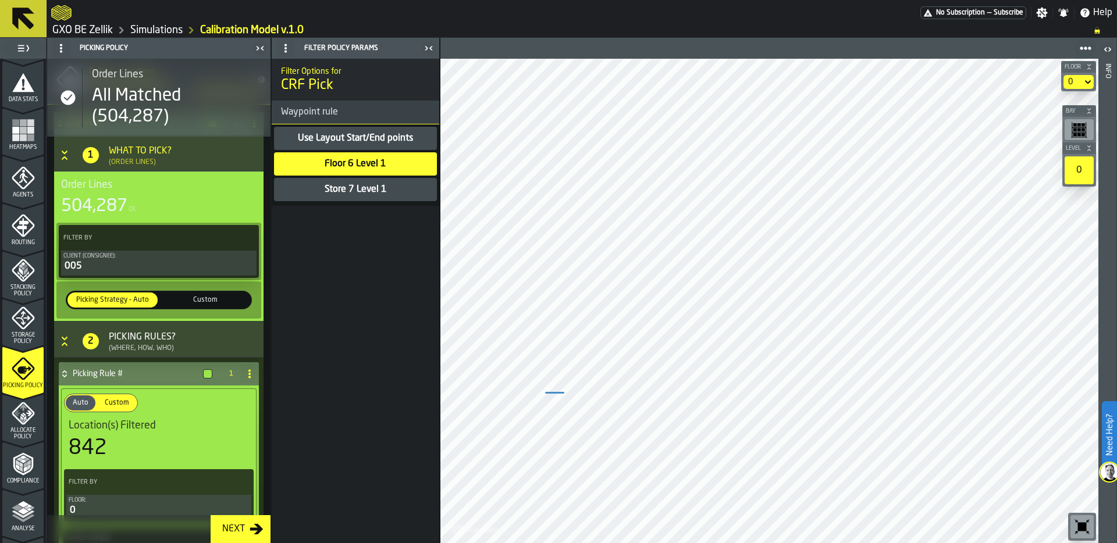
scroll to position [280, 0]
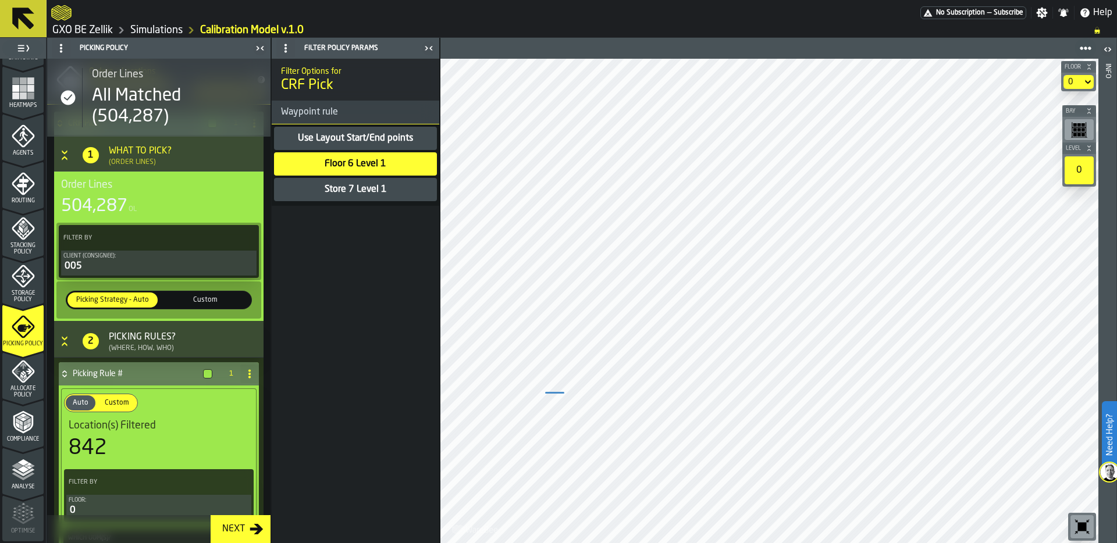
click at [23, 478] on polyline "menu Analyse" at bounding box center [23, 477] width 23 height 8
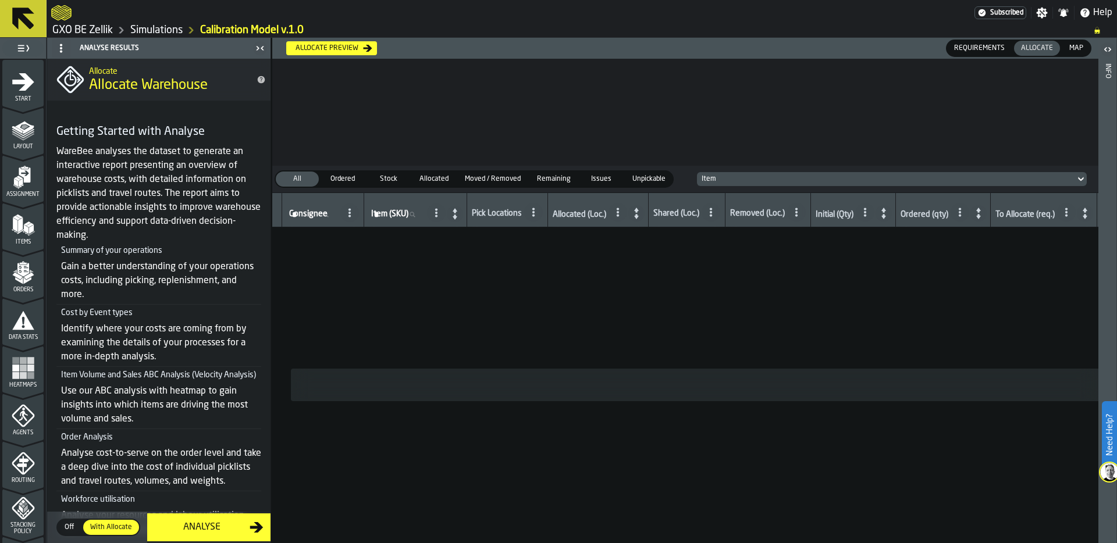
click at [70, 527] on span "Off" at bounding box center [69, 527] width 19 height 10
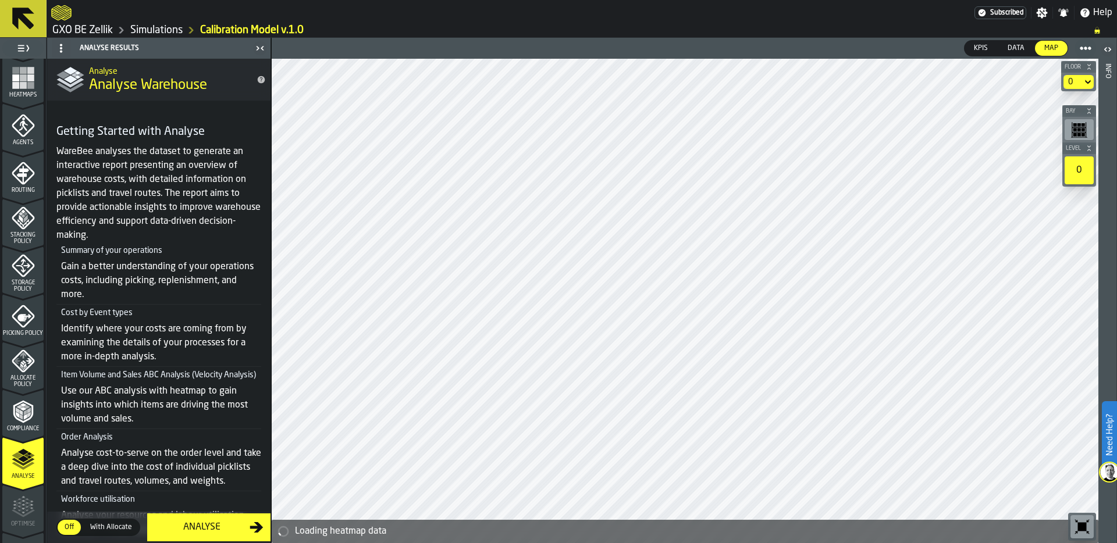
scroll to position [375, 0]
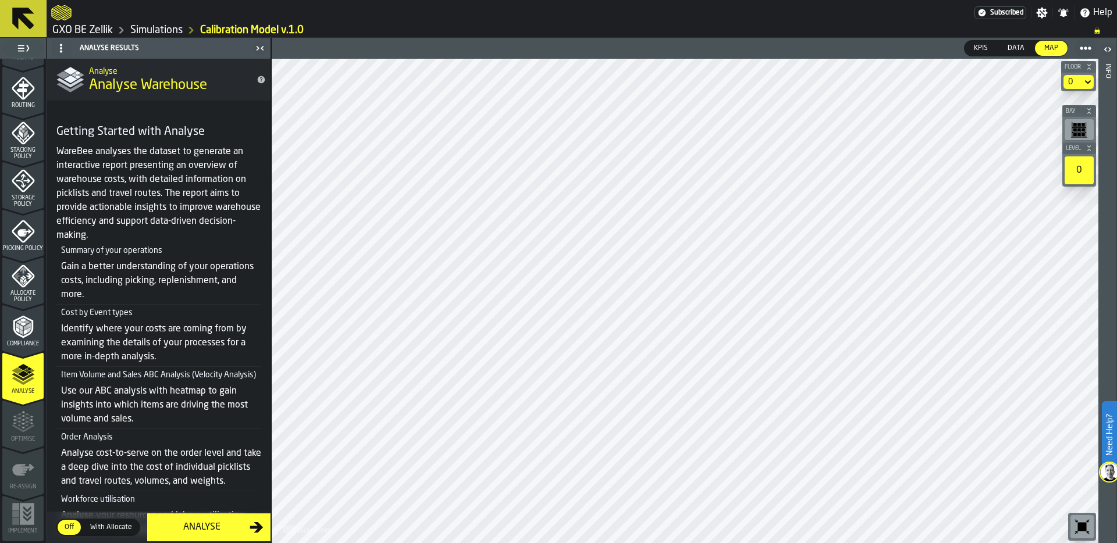
click at [207, 525] on div "Analyse" at bounding box center [201, 528] width 95 height 14
